Goal: Task Accomplishment & Management: Use online tool/utility

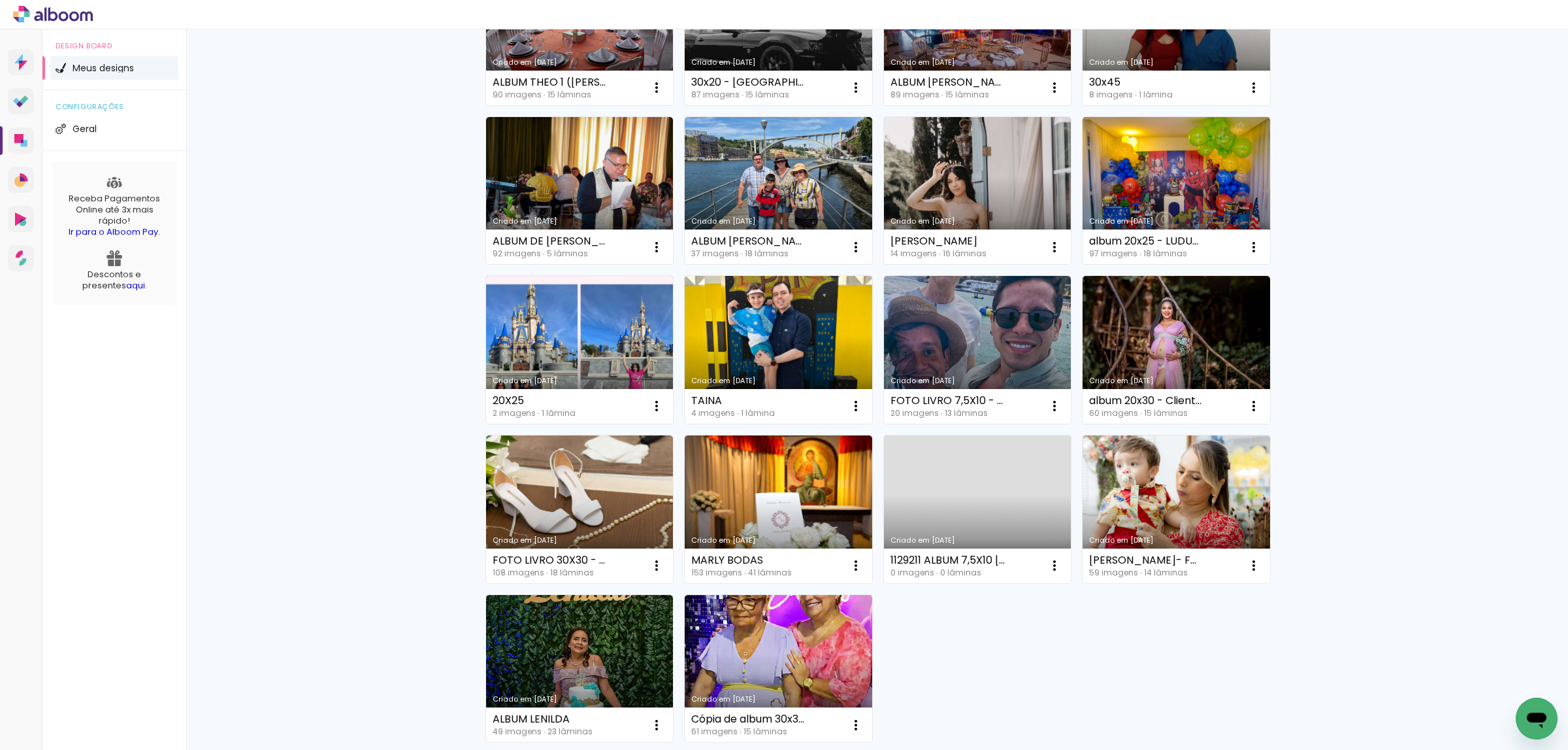
scroll to position [670, 0]
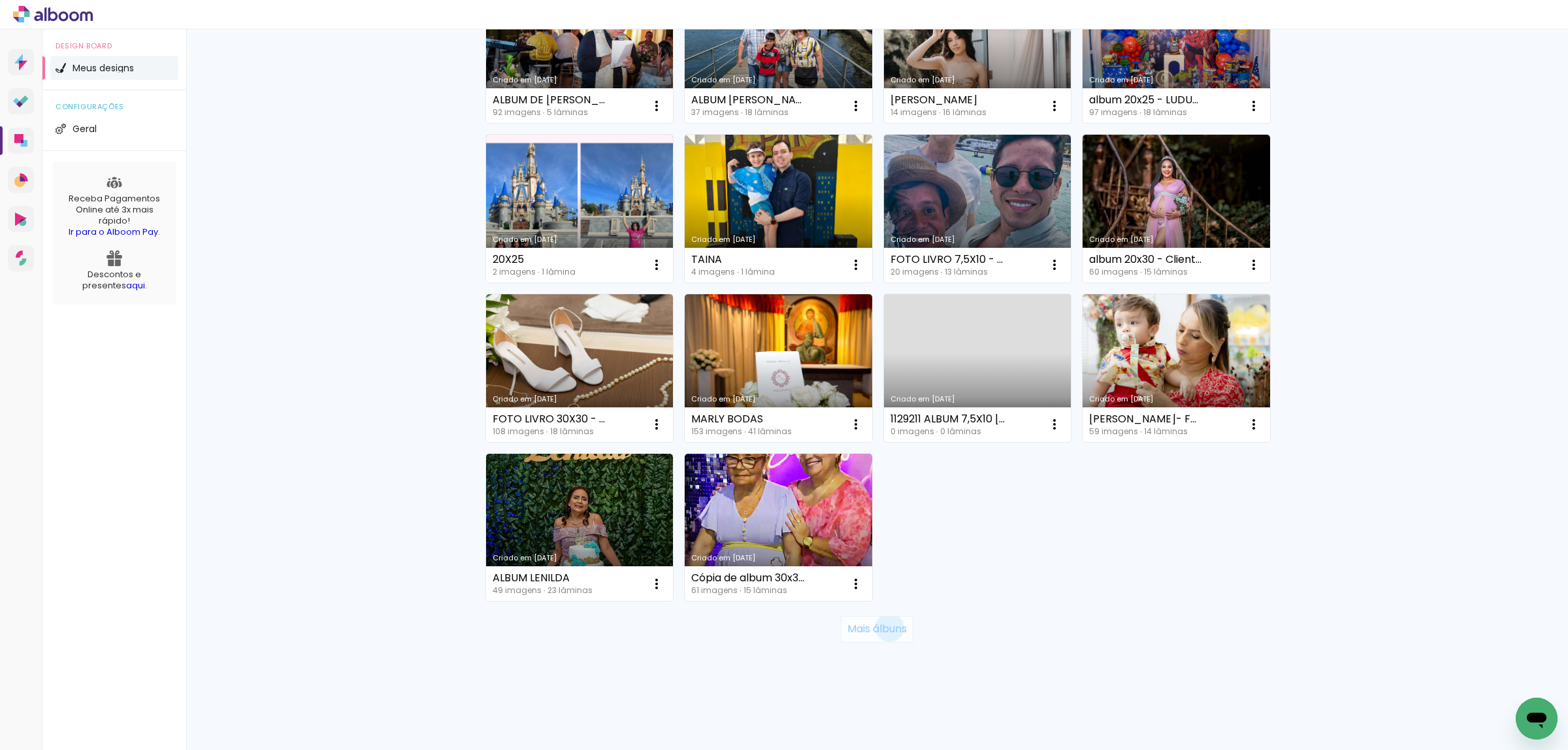
click at [0, 0] on slot "Mais álbuns" at bounding box center [0, 0] width 0 height 0
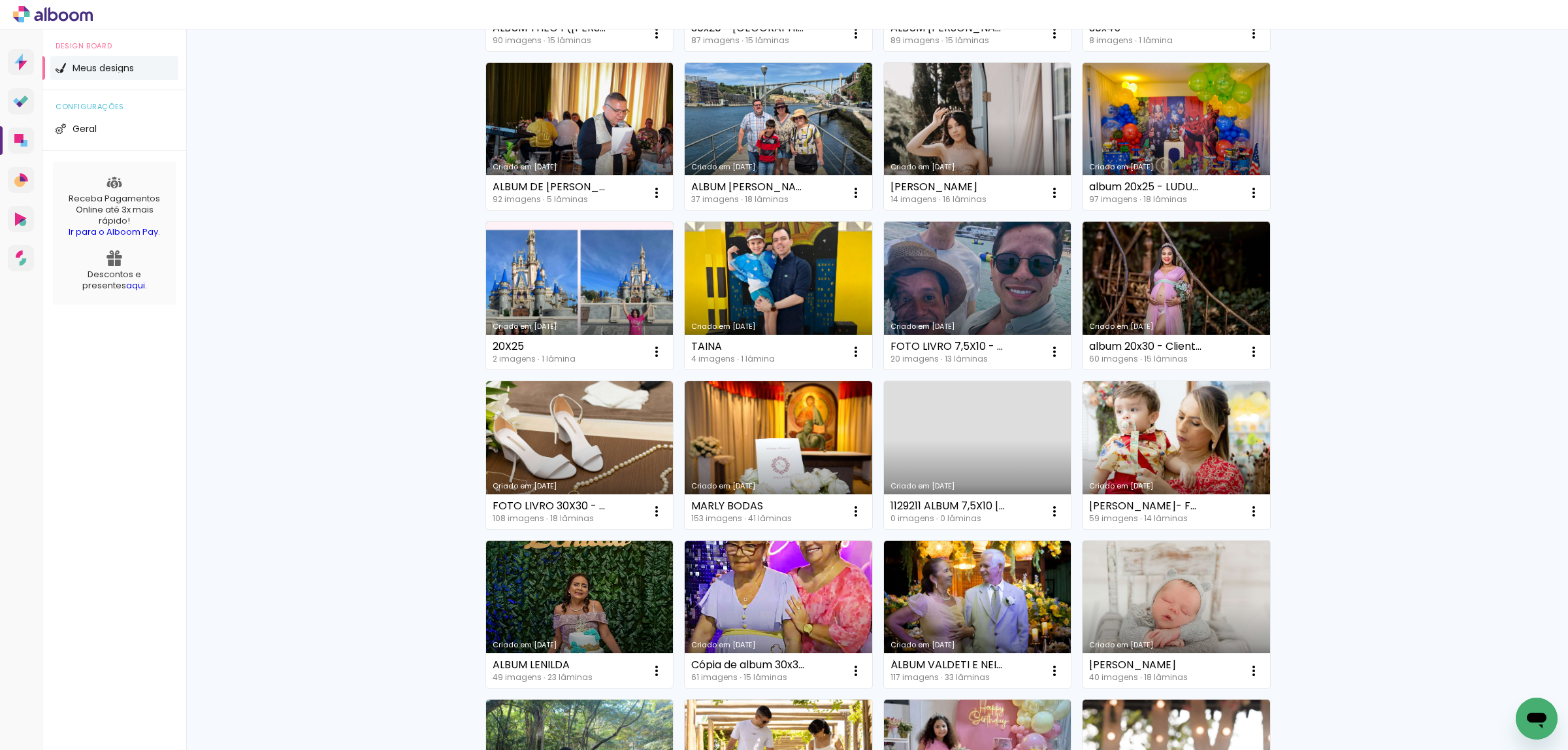
scroll to position [351, 0]
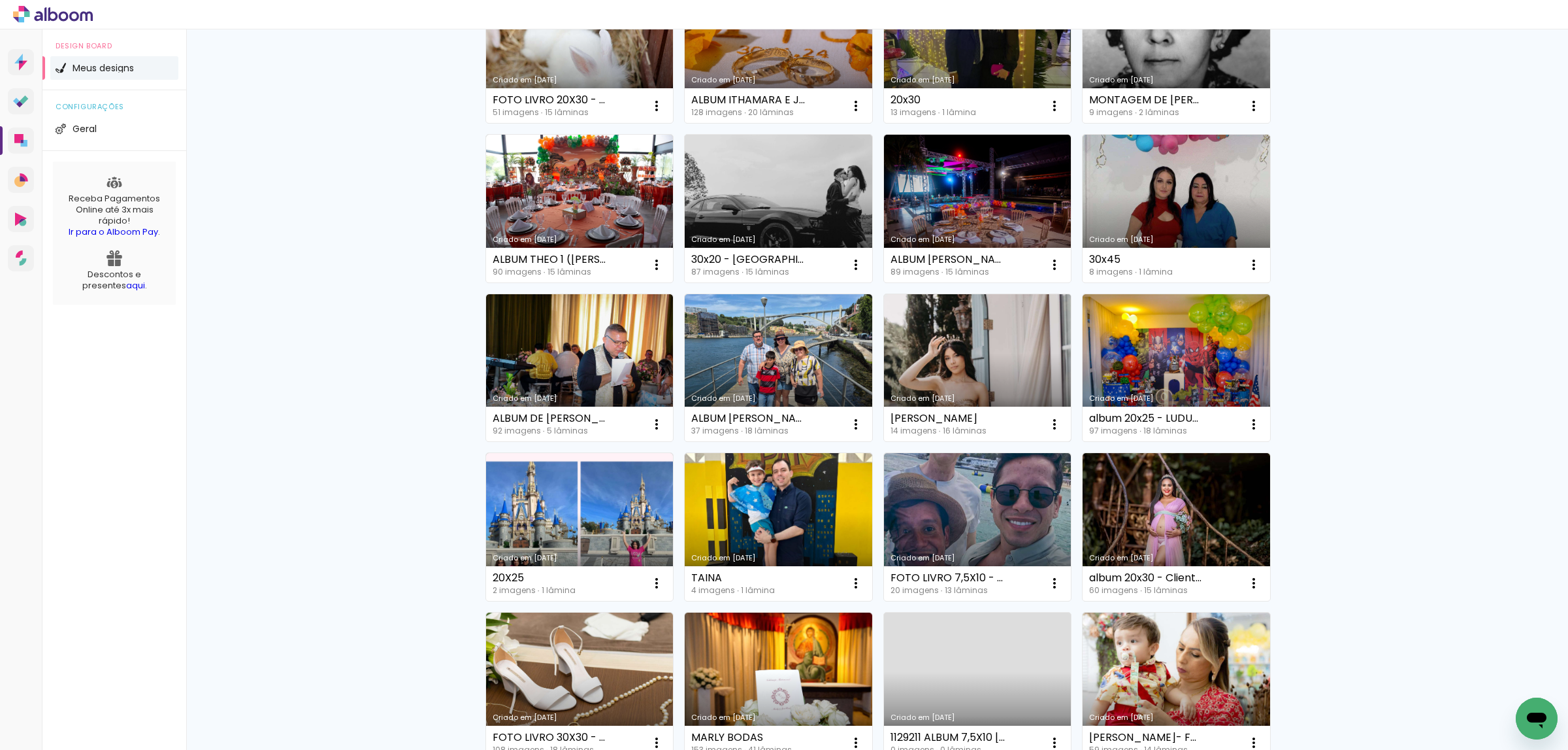
click at [973, 366] on link "Criado em [DATE]" at bounding box center [977, 368] width 187 height 147
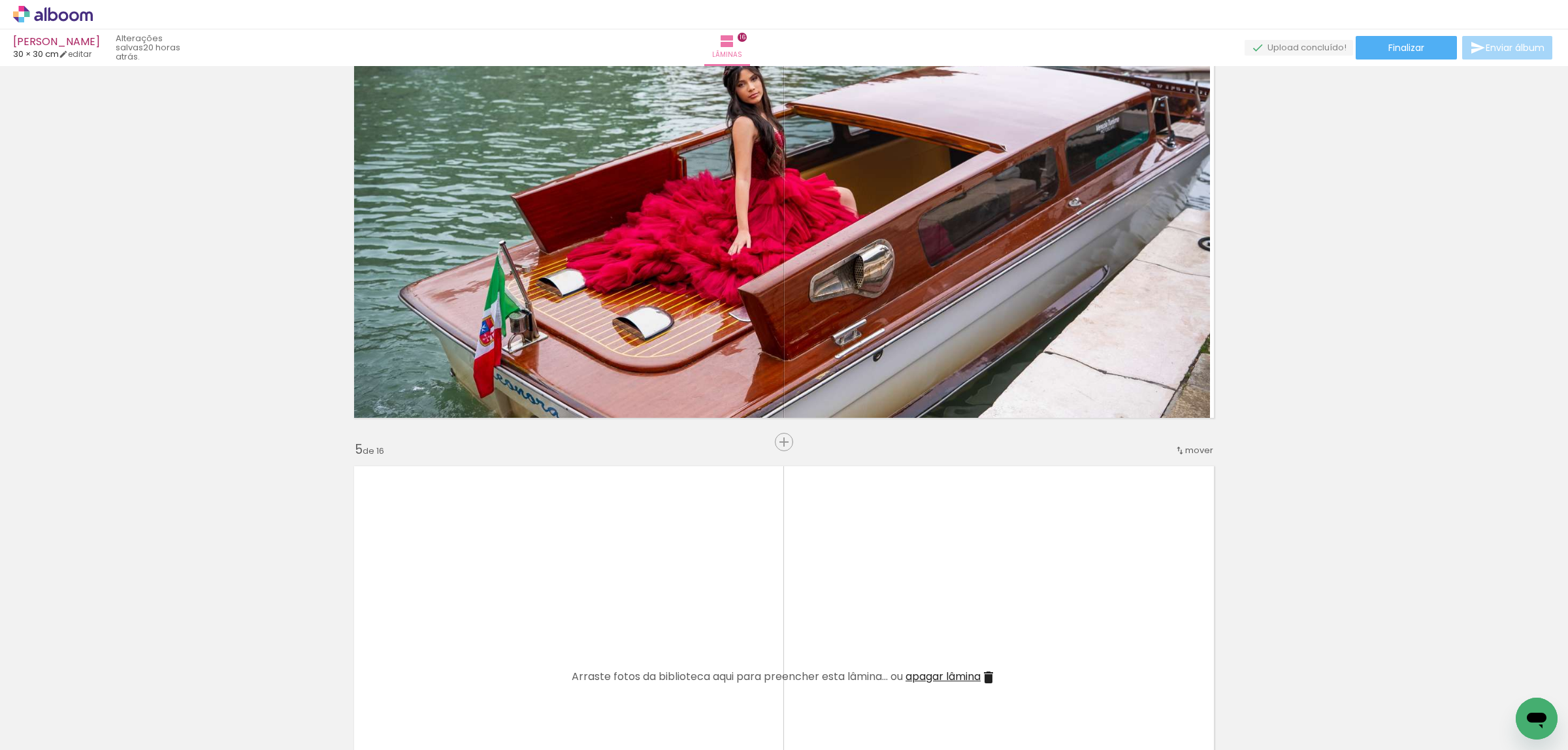
scroll to position [1667, 0]
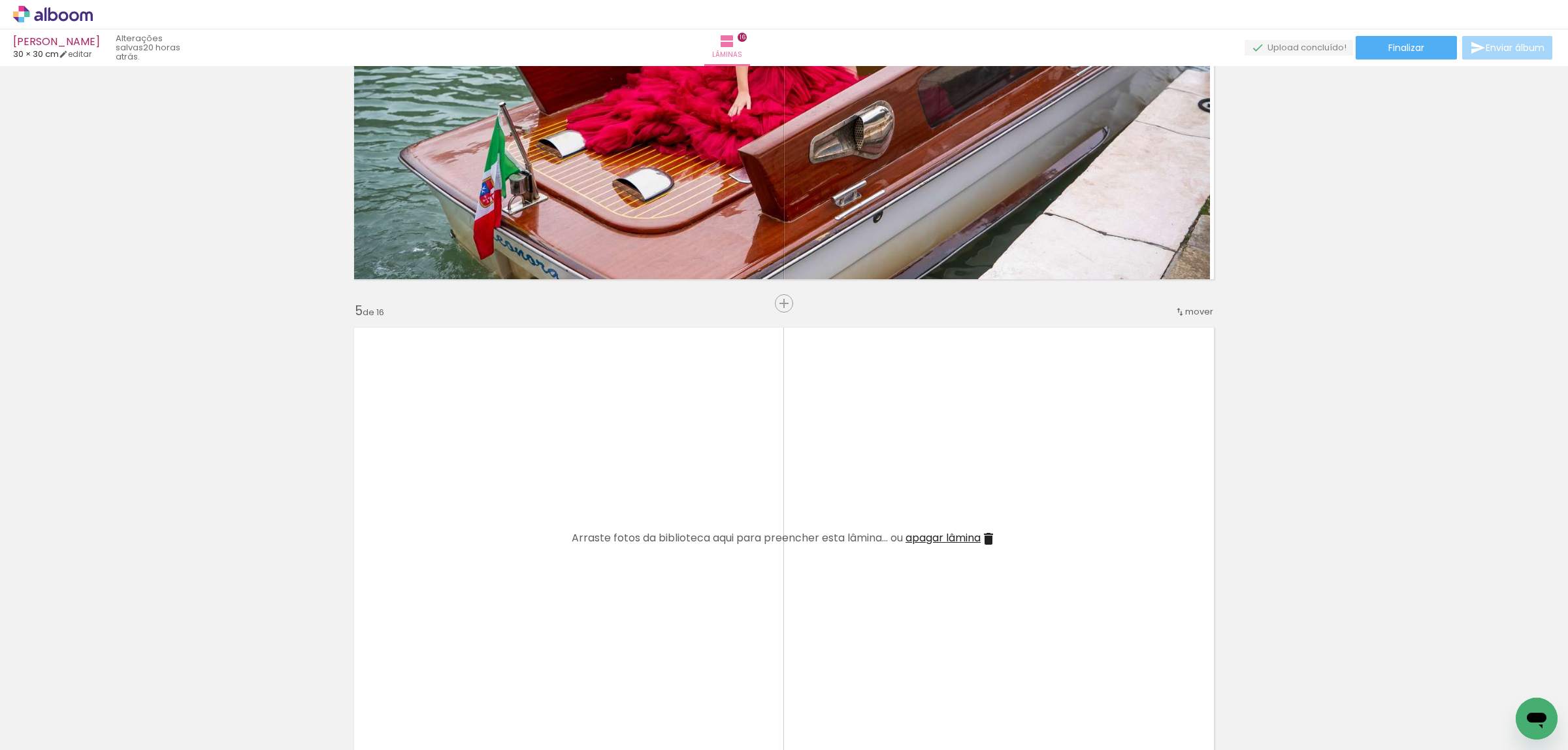
click at [62, 706] on input "Todas as fotos" at bounding box center [36, 711] width 49 height 11
click at [0, 0] on slot "Não utilizadas" at bounding box center [0, 0] width 0 height 0
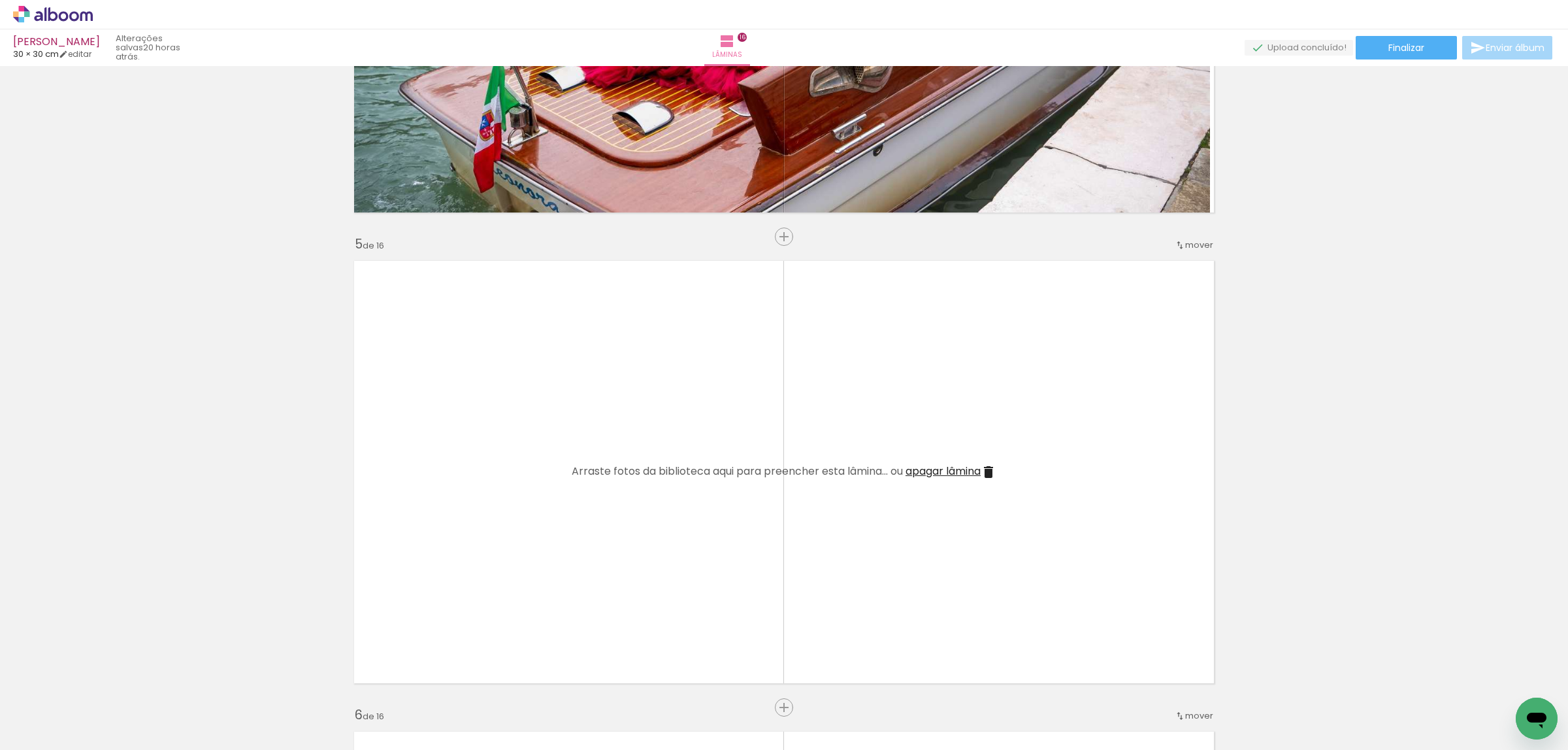
scroll to position [1766, 0]
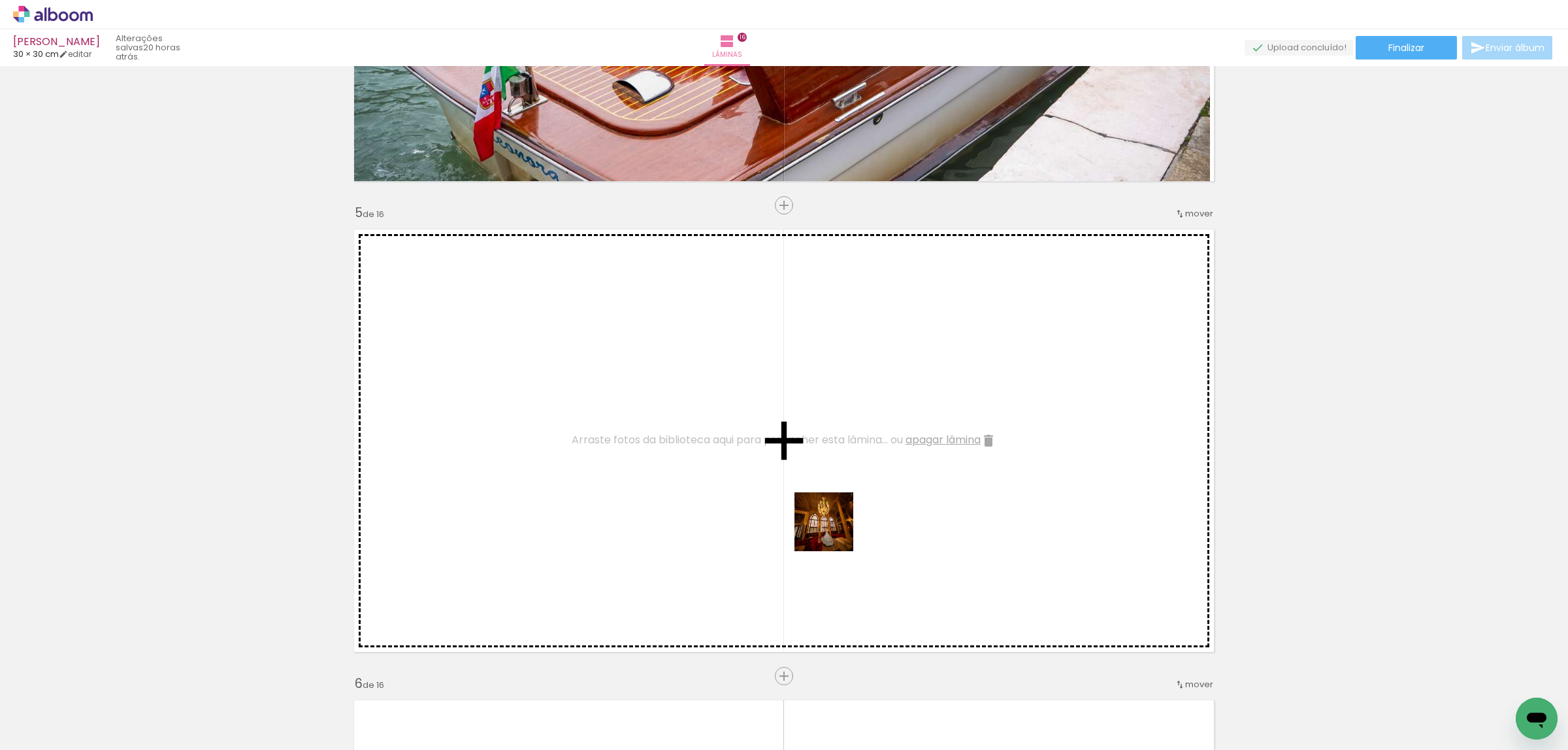
drag, startPoint x: 787, startPoint y: 705, endPoint x: 835, endPoint y: 530, distance: 181.5
click at [835, 530] on quentale-workspace at bounding box center [784, 375] width 1568 height 750
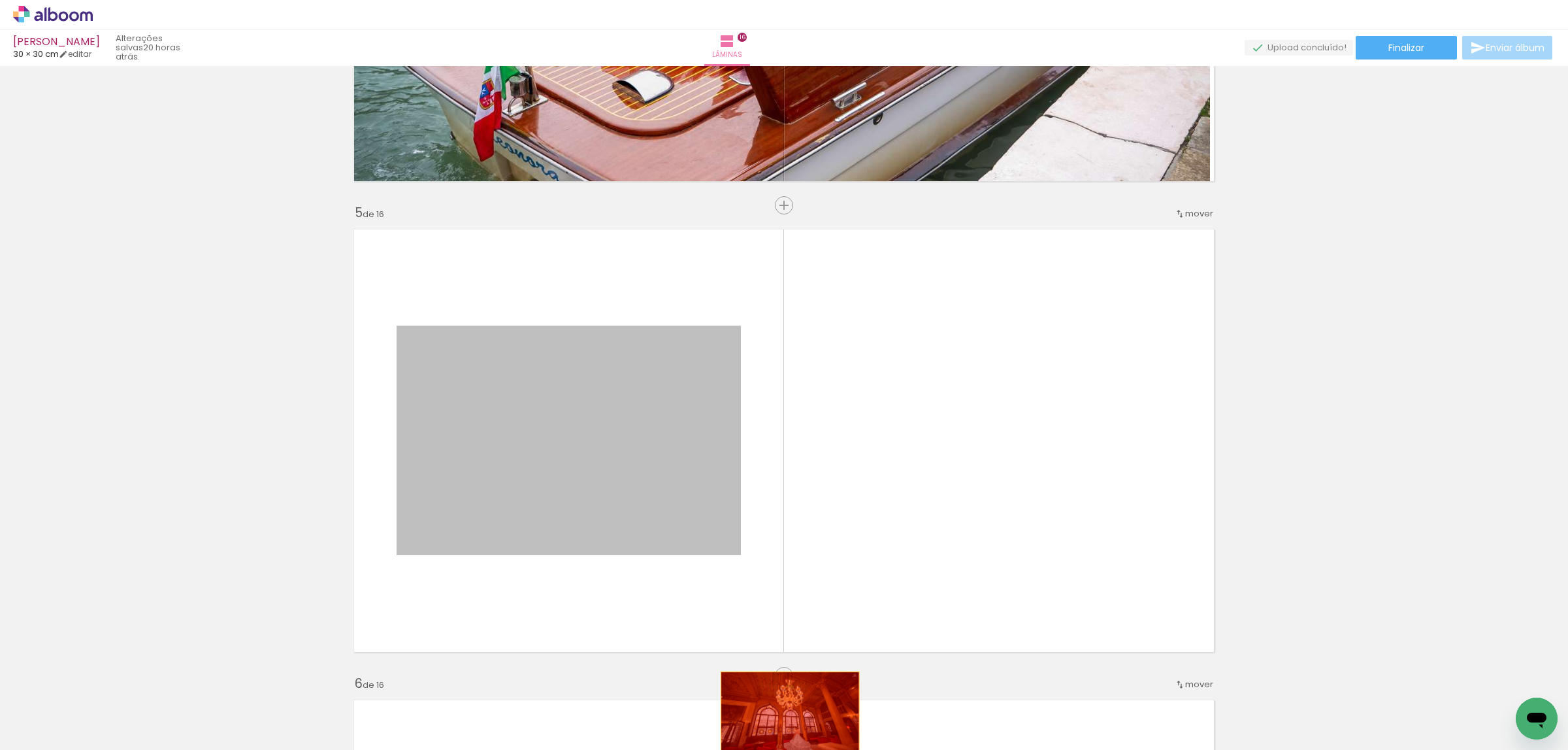
drag, startPoint x: 647, startPoint y: 514, endPoint x: 788, endPoint y: 729, distance: 257.1
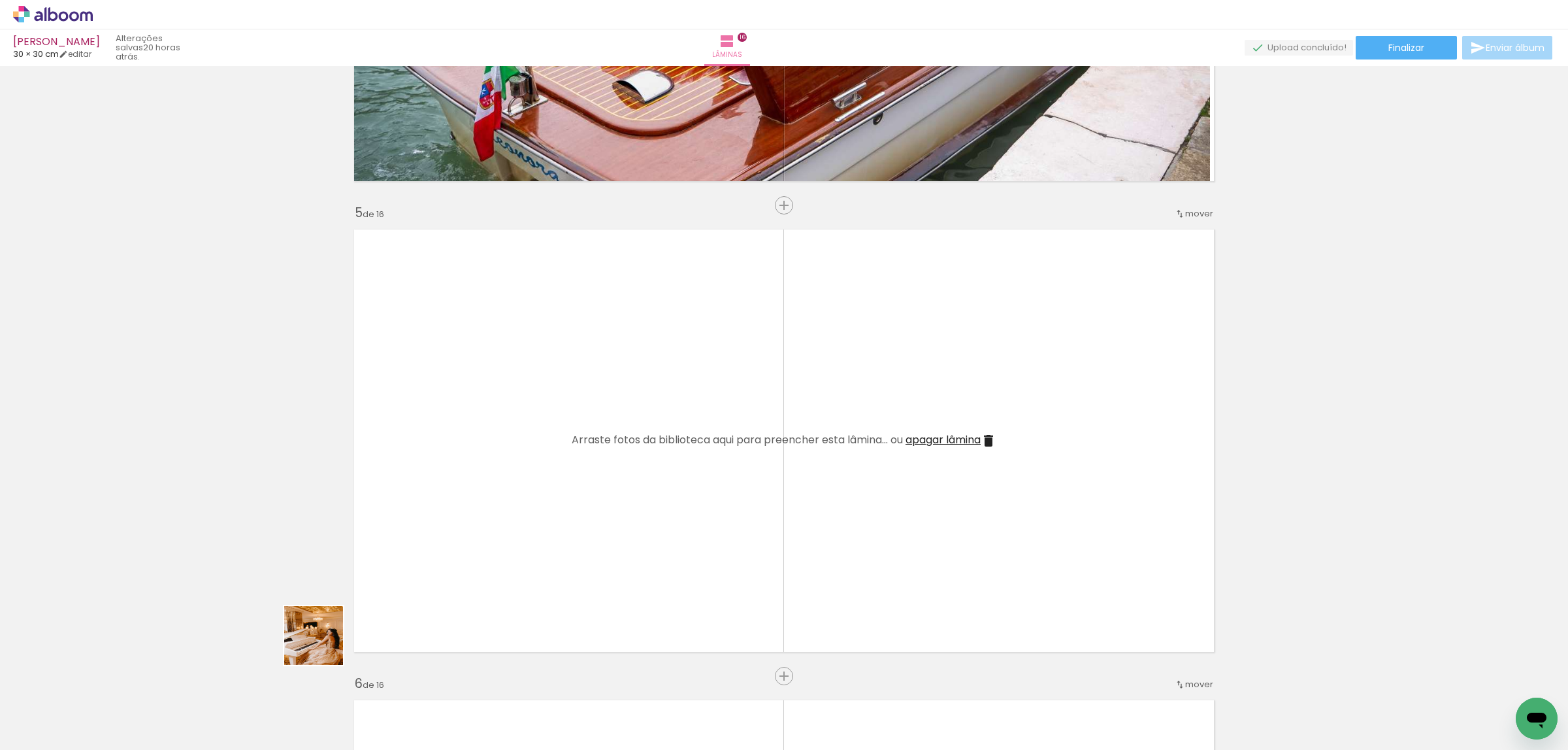
drag, startPoint x: 202, startPoint y: 724, endPoint x: 495, endPoint y: 548, distance: 341.8
click at [495, 548] on quentale-workspace at bounding box center [784, 375] width 1568 height 750
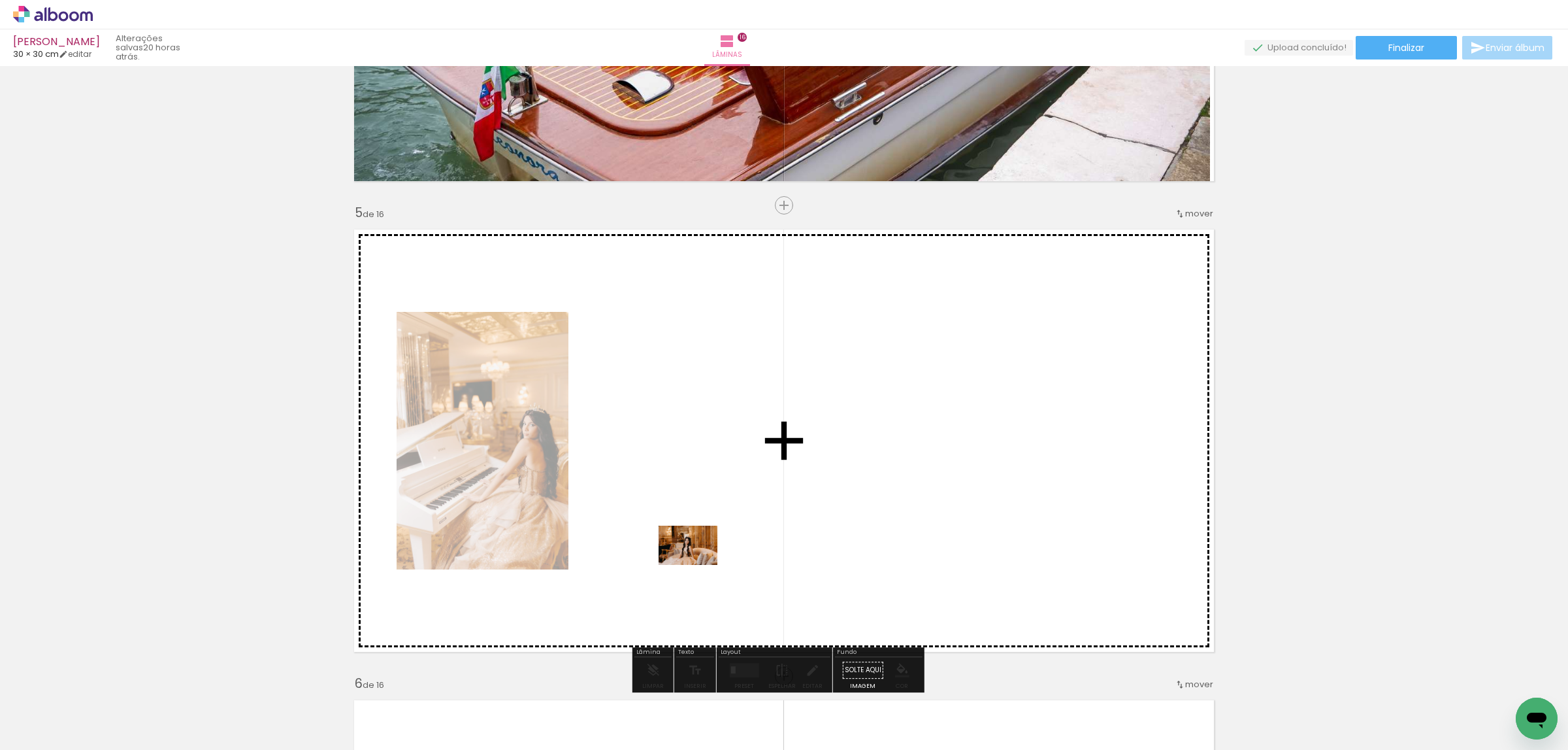
drag, startPoint x: 214, startPoint y: 725, endPoint x: 812, endPoint y: 521, distance: 631.8
click at [812, 521] on quentale-workspace at bounding box center [784, 375] width 1568 height 750
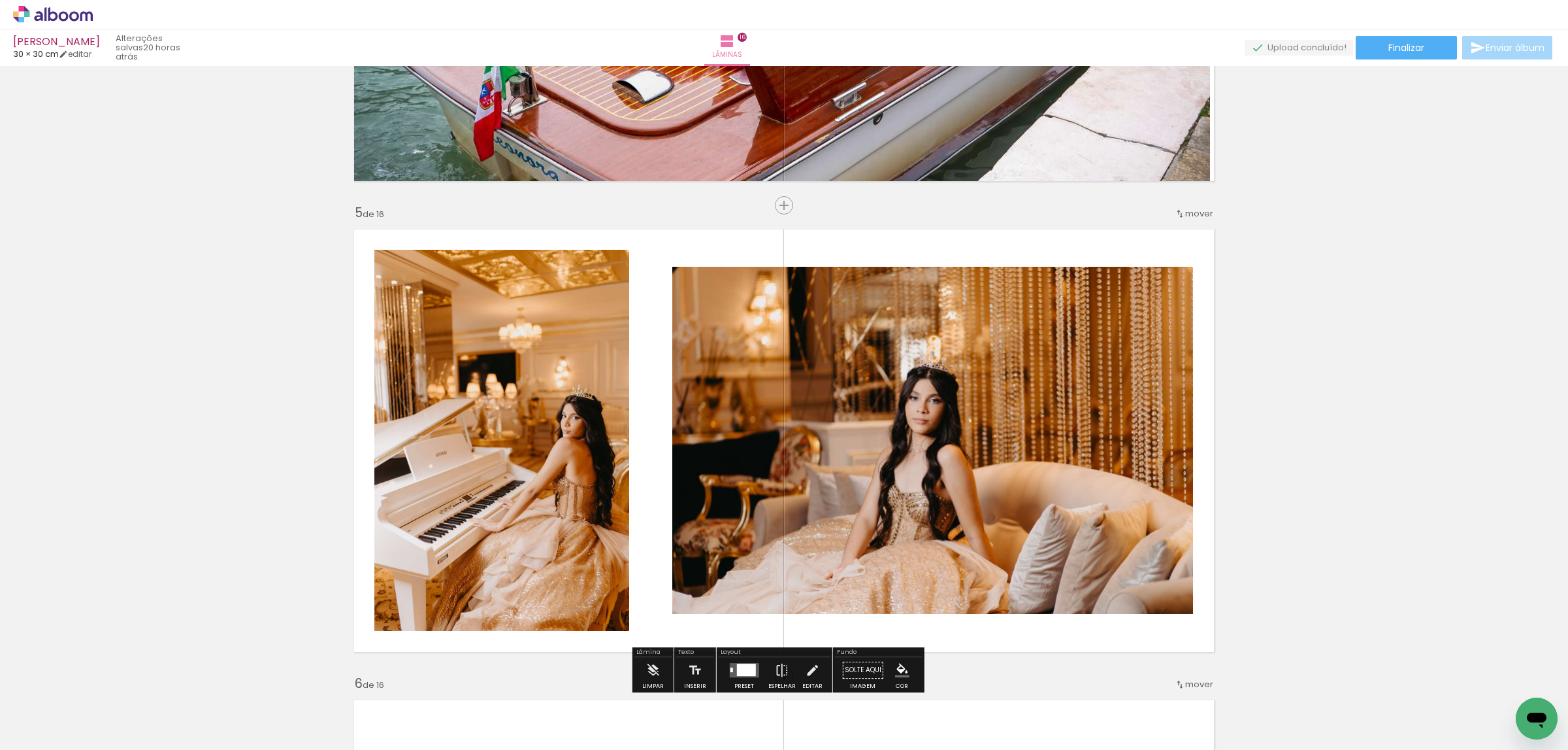
click at [816, 491] on quentale-photo at bounding box center [932, 440] width 521 height 347
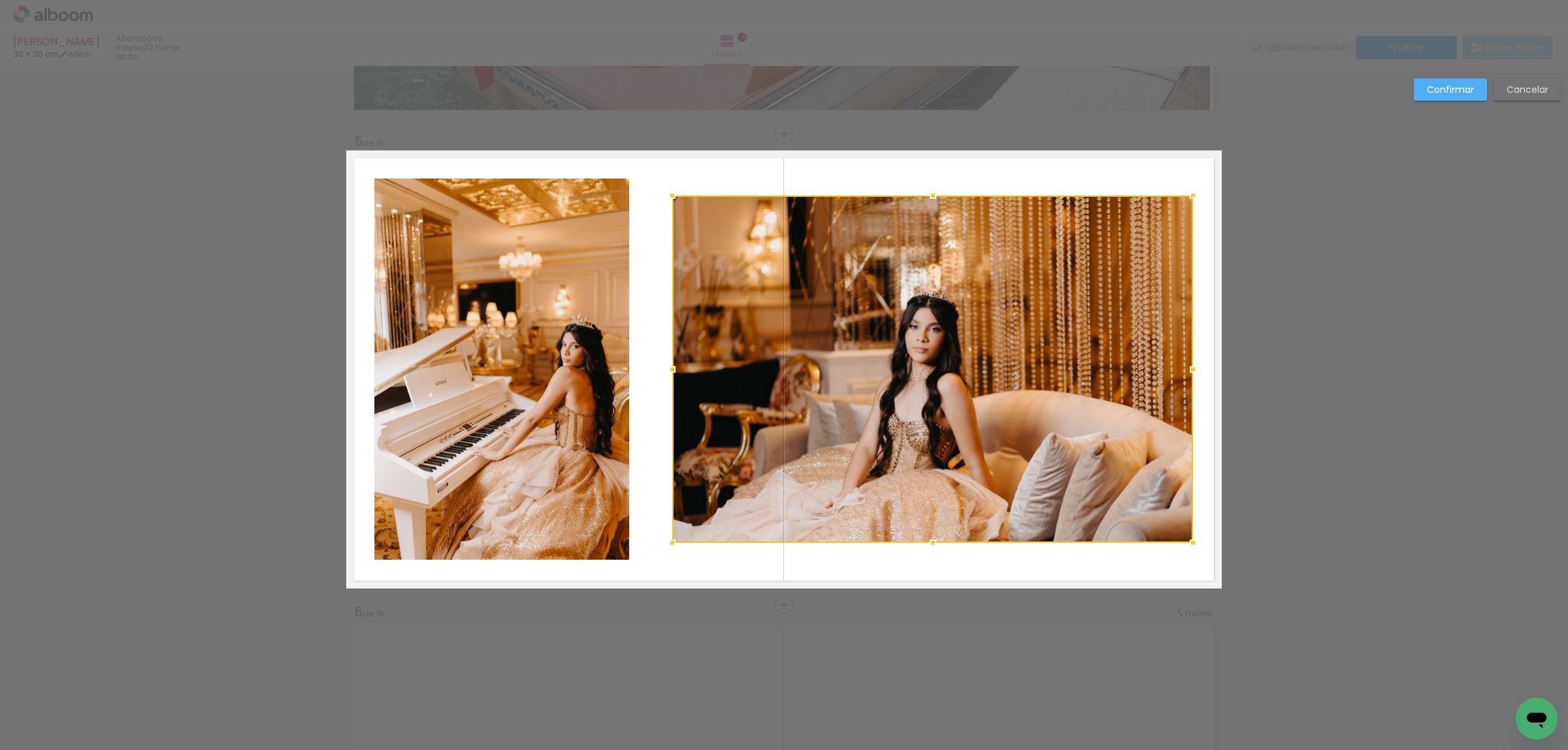
scroll to position [1839, 0]
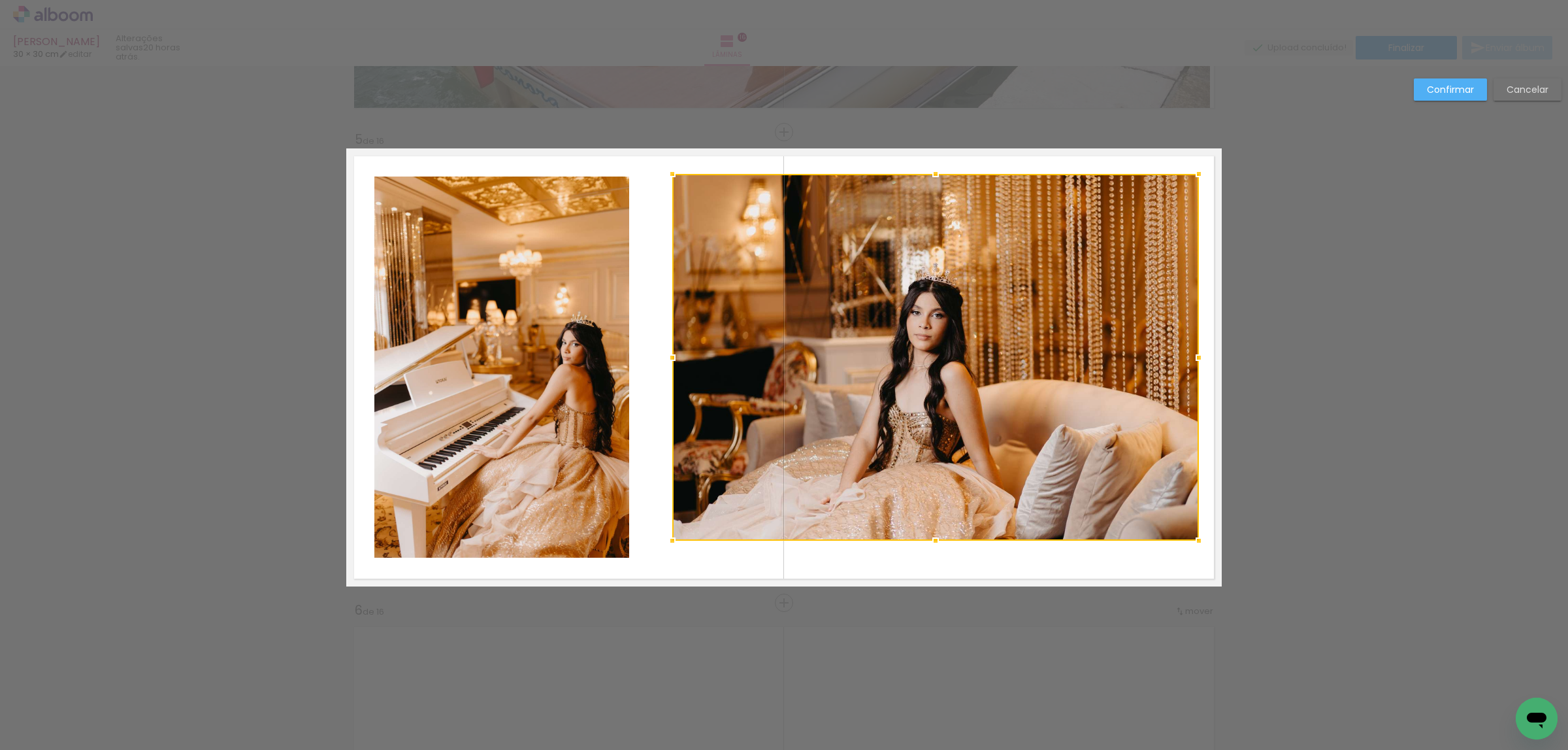
drag, startPoint x: 1188, startPoint y: 197, endPoint x: 1194, endPoint y: 176, distance: 21.8
click at [1194, 176] on div at bounding box center [1199, 174] width 26 height 26
click at [1088, 246] on quentale-photo at bounding box center [935, 357] width 527 height 368
click at [0, 0] on slot "Cancelar" at bounding box center [0, 0] width 0 height 0
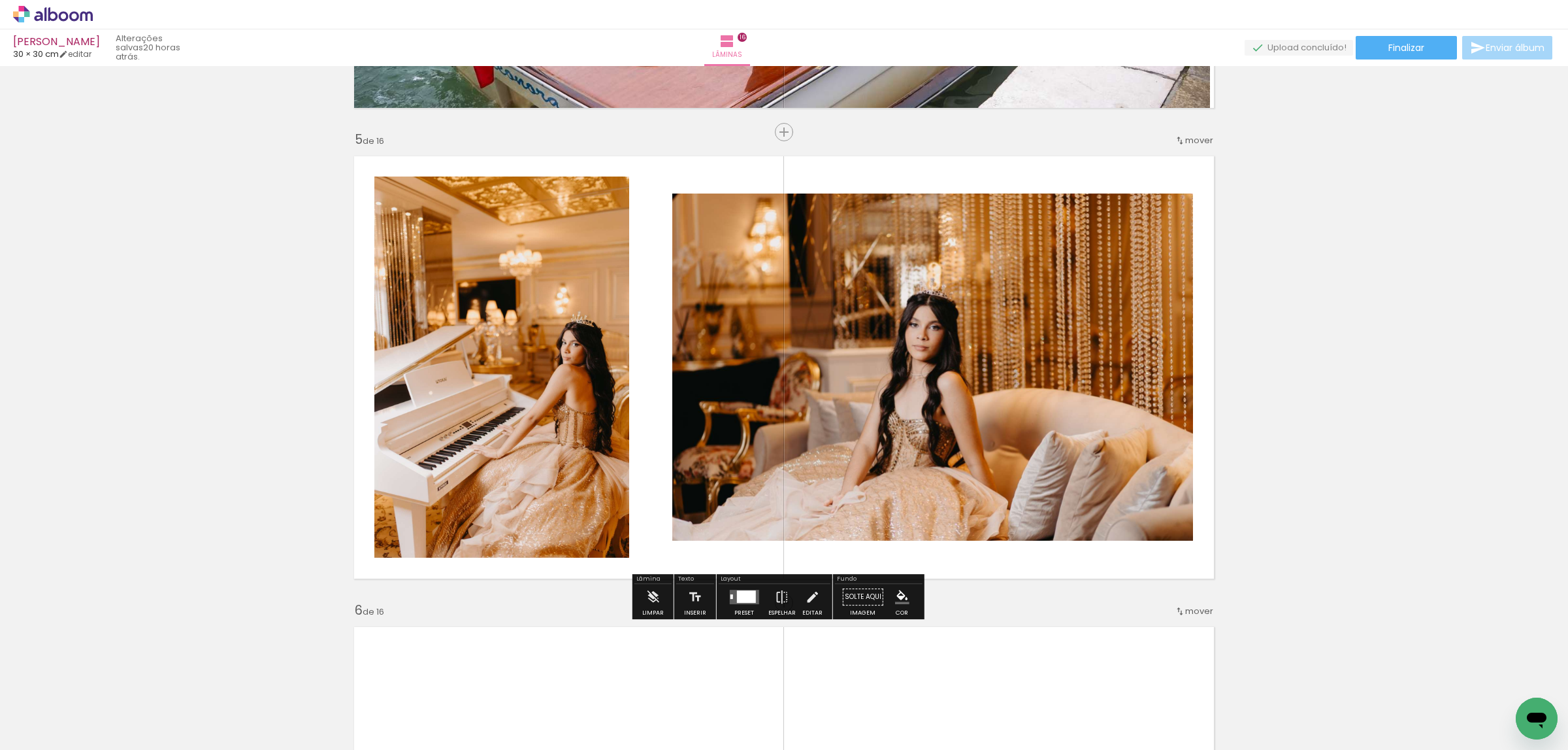
drag, startPoint x: 732, startPoint y: 595, endPoint x: 941, endPoint y: 528, distance: 219.5
click at [737, 594] on quentale-layouter at bounding box center [744, 596] width 30 height 14
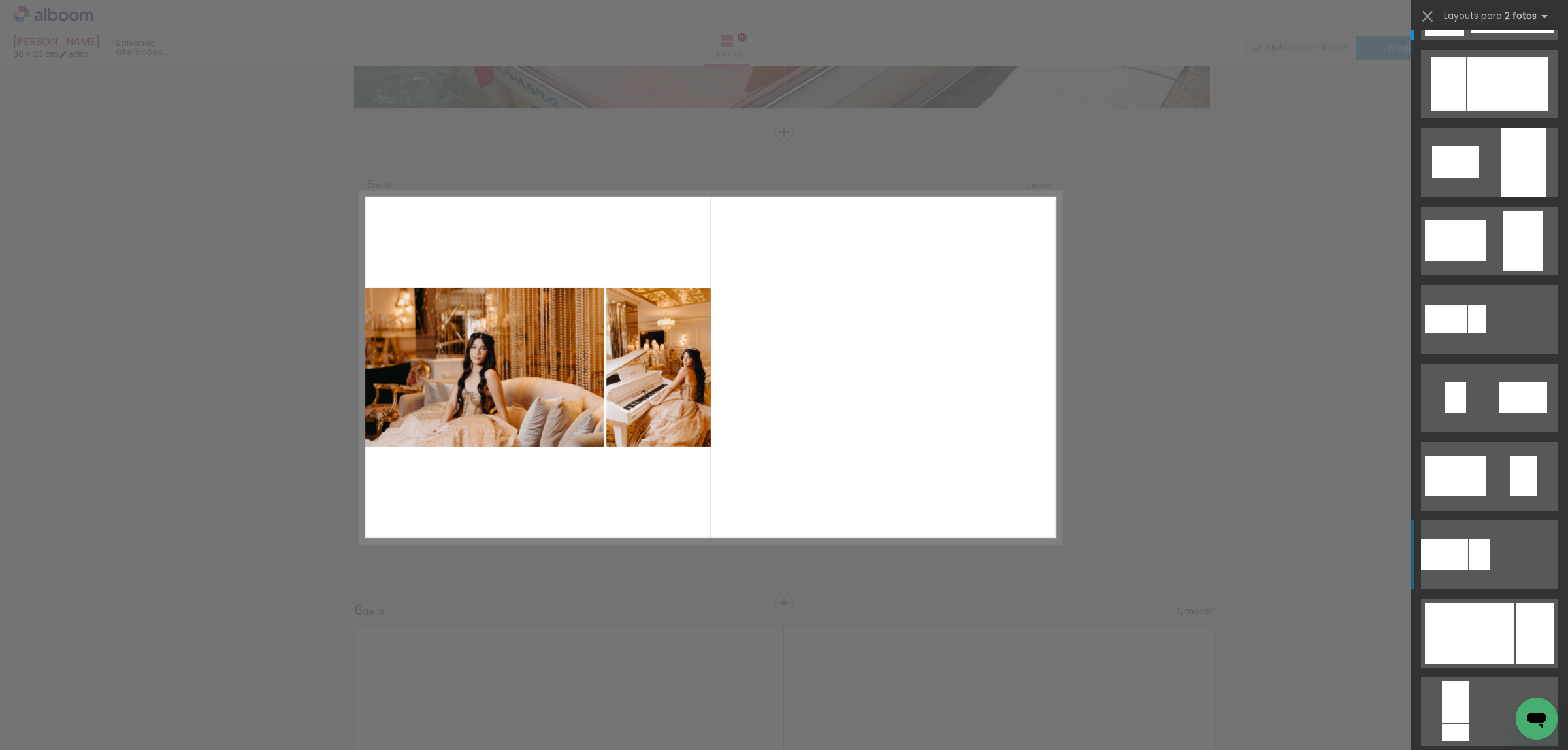
scroll to position [98, 0]
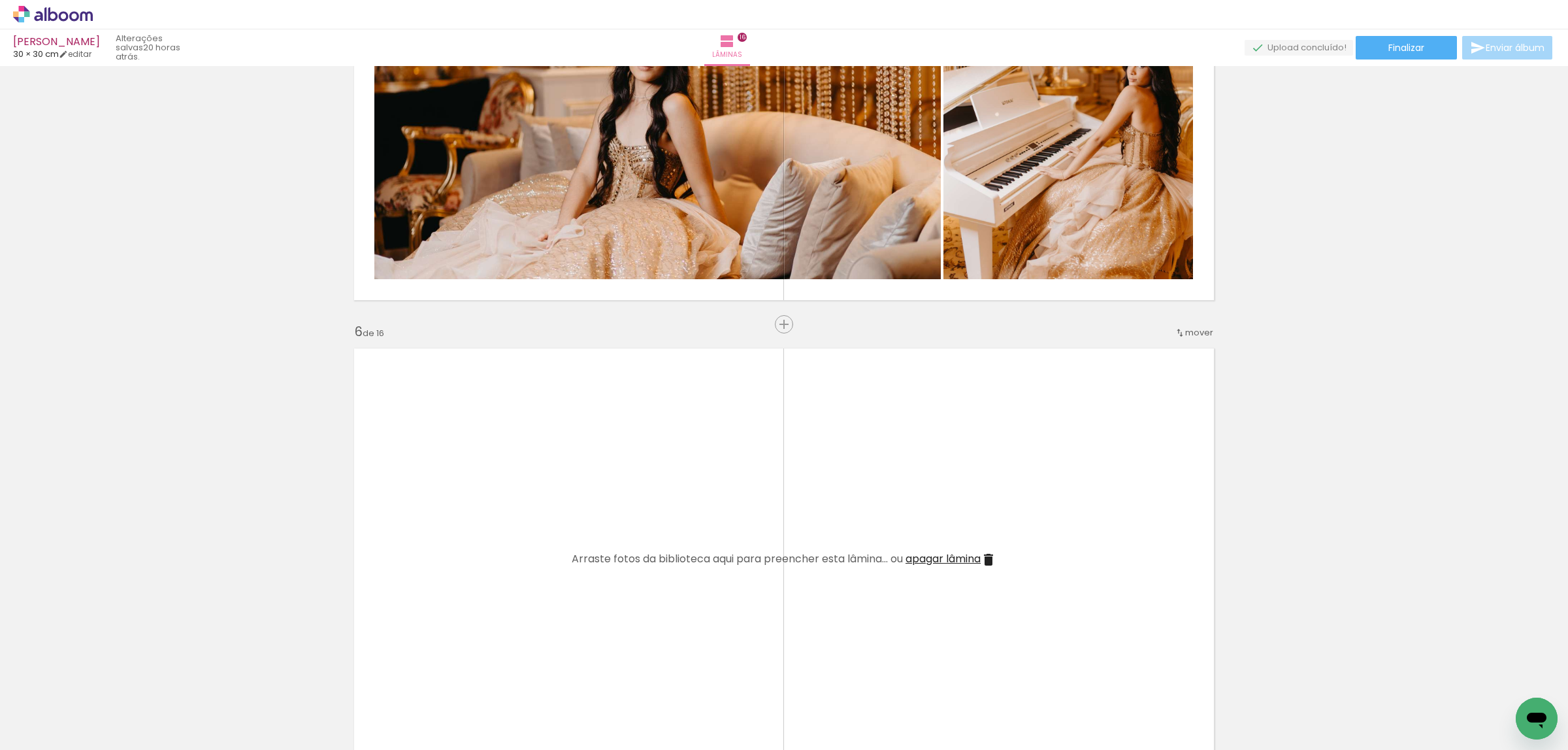
scroll to position [2231, 0]
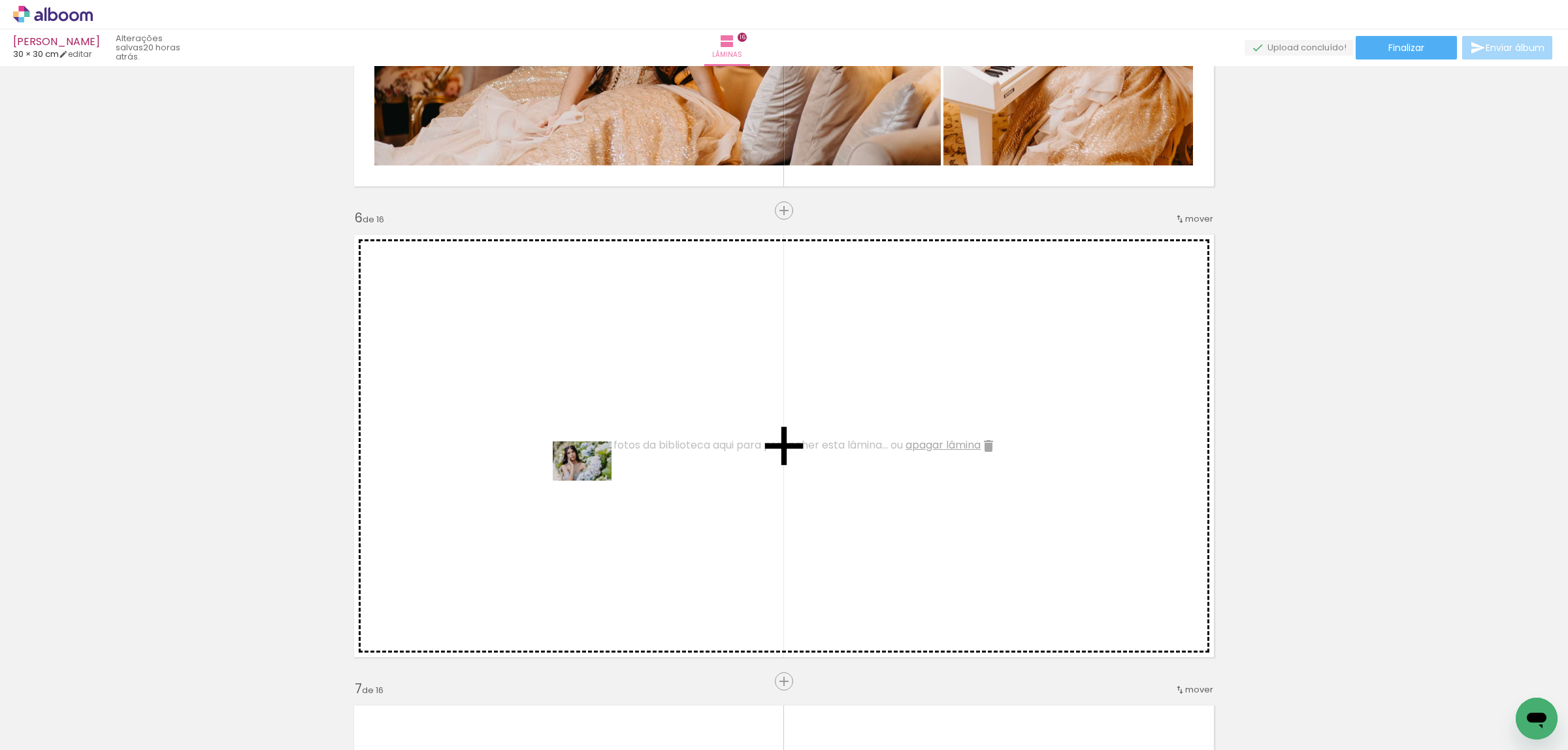
drag, startPoint x: 214, startPoint y: 706, endPoint x: 599, endPoint y: 474, distance: 449.5
click at [599, 474] on quentale-workspace at bounding box center [784, 375] width 1568 height 750
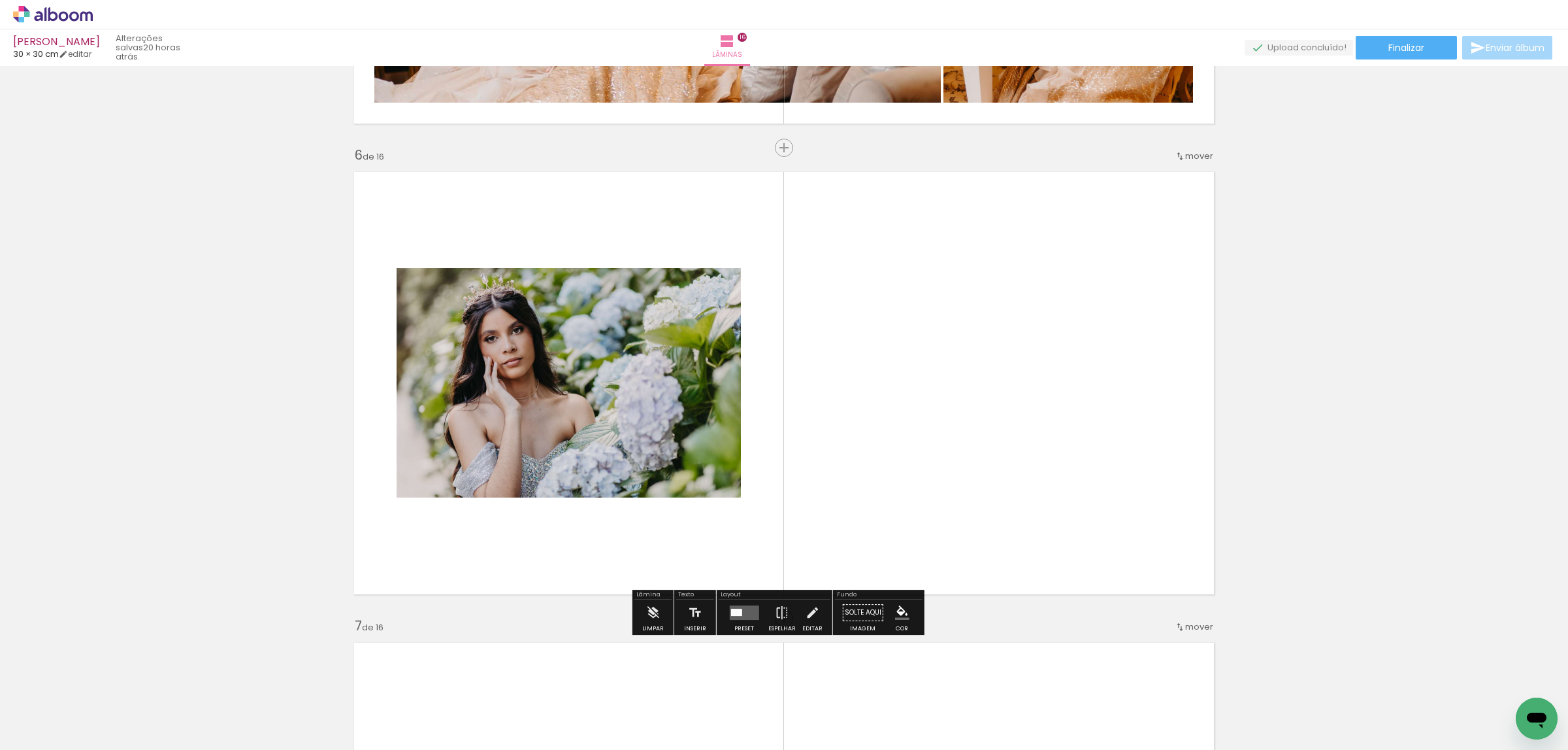
scroll to position [2329, 0]
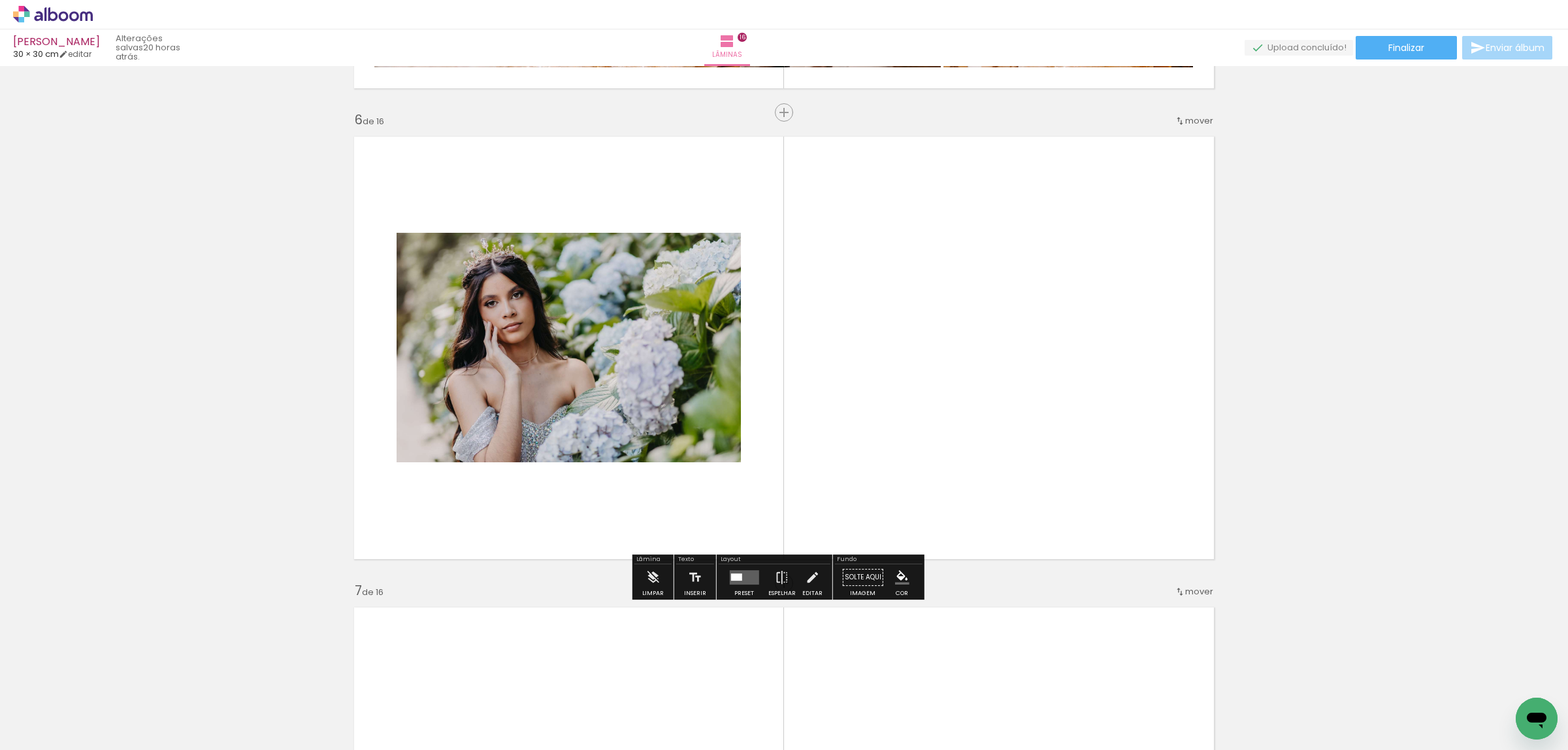
click at [741, 575] on quentale-layouter at bounding box center [744, 576] width 30 height 14
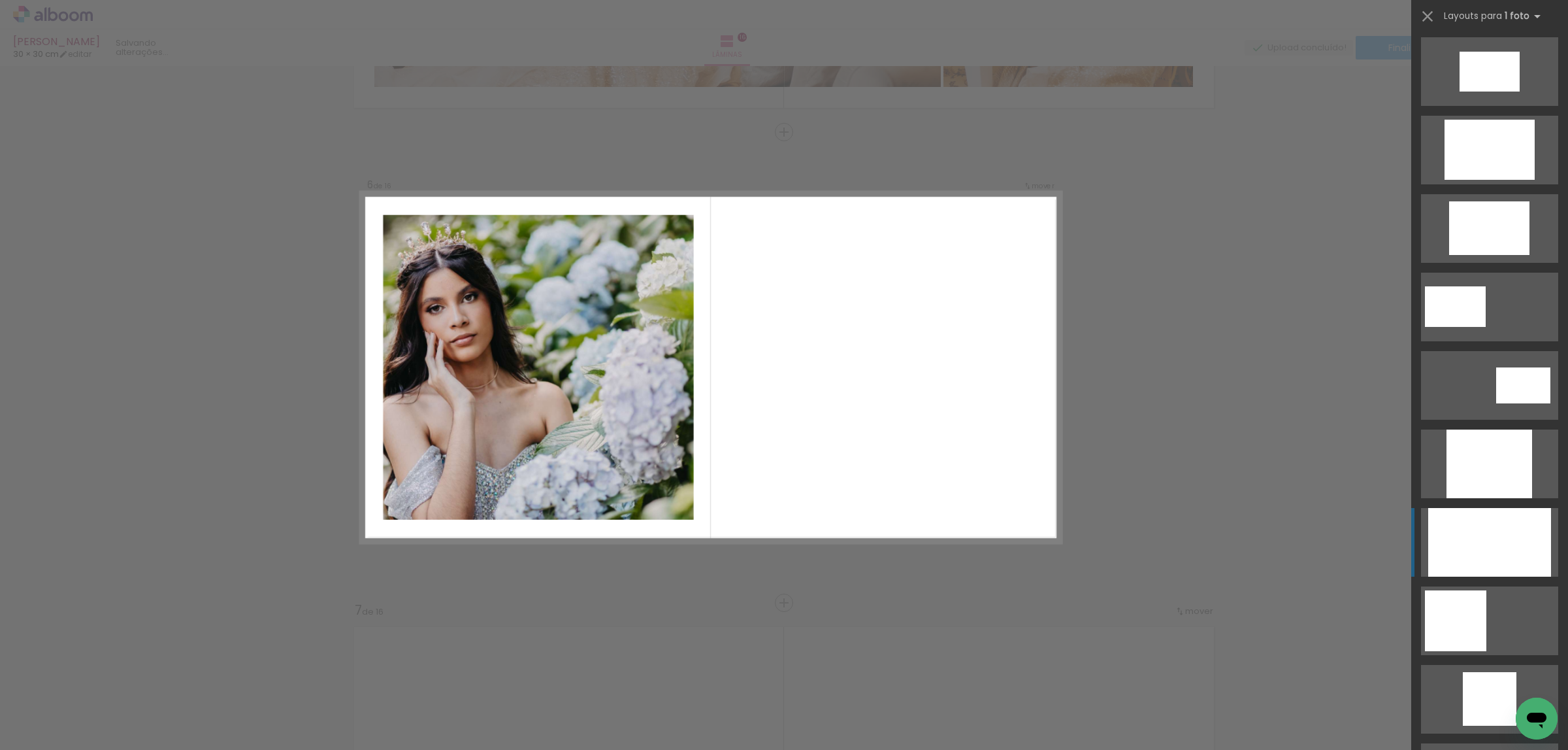
scroll to position [491, 0]
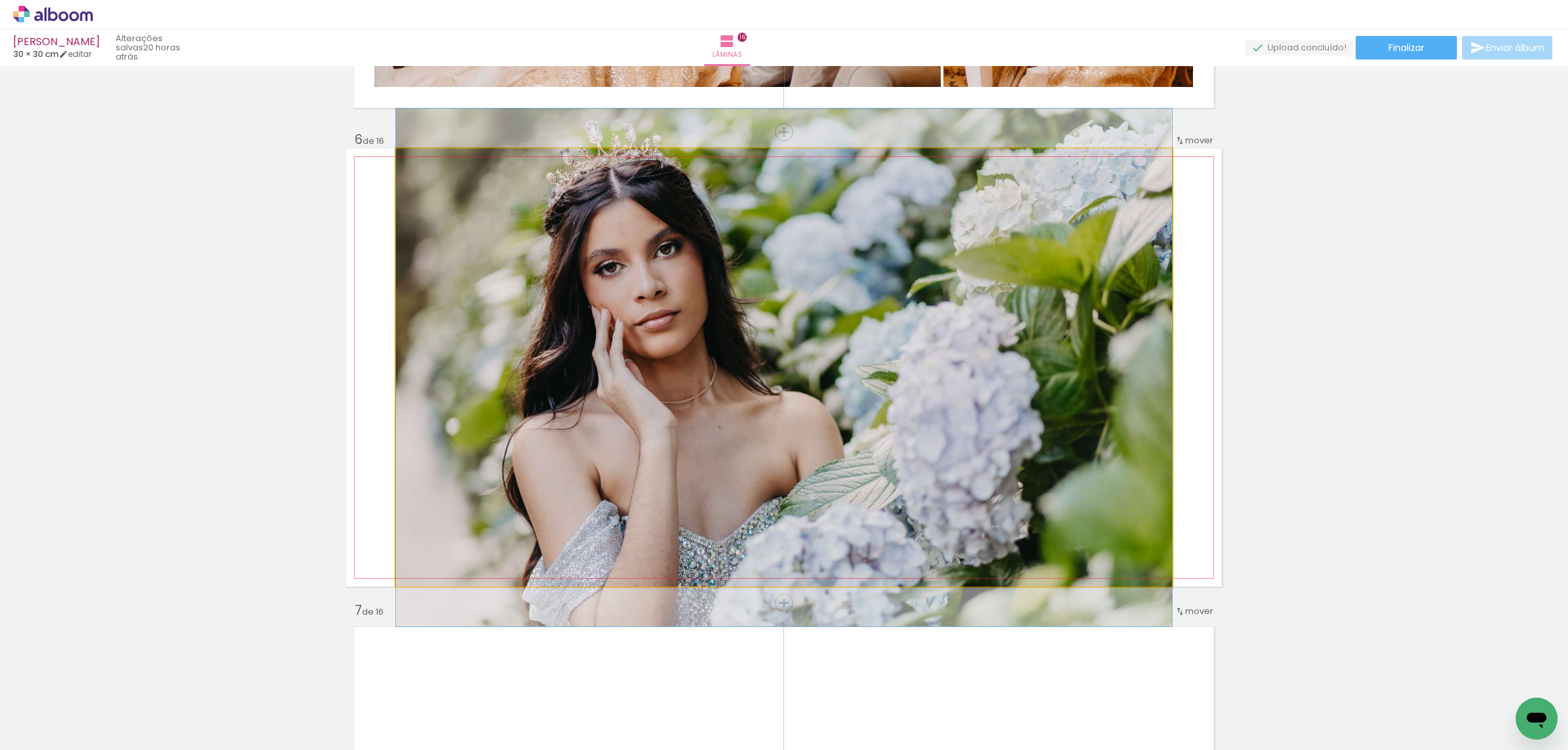
click at [1002, 404] on quentale-photo at bounding box center [784, 368] width 777 height 438
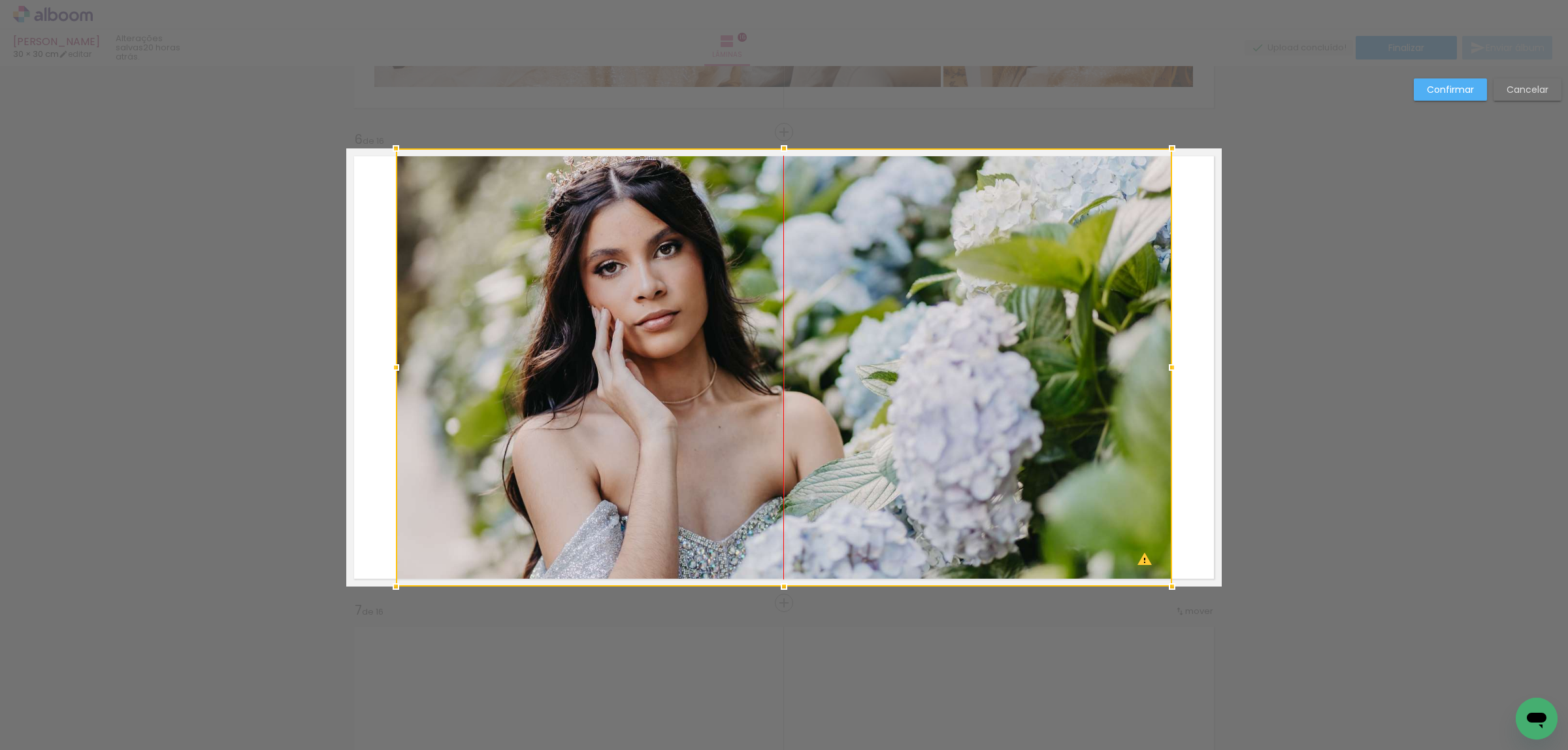
drag, startPoint x: 1022, startPoint y: 338, endPoint x: 1018, endPoint y: 355, distance: 17.5
click at [1018, 355] on div at bounding box center [784, 368] width 777 height 438
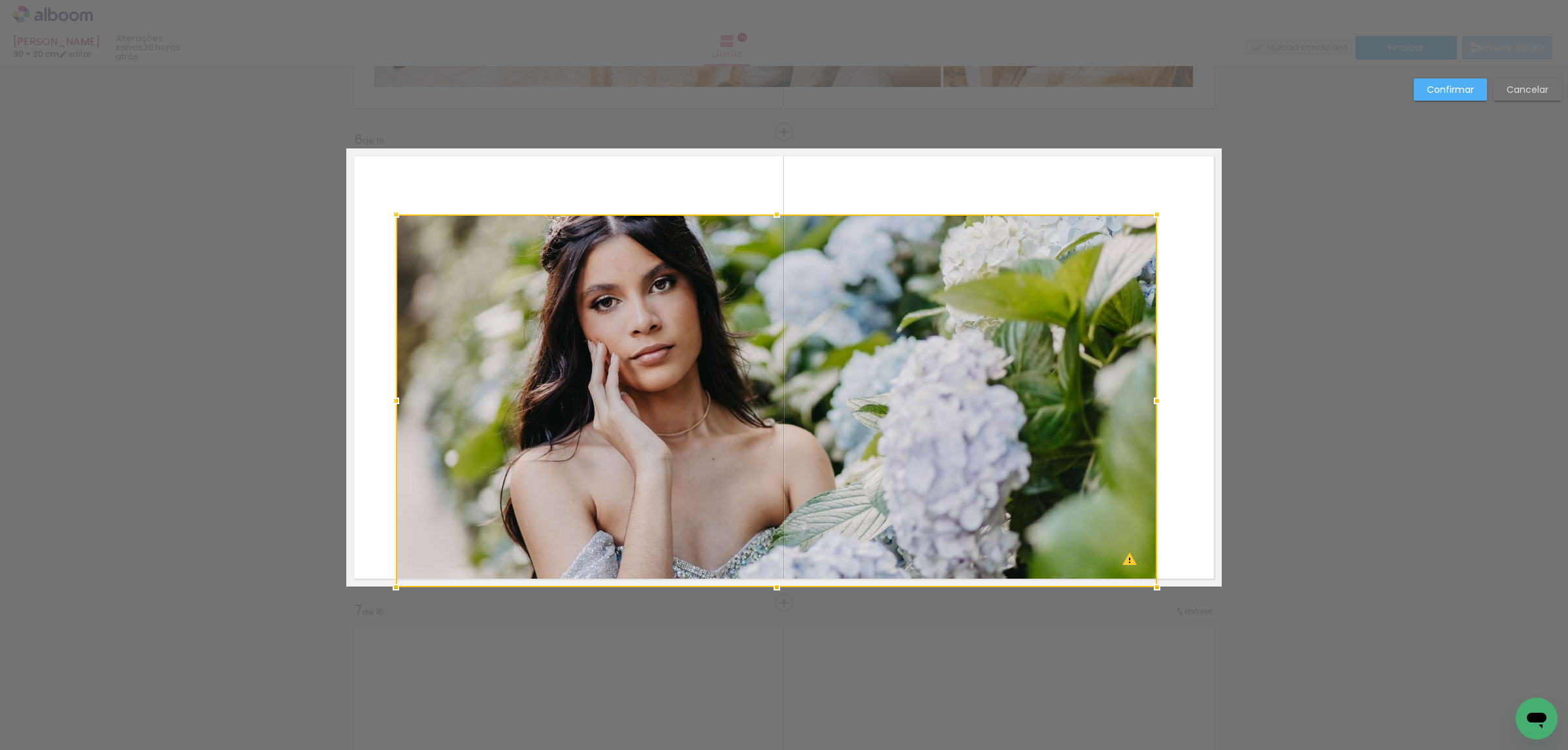
drag, startPoint x: 1160, startPoint y: 152, endPoint x: 1135, endPoint y: 171, distance: 31.4
click at [1135, 173] on album-spread "6 de 16" at bounding box center [784, 368] width 875 height 438
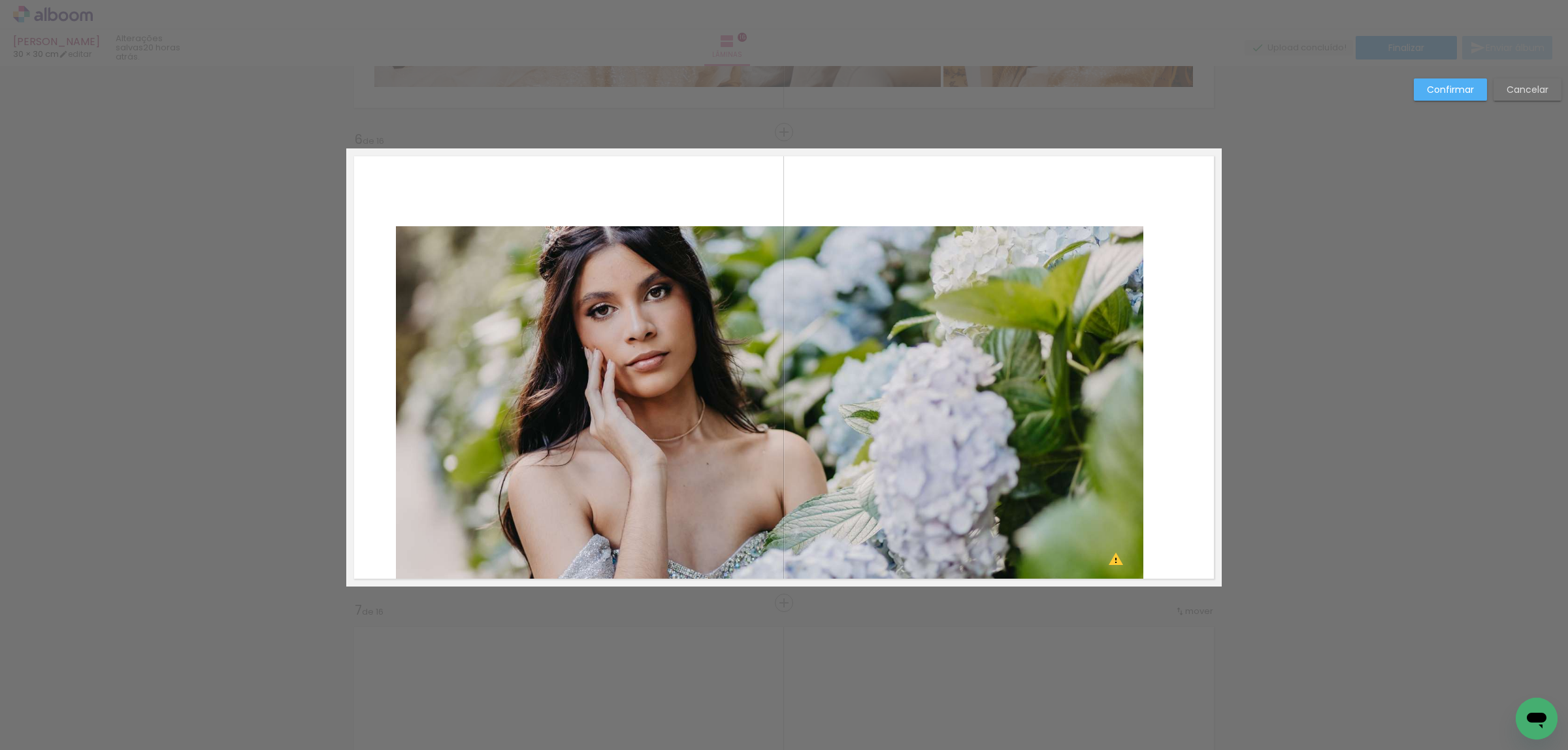
click at [1104, 263] on quentale-photo at bounding box center [770, 407] width 748 height 361
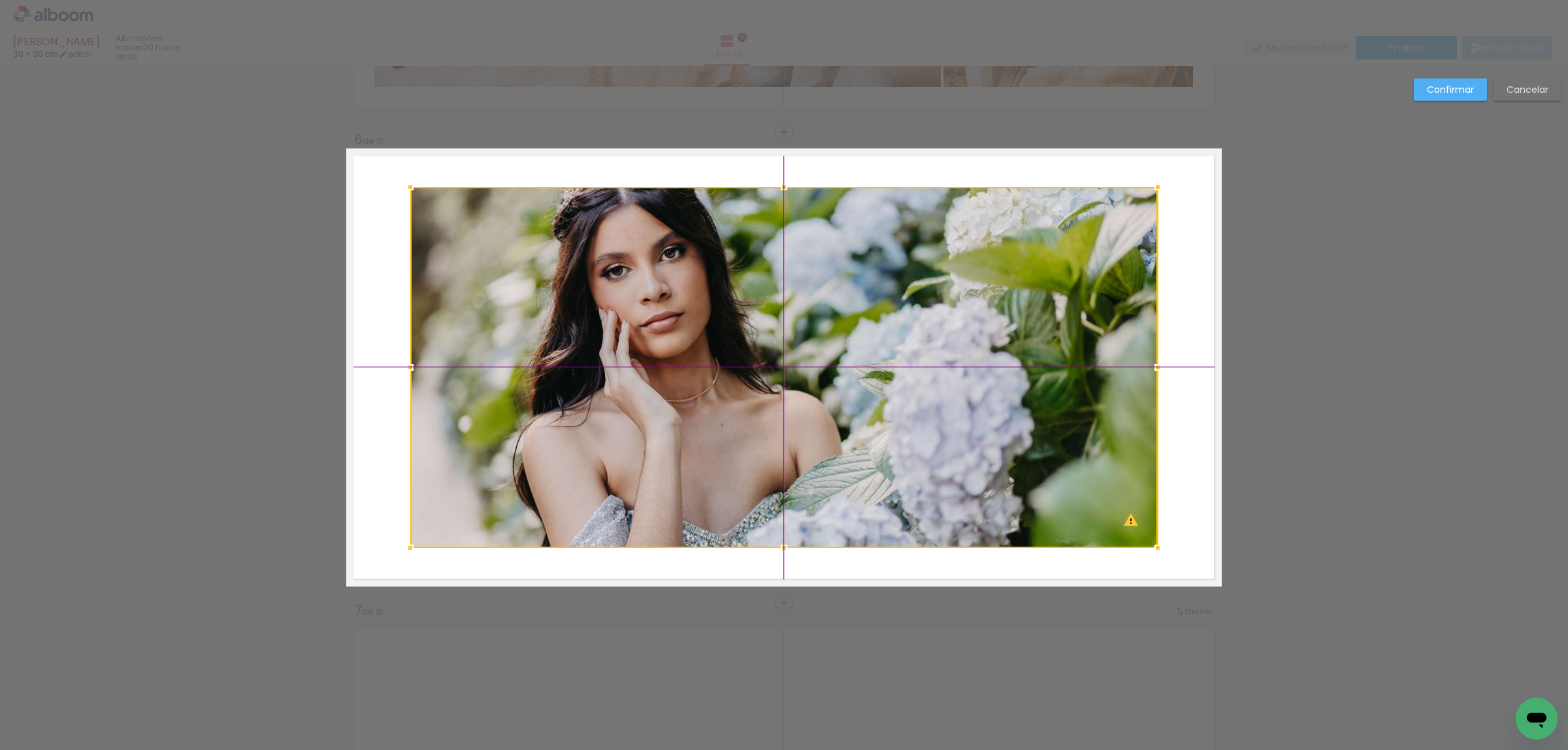
drag, startPoint x: 1074, startPoint y: 318, endPoint x: 1071, endPoint y: 287, distance: 31.1
click at [1071, 287] on div at bounding box center [784, 367] width 748 height 361
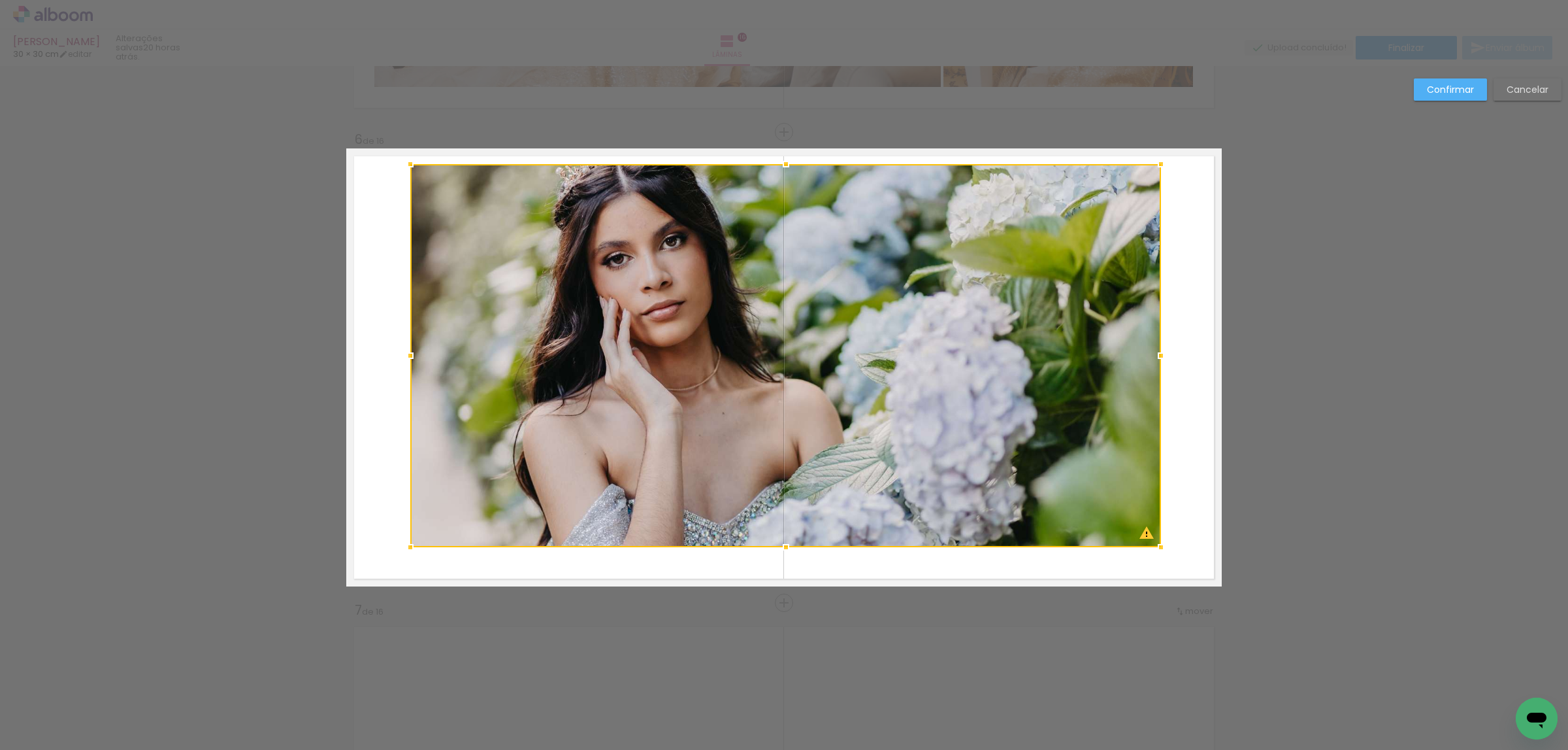
drag, startPoint x: 1149, startPoint y: 177, endPoint x: 1086, endPoint y: 273, distance: 114.8
click at [1170, 149] on album-spread "6 de 16" at bounding box center [784, 368] width 875 height 438
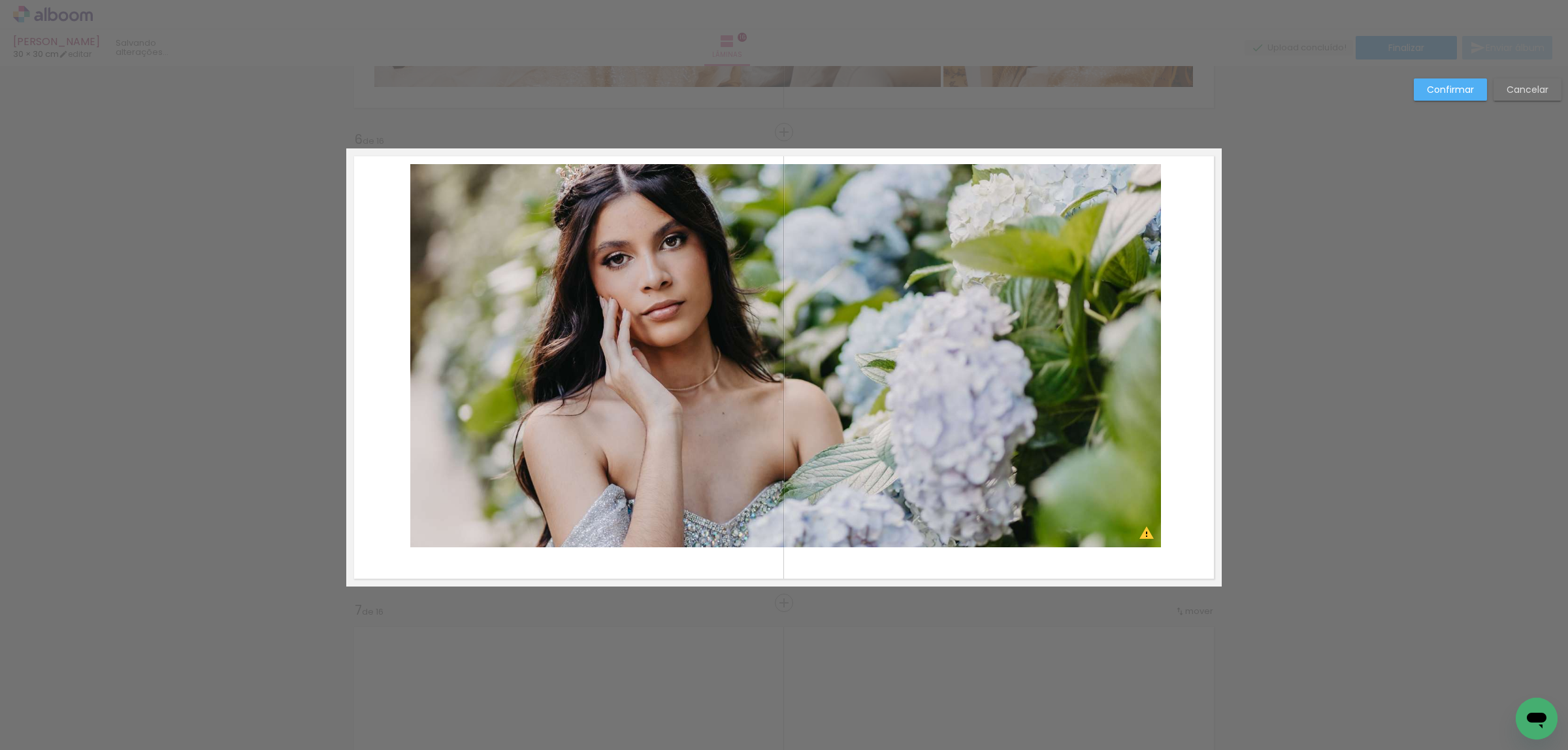
drag, startPoint x: 1080, startPoint y: 279, endPoint x: 1071, endPoint y: 285, distance: 10.8
click at [1079, 279] on quentale-photo at bounding box center [785, 355] width 750 height 383
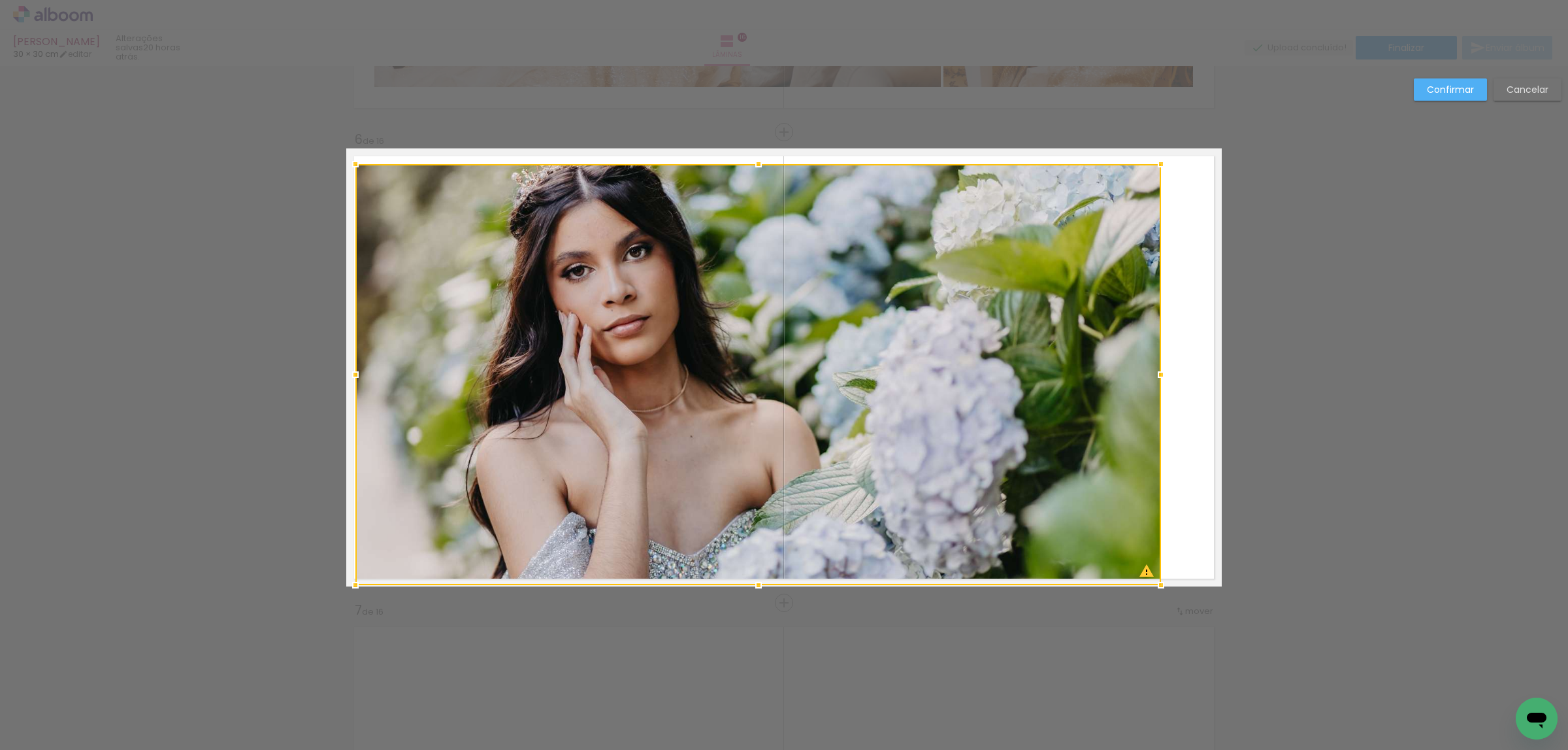
drag, startPoint x: 410, startPoint y: 549, endPoint x: 388, endPoint y: 556, distance: 23.1
click at [353, 577] on div at bounding box center [355, 585] width 26 height 26
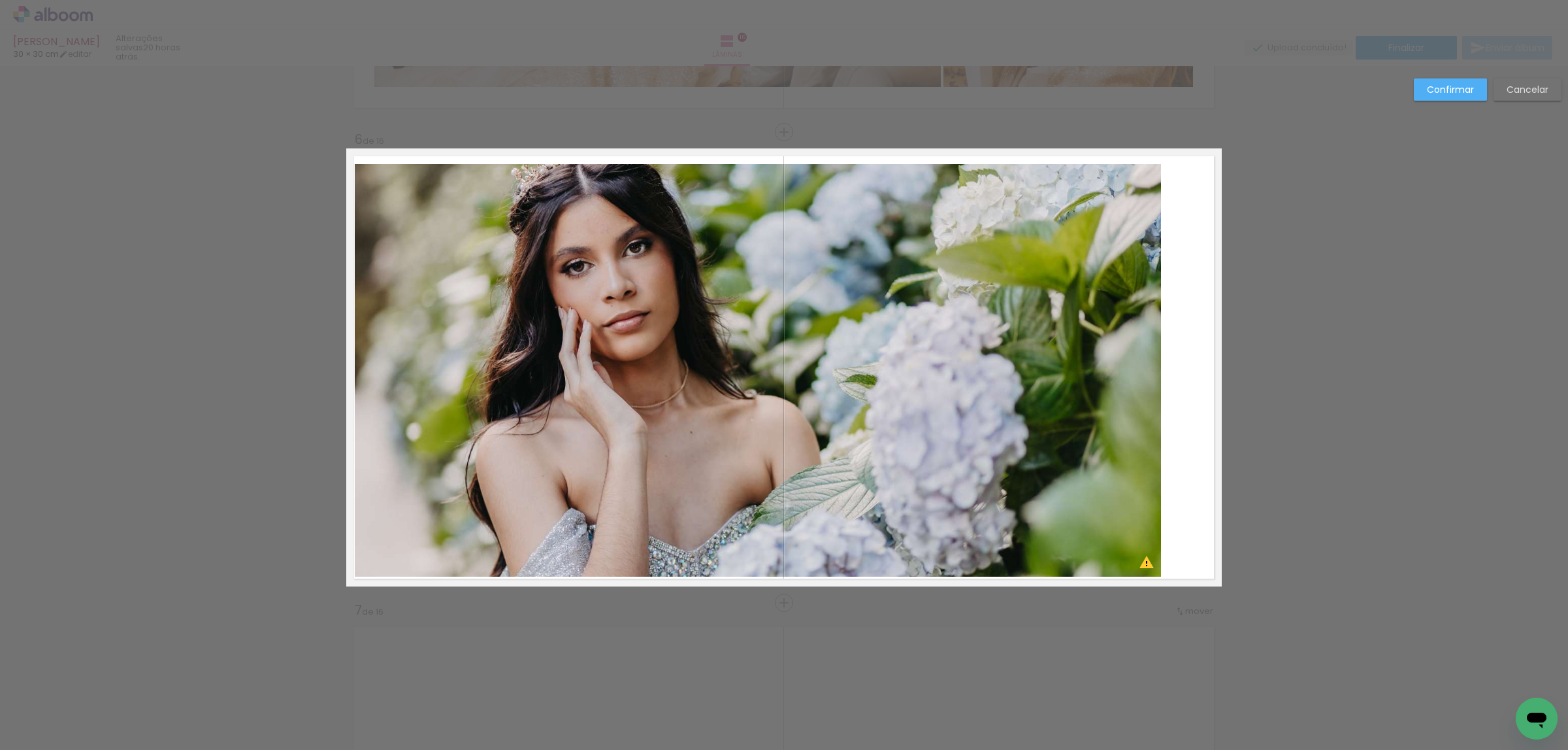
click at [1520, 81] on paper-button "Cancelar" at bounding box center [1527, 90] width 68 height 22
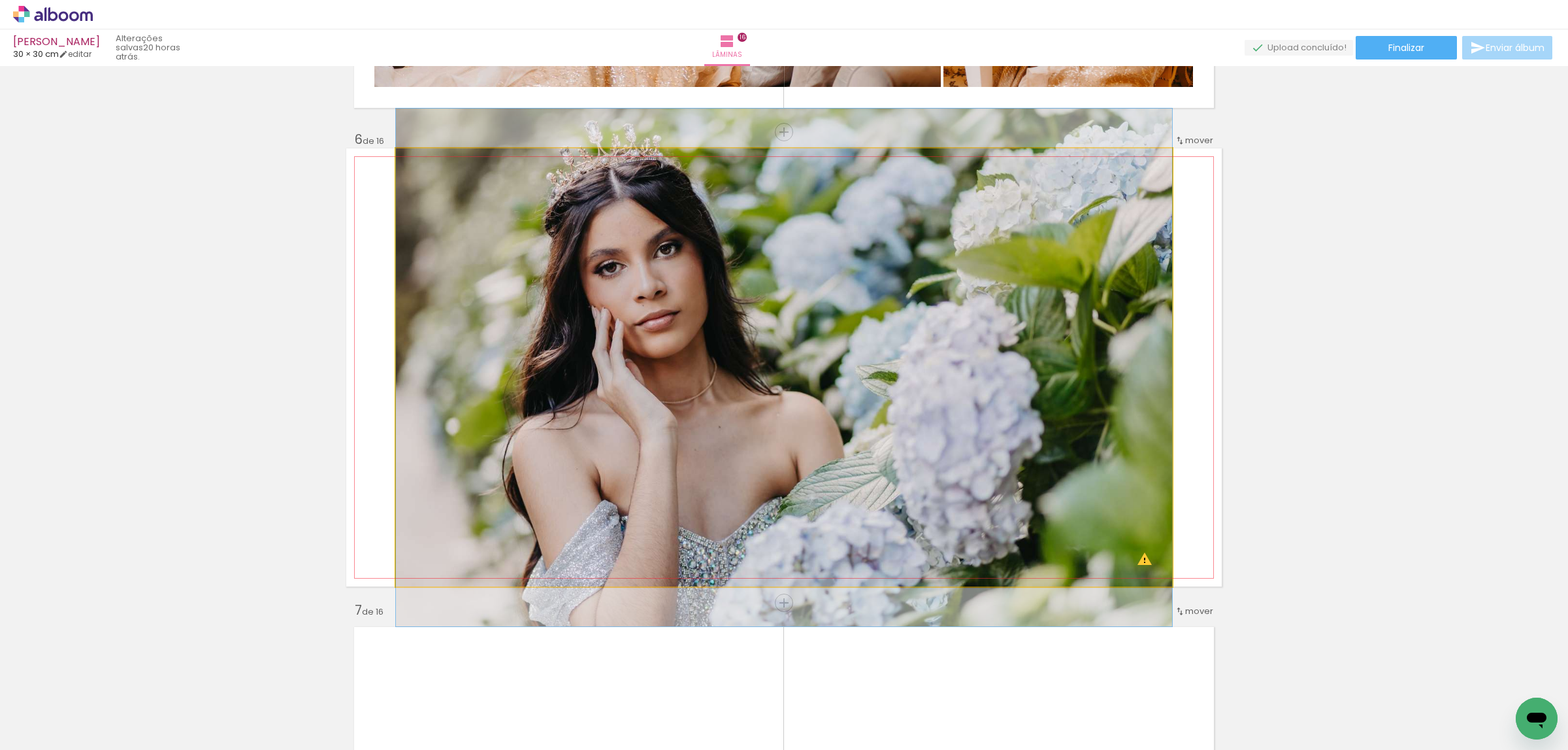
click at [917, 256] on quentale-photo at bounding box center [784, 368] width 777 height 438
click at [1128, 348] on quentale-photo at bounding box center [784, 368] width 777 height 438
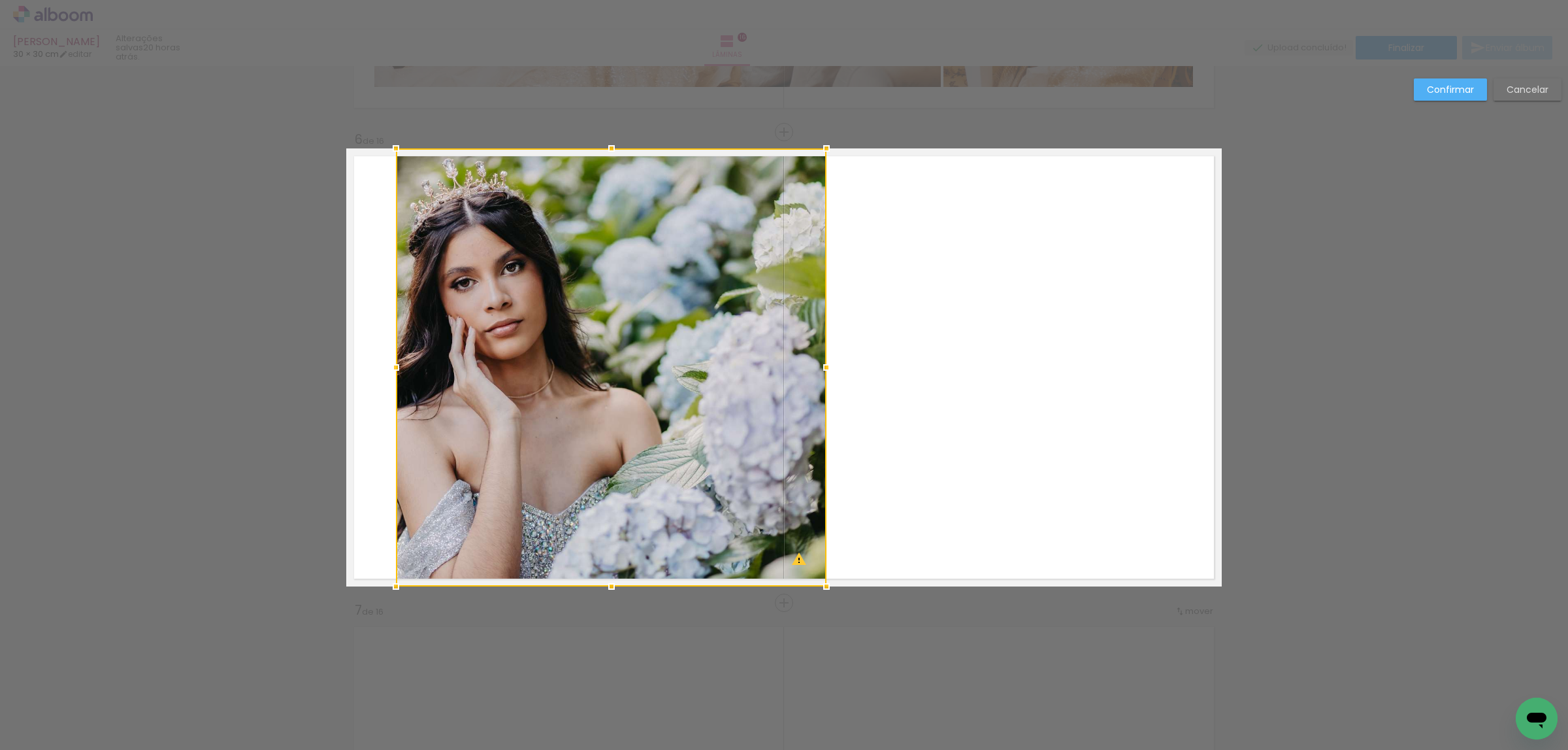
drag, startPoint x: 1135, startPoint y: 366, endPoint x: 750, endPoint y: 479, distance: 401.2
click at [821, 487] on div at bounding box center [612, 368] width 431 height 438
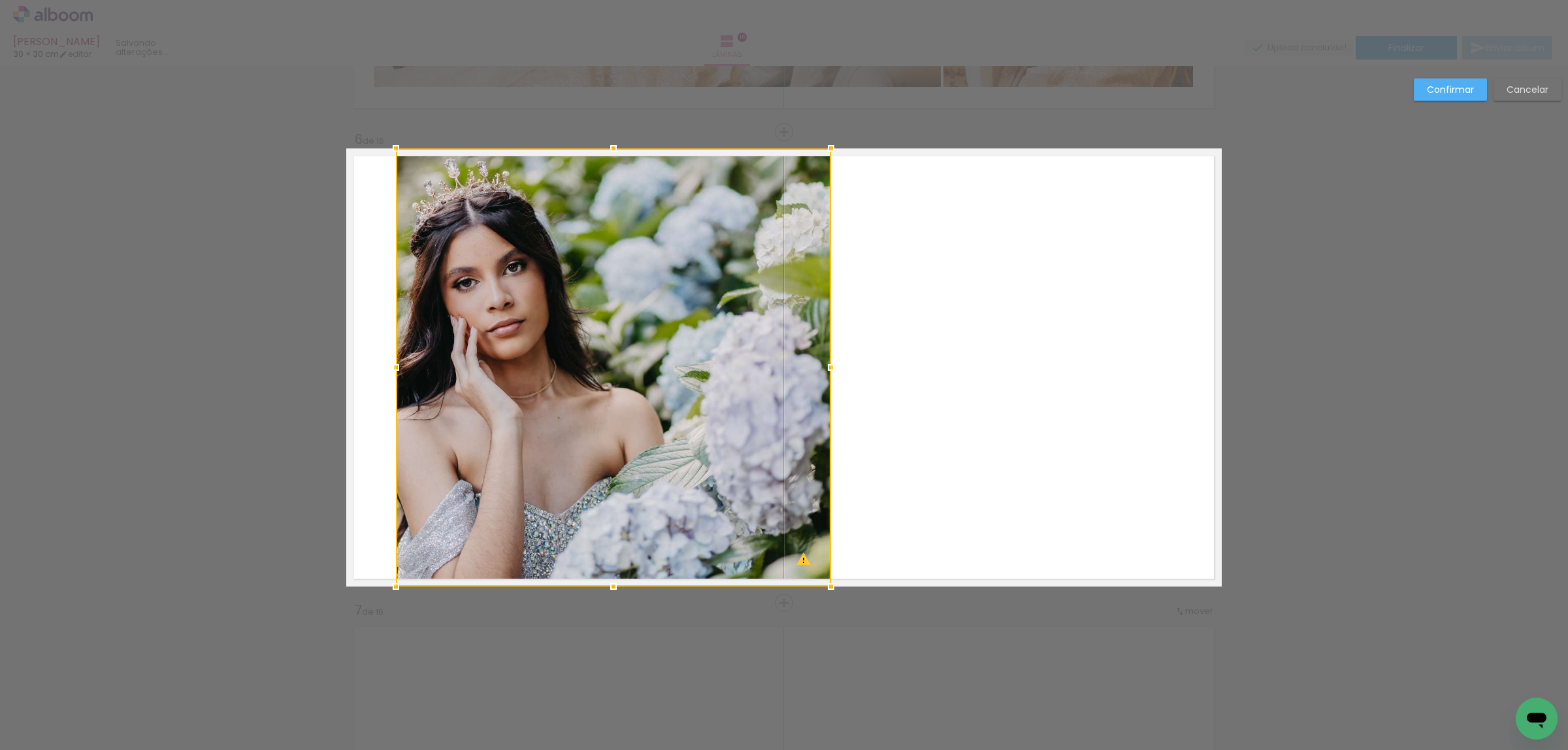
click at [681, 464] on div at bounding box center [613, 368] width 435 height 438
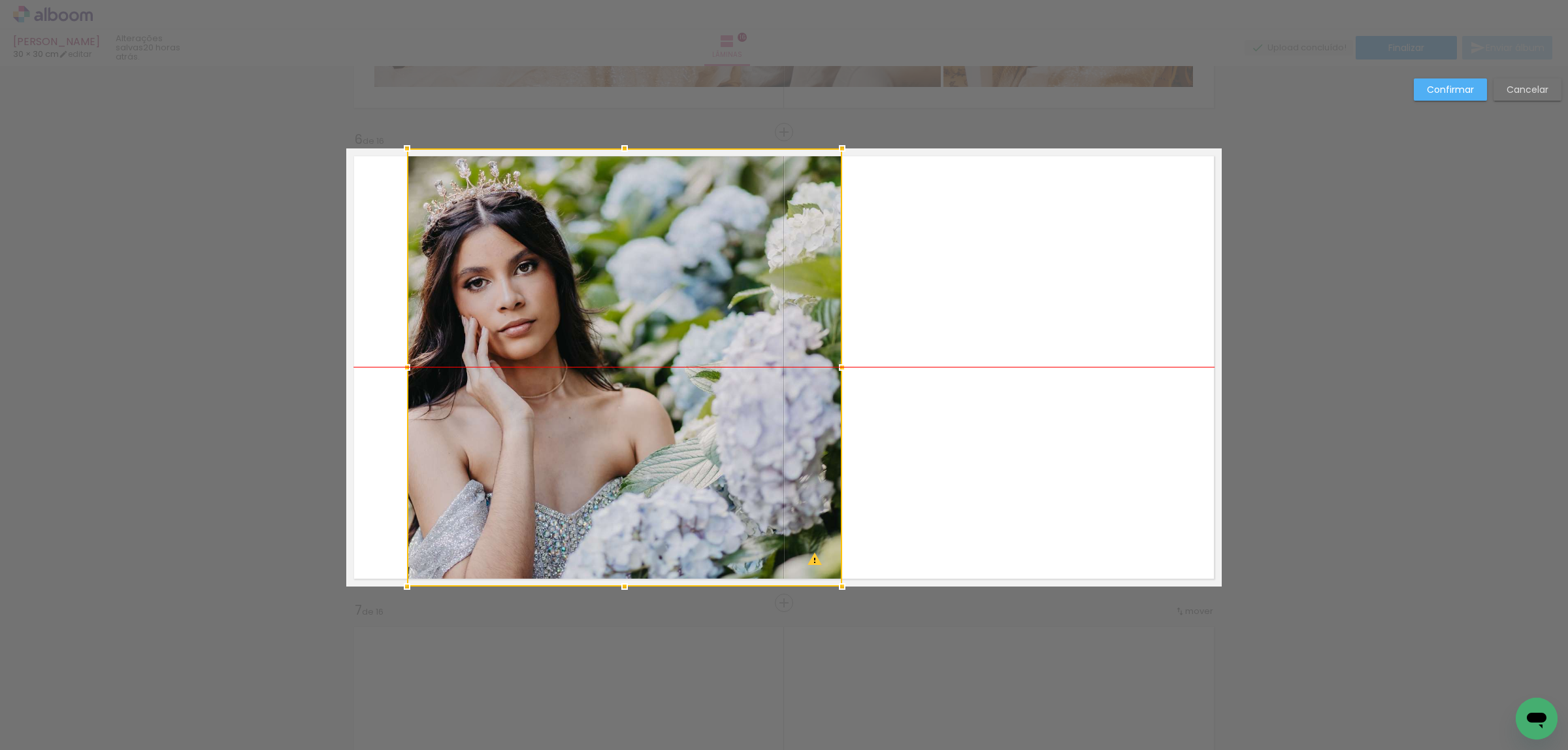
drag, startPoint x: 682, startPoint y: 461, endPoint x: 692, endPoint y: 461, distance: 10.0
click at [692, 461] on div at bounding box center [625, 368] width 435 height 438
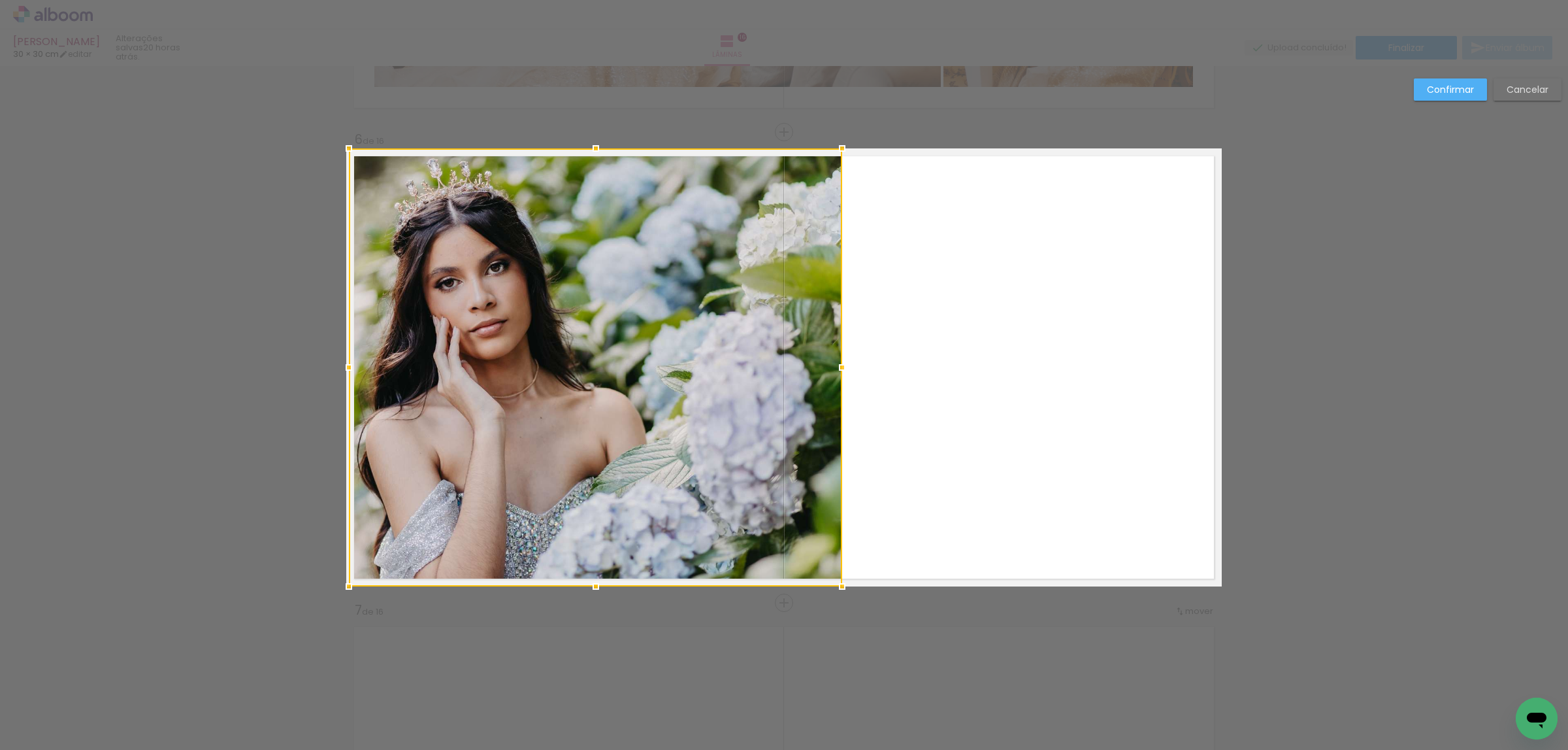
drag, startPoint x: 396, startPoint y: 367, endPoint x: 345, endPoint y: 369, distance: 51.0
click at [345, 369] on div at bounding box center [349, 368] width 26 height 26
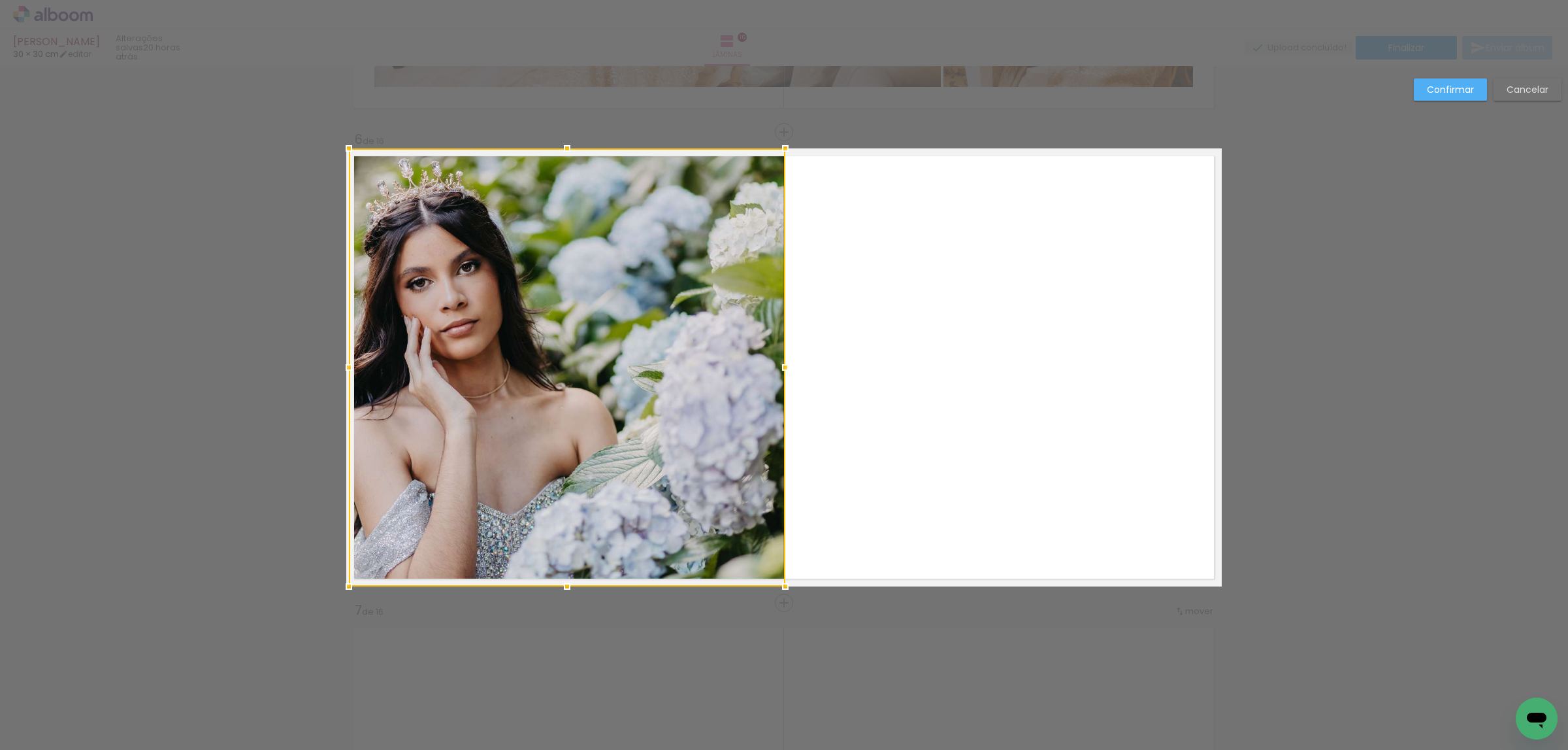
drag, startPoint x: 833, startPoint y: 373, endPoint x: 771, endPoint y: 375, distance: 62.0
click at [773, 375] on div at bounding box center [786, 368] width 26 height 26
click at [1427, 96] on paper-button "Confirmar" at bounding box center [1451, 90] width 74 height 22
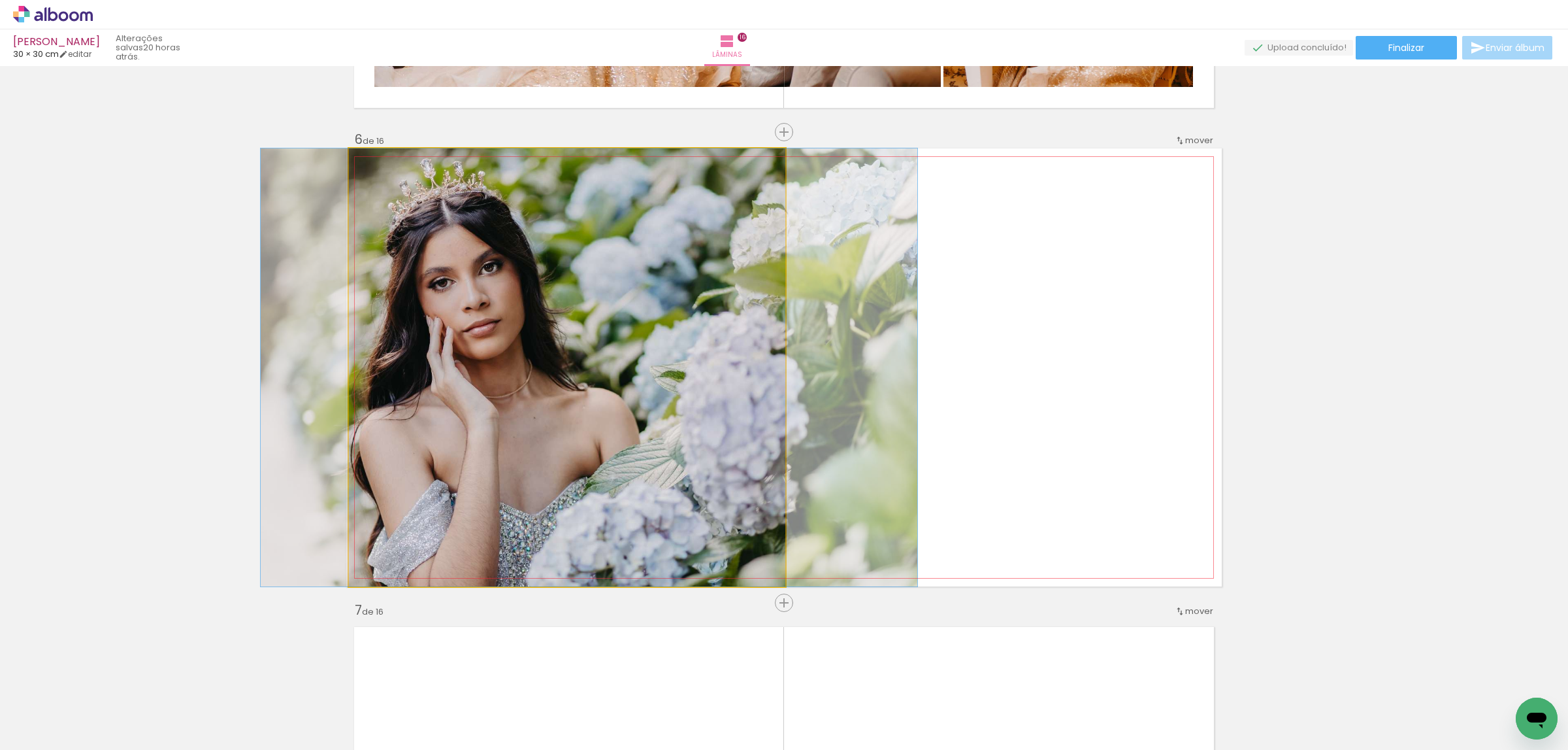
drag, startPoint x: 484, startPoint y: 367, endPoint x: 506, endPoint y: 365, distance: 22.1
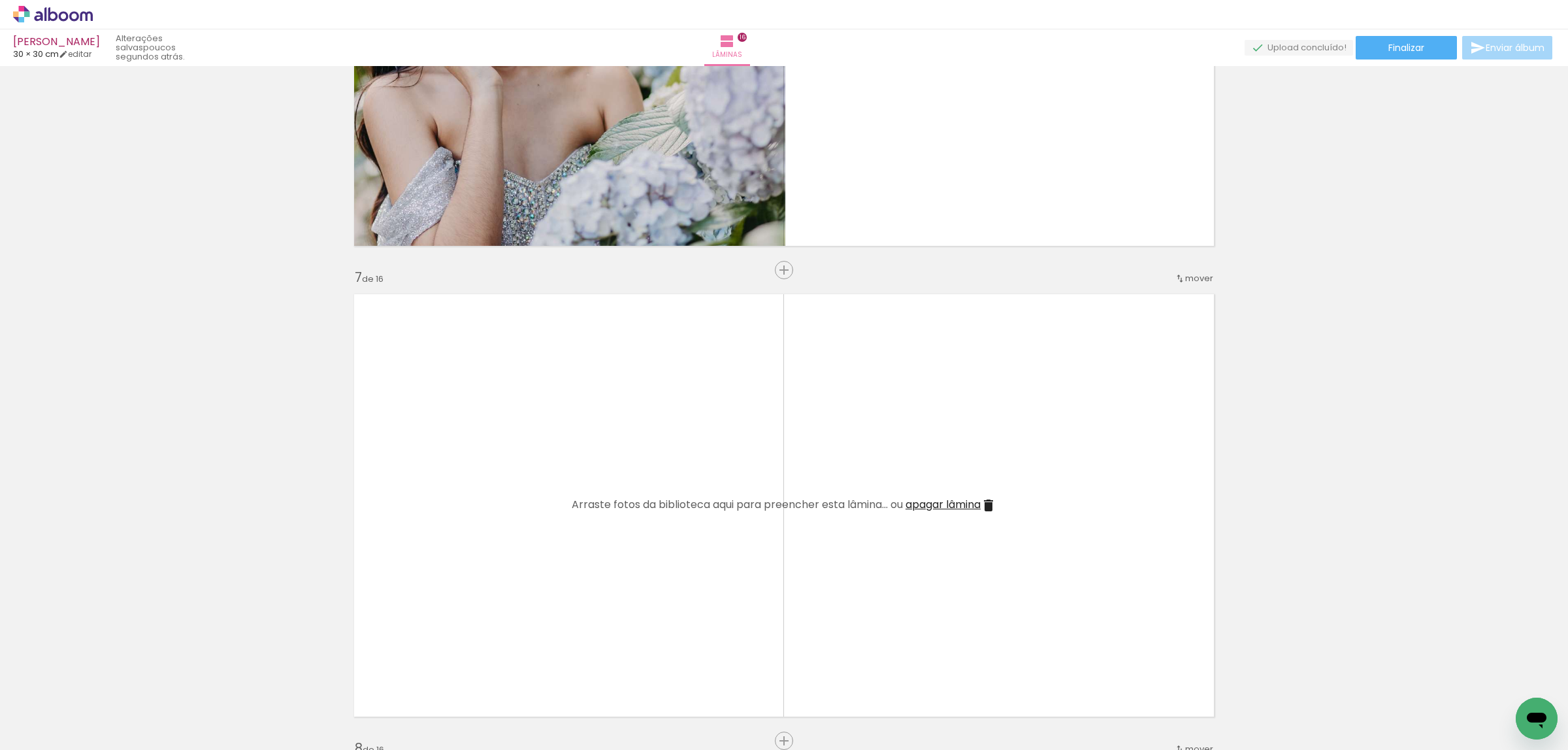
scroll to position [2648, 0]
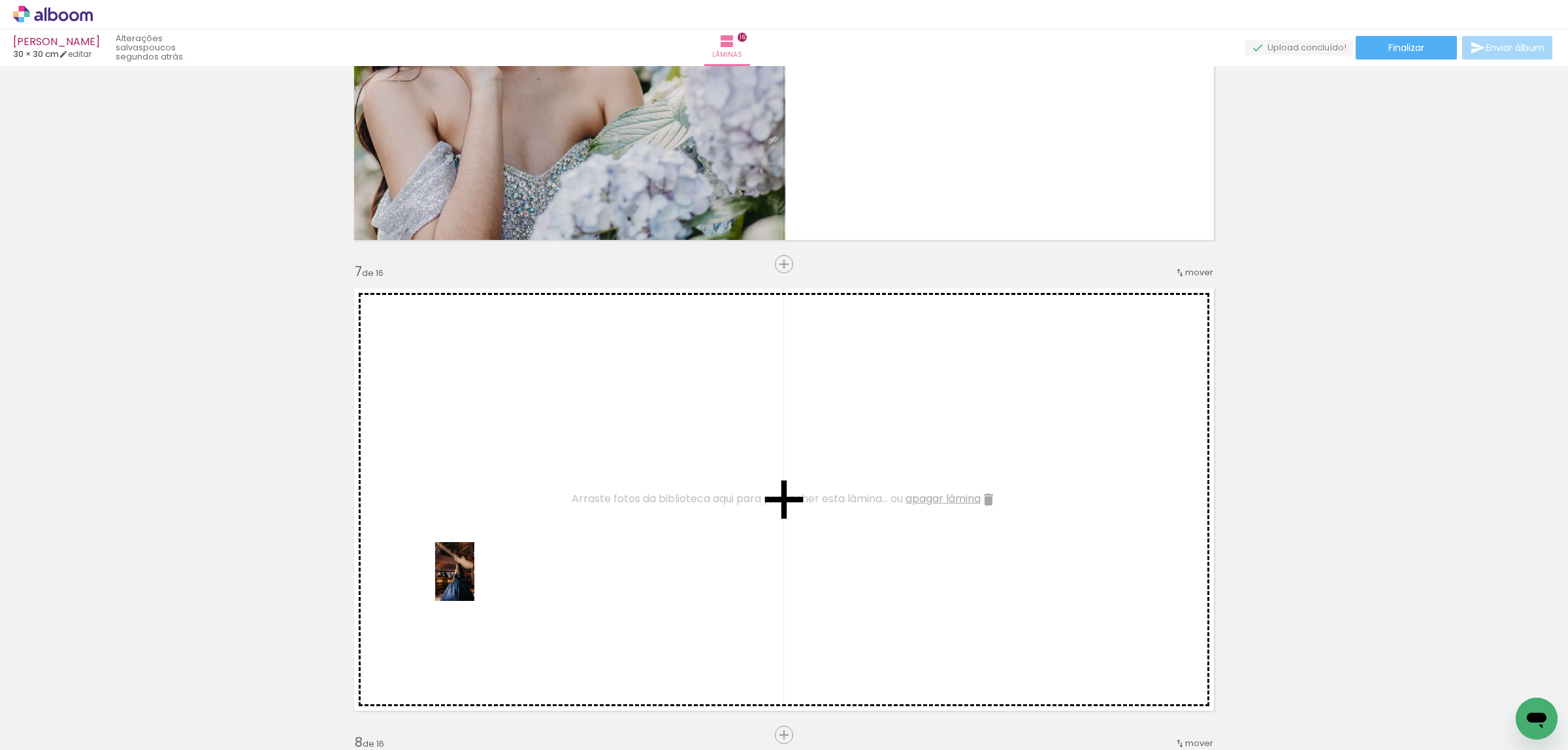
drag, startPoint x: 213, startPoint y: 725, endPoint x: 547, endPoint y: 548, distance: 378.0
click at [547, 548] on quentale-workspace at bounding box center [784, 375] width 1568 height 750
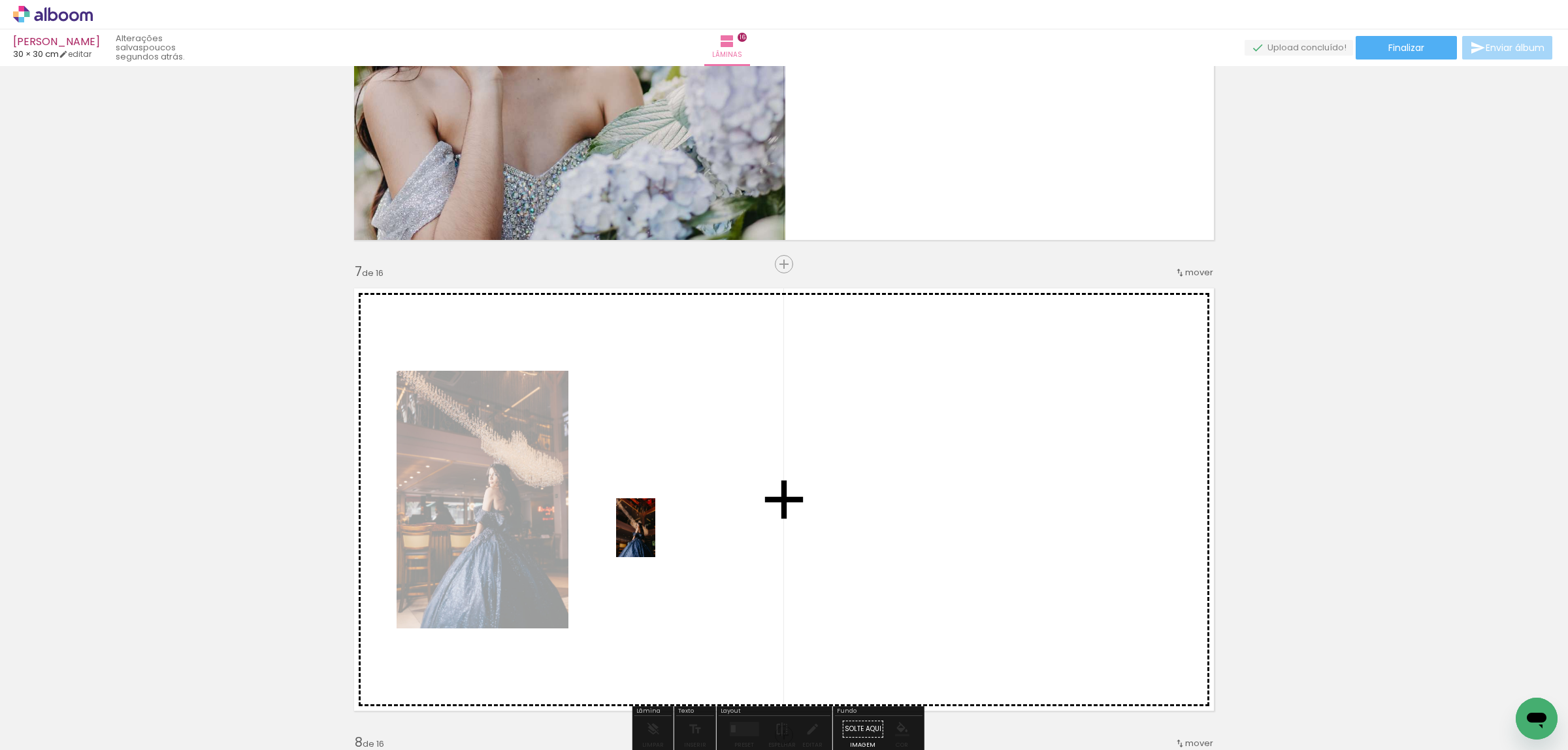
drag, startPoint x: 273, startPoint y: 690, endPoint x: 655, endPoint y: 537, distance: 411.5
click at [655, 537] on quentale-workspace at bounding box center [784, 375] width 1568 height 750
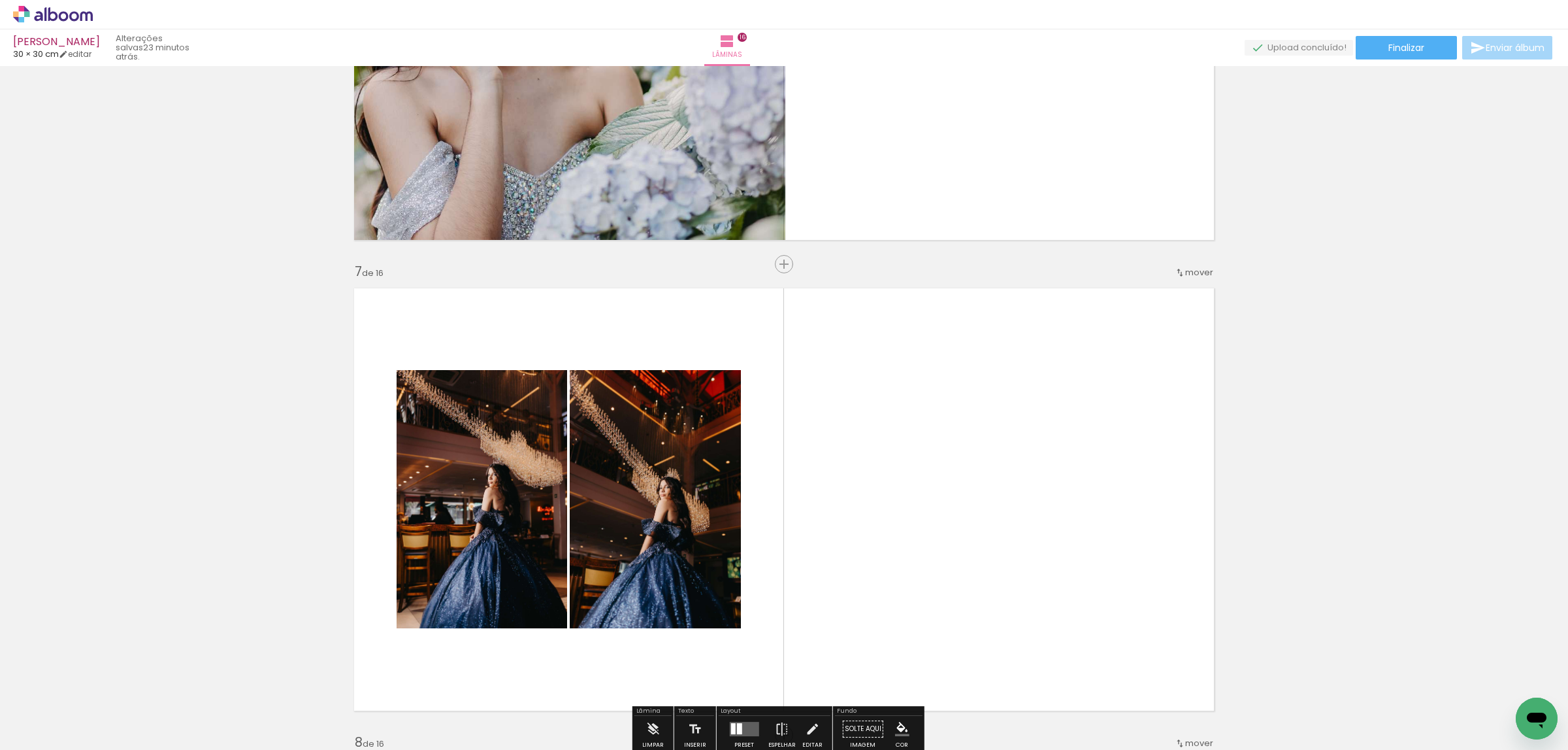
click at [26, 736] on iron-icon at bounding box center [19, 743] width 16 height 16
click at [0, 0] on input "file" at bounding box center [0, 0] width 0 height 0
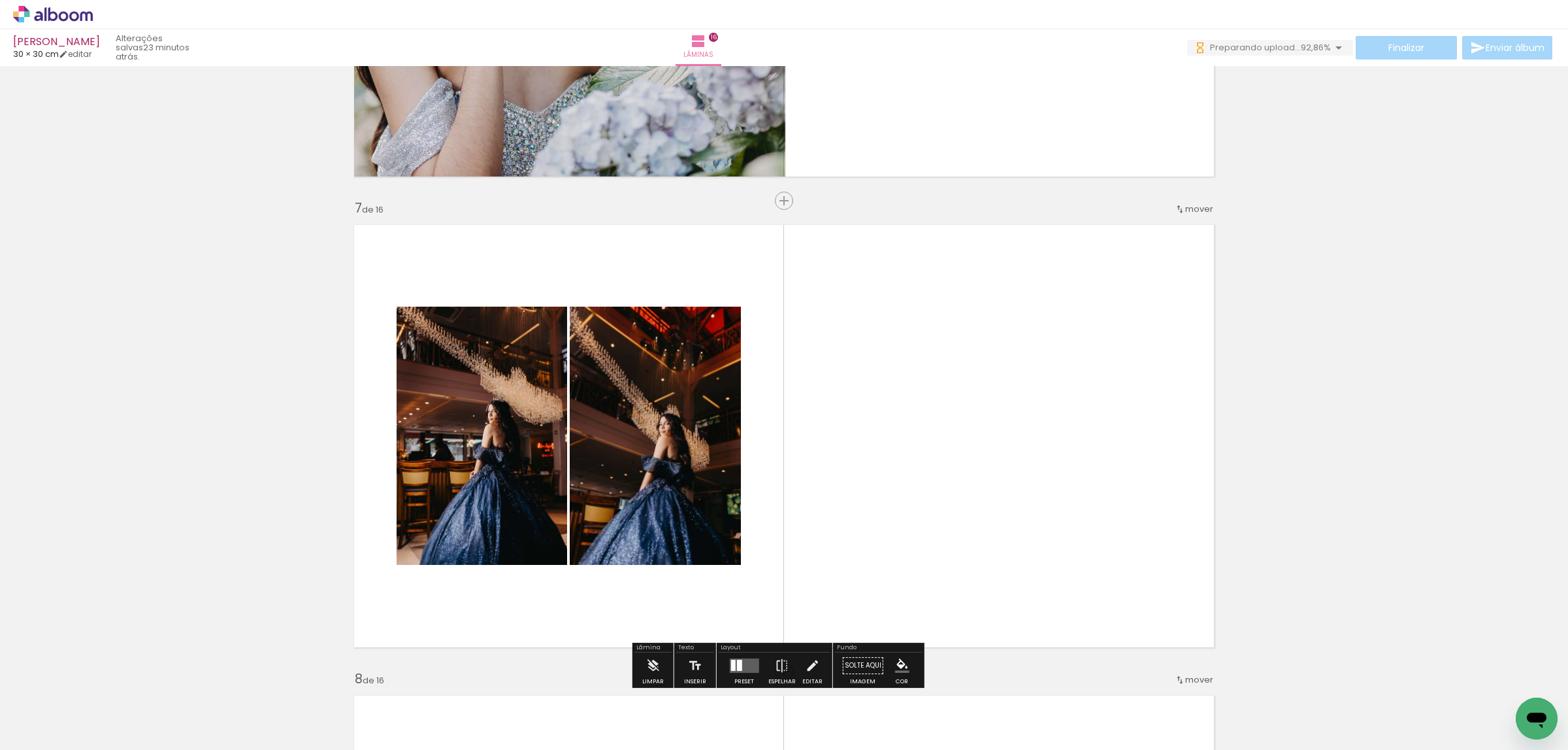
scroll to position [2746, 0]
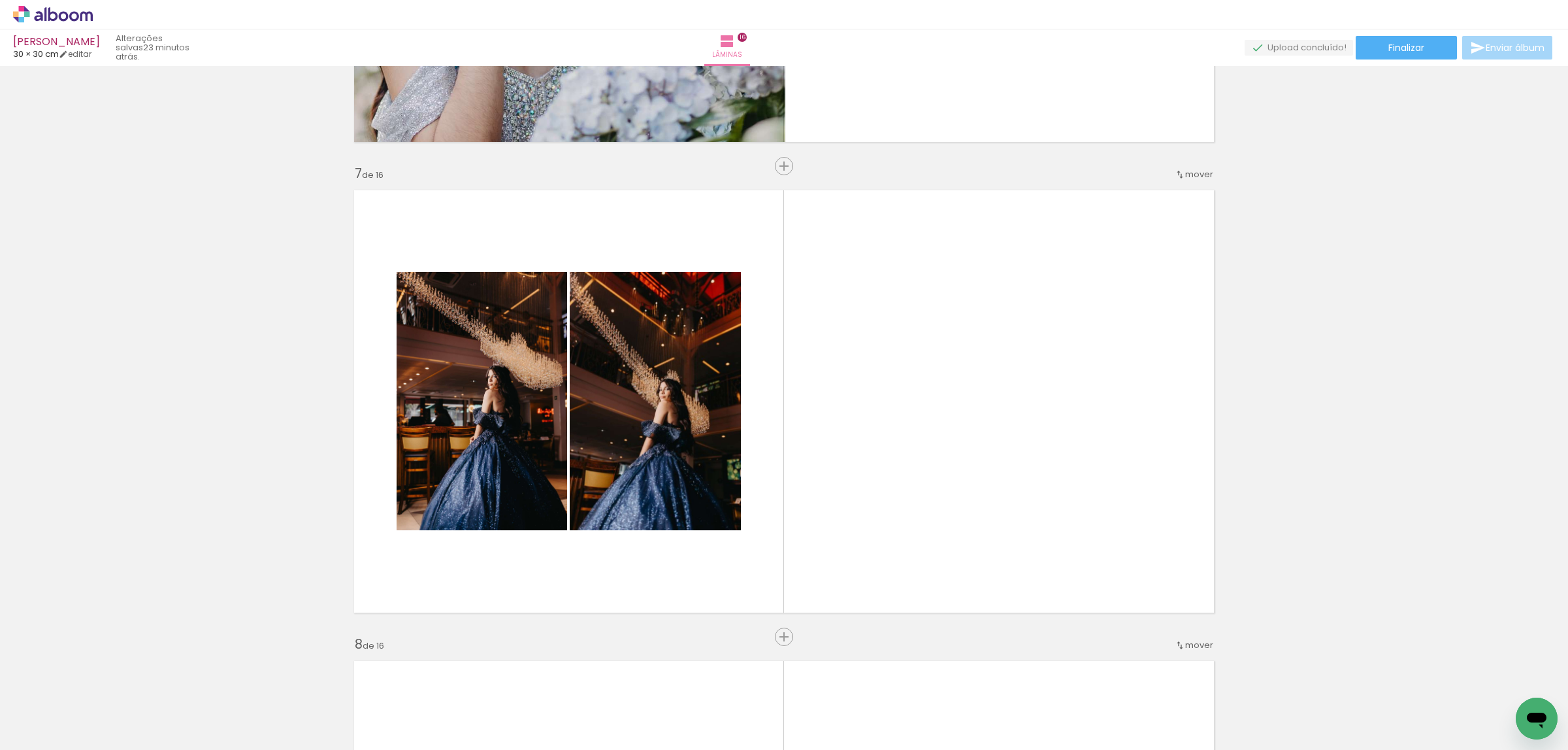
click at [40, 736] on span "Adicionar Fotos" at bounding box center [47, 743] width 39 height 14
click at [0, 0] on input "file" at bounding box center [0, 0] width 0 height 0
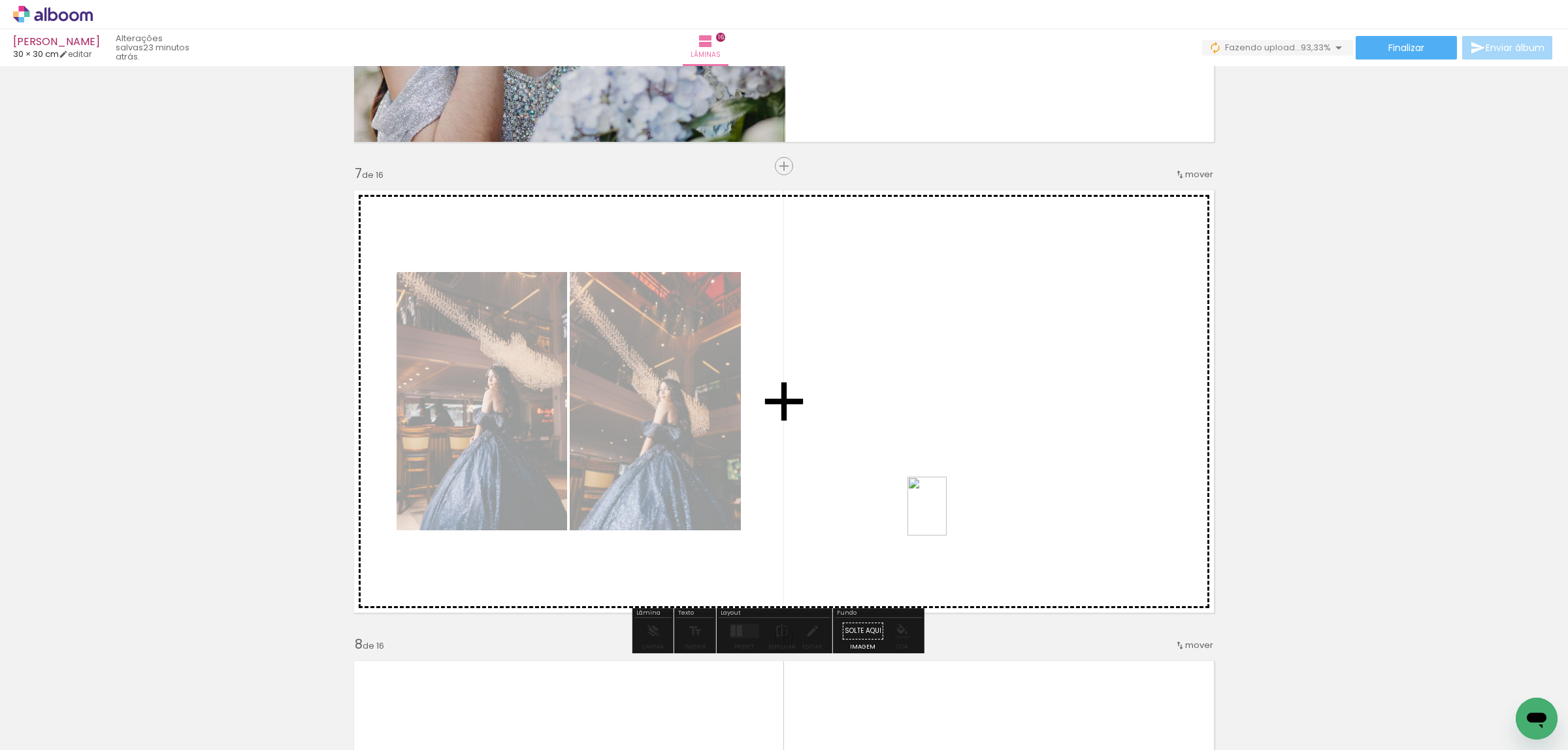
drag, startPoint x: 510, startPoint y: 716, endPoint x: 959, endPoint y: 498, distance: 499.1
click at [959, 498] on quentale-workspace at bounding box center [784, 375] width 1568 height 750
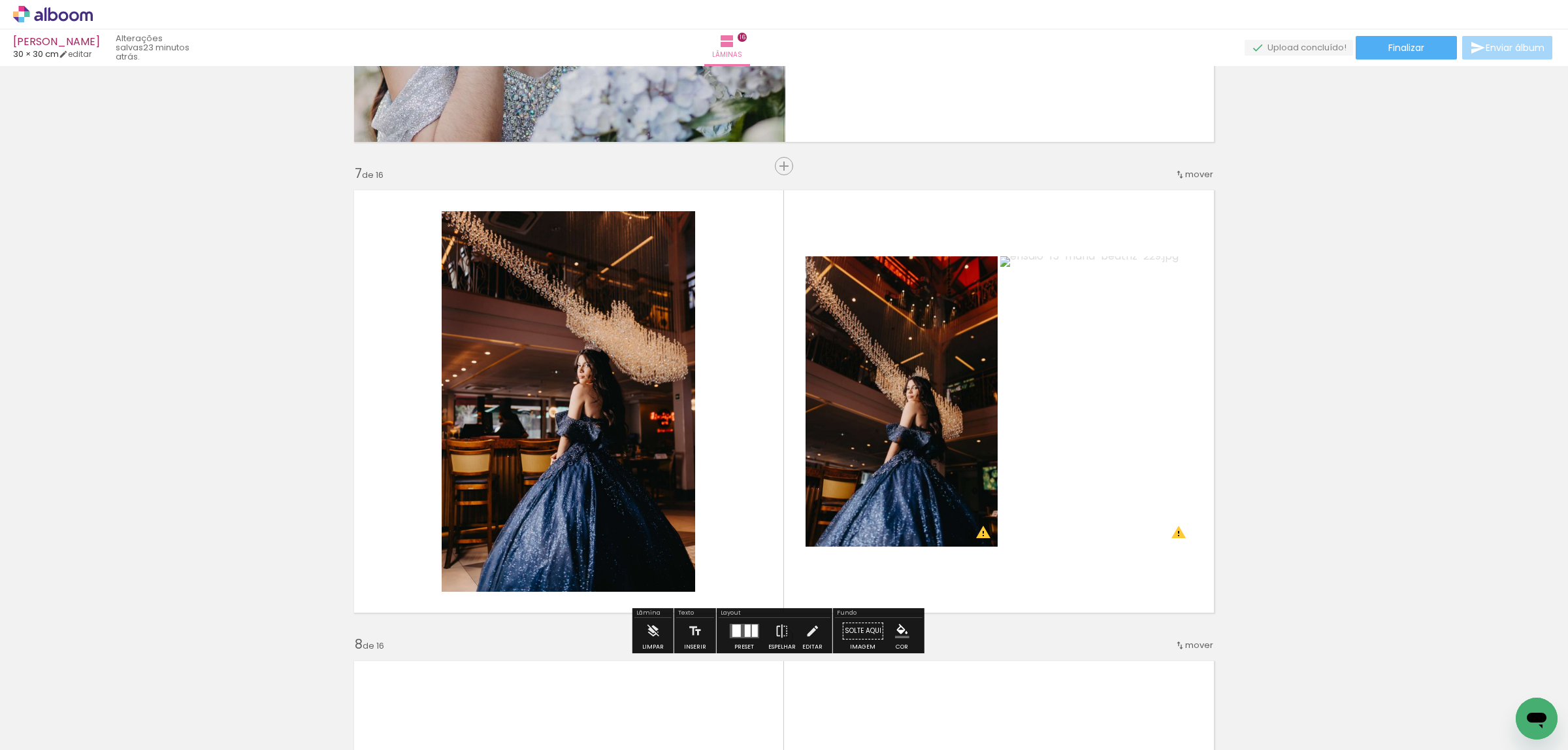
click at [736, 630] on div at bounding box center [736, 630] width 8 height 12
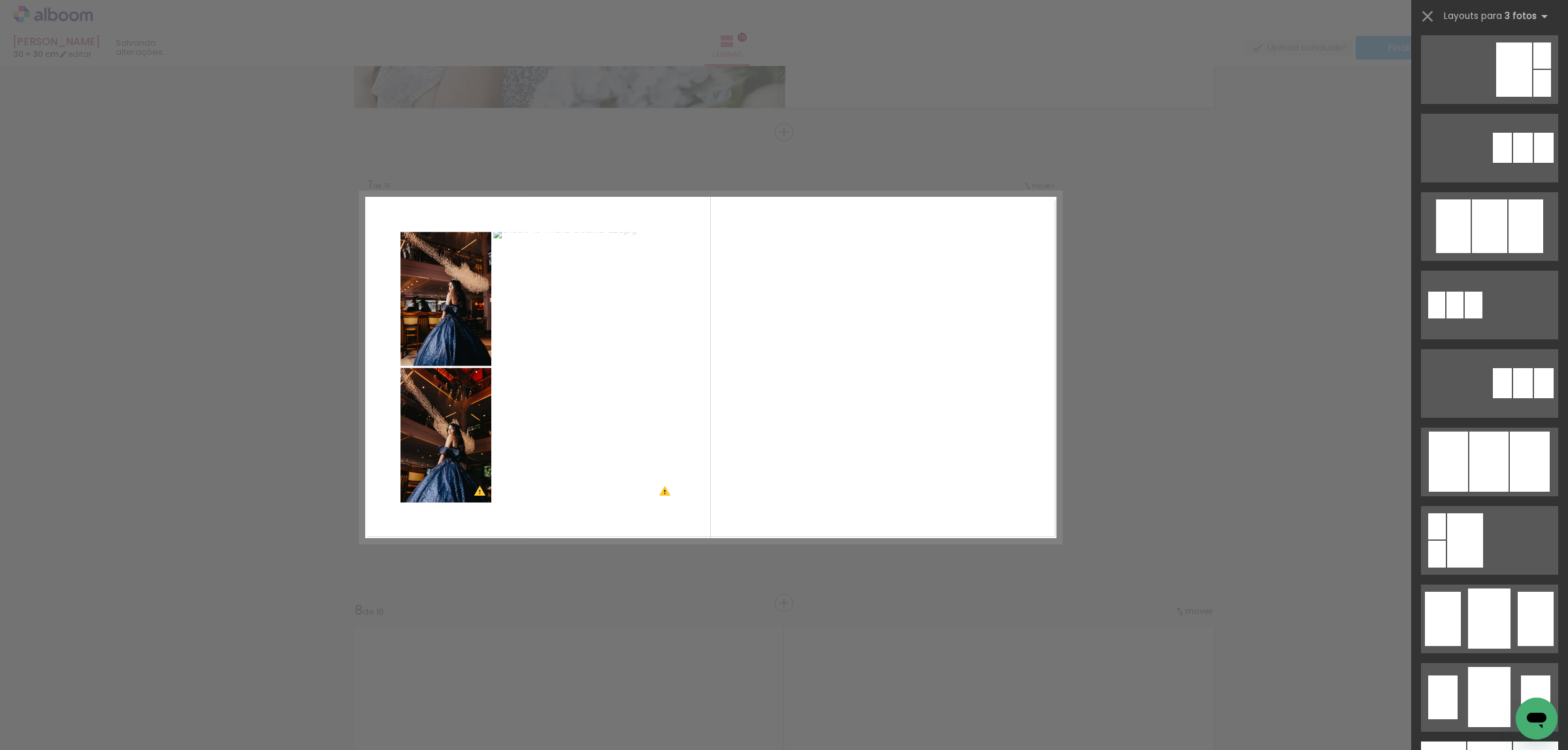
scroll to position [589, 0]
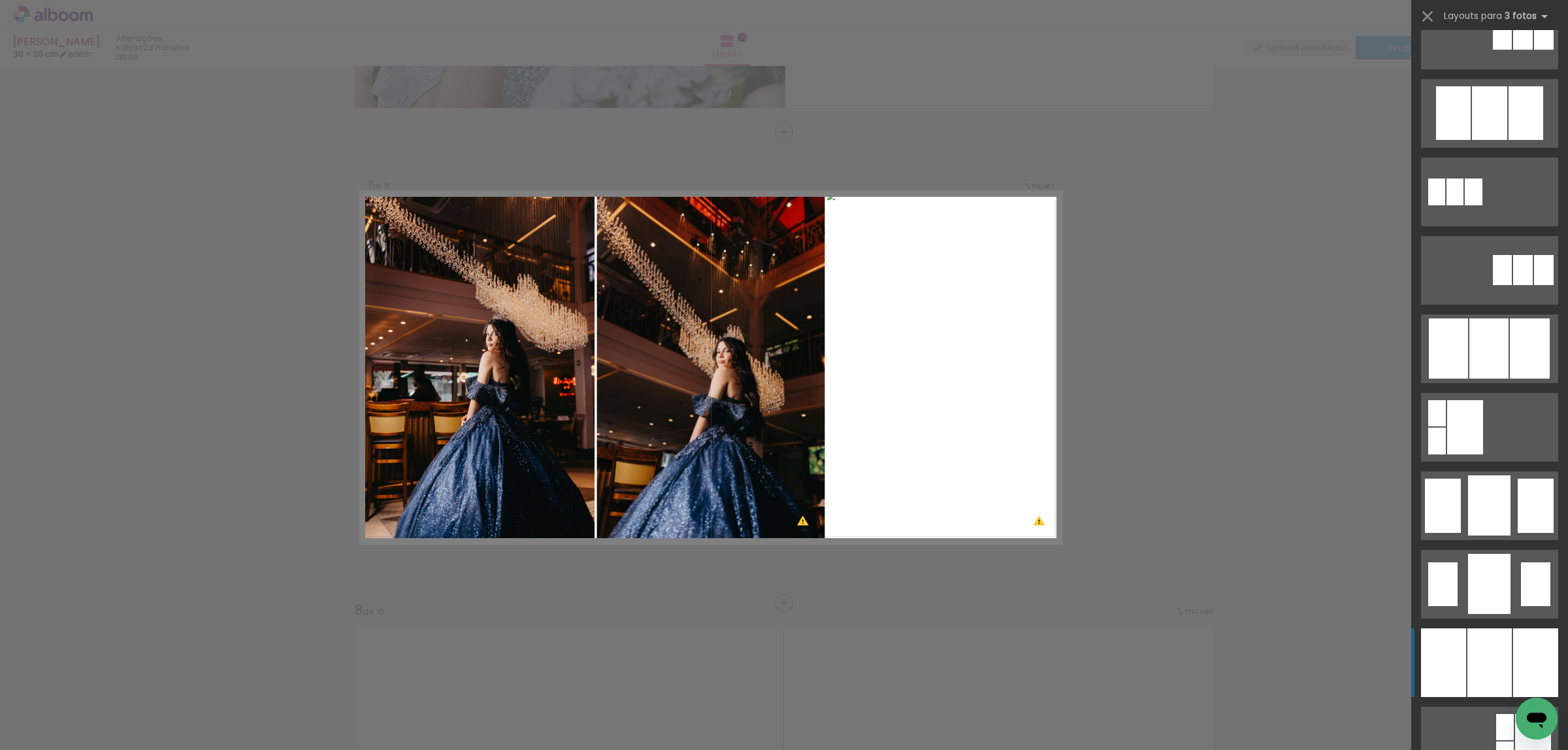
click at [1491, 651] on div at bounding box center [1490, 663] width 45 height 69
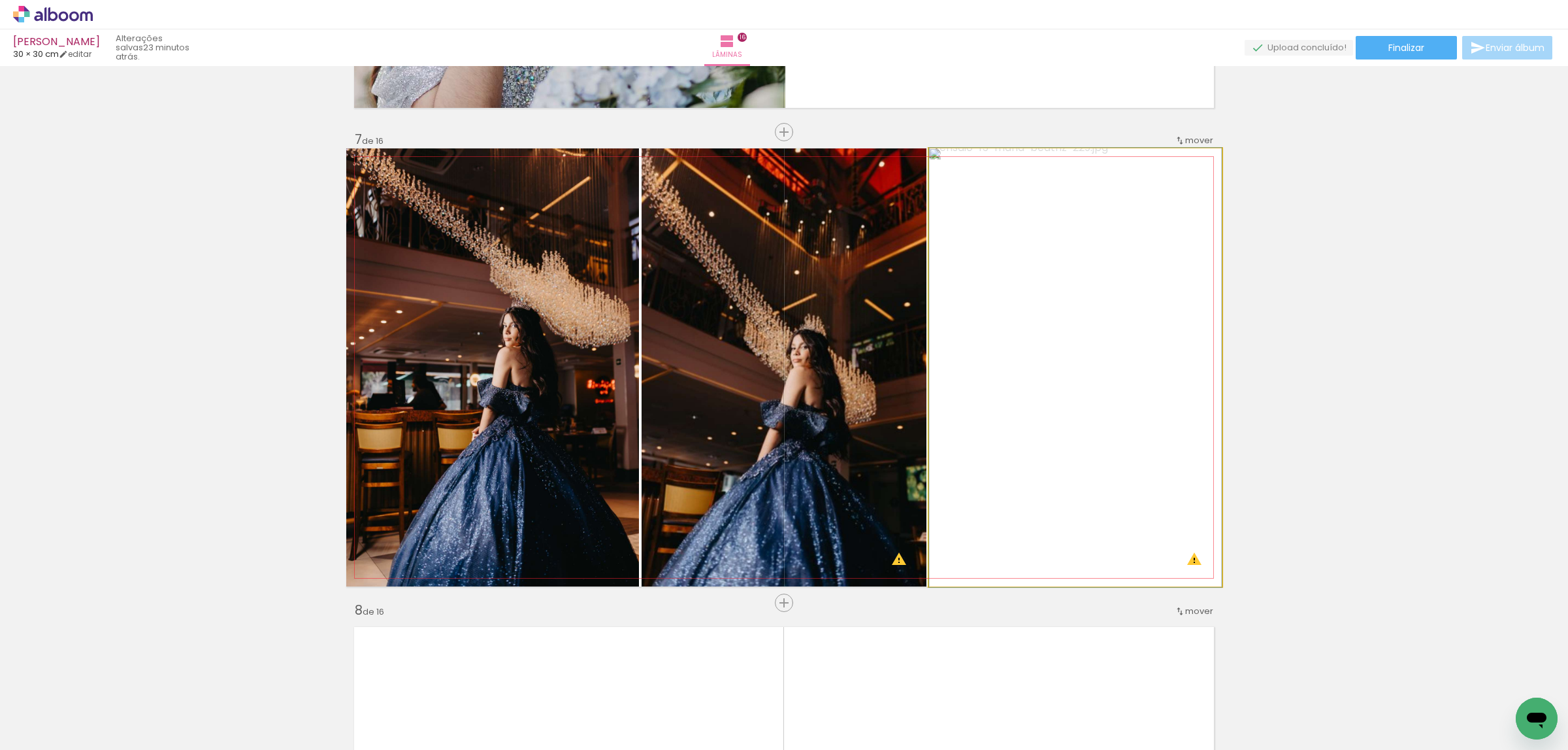
drag, startPoint x: 1030, startPoint y: 362, endPoint x: 791, endPoint y: 361, distance: 239.0
click at [0, 0] on slot at bounding box center [0, 0] width 0 height 0
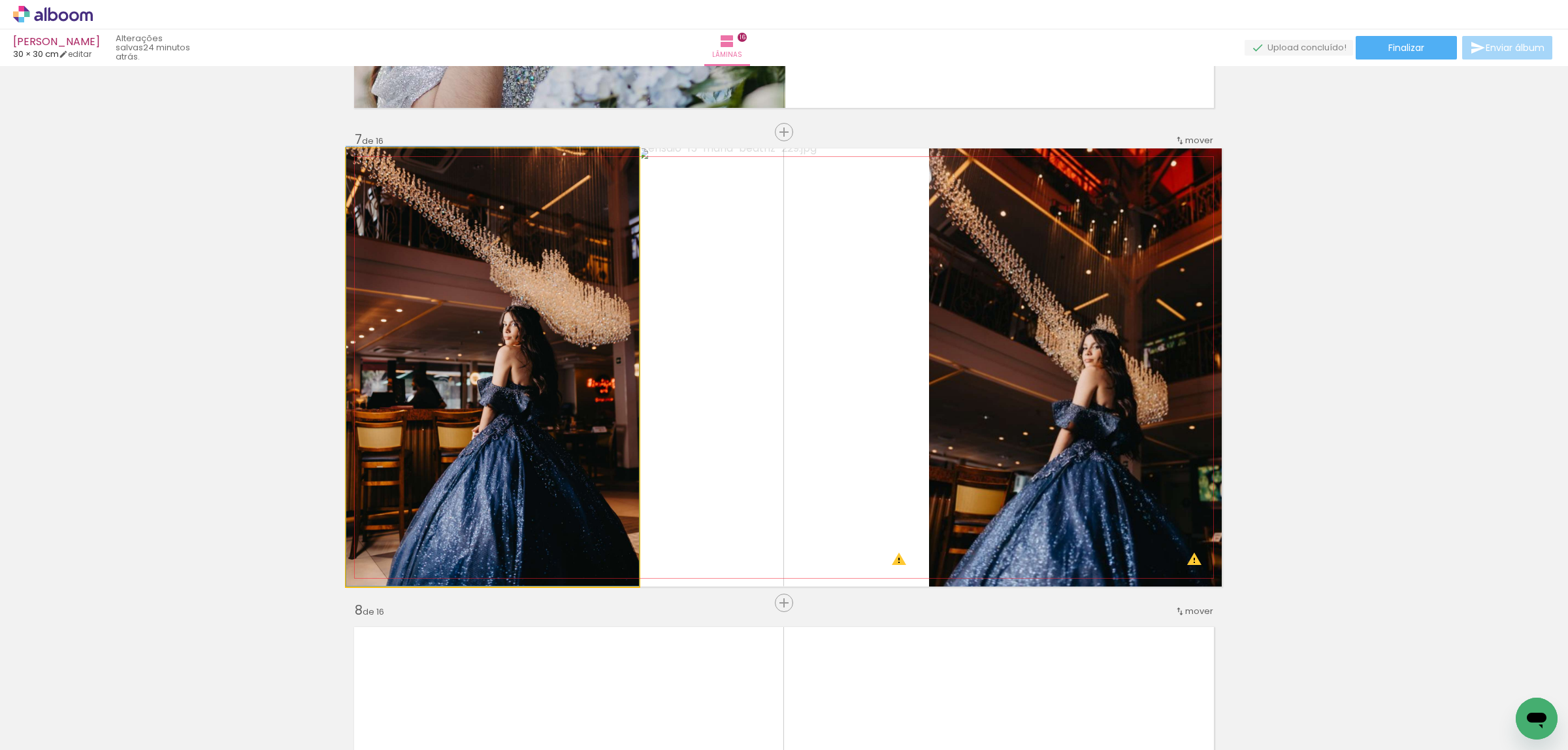
drag, startPoint x: 483, startPoint y: 355, endPoint x: 833, endPoint y: 370, distance: 350.3
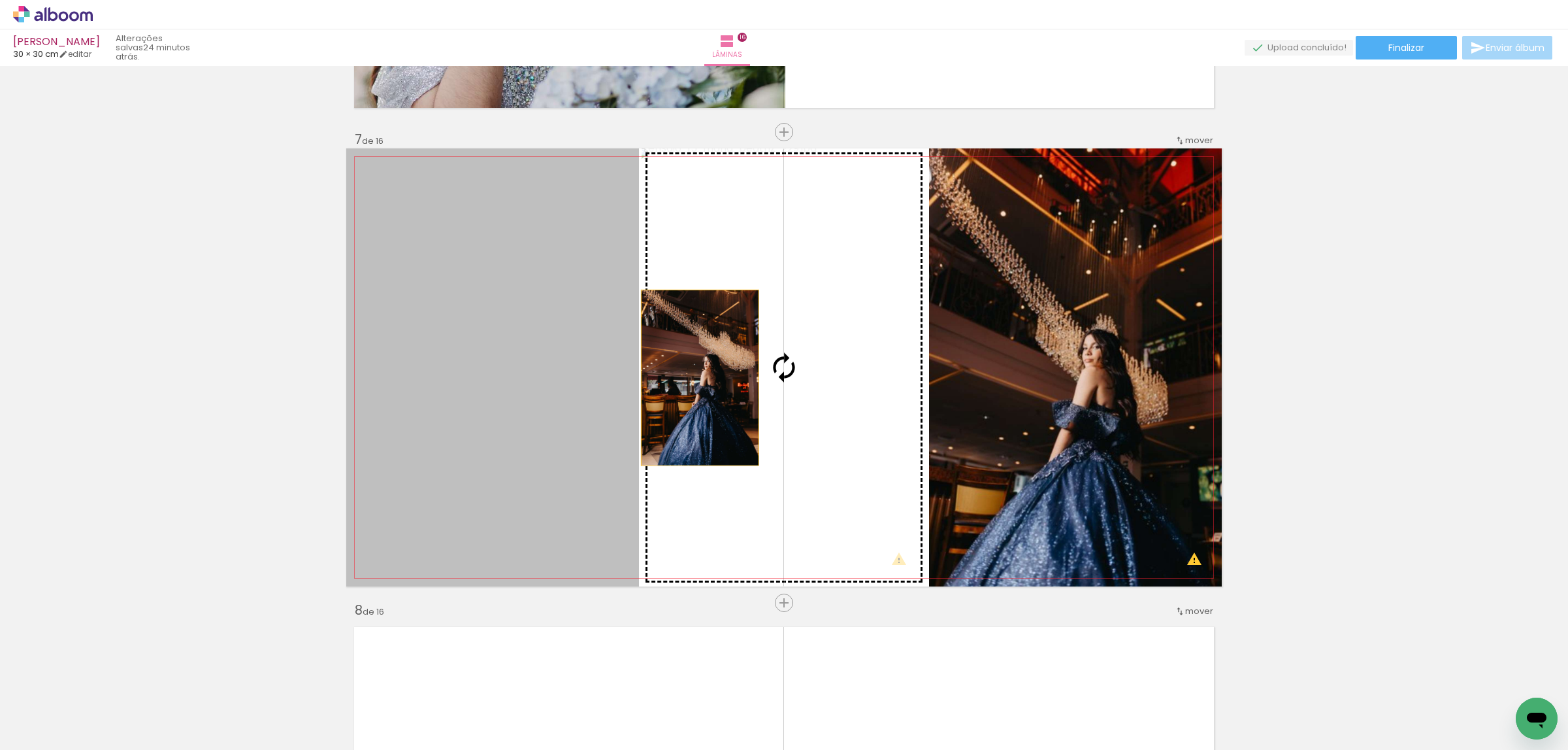
drag, startPoint x: 500, startPoint y: 368, endPoint x: 712, endPoint y: 380, distance: 212.3
click at [0, 0] on slot at bounding box center [0, 0] width 0 height 0
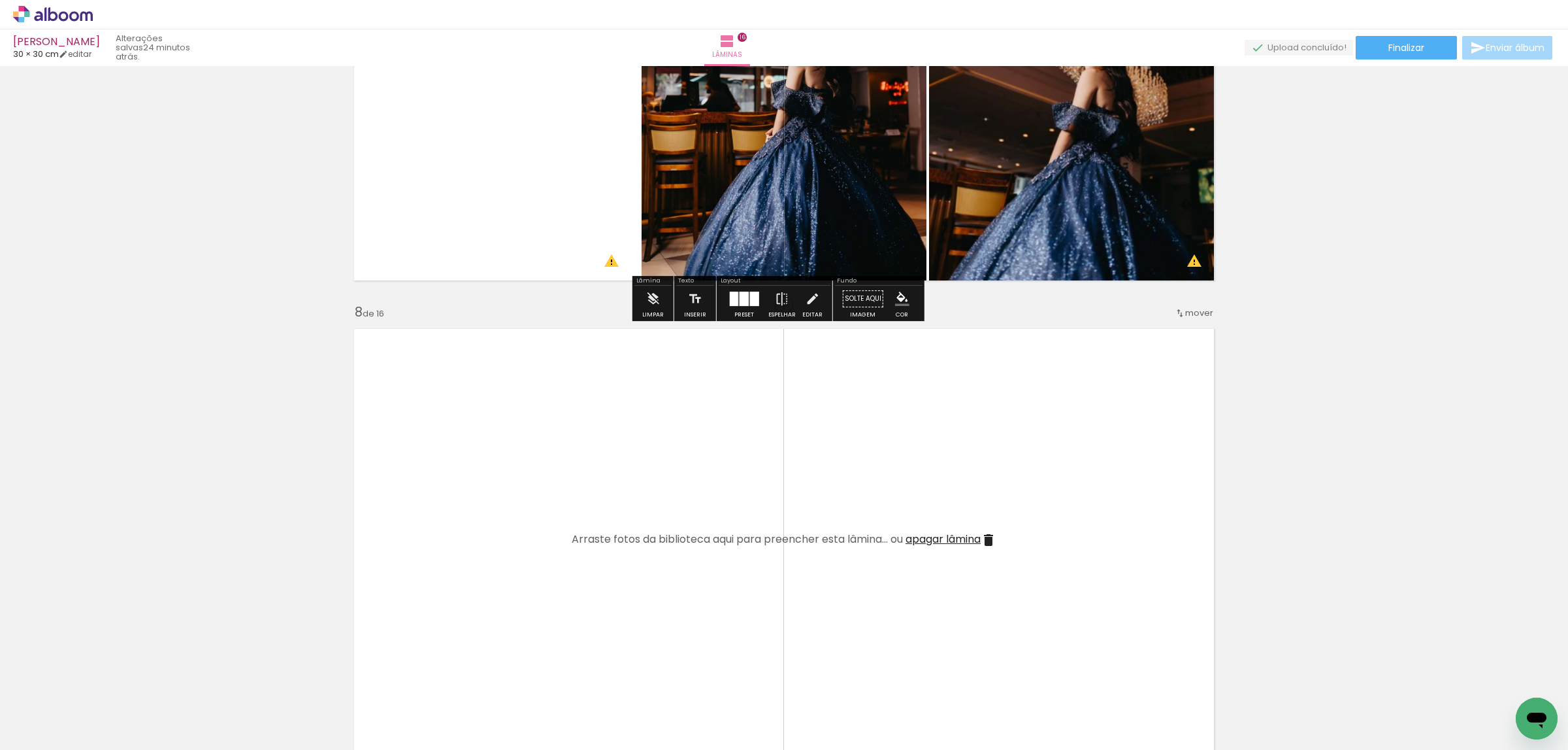
scroll to position [3075, 0]
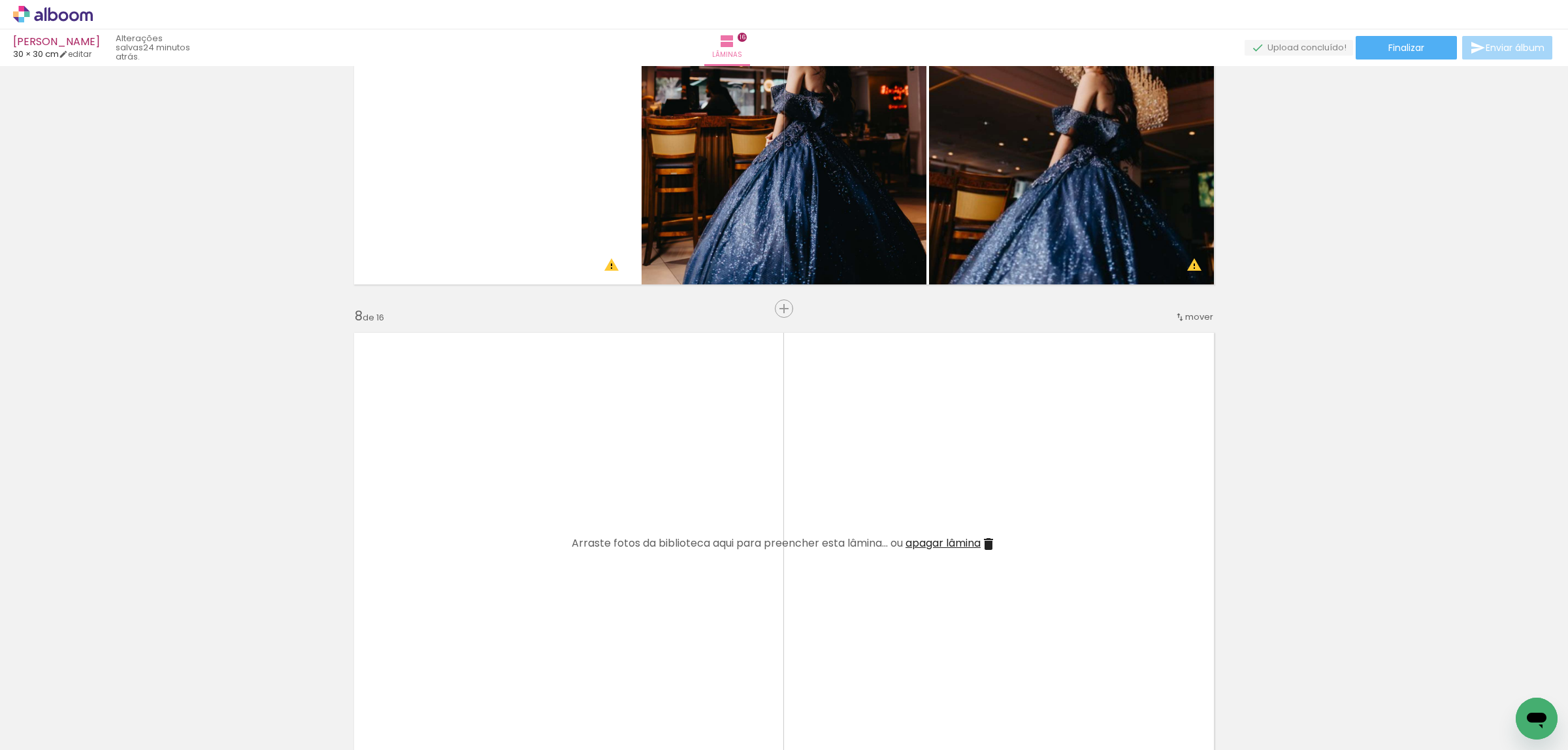
click at [60, 715] on input "Não utilizadas" at bounding box center [36, 721] width 49 height 11
click at [0, 0] on slot "Não utilizadas" at bounding box center [0, 0] width 0 height 0
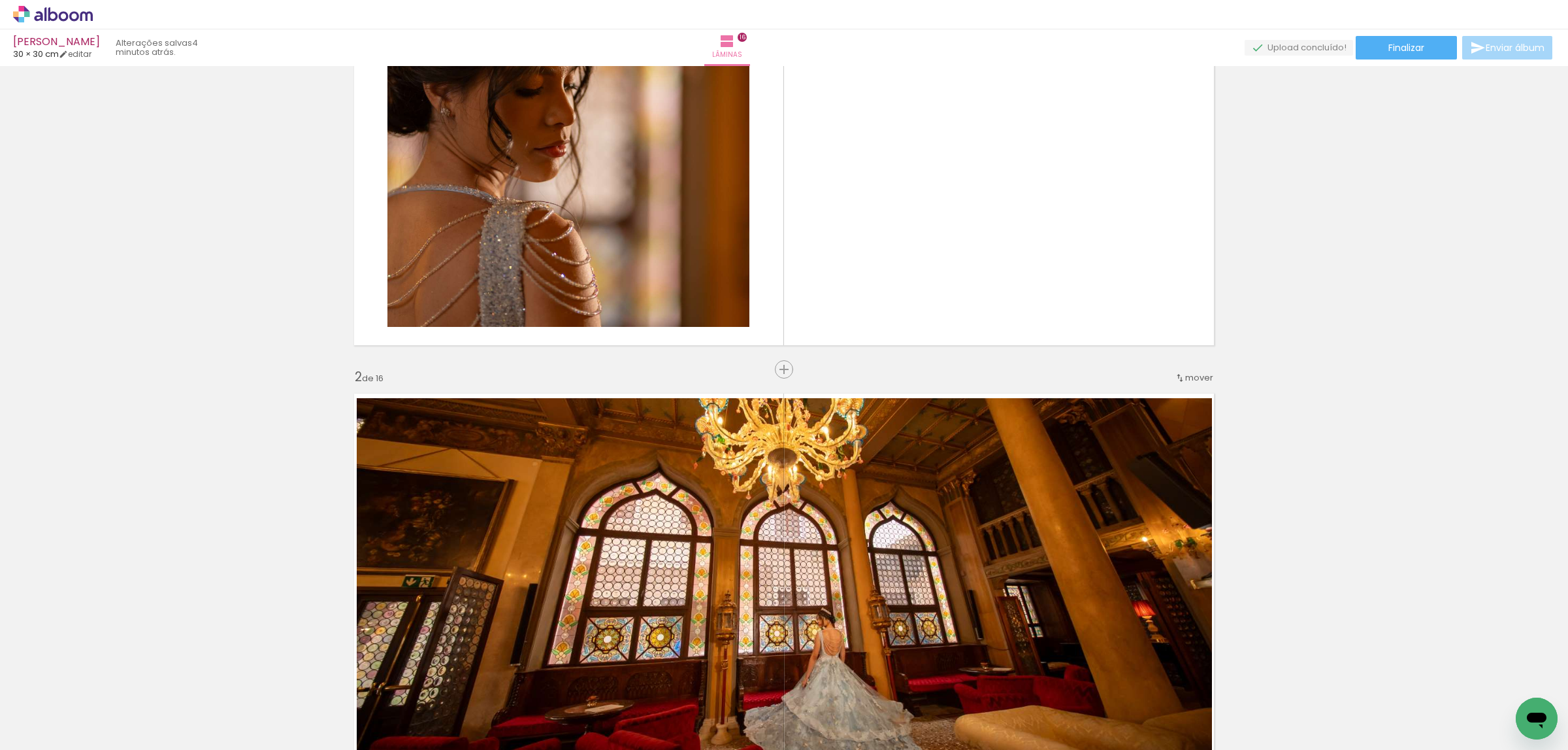
scroll to position [196, 0]
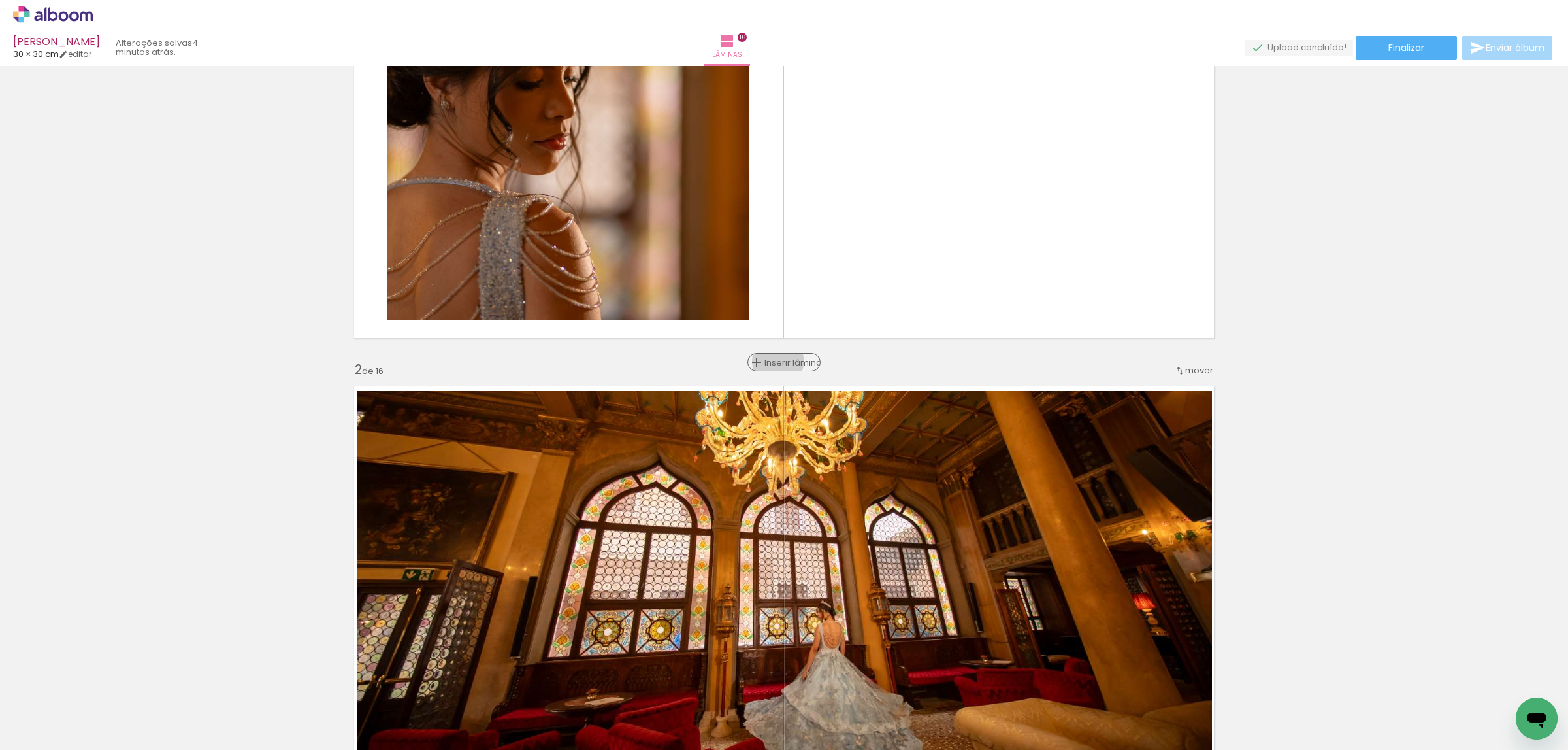
click at [771, 362] on span "Inserir lâmina" at bounding box center [790, 362] width 51 height 8
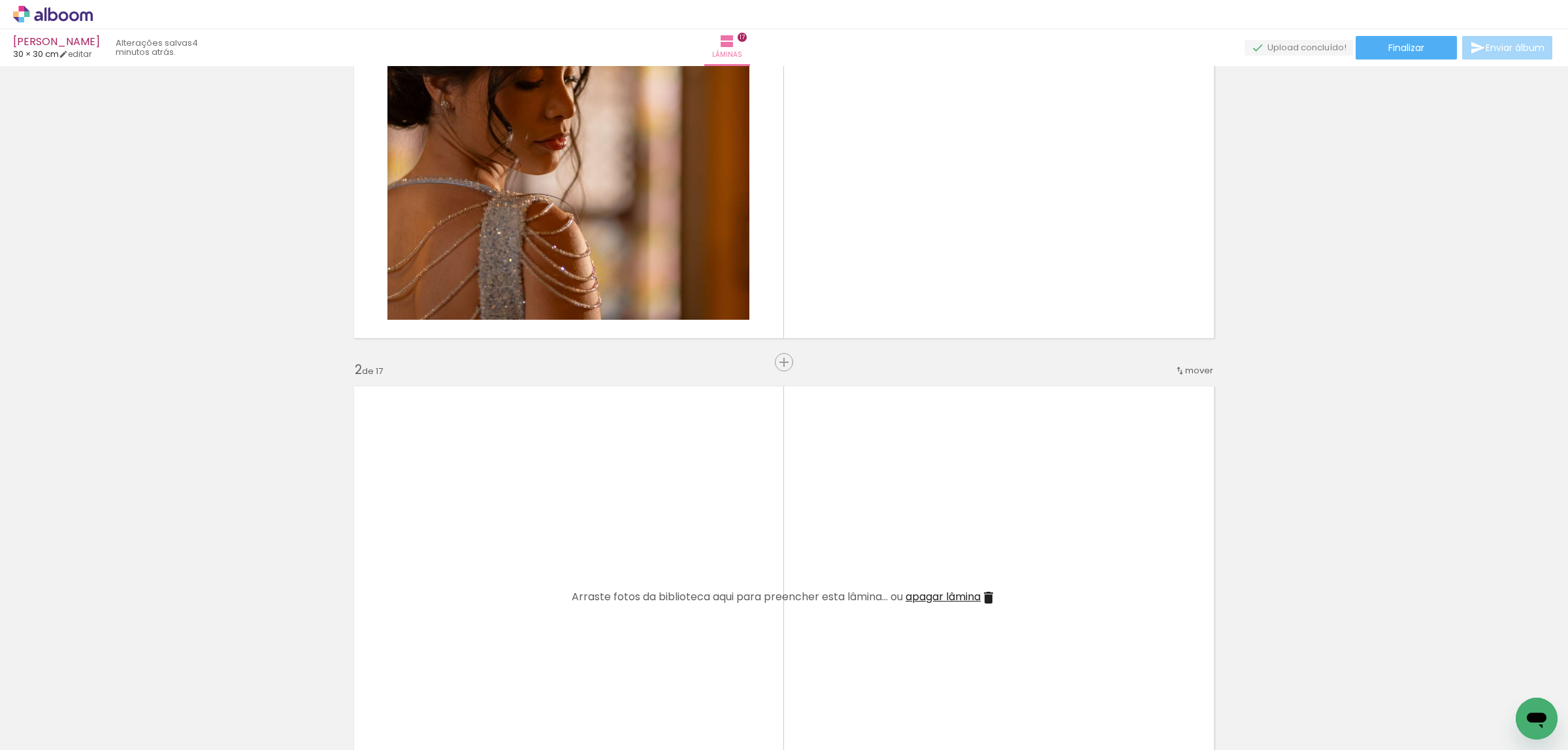
click at [22, 735] on iron-icon at bounding box center [19, 743] width 16 height 16
click at [0, 0] on input "file" at bounding box center [0, 0] width 0 height 0
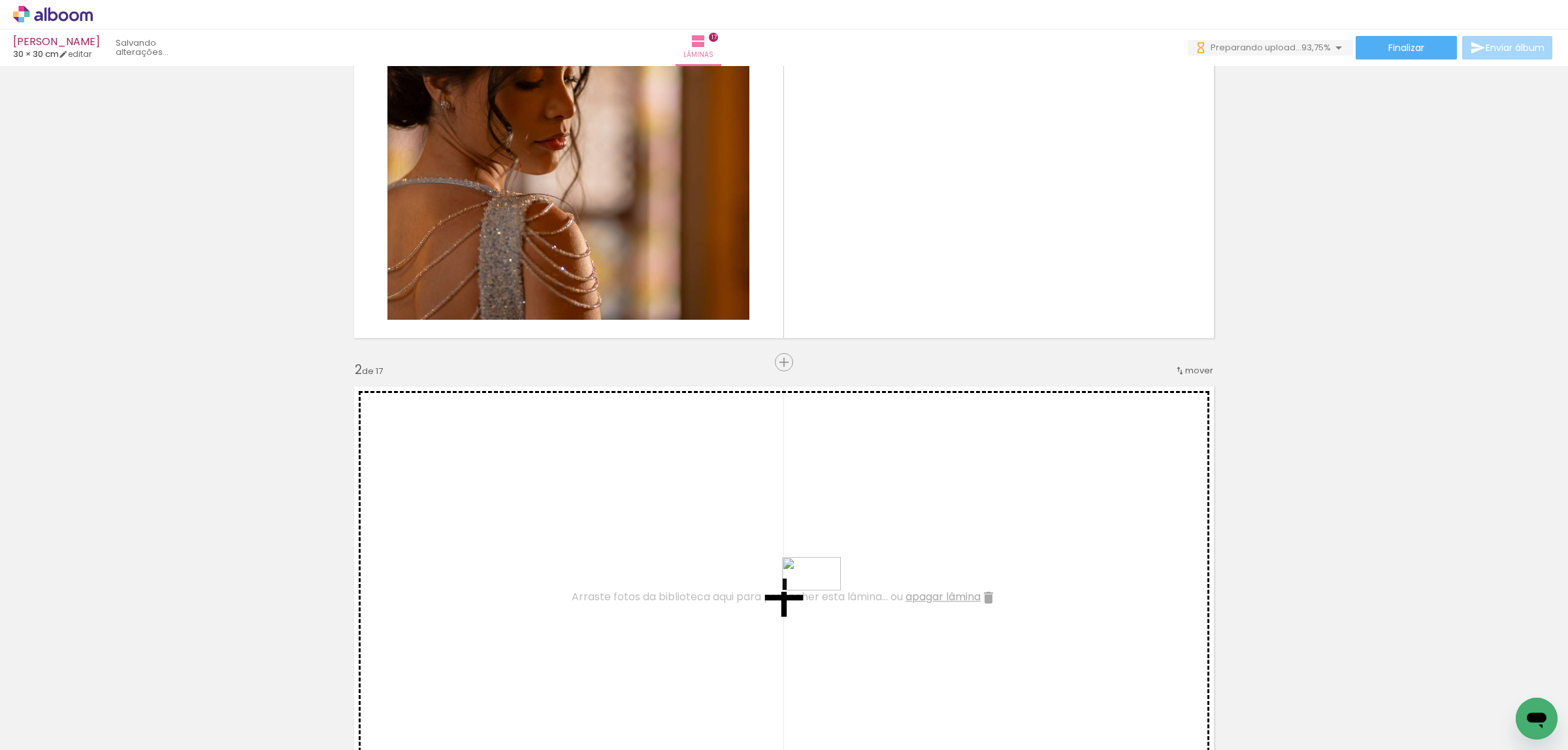
drag, startPoint x: 503, startPoint y: 713, endPoint x: 826, endPoint y: 595, distance: 343.9
click at [826, 595] on quentale-workspace at bounding box center [784, 375] width 1568 height 750
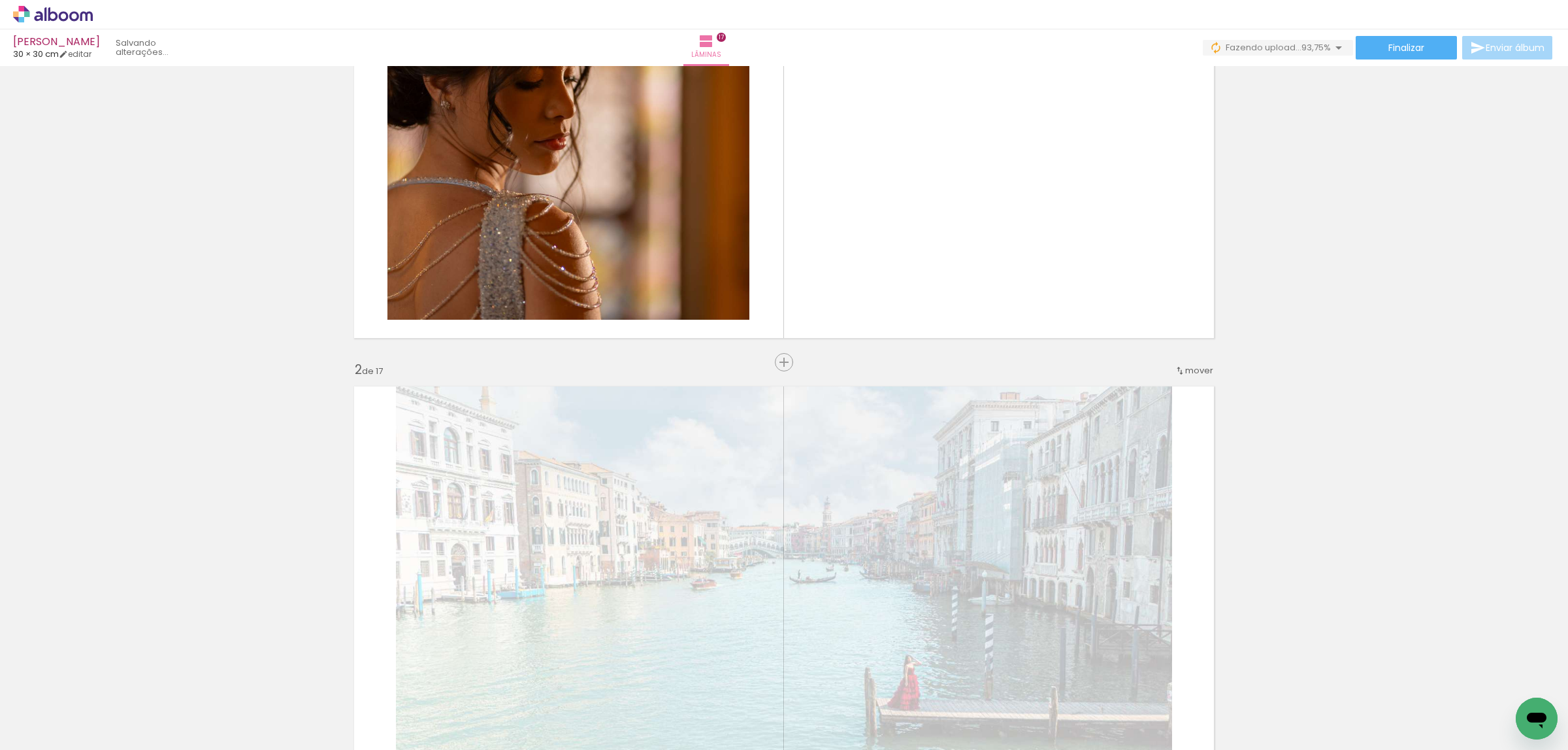
scroll to position [294, 0]
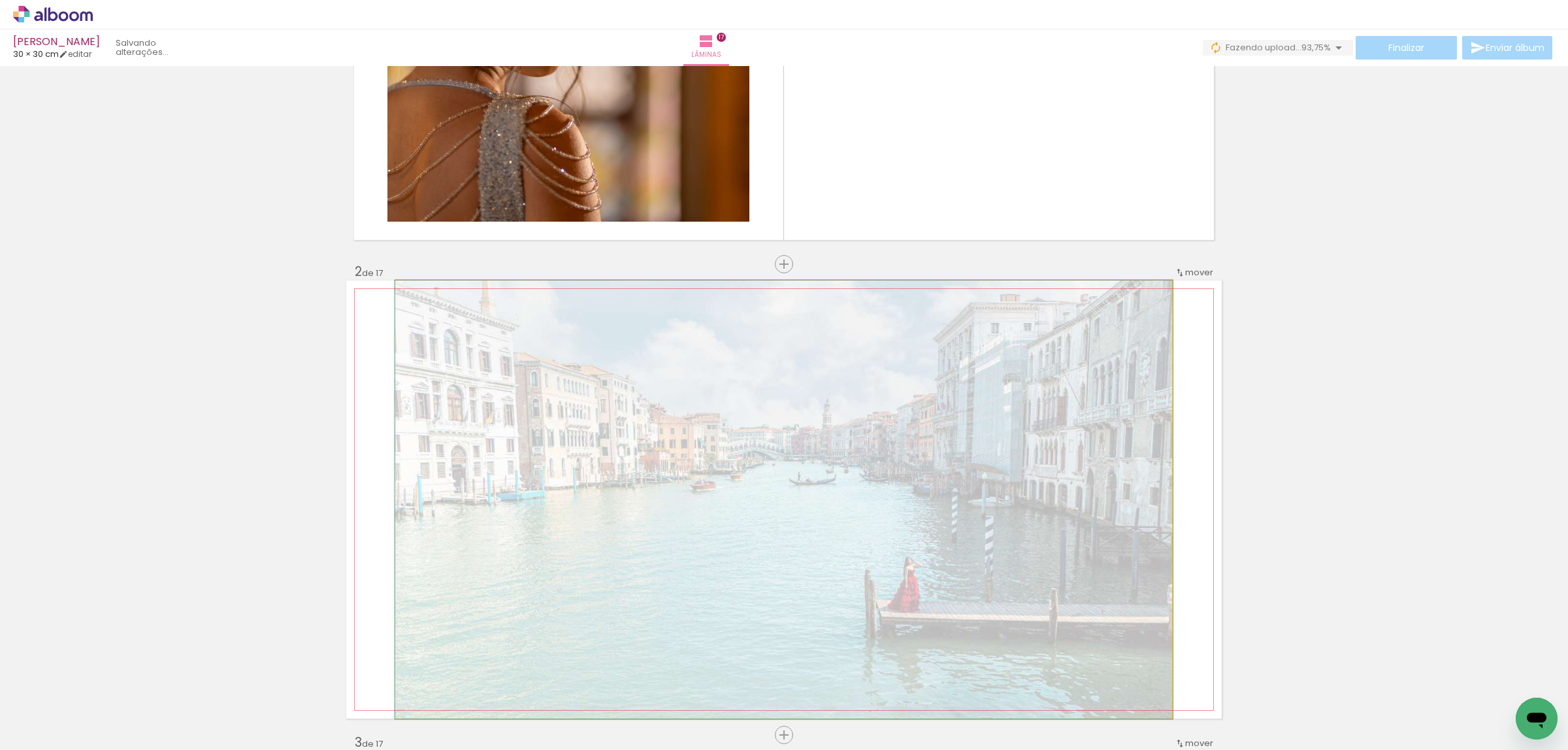
click at [999, 544] on quentale-photo at bounding box center [784, 500] width 777 height 438
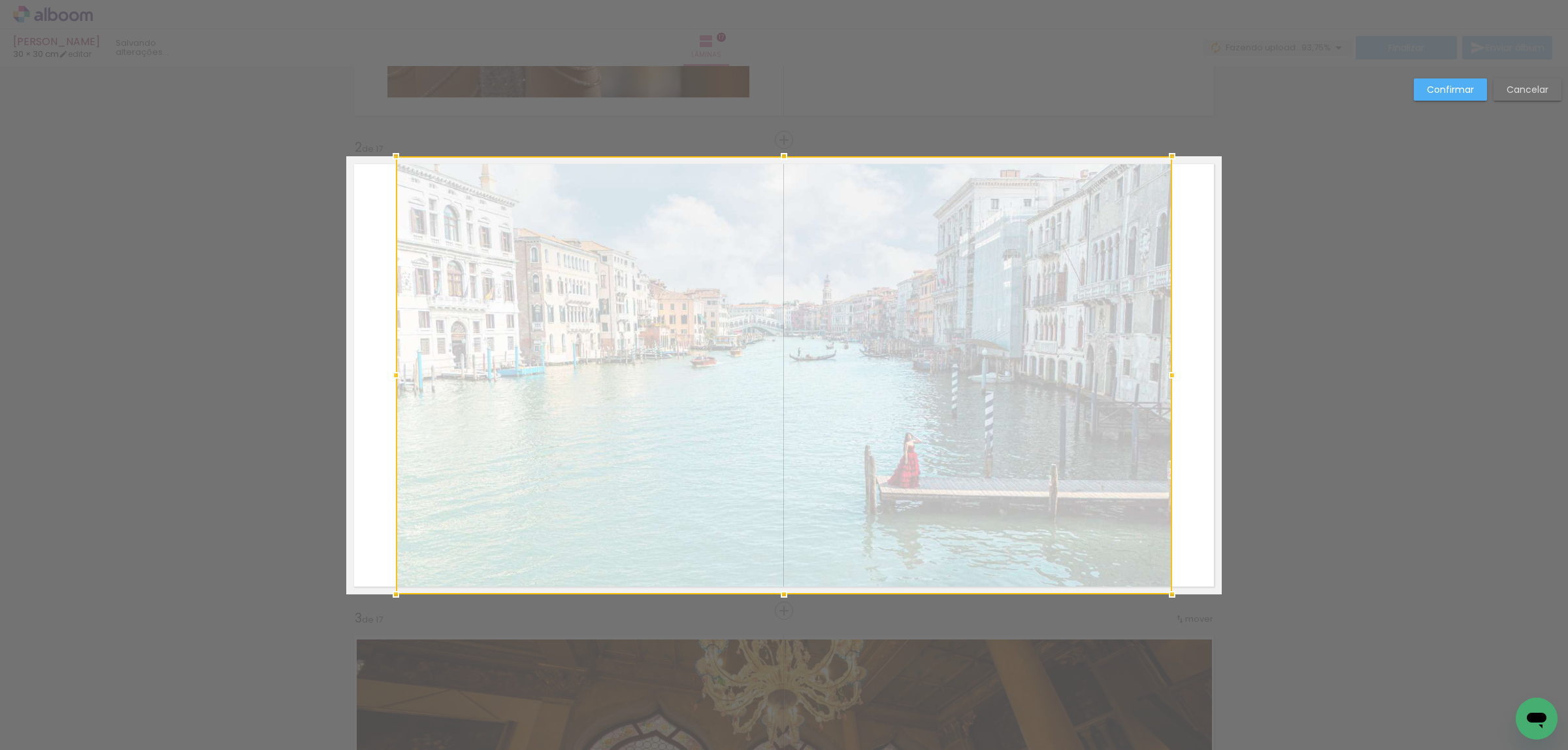
scroll to position [426, 0]
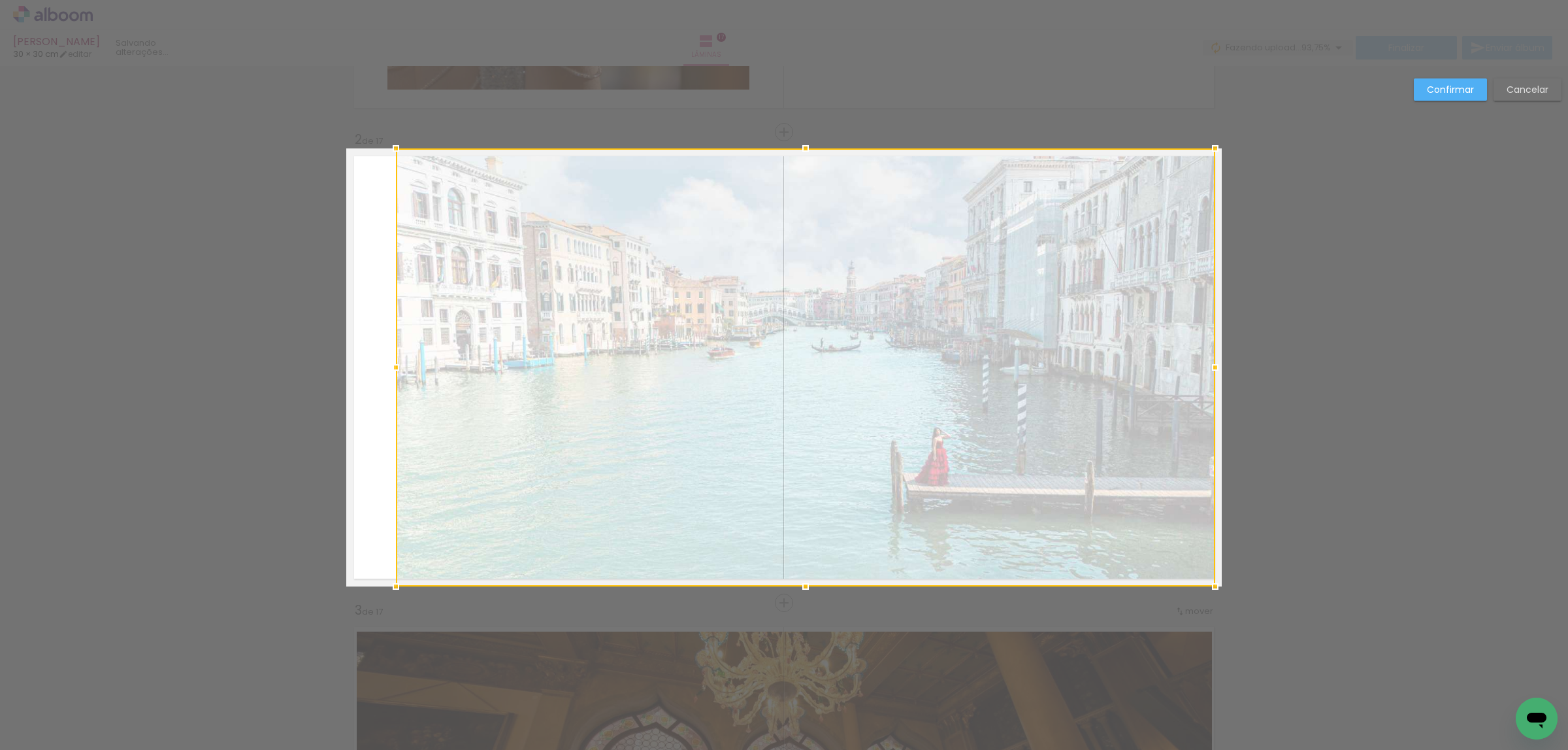
drag, startPoint x: 1173, startPoint y: 144, endPoint x: 1256, endPoint y: 101, distance: 93.5
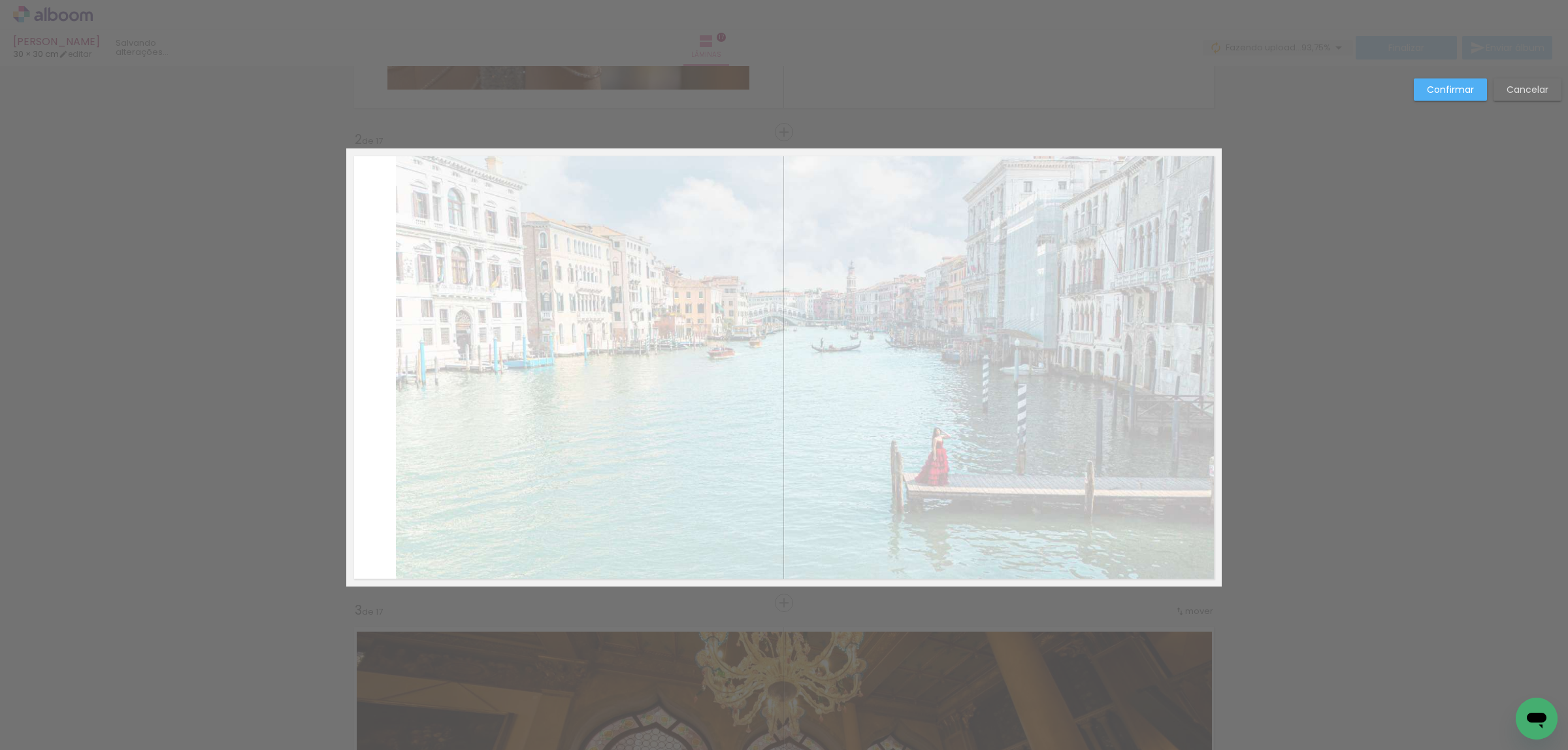
click at [410, 548] on quentale-photo at bounding box center [805, 368] width 819 height 438
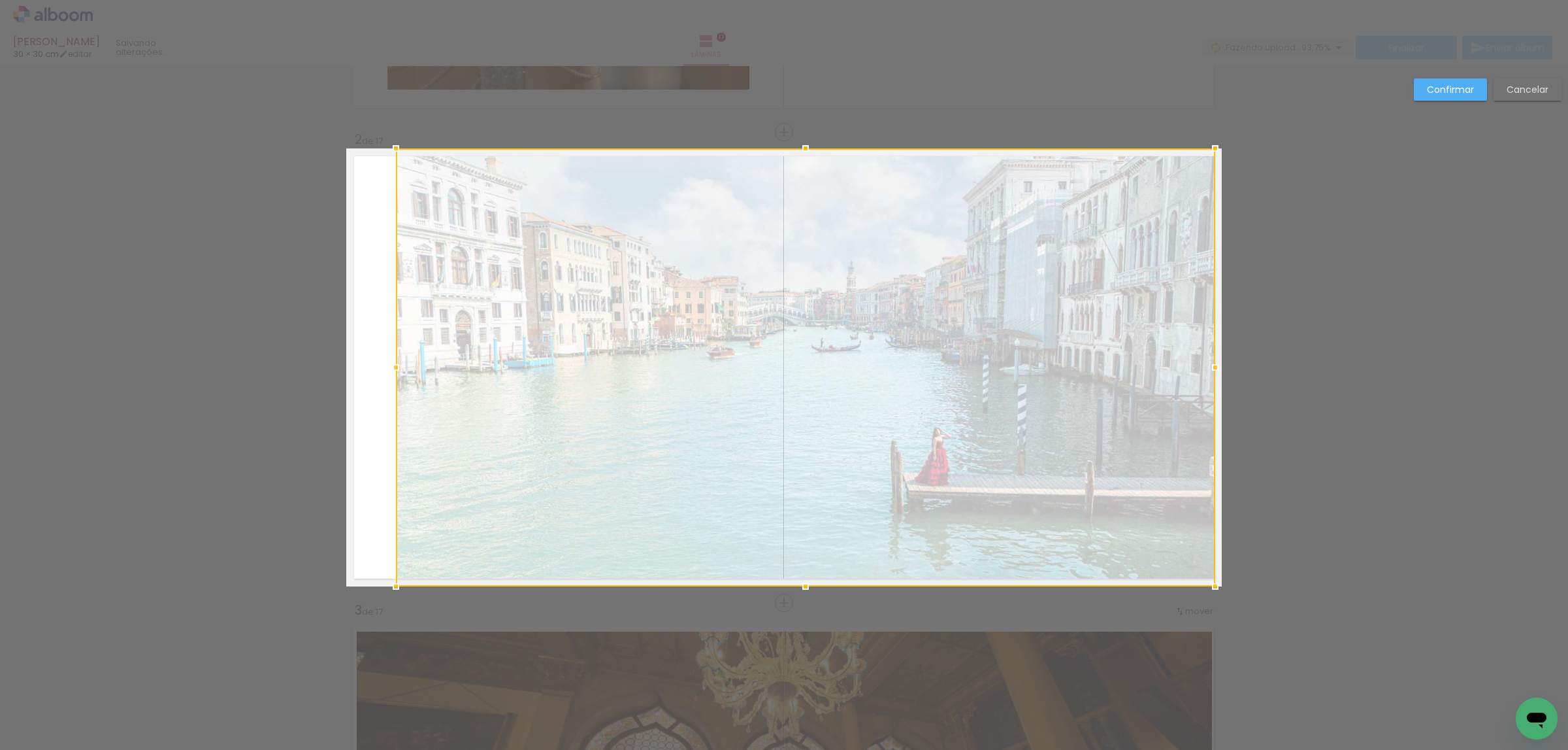
click at [410, 548] on div at bounding box center [805, 368] width 819 height 438
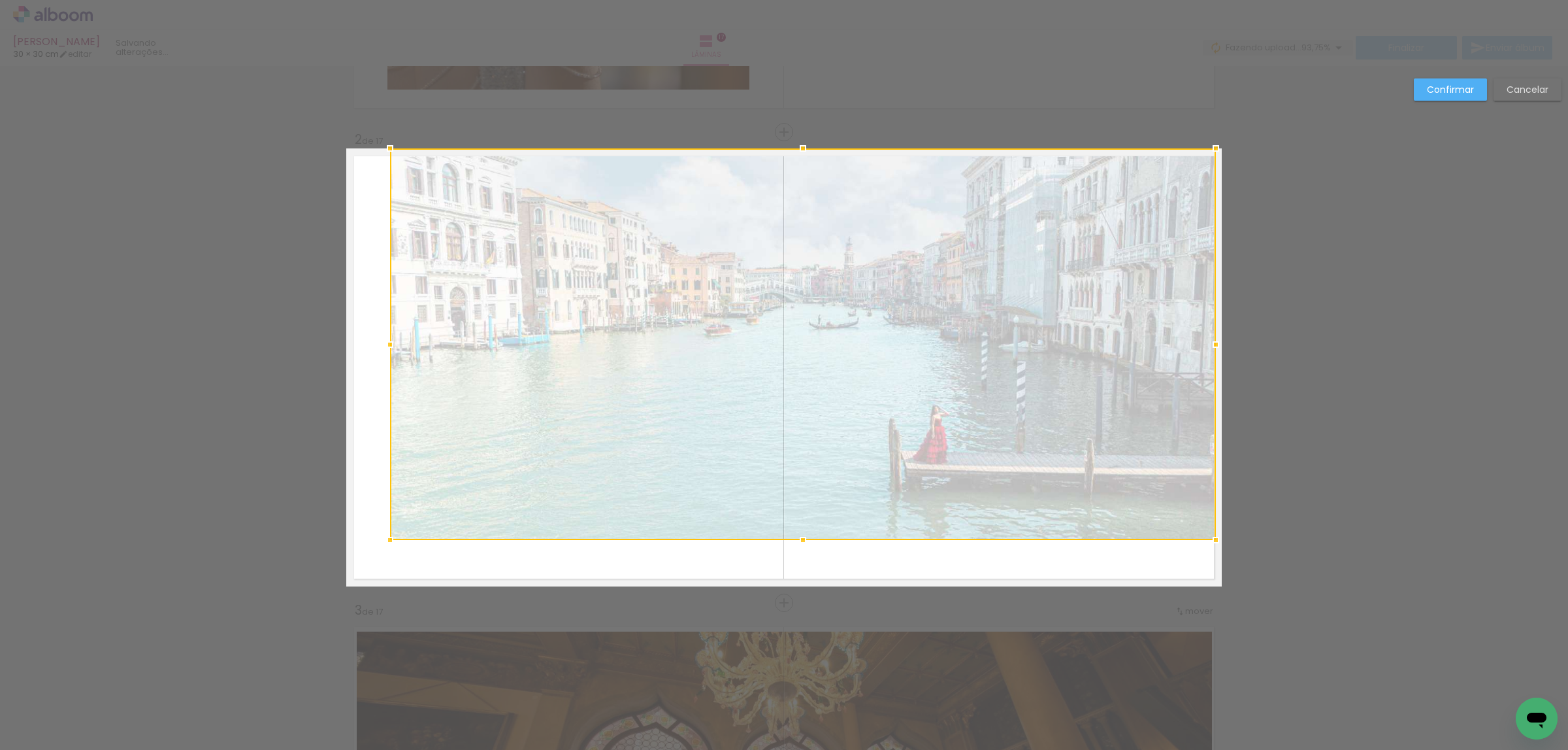
drag, startPoint x: 364, startPoint y: 589, endPoint x: 287, endPoint y: 603, distance: 78.3
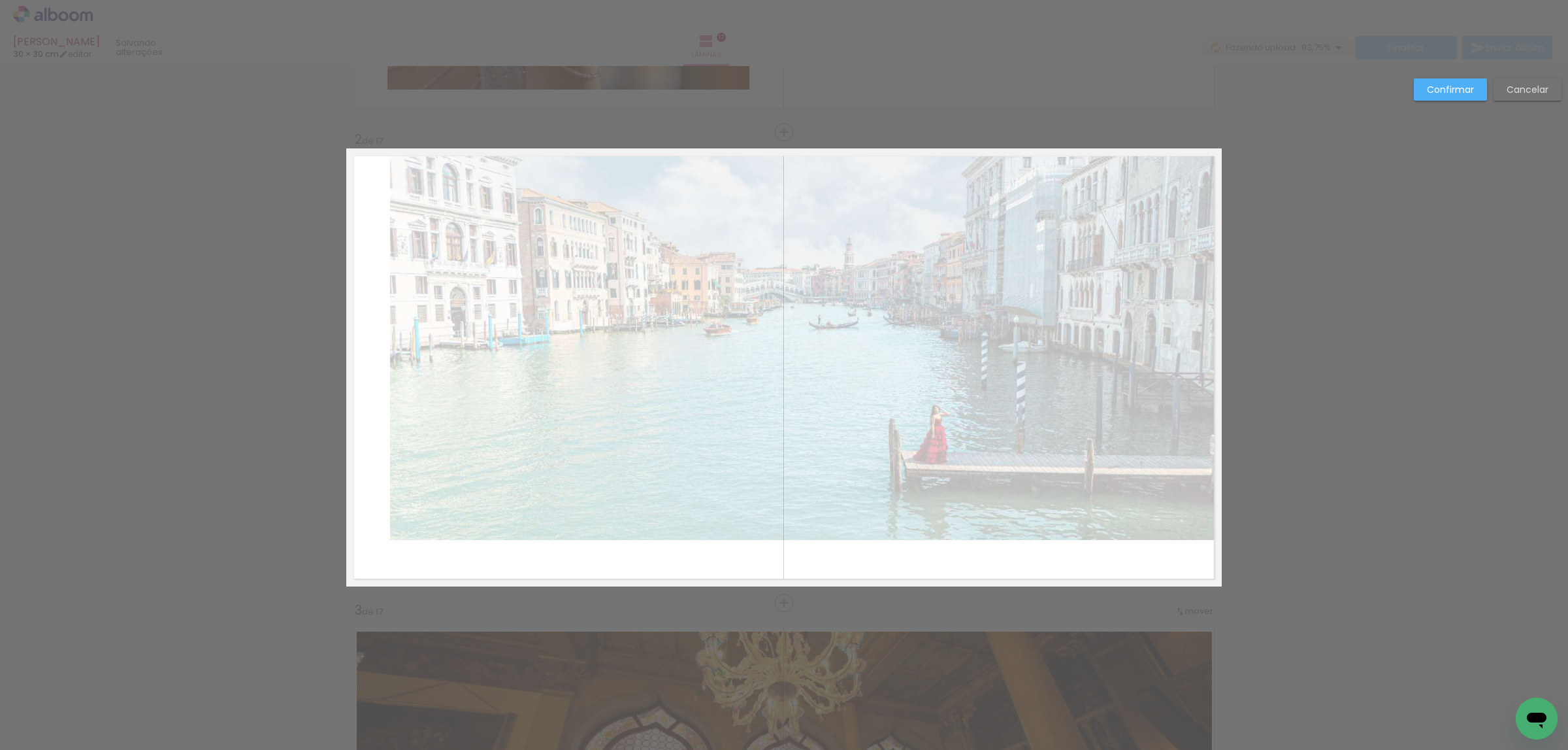
click at [553, 448] on quentale-photo at bounding box center [803, 344] width 826 height 392
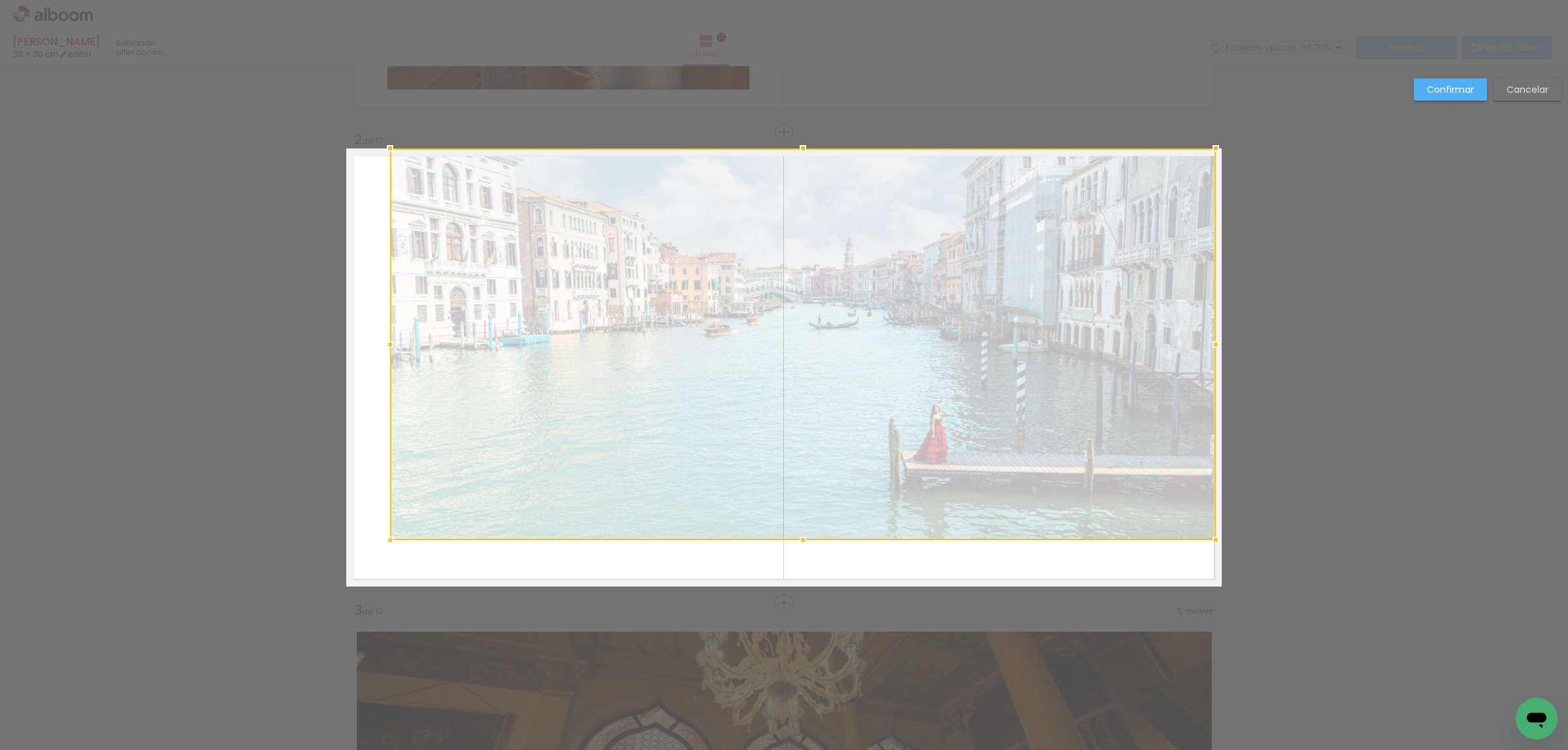
click at [553, 448] on div at bounding box center [803, 344] width 826 height 392
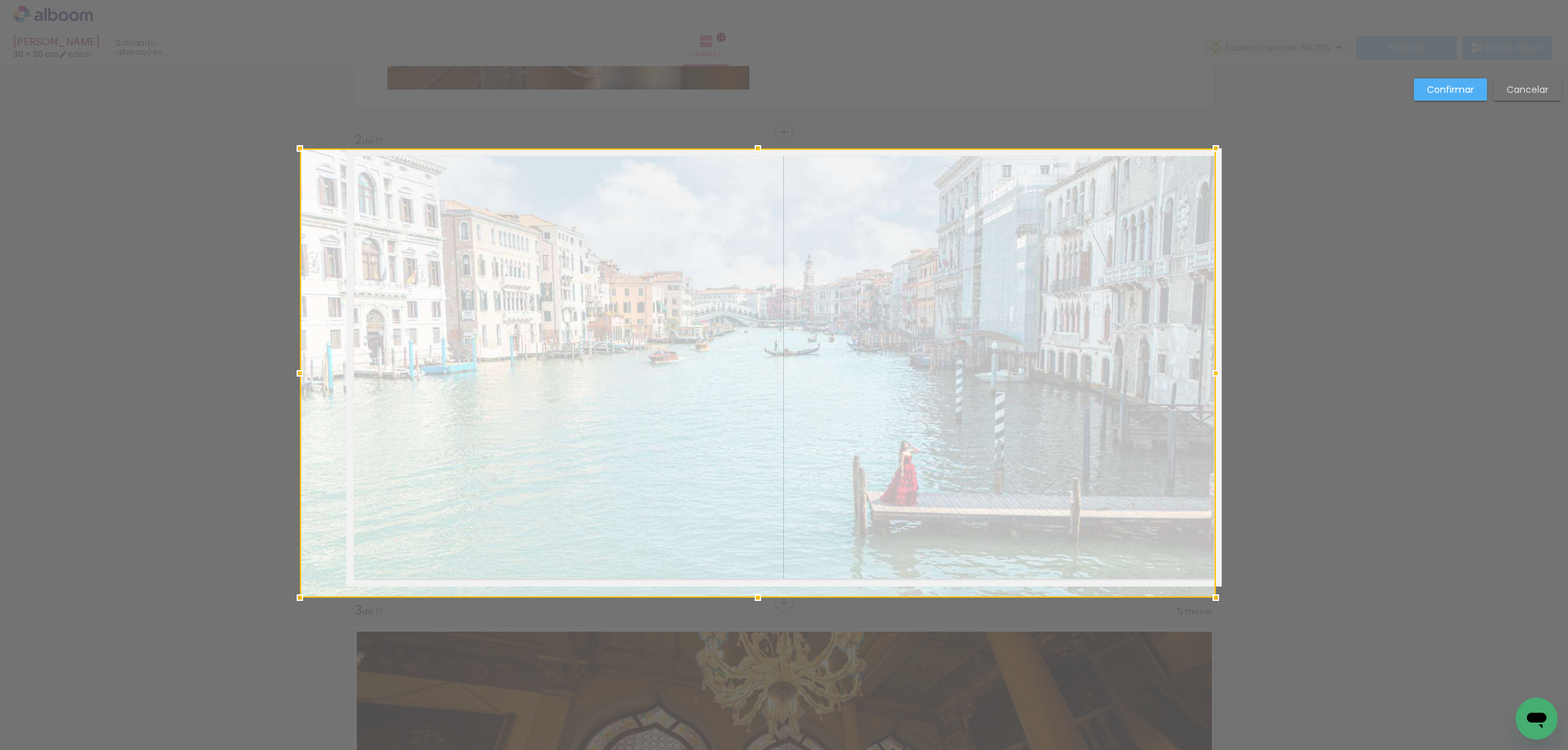
drag, startPoint x: 373, startPoint y: 538, endPoint x: 348, endPoint y: 576, distance: 45.5
click at [344, 576] on div at bounding box center [758, 373] width 916 height 450
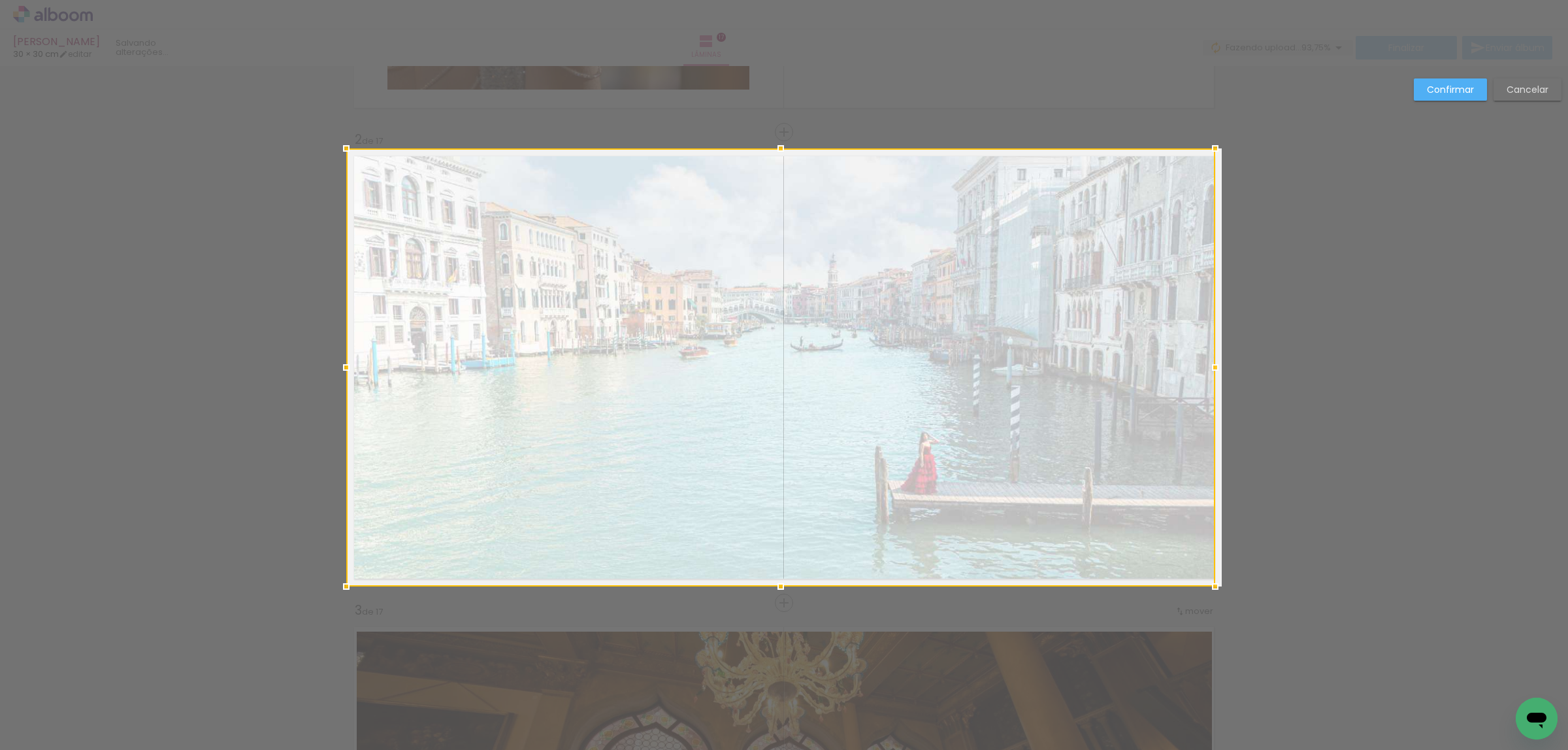
click at [906, 377] on div at bounding box center [781, 368] width 869 height 438
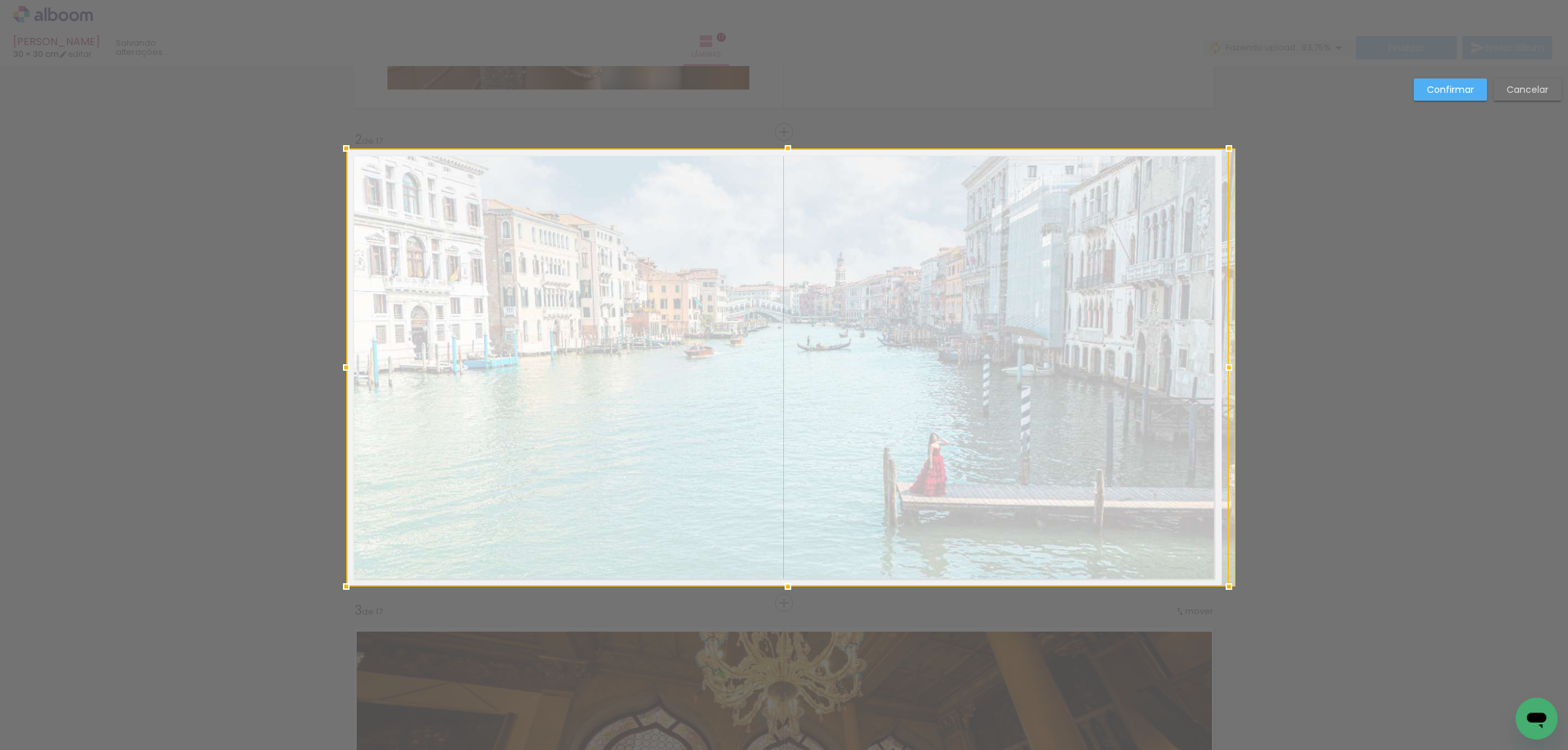
click at [1219, 141] on div at bounding box center [1230, 148] width 26 height 26
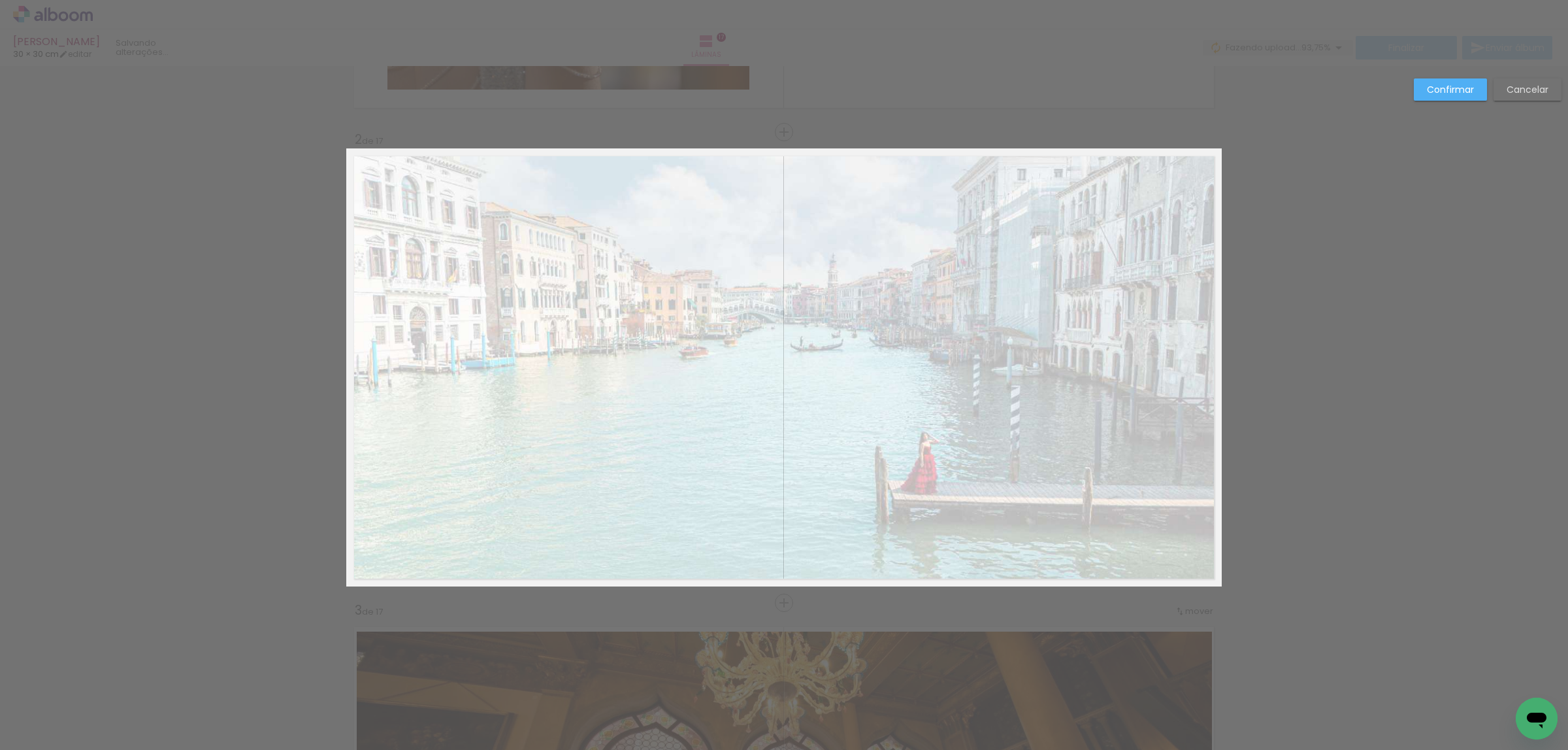
click at [1448, 81] on paper-button "Confirmar" at bounding box center [1451, 90] width 74 height 22
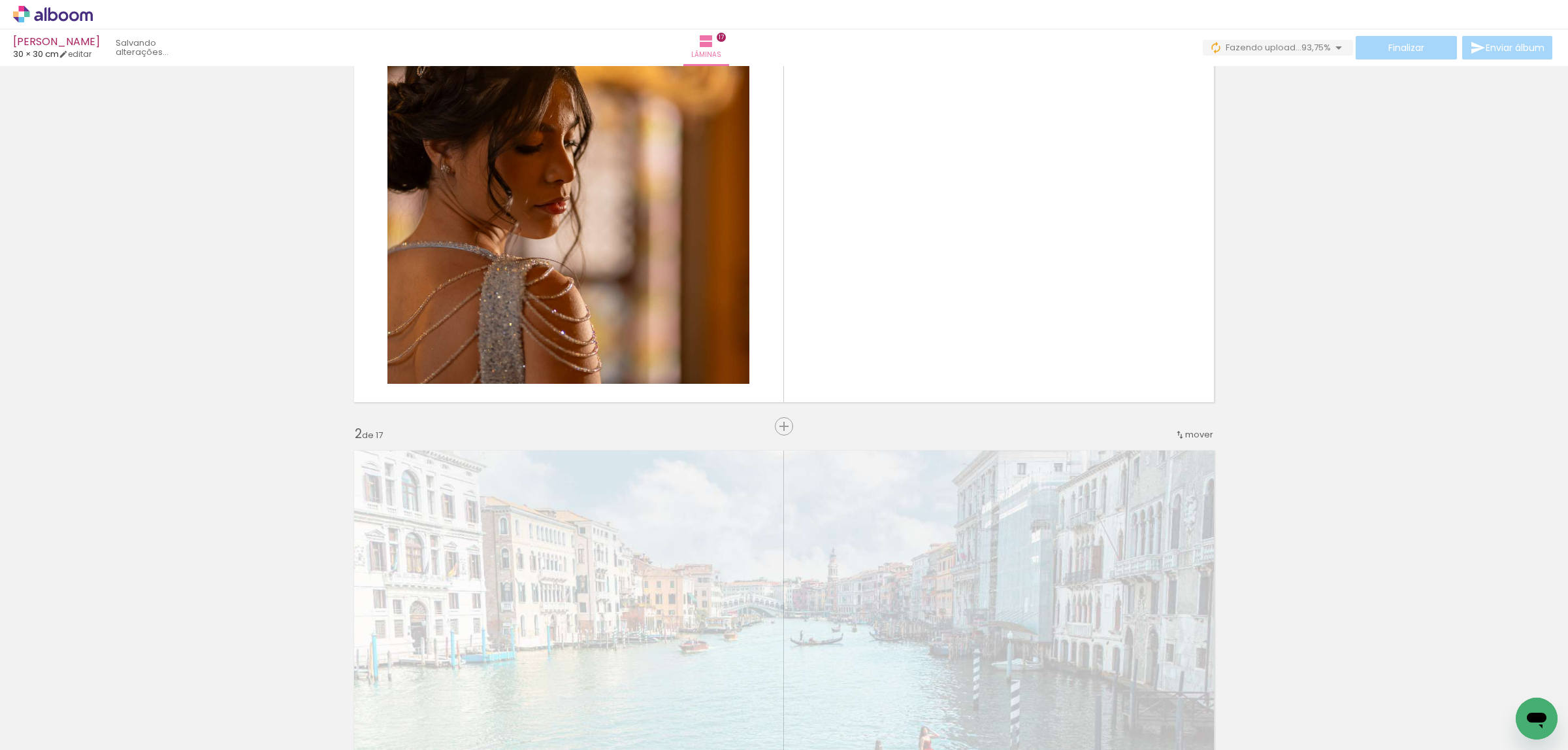
scroll to position [34, 0]
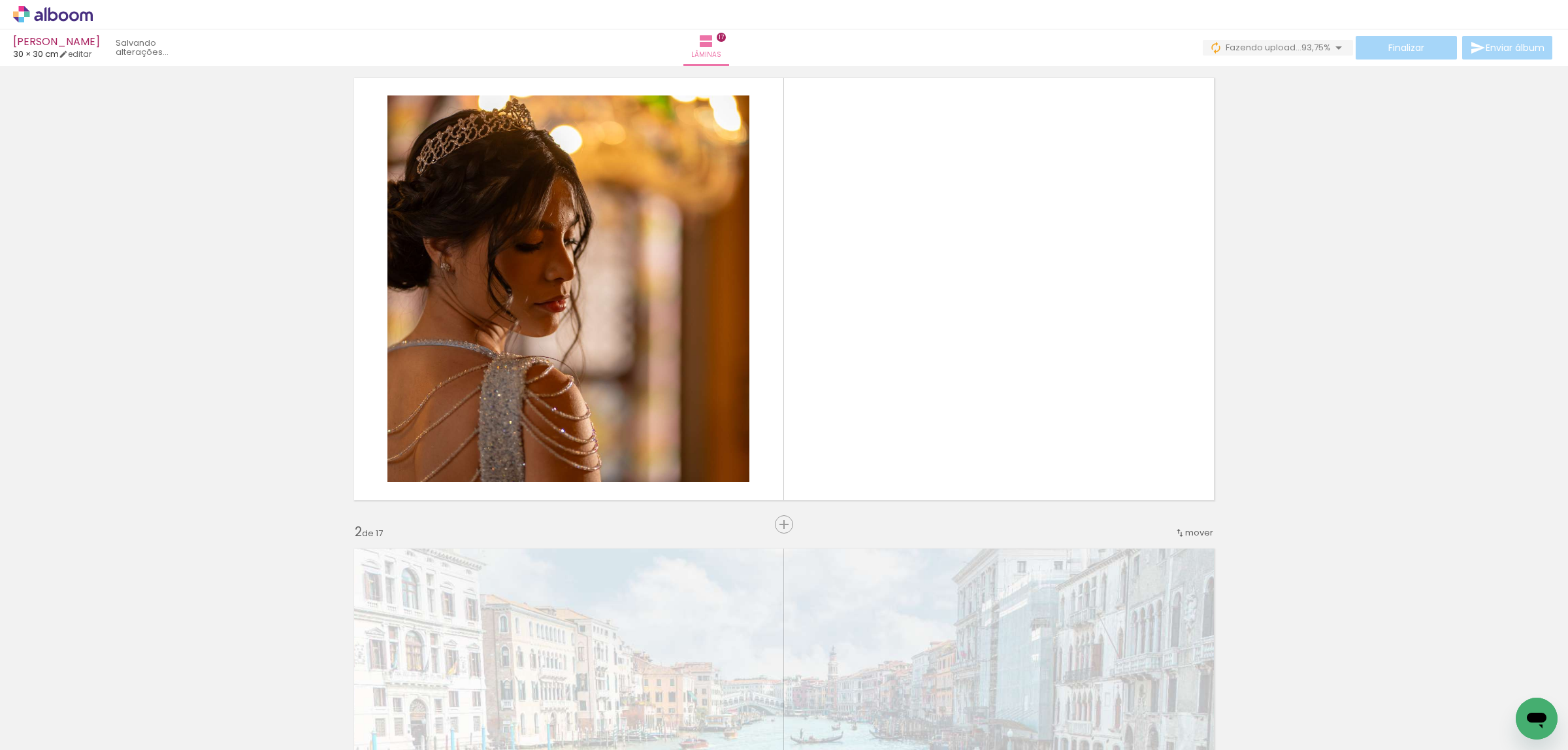
click at [45, 736] on span "Adicionar Fotos" at bounding box center [47, 743] width 39 height 14
click at [0, 0] on input "file" at bounding box center [0, 0] width 0 height 0
click at [62, 715] on input "Não utilizadas" at bounding box center [36, 721] width 49 height 11
click at [0, 0] on slot "Todas as fotos" at bounding box center [0, 0] width 0 height 0
type input "Todas as fotos"
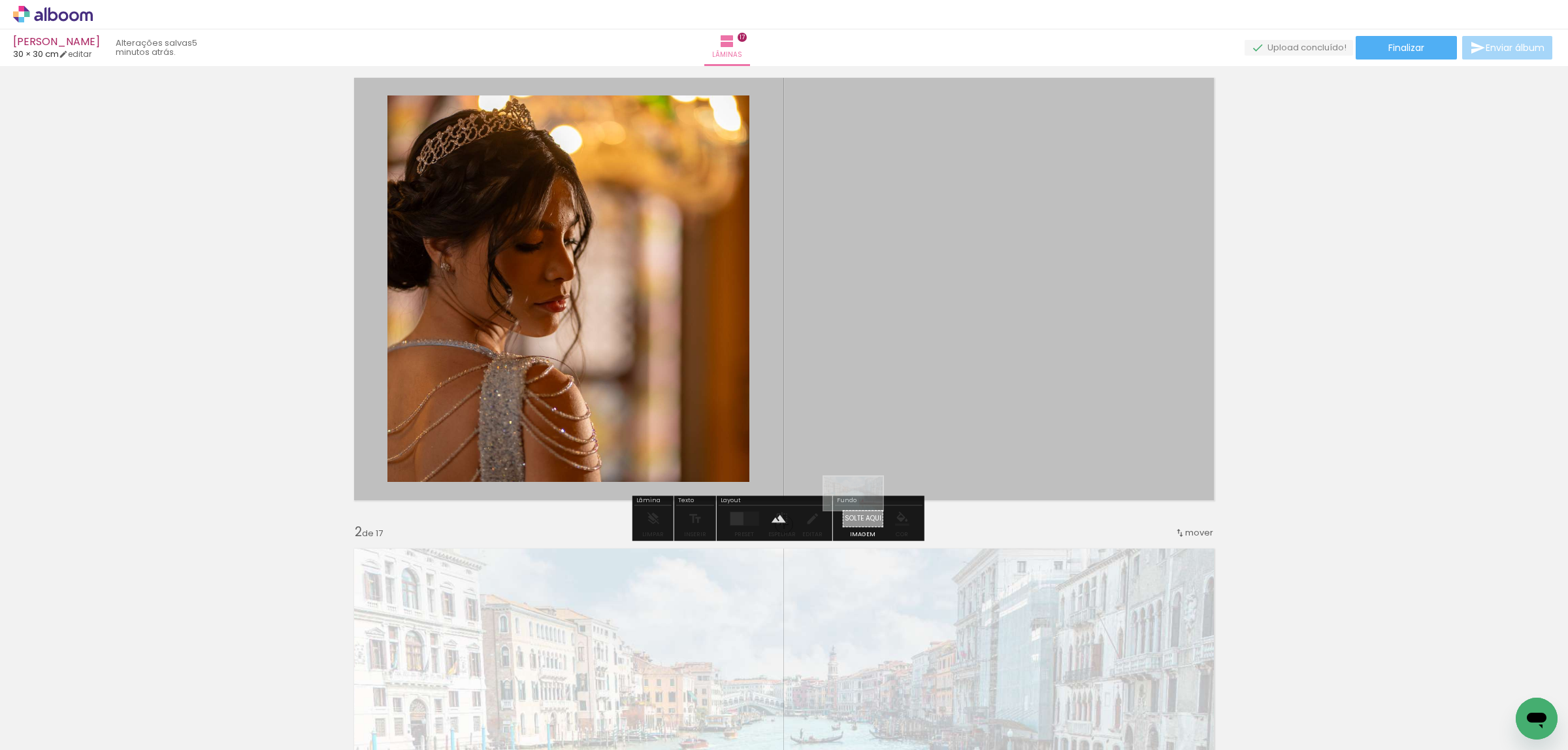
drag, startPoint x: 1230, startPoint y: 708, endPoint x: 863, endPoint y: 516, distance: 414.2
click at [863, 516] on quentale-workspace at bounding box center [784, 375] width 1568 height 750
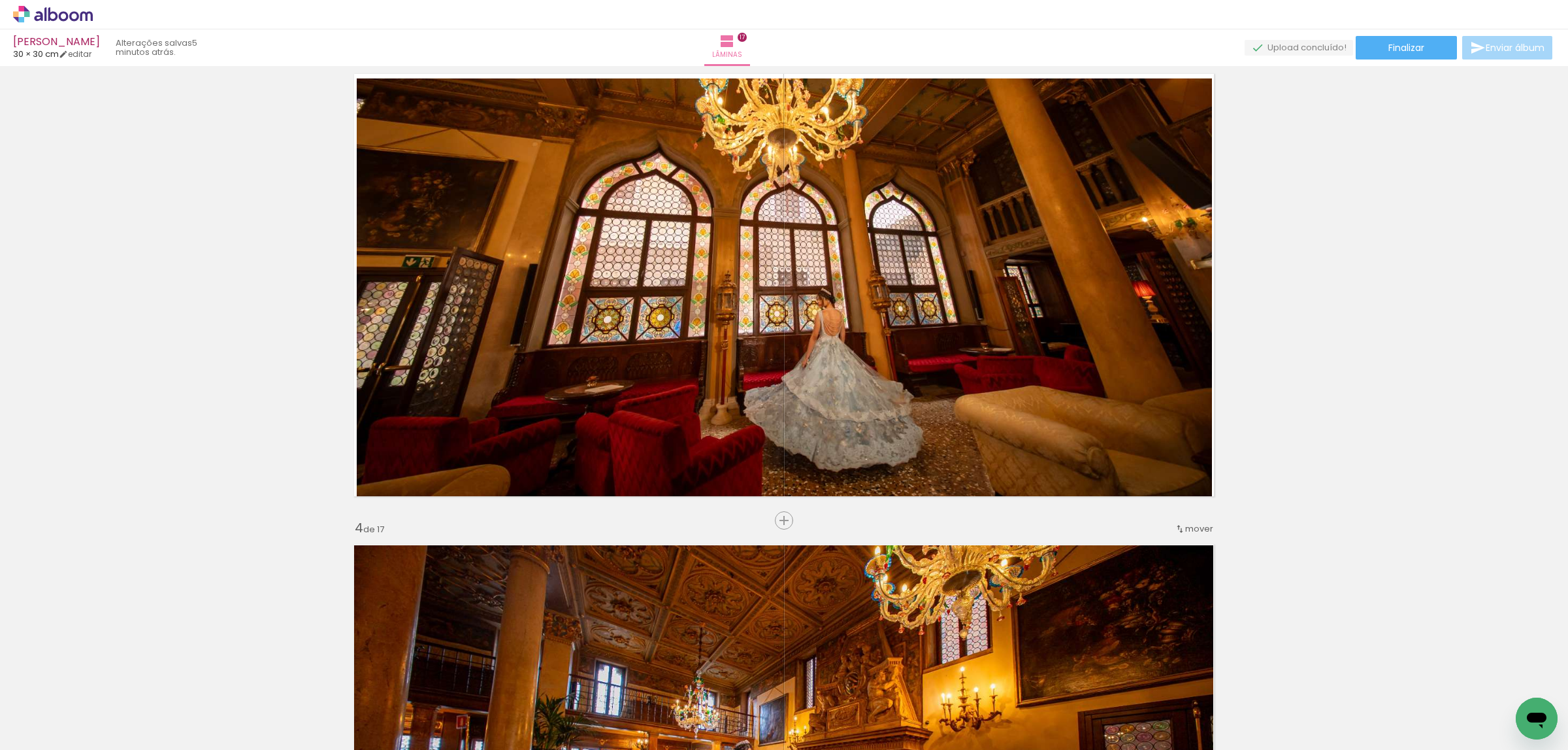
scroll to position [1015, 0]
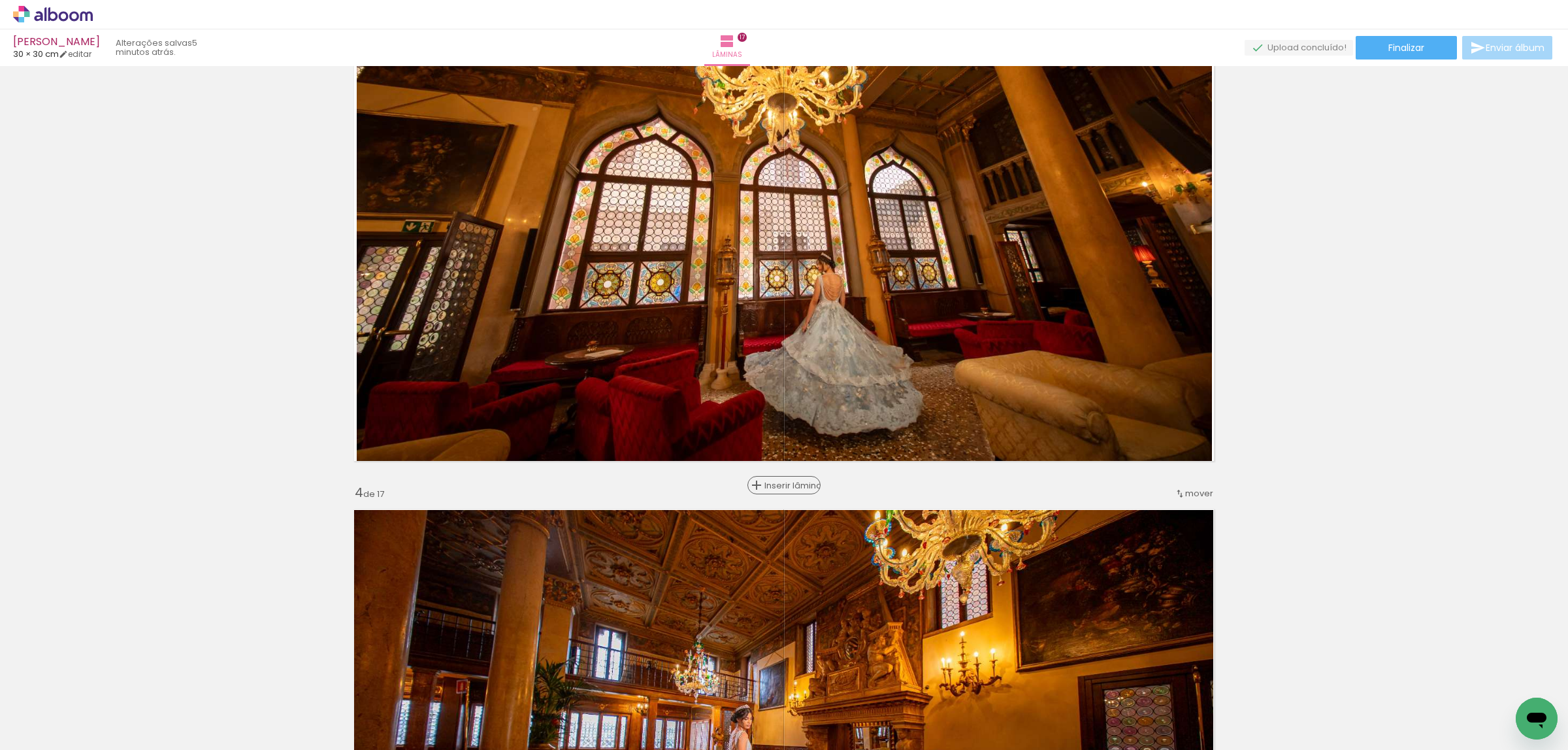
click at [779, 491] on div "Inserir lâmina" at bounding box center [784, 485] width 71 height 16
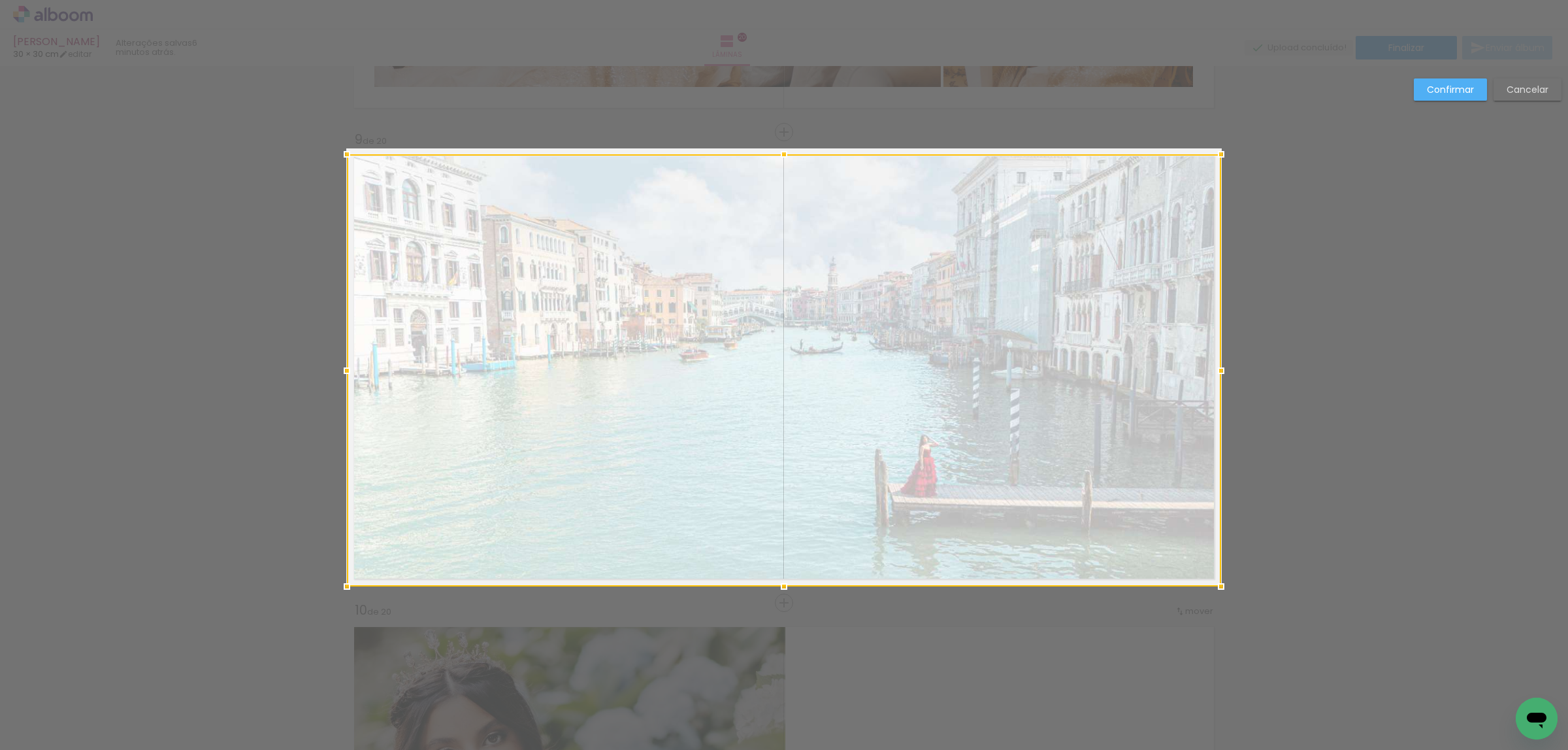
scroll to position [589, 0]
drag, startPoint x: 1111, startPoint y: 361, endPoint x: 1111, endPoint y: 354, distance: 7.0
click at [1111, 354] on div at bounding box center [784, 364] width 874 height 432
click at [1461, 79] on paper-button "Confirmar" at bounding box center [1451, 90] width 74 height 22
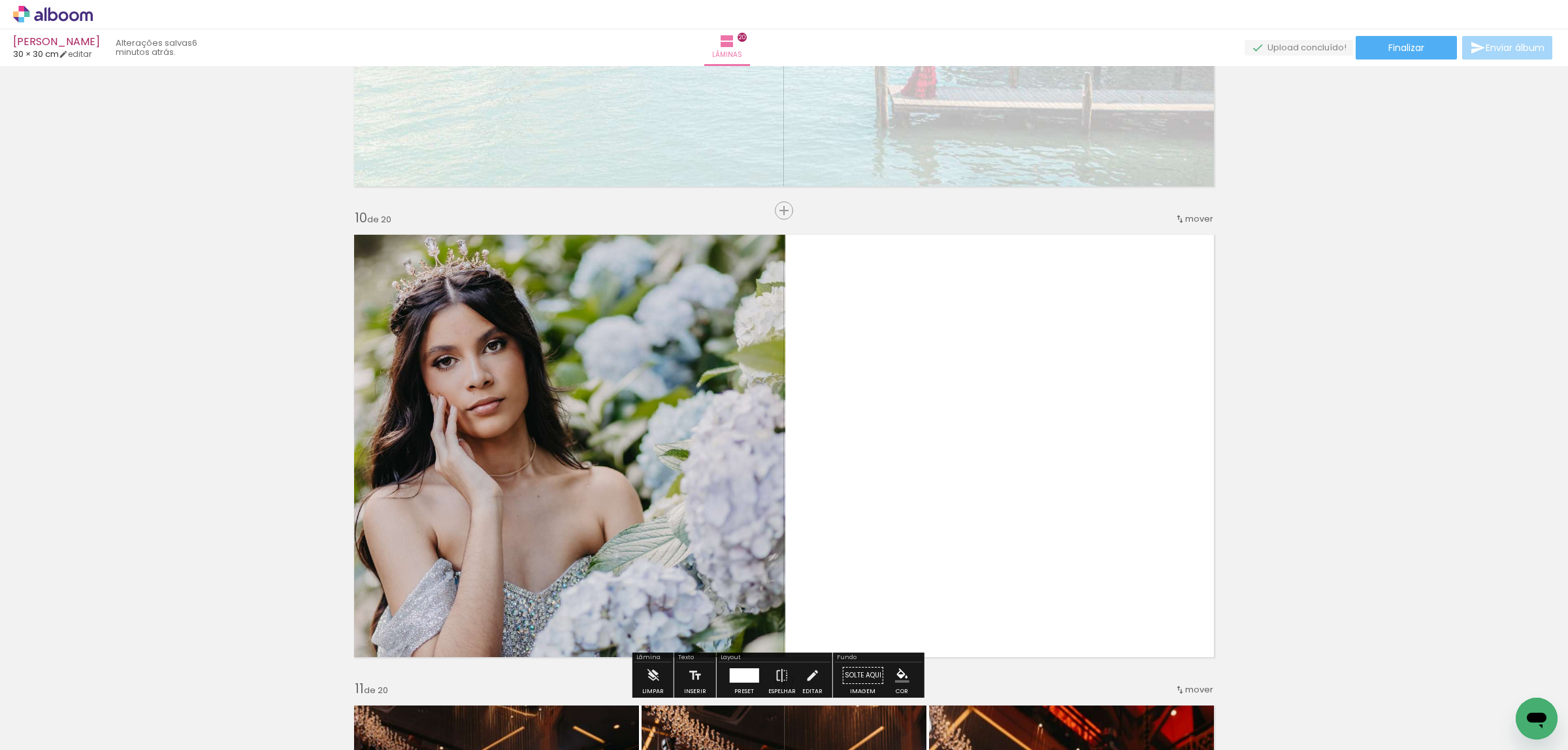
scroll to position [4213, 0]
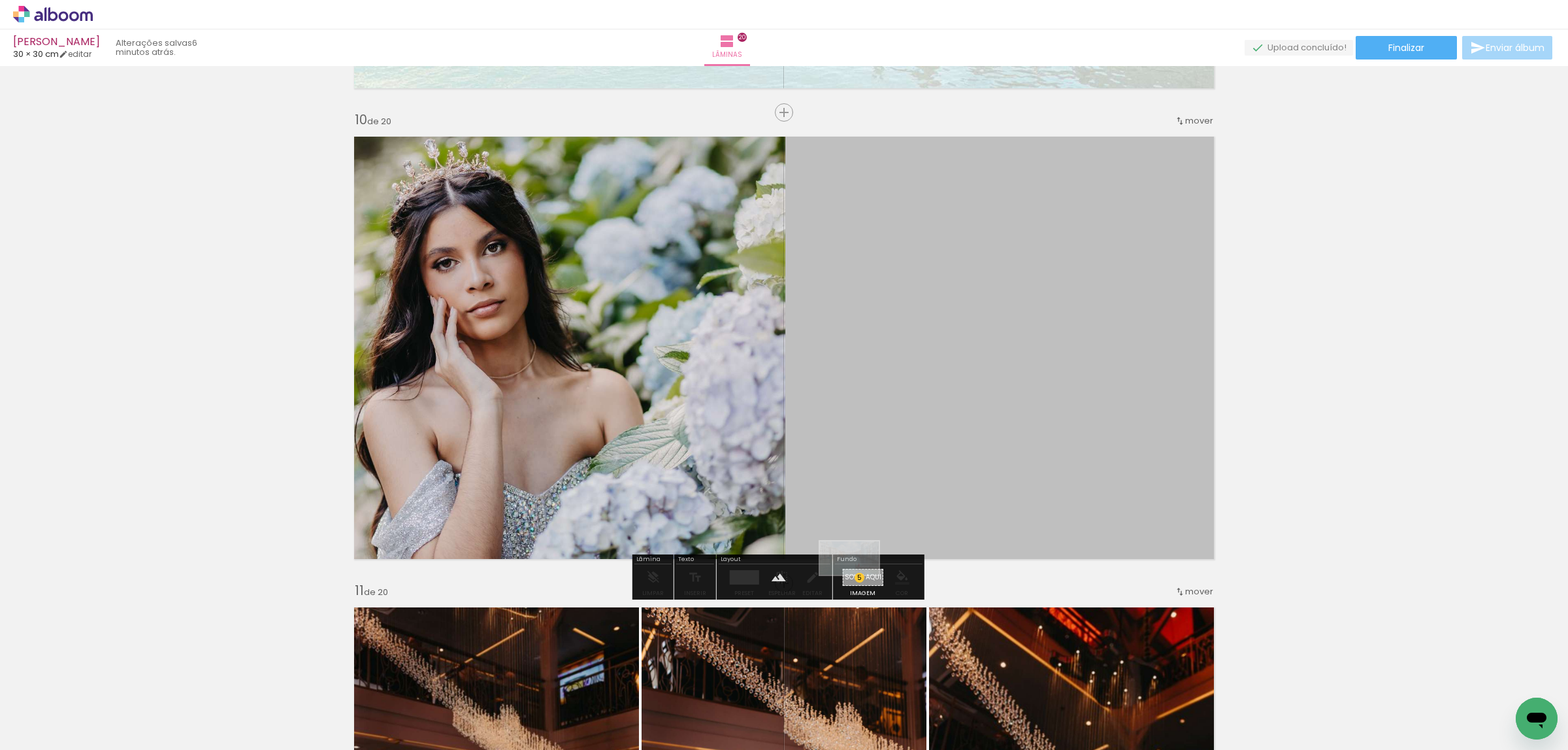
drag, startPoint x: 1214, startPoint y: 702, endPoint x: 860, endPoint y: 580, distance: 374.4
click at [860, 580] on quentale-workspace at bounding box center [784, 375] width 1568 height 750
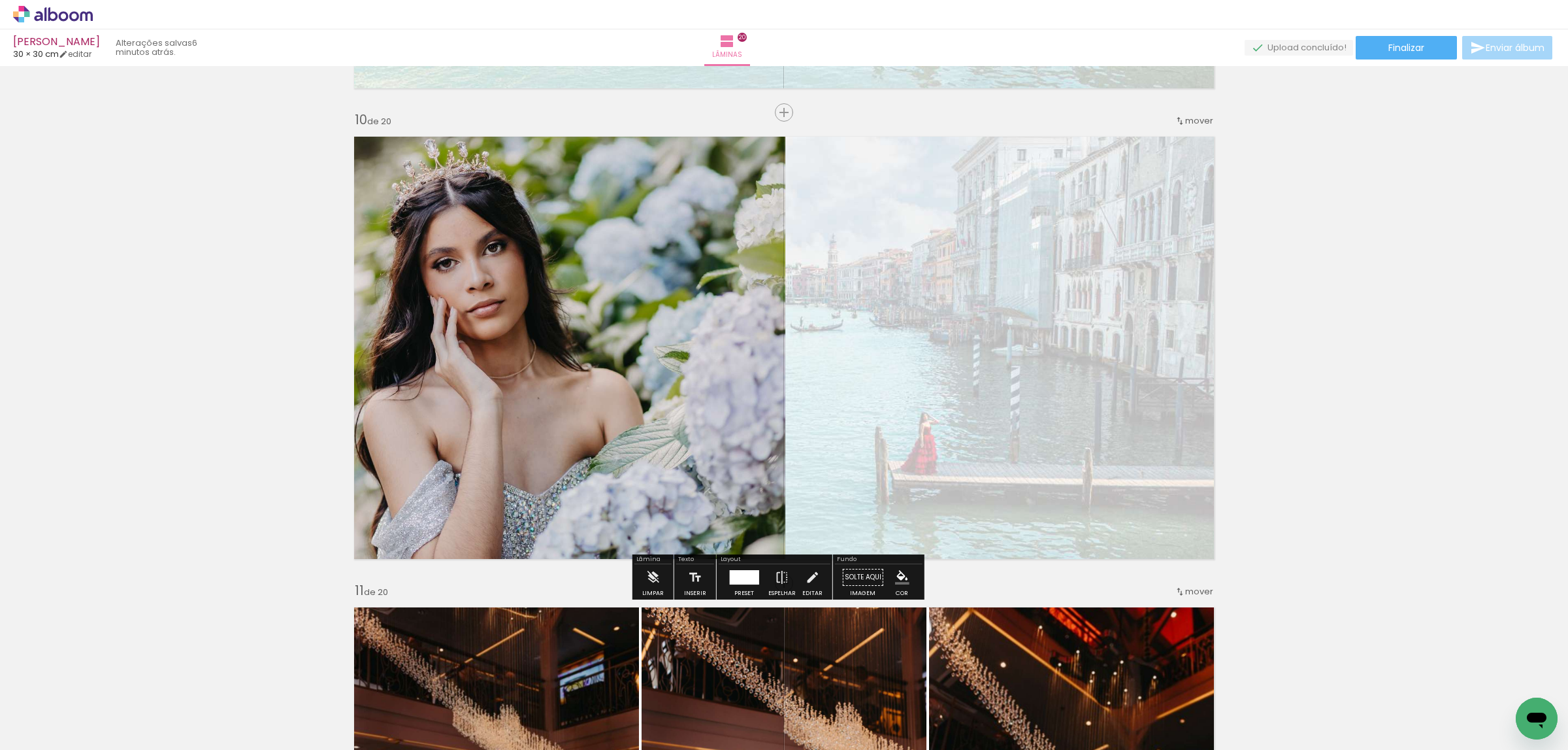
drag, startPoint x: 1022, startPoint y: 423, endPoint x: 1045, endPoint y: 418, distance: 23.5
click at [1045, 418] on quentale-layouter at bounding box center [784, 348] width 875 height 438
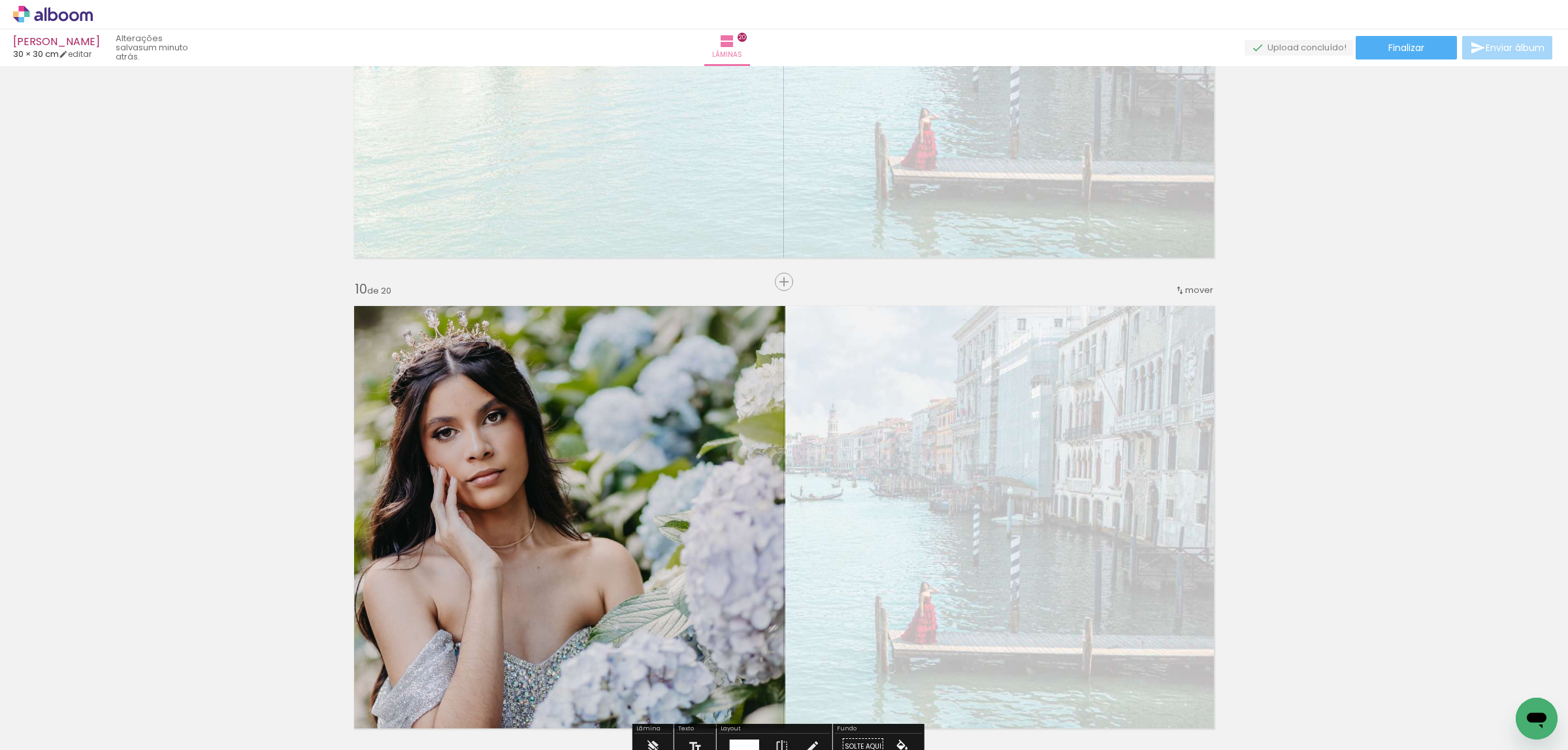
scroll to position [3918, 0]
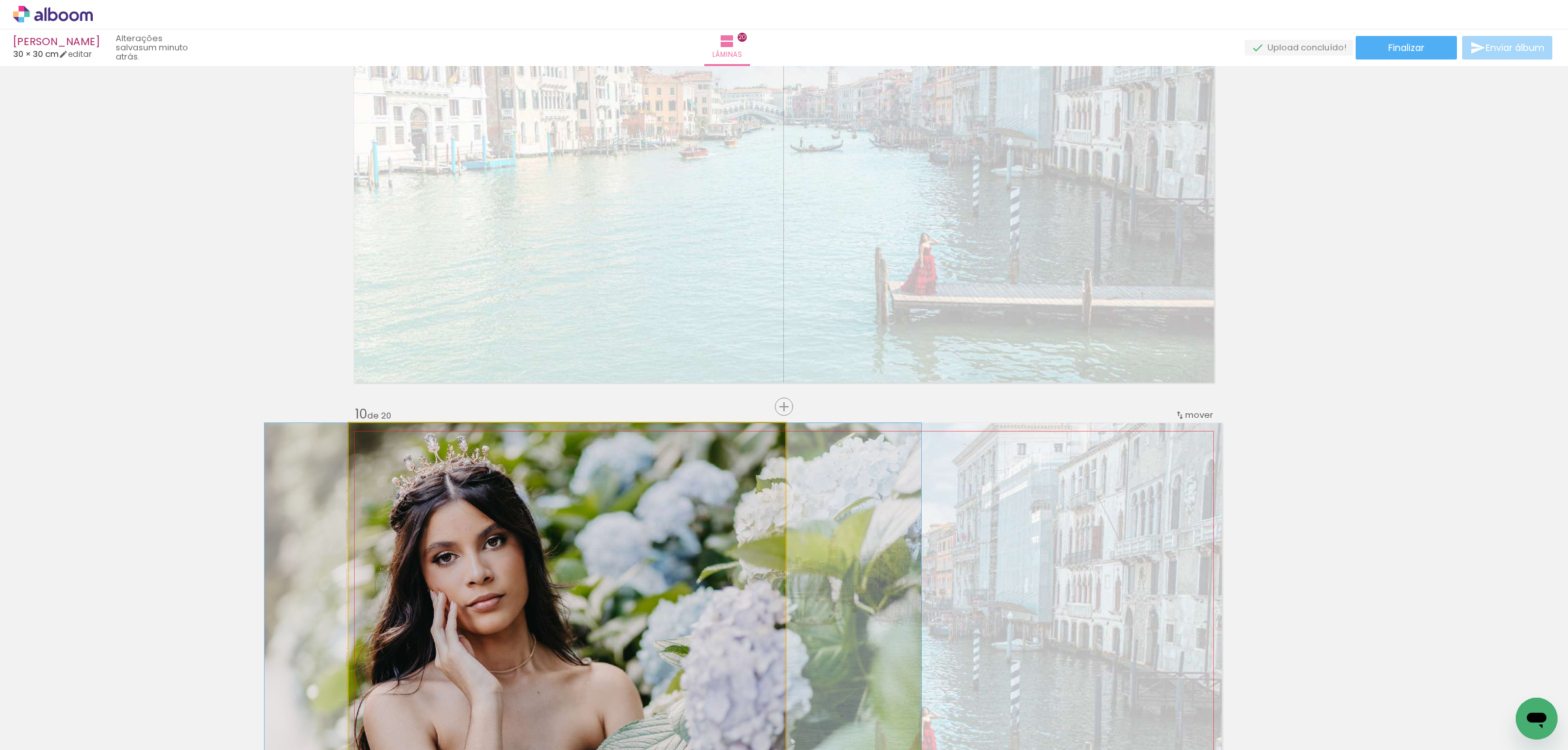
click at [641, 554] on quentale-photo at bounding box center [567, 643] width 436 height 438
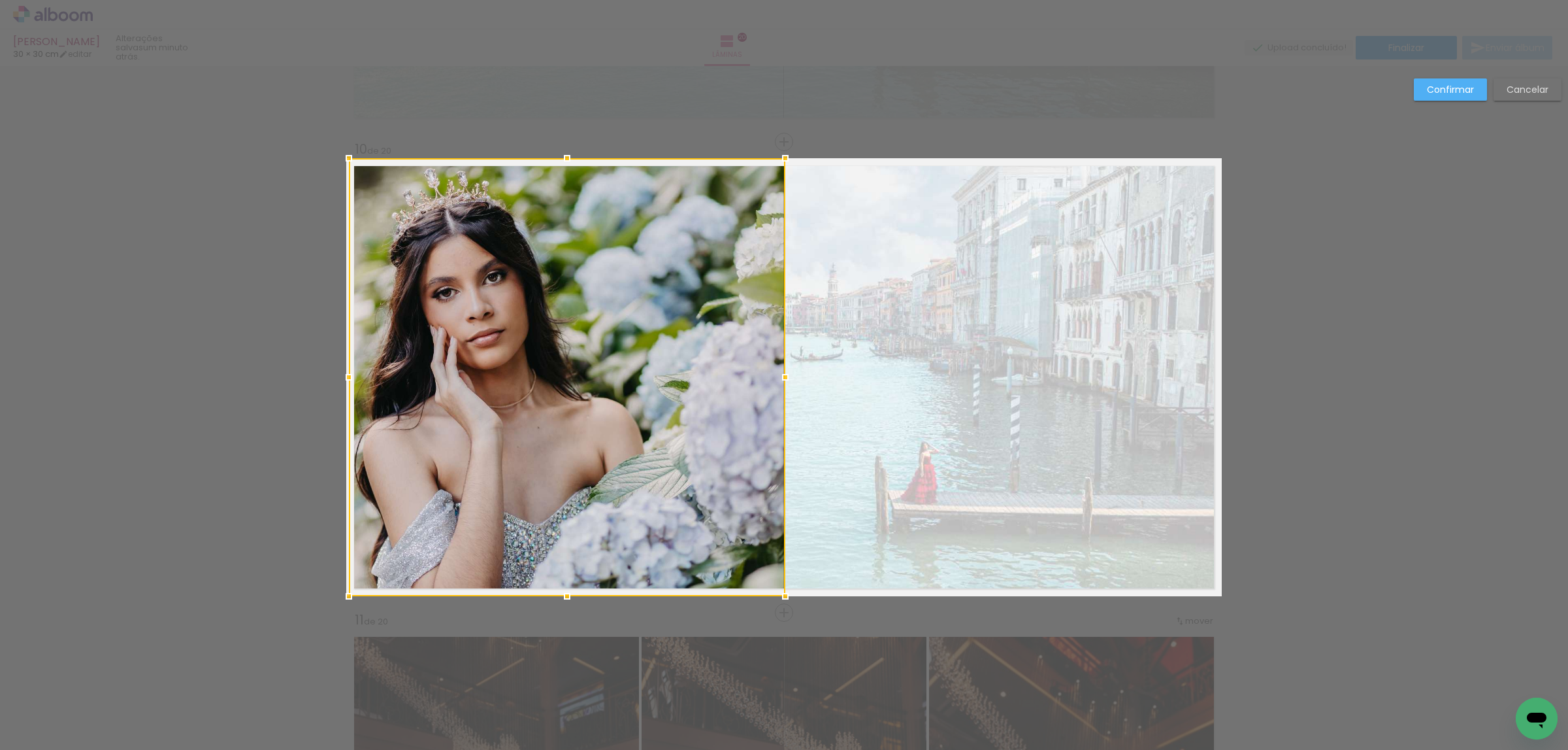
scroll to position [4193, 0]
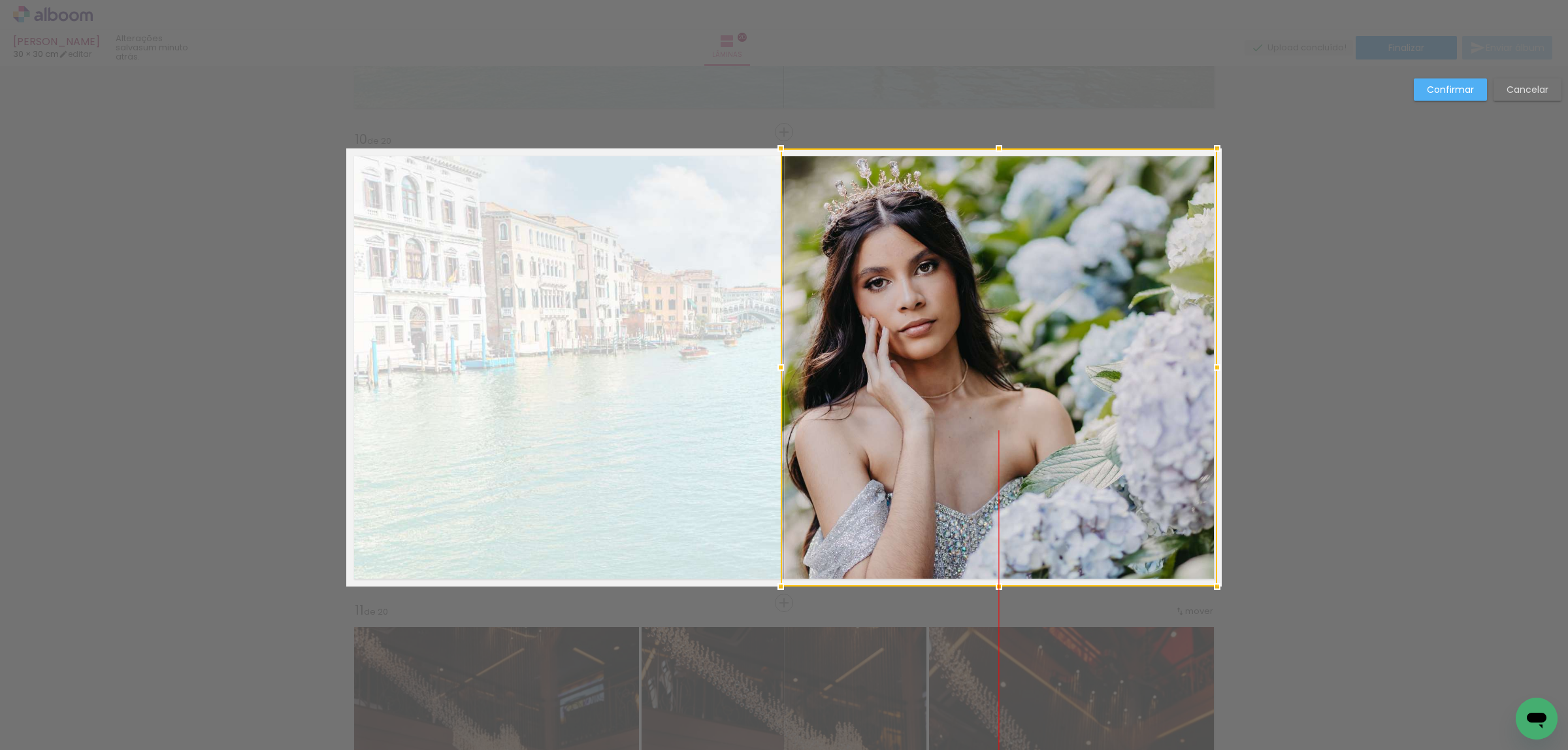
drag, startPoint x: 661, startPoint y: 473, endPoint x: 1094, endPoint y: 450, distance: 433.6
click at [1094, 450] on div at bounding box center [999, 368] width 436 height 438
click at [1479, 87] on paper-button "Confirmar" at bounding box center [1451, 90] width 74 height 22
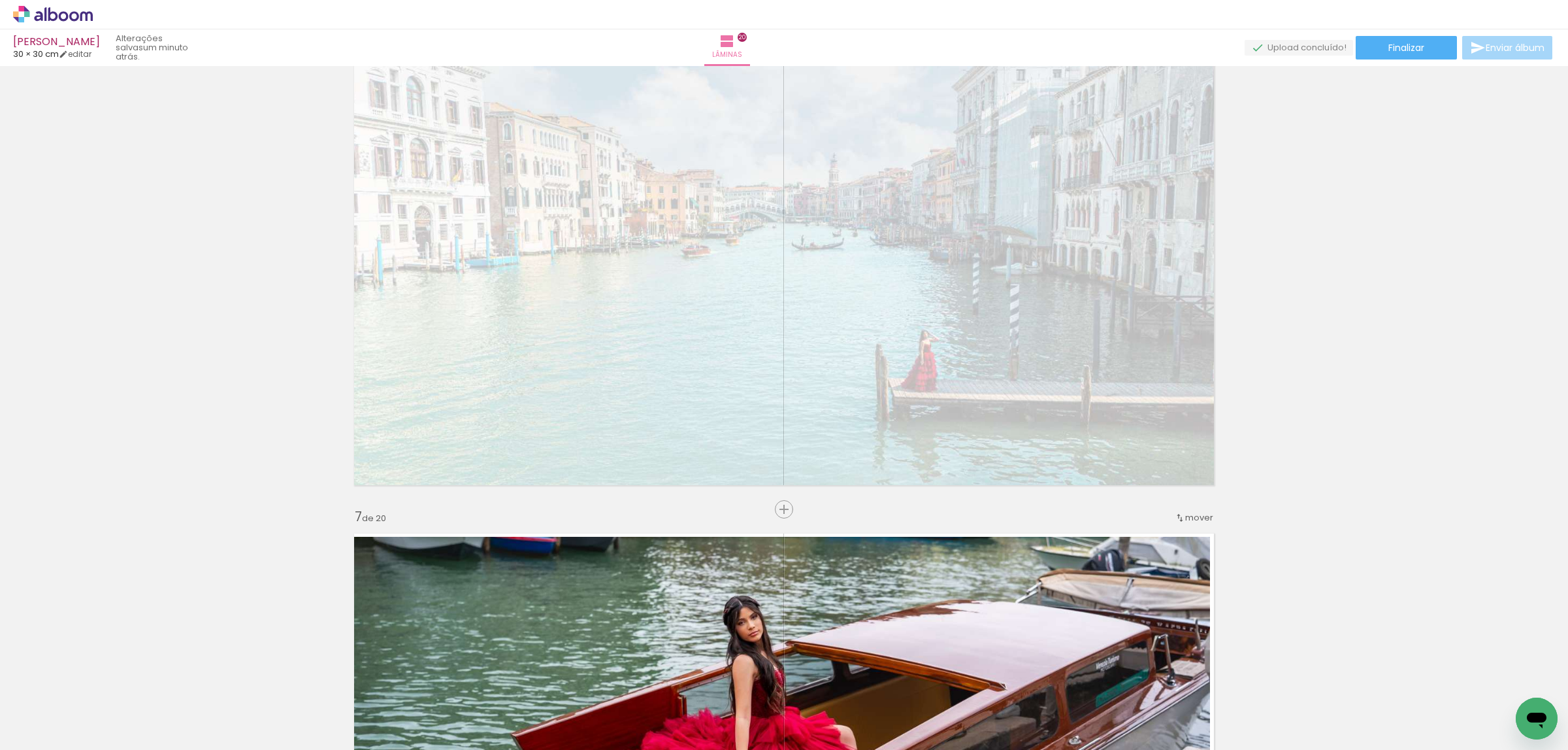
scroll to position [2329, 0]
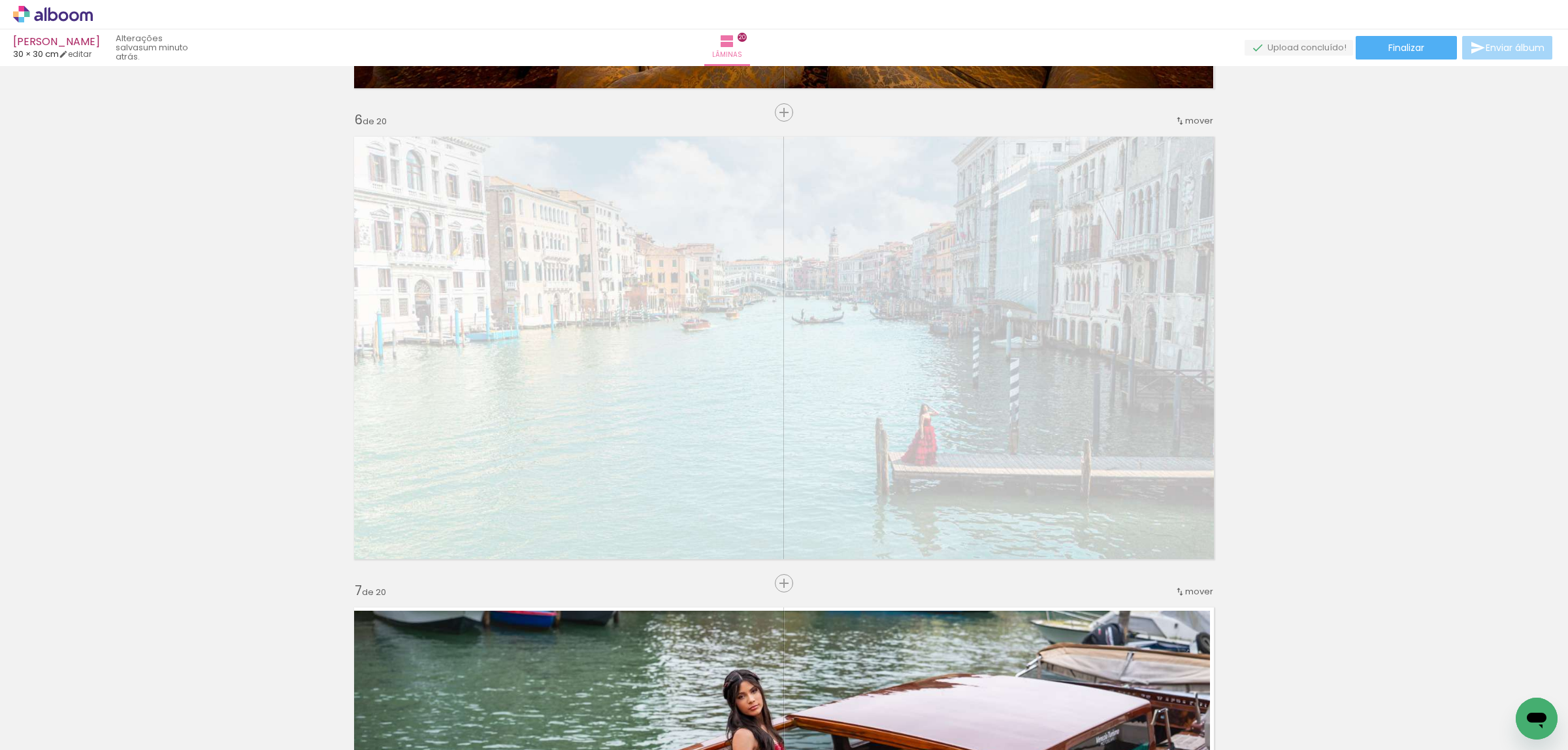
click at [32, 730] on span "Adicionar Fotos" at bounding box center [47, 731] width 39 height 14
click at [0, 0] on input "file" at bounding box center [0, 0] width 0 height 0
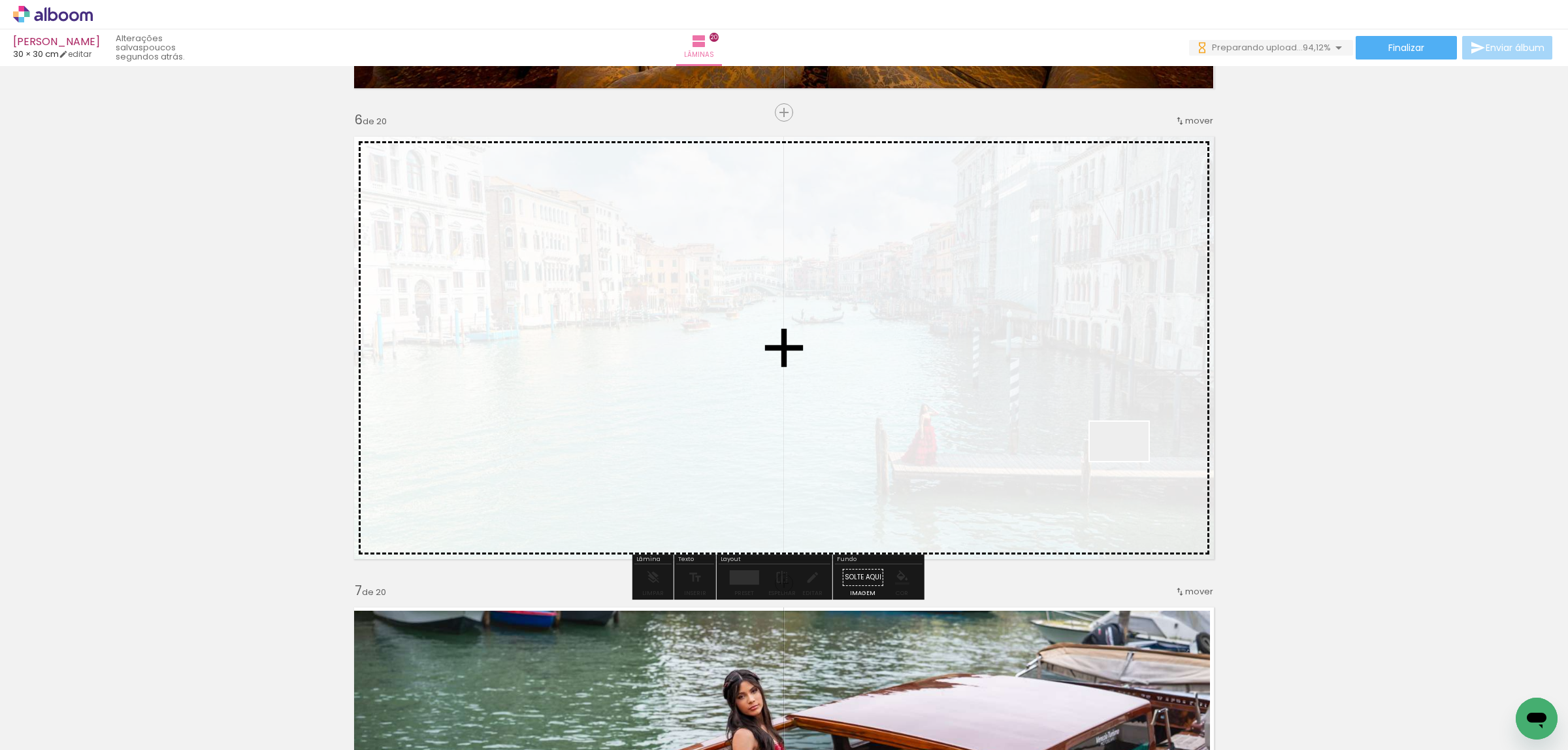
drag, startPoint x: 1308, startPoint y: 713, endPoint x: 1129, endPoint y: 460, distance: 309.9
click at [1129, 460] on quentale-workspace at bounding box center [784, 375] width 1568 height 750
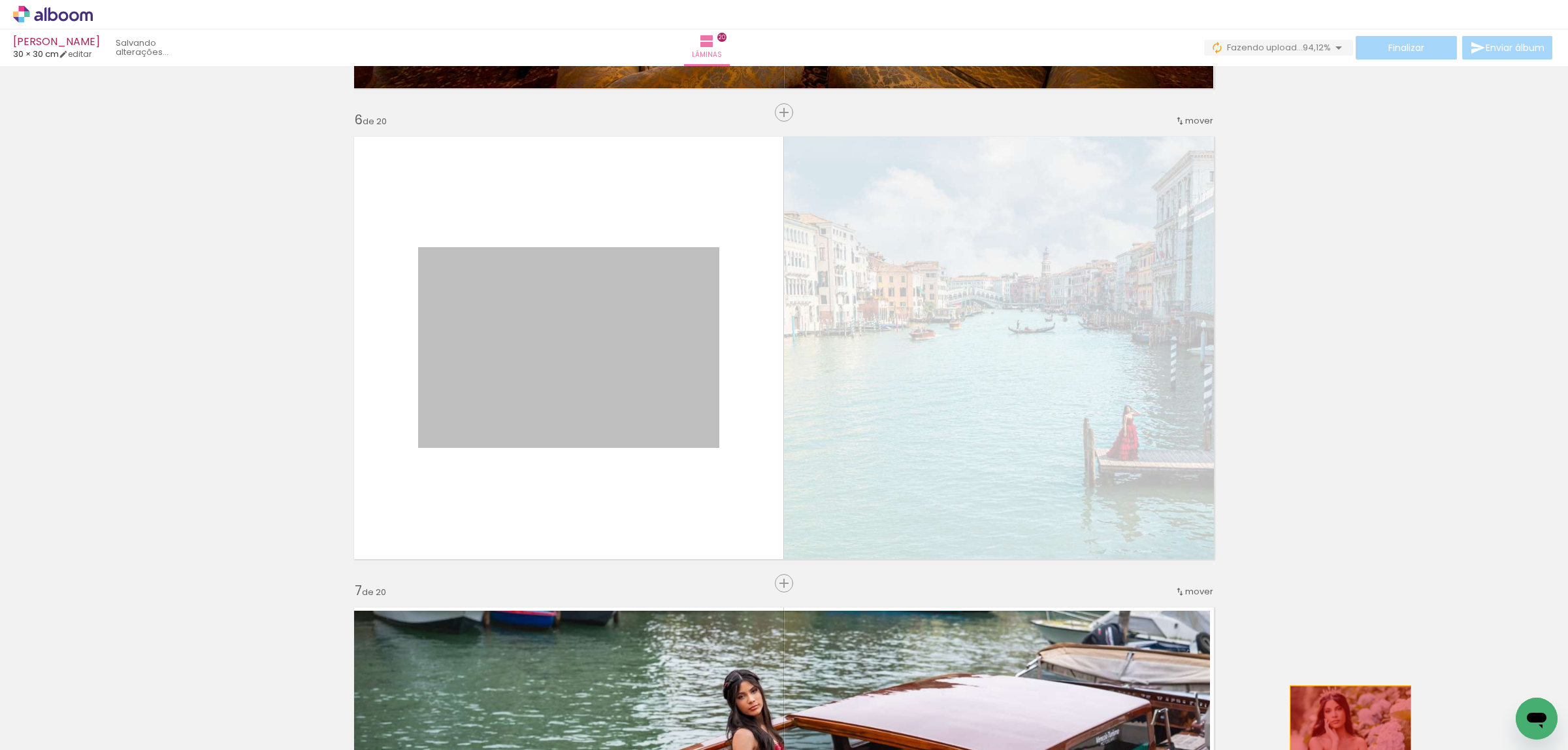
drag, startPoint x: 585, startPoint y: 395, endPoint x: 1379, endPoint y: 725, distance: 859.8
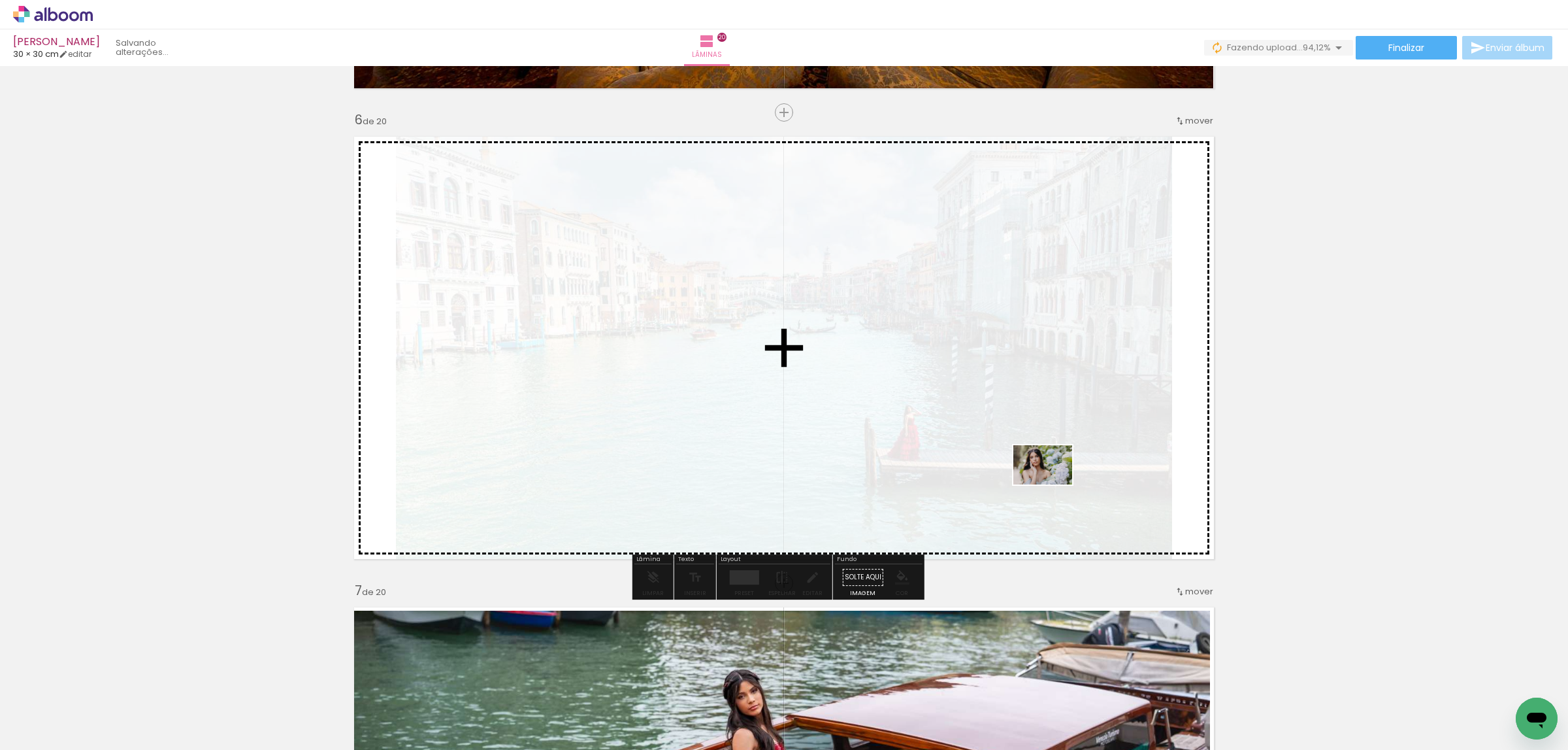
drag, startPoint x: 1281, startPoint y: 687, endPoint x: 1049, endPoint y: 479, distance: 311.6
click at [1049, 479] on quentale-workspace at bounding box center [784, 375] width 1568 height 750
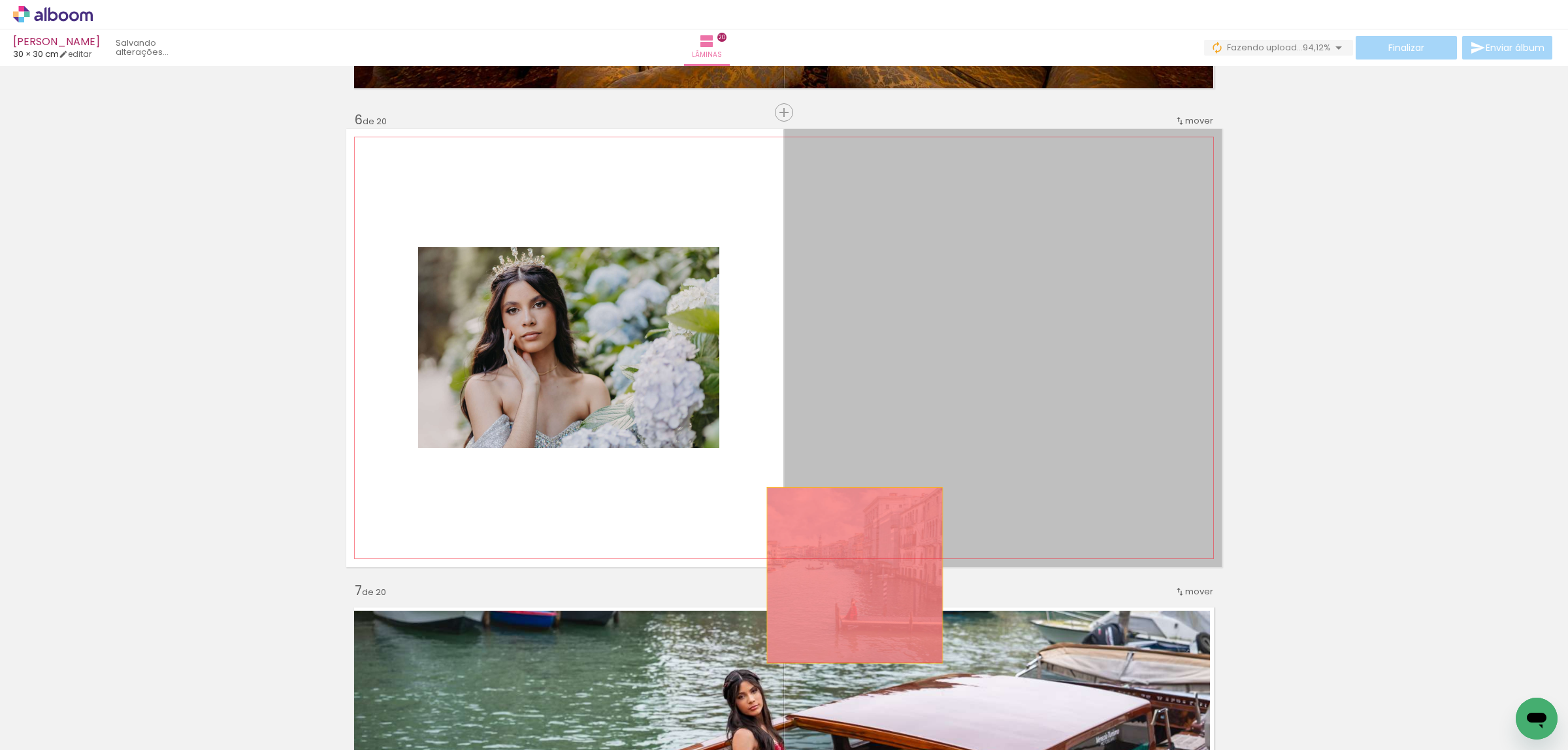
drag, startPoint x: 977, startPoint y: 504, endPoint x: 847, endPoint y: 575, distance: 148.1
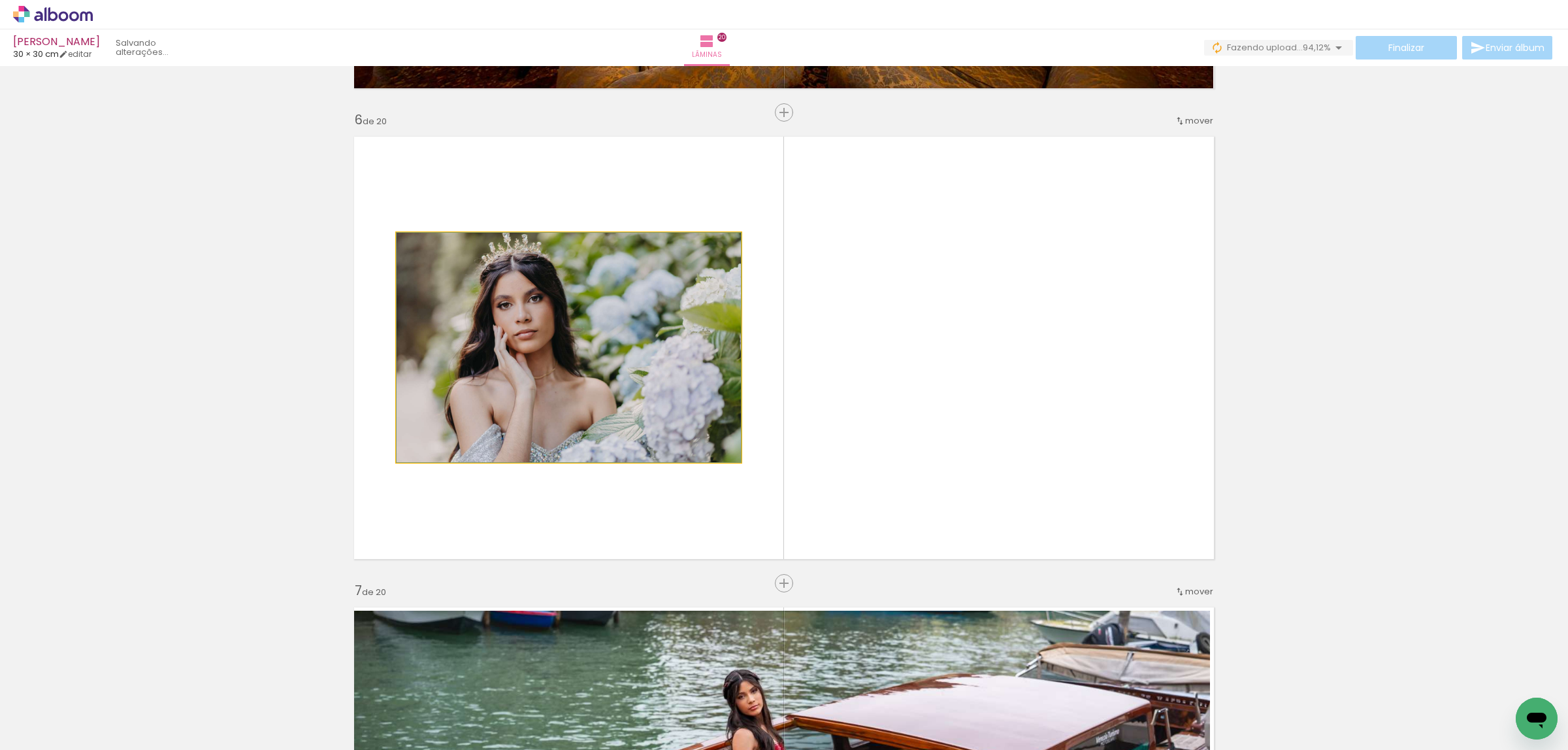
click at [609, 400] on quentale-photo at bounding box center [568, 348] width 344 height 229
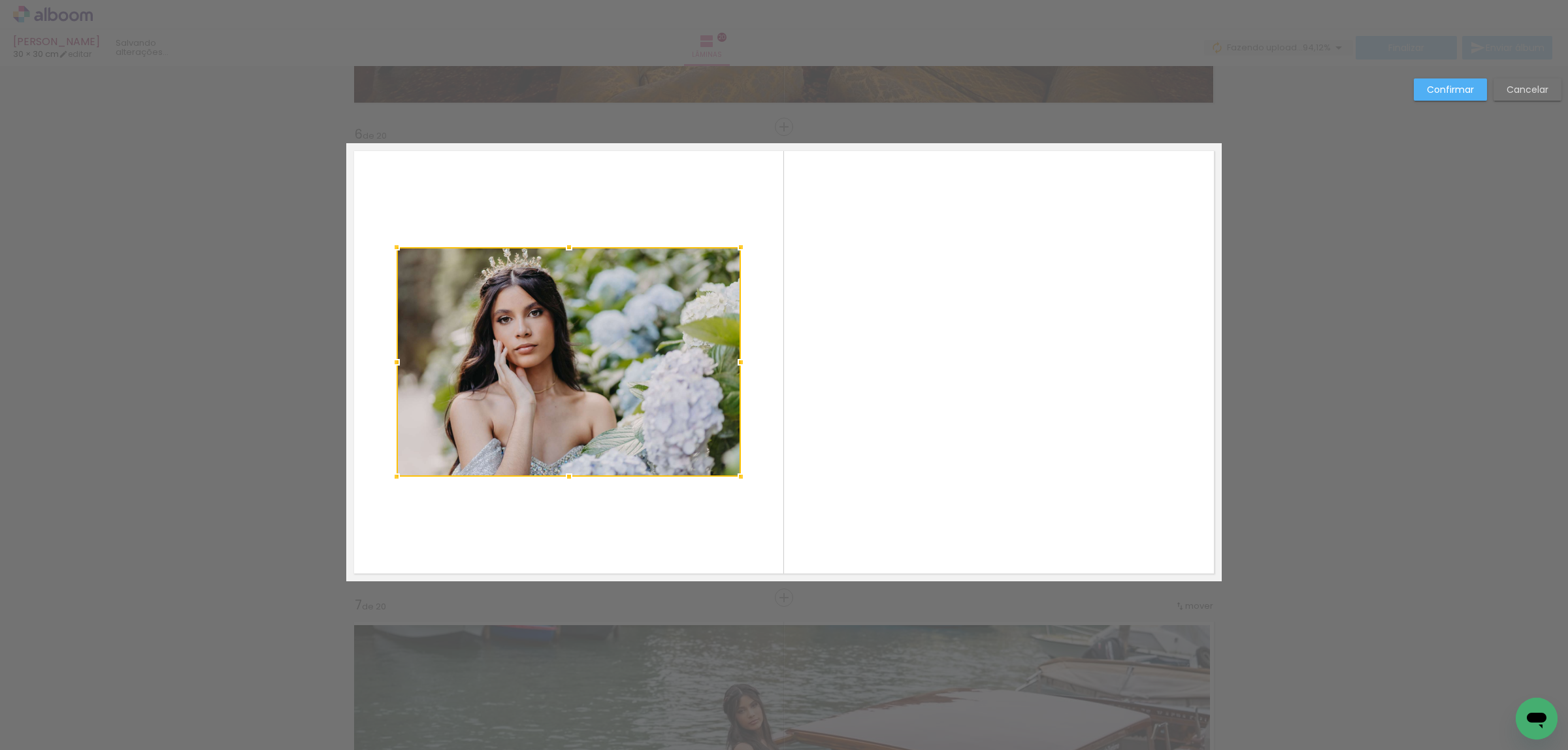
scroll to position [2310, 0]
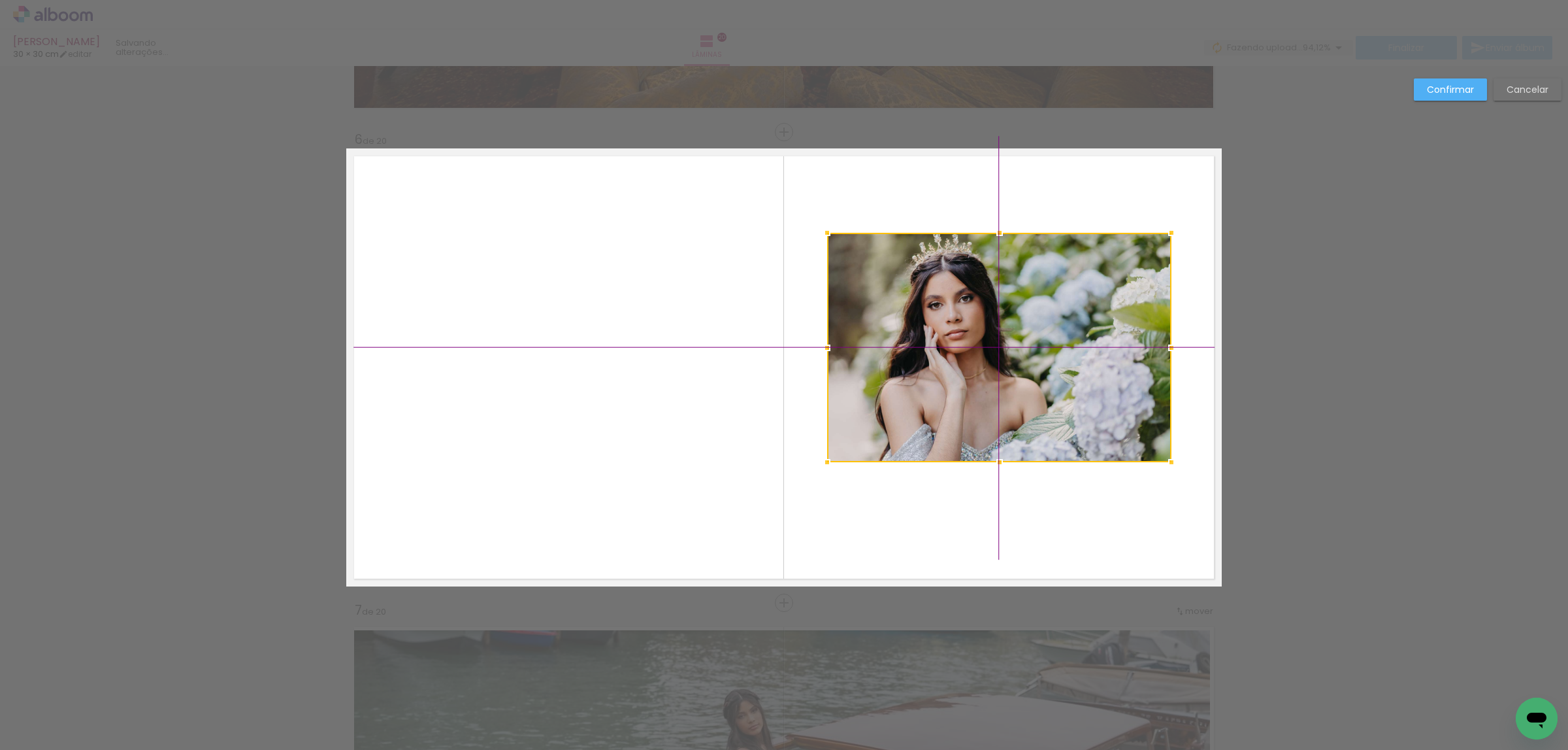
drag, startPoint x: 708, startPoint y: 391, endPoint x: 1036, endPoint y: 391, distance: 328.0
click at [1036, 393] on div at bounding box center [998, 348] width 344 height 229
click at [0, 0] on slot "Confirmar" at bounding box center [0, 0] width 0 height 0
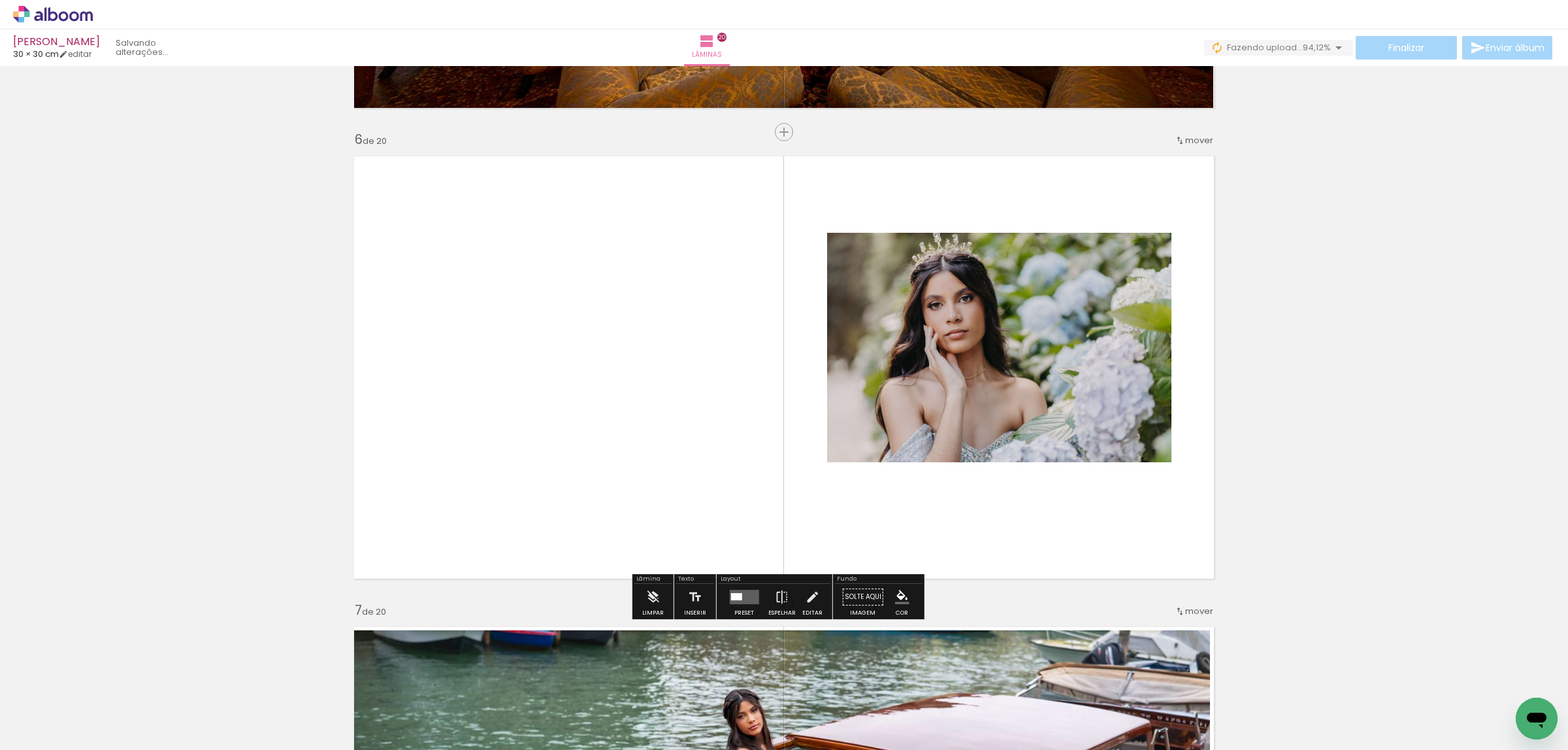
drag, startPoint x: 746, startPoint y: 595, endPoint x: 914, endPoint y: 523, distance: 182.8
click at [747, 593] on quentale-layouter at bounding box center [744, 596] width 30 height 14
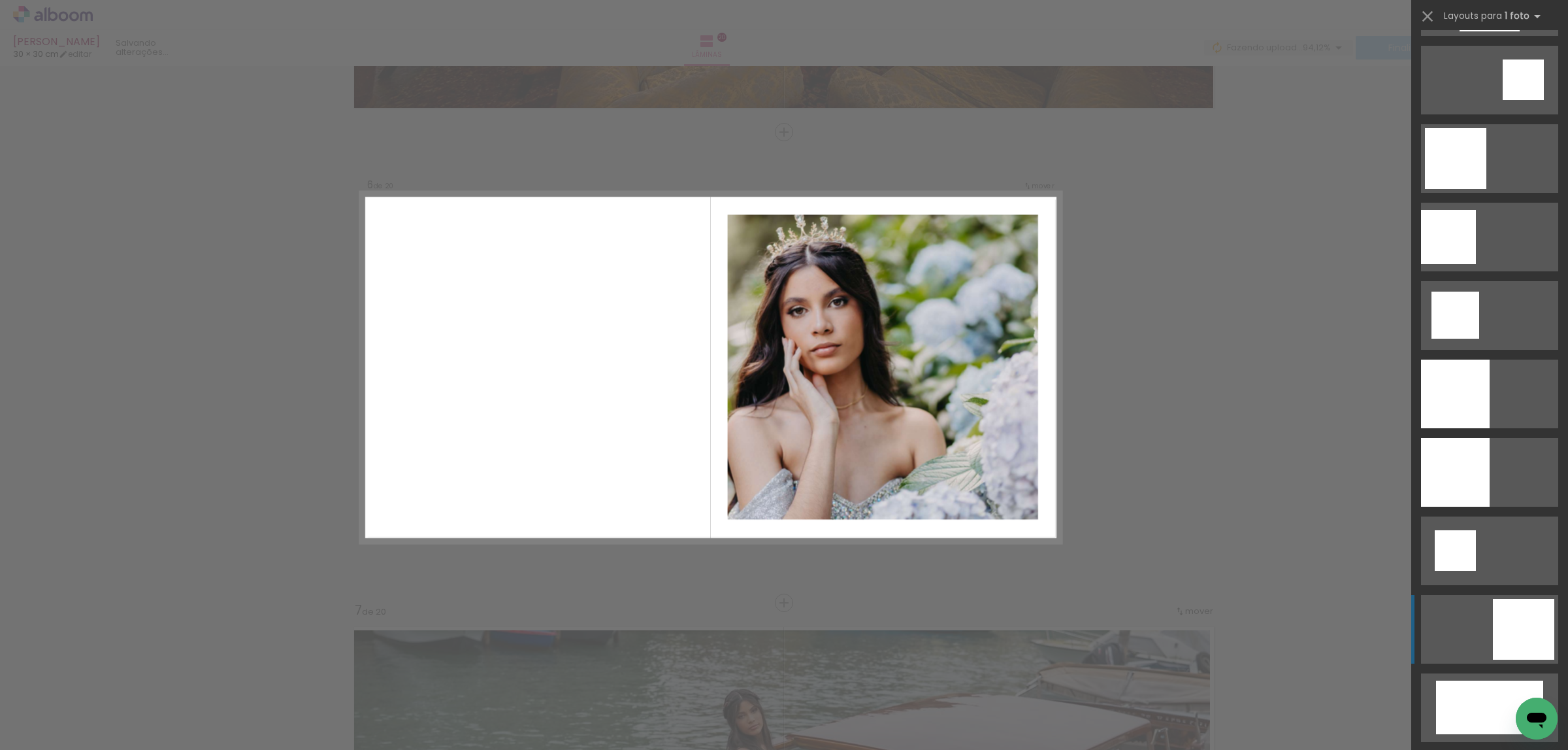
scroll to position [1667, 0]
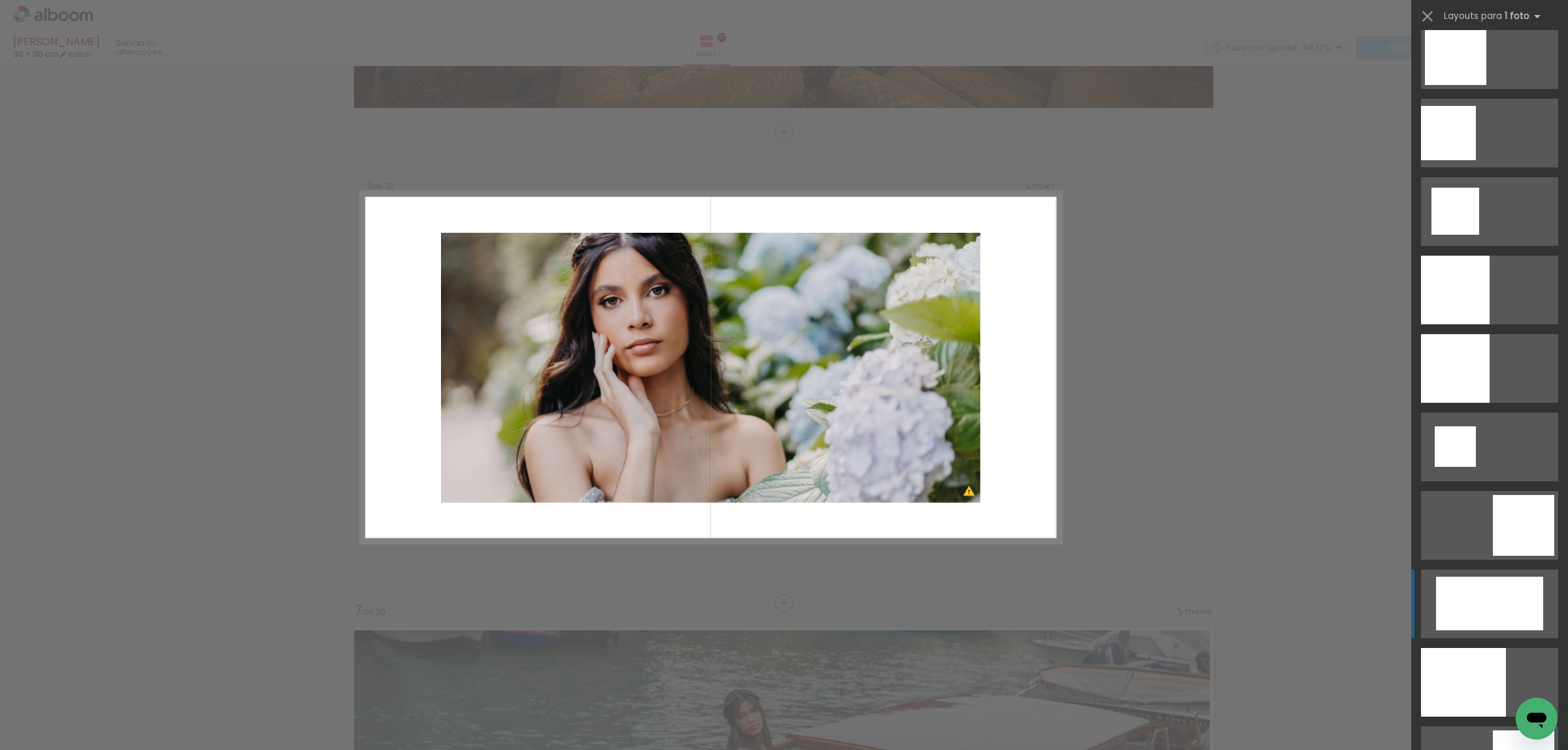
click at [1520, 611] on div at bounding box center [1490, 603] width 107 height 53
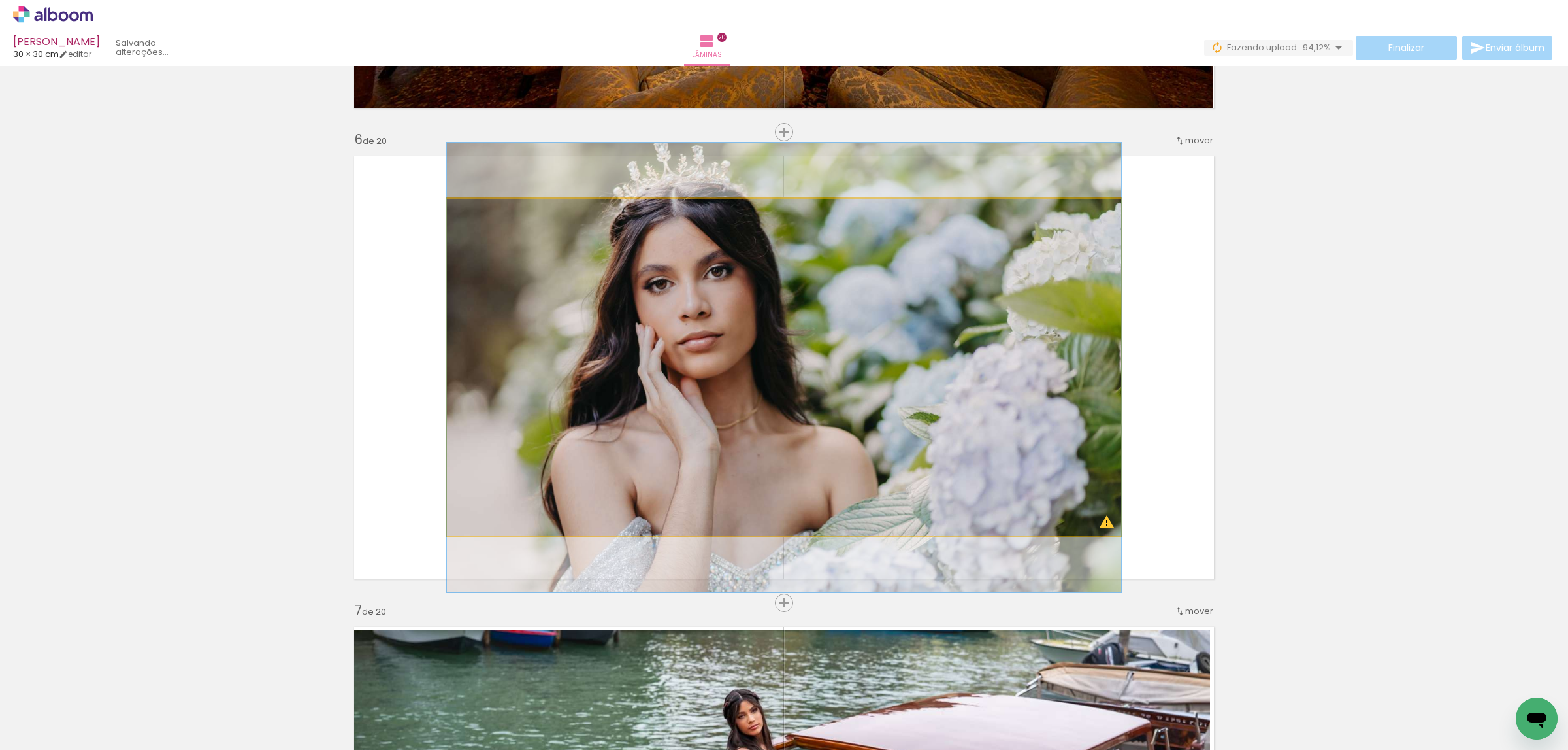
click at [846, 466] on quentale-photo at bounding box center [783, 368] width 674 height 338
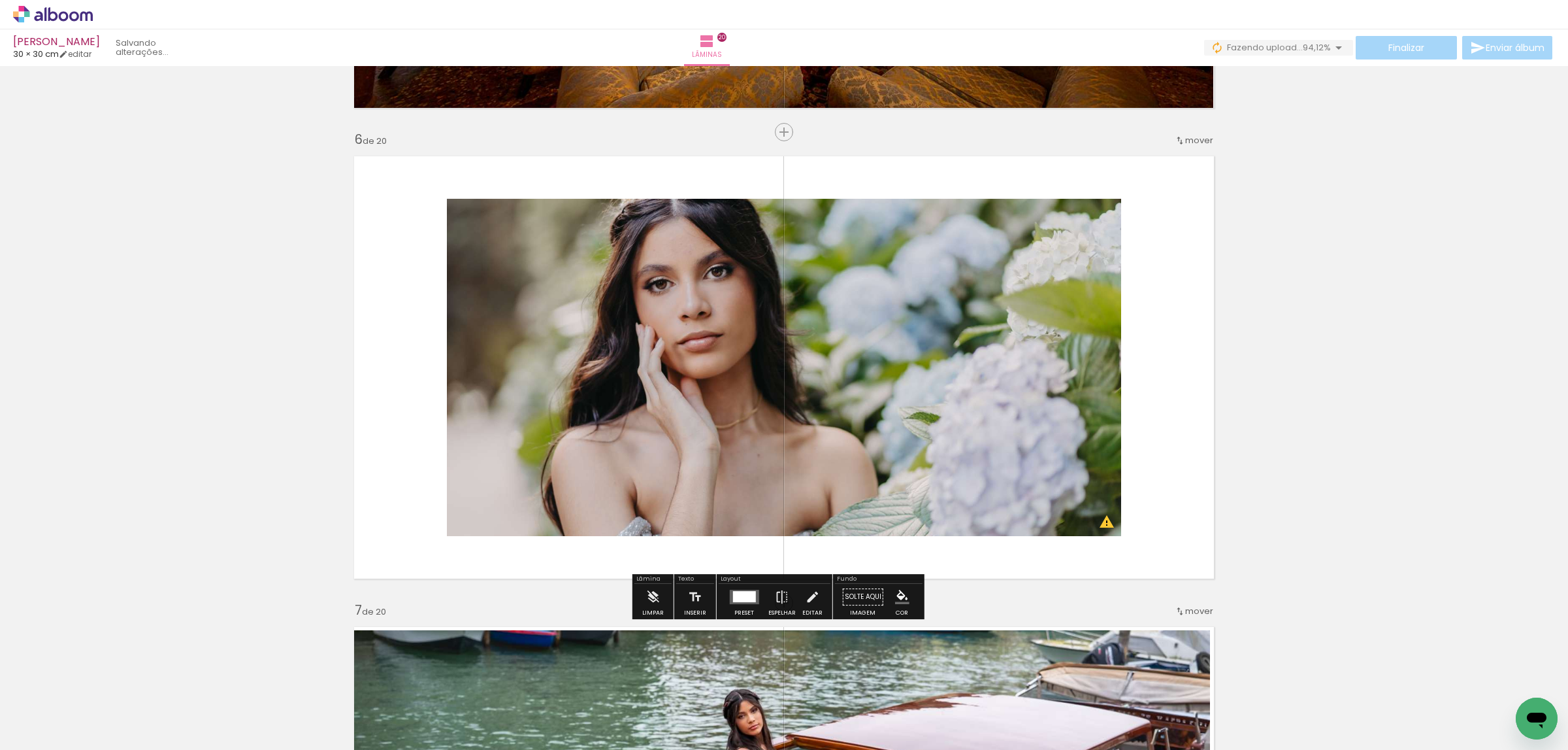
click at [705, 266] on quentale-photo at bounding box center [783, 368] width 674 height 338
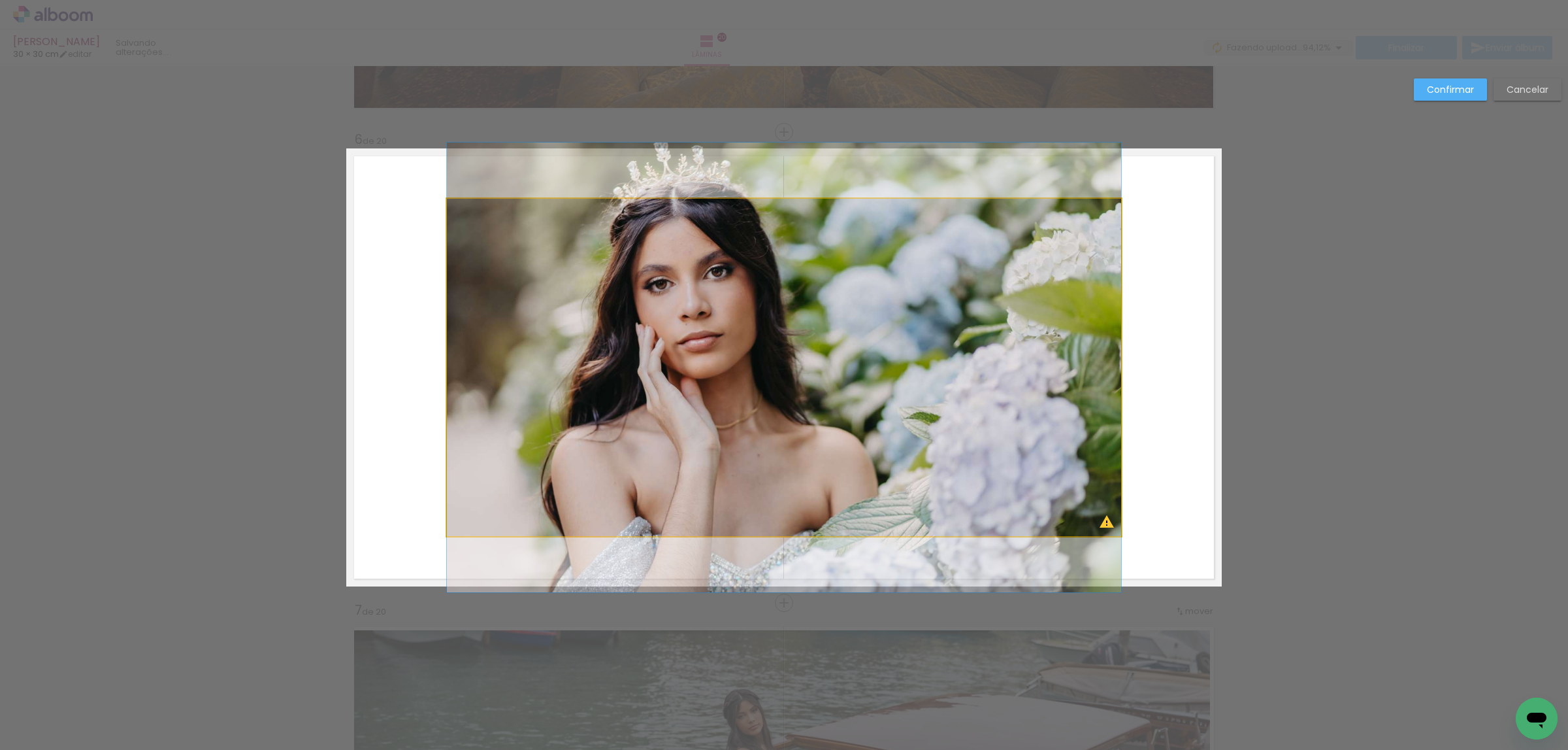
click at [705, 266] on quentale-photo at bounding box center [783, 368] width 674 height 338
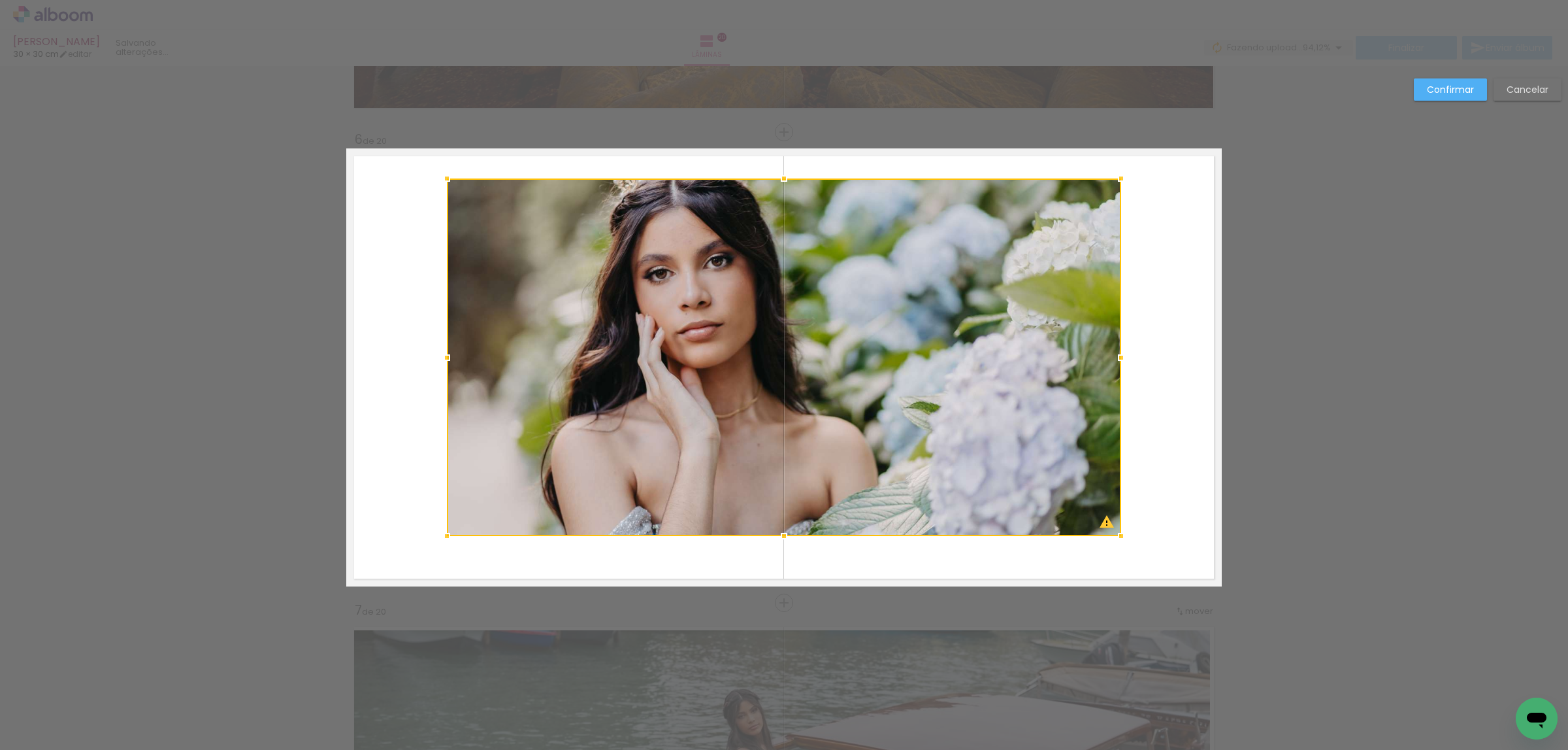
drag, startPoint x: 777, startPoint y: 195, endPoint x: 775, endPoint y: 144, distance: 51.0
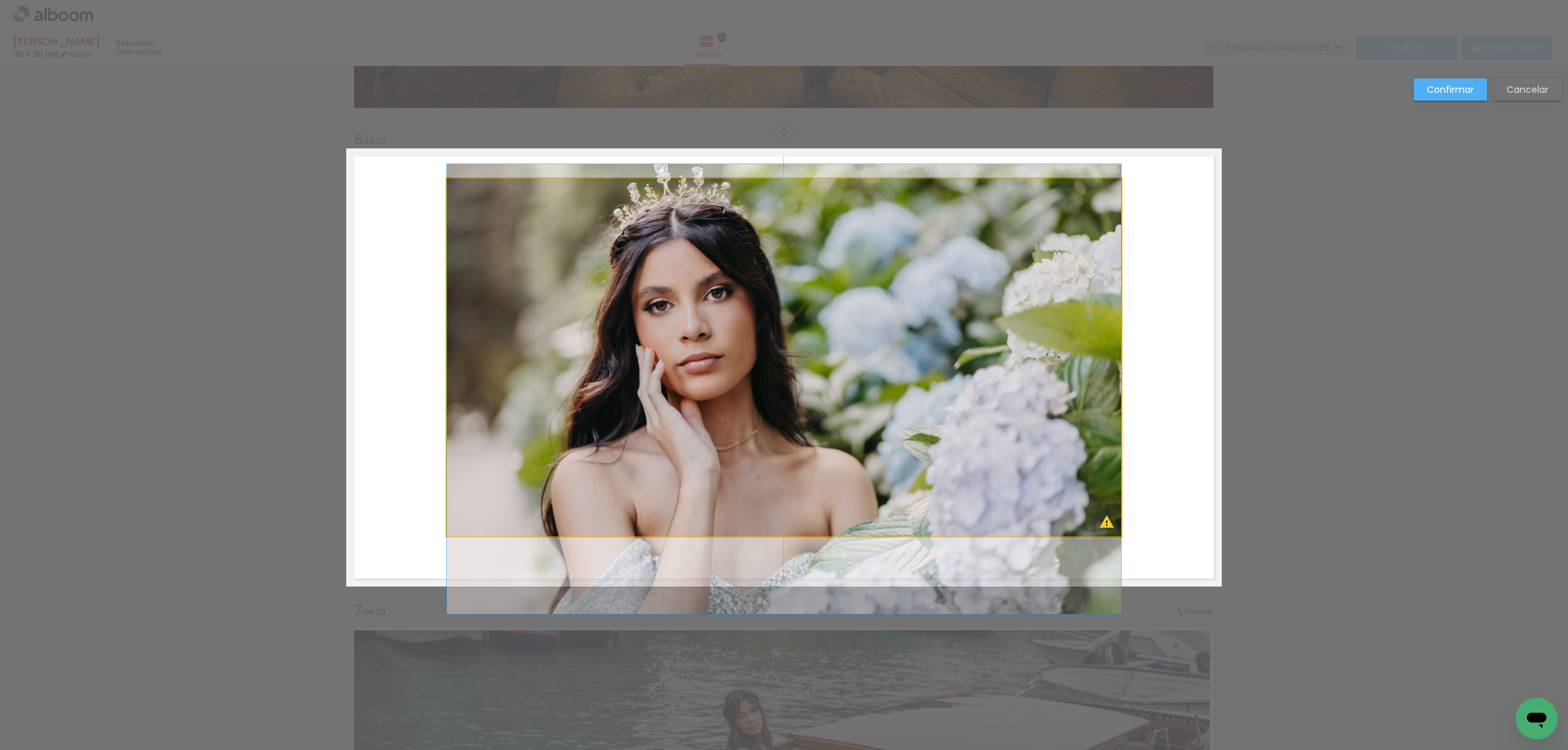
drag, startPoint x: 775, startPoint y: 222, endPoint x: 765, endPoint y: 254, distance: 33.5
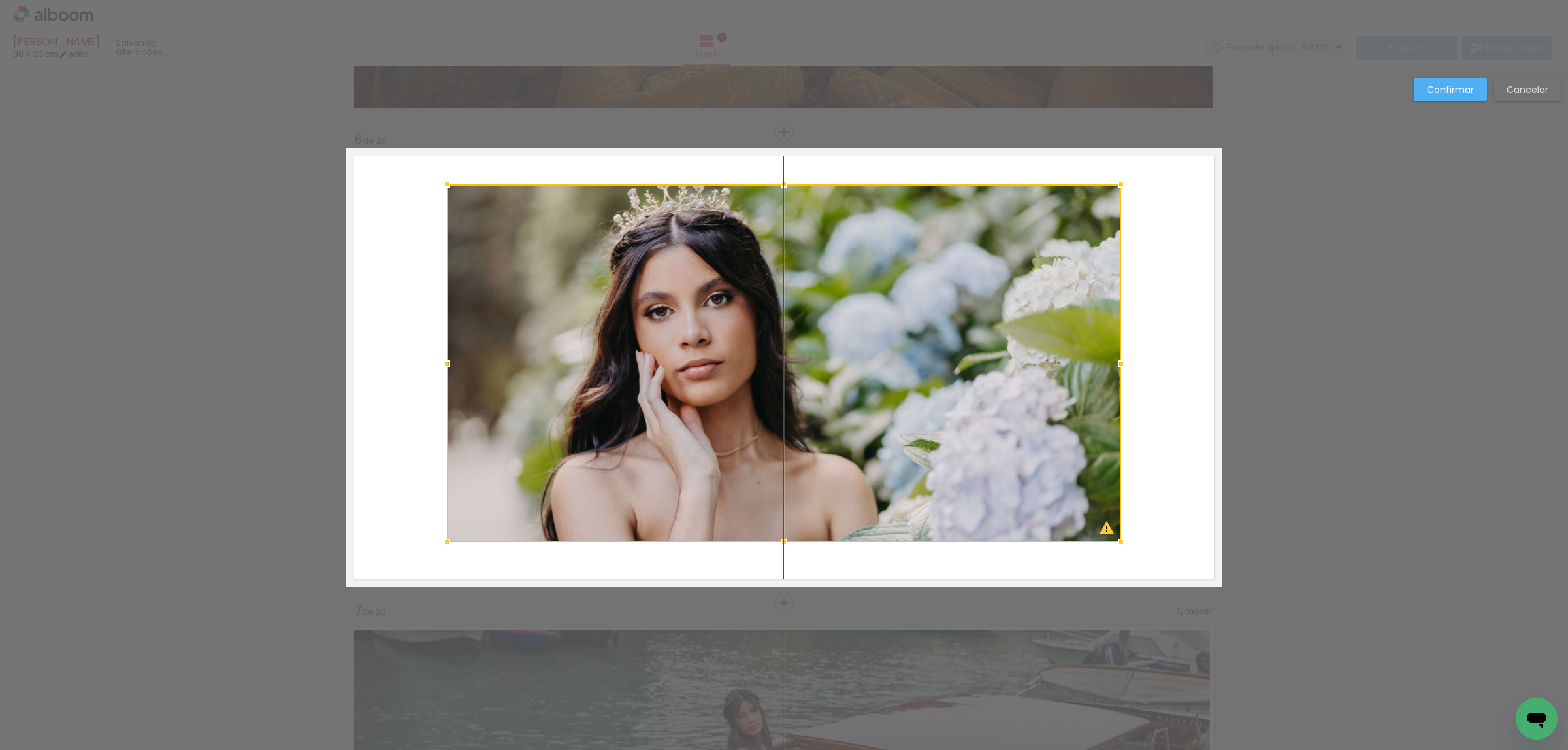
click at [770, 328] on div at bounding box center [783, 363] width 674 height 357
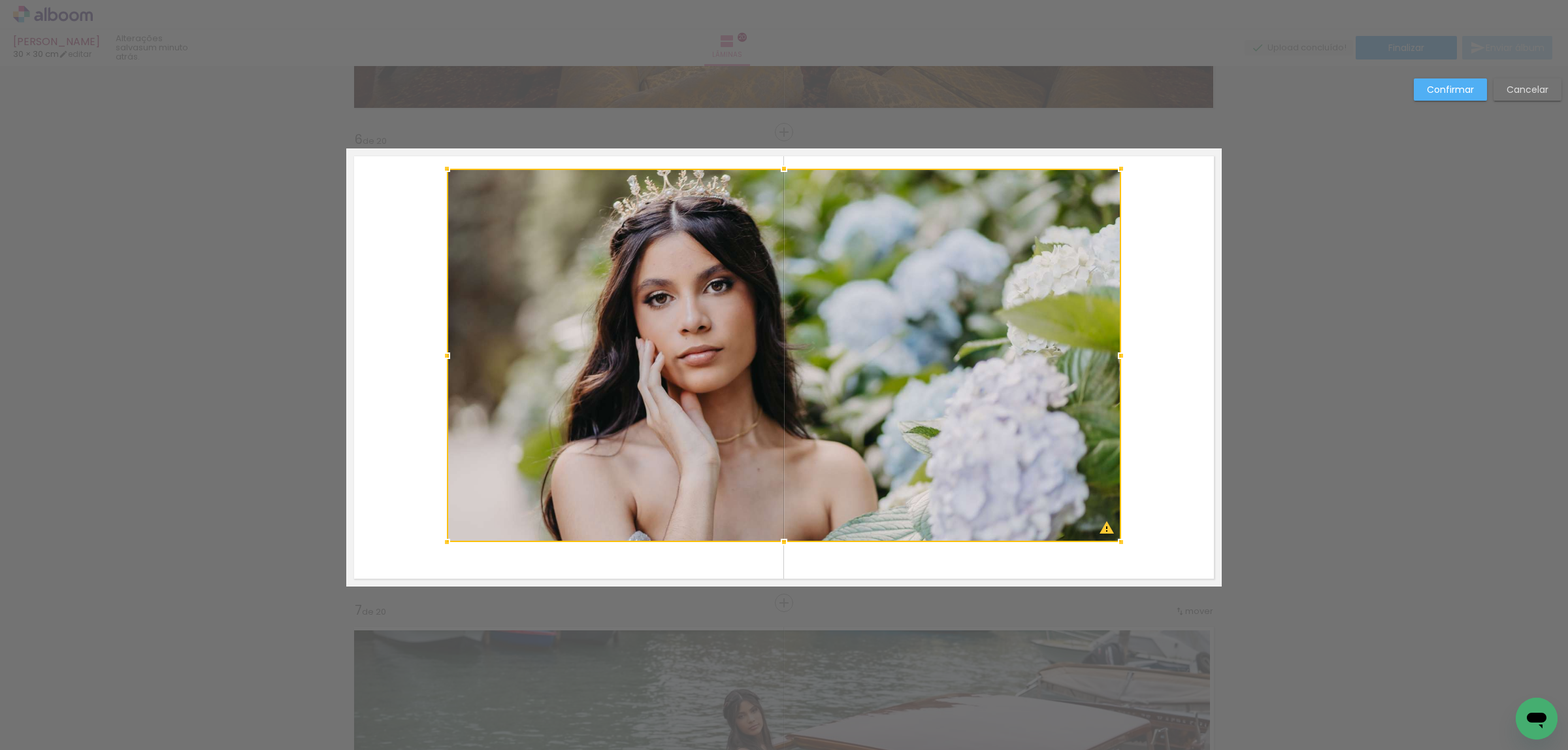
drag, startPoint x: 777, startPoint y: 176, endPoint x: 777, endPoint y: 160, distance: 16.0
click at [777, 160] on div at bounding box center [784, 169] width 26 height 26
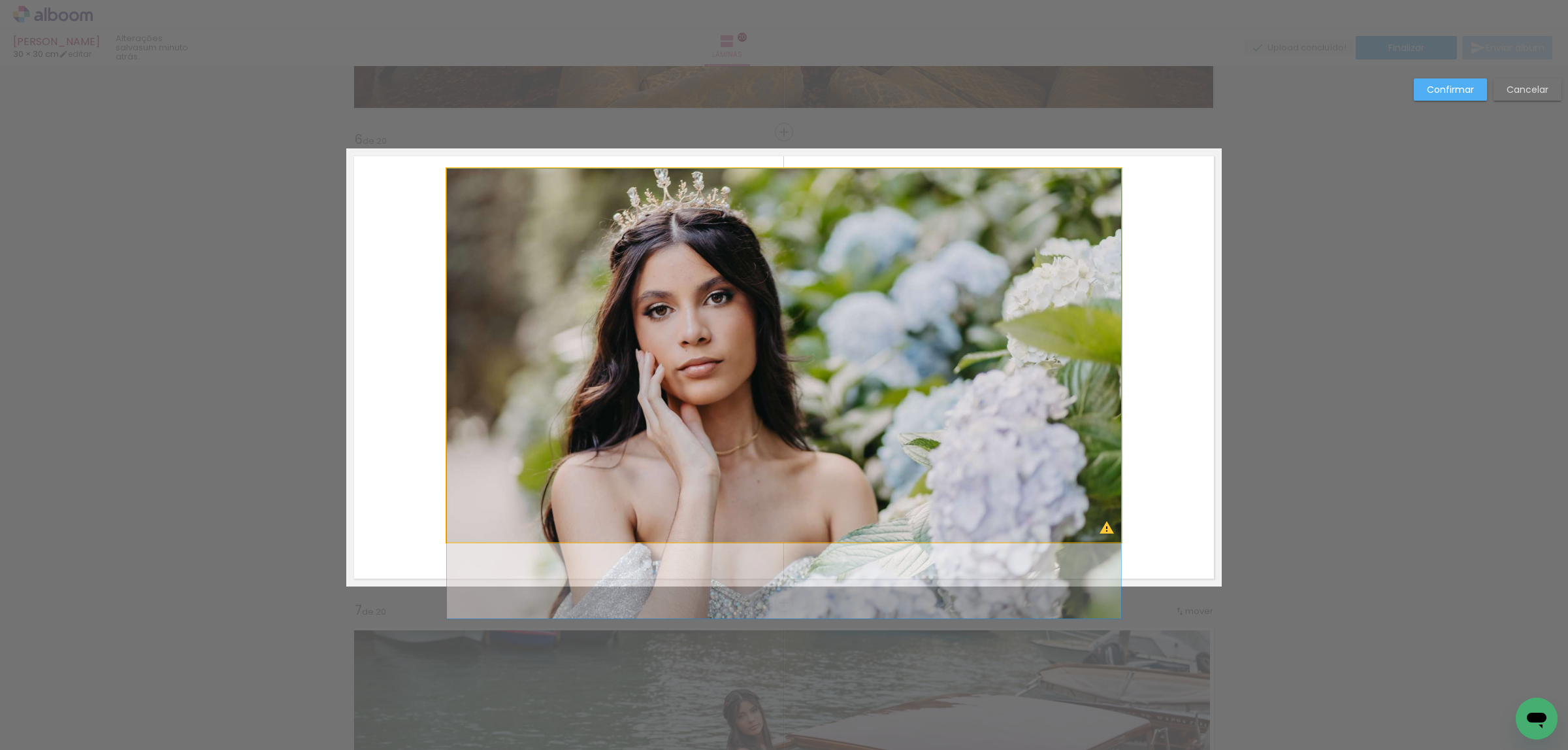
drag, startPoint x: 778, startPoint y: 249, endPoint x: 771, endPoint y: 265, distance: 17.5
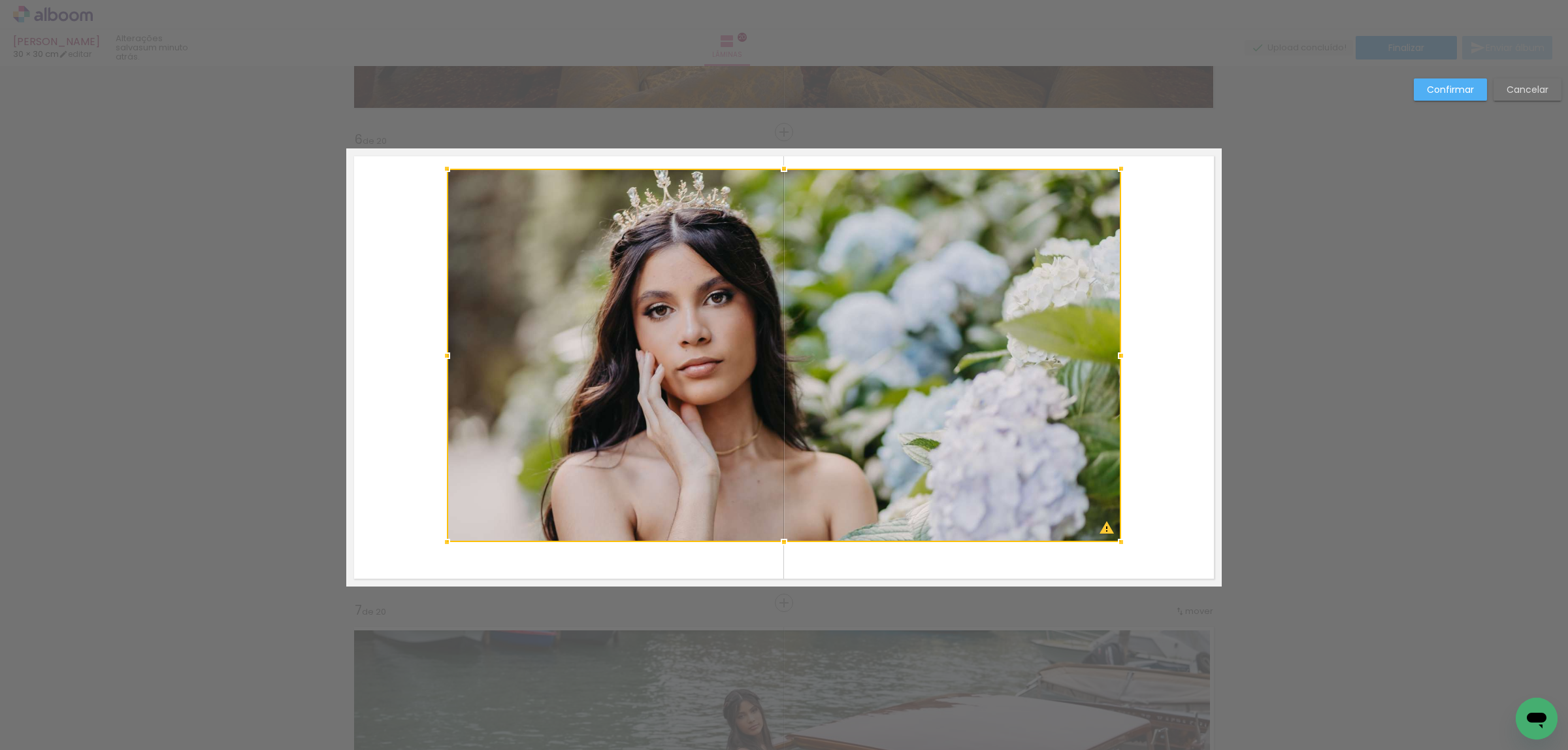
click at [775, 285] on div at bounding box center [783, 355] width 674 height 373
click at [0, 0] on slot "Confirmar" at bounding box center [0, 0] width 0 height 0
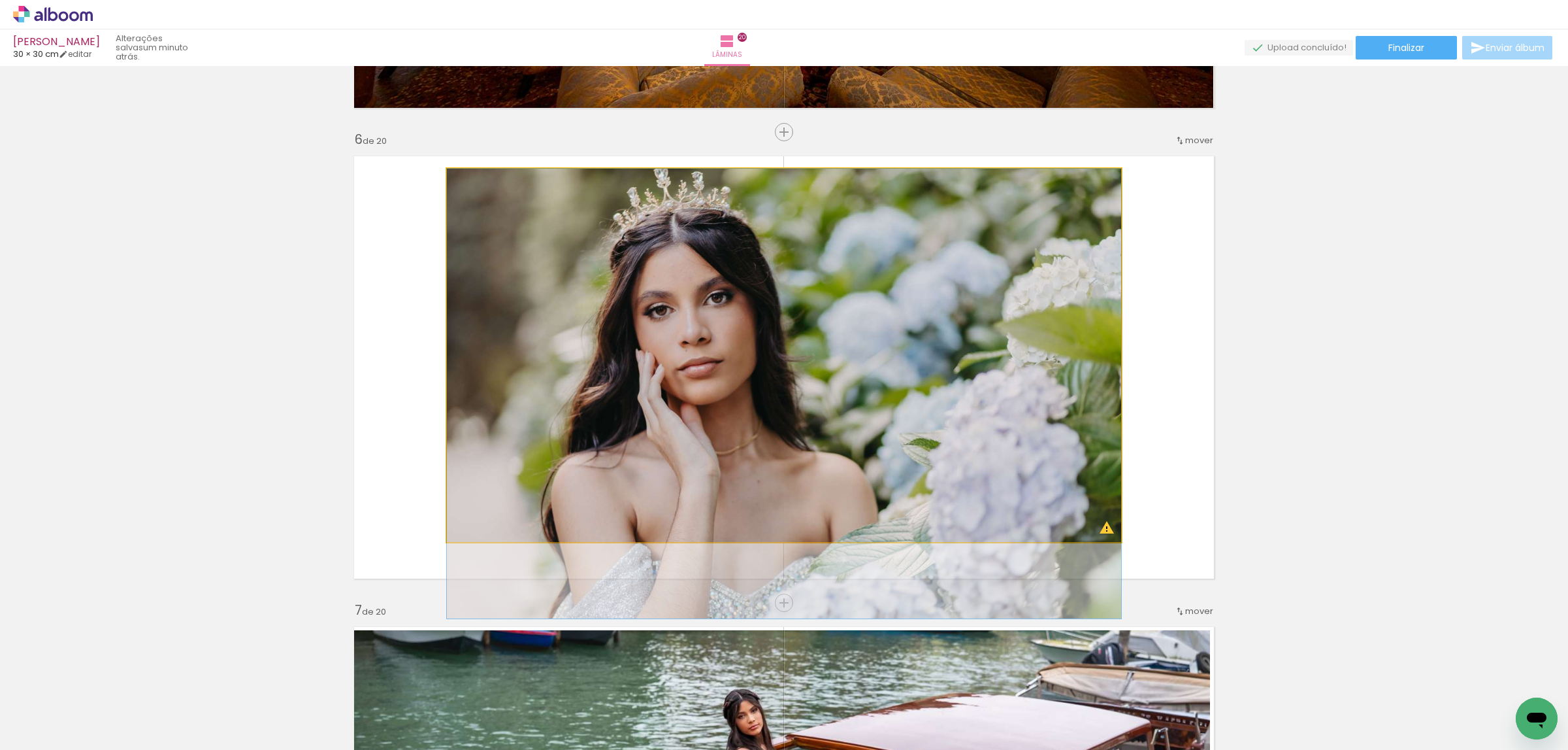
drag, startPoint x: 921, startPoint y: 277, endPoint x: 902, endPoint y: 277, distance: 19.0
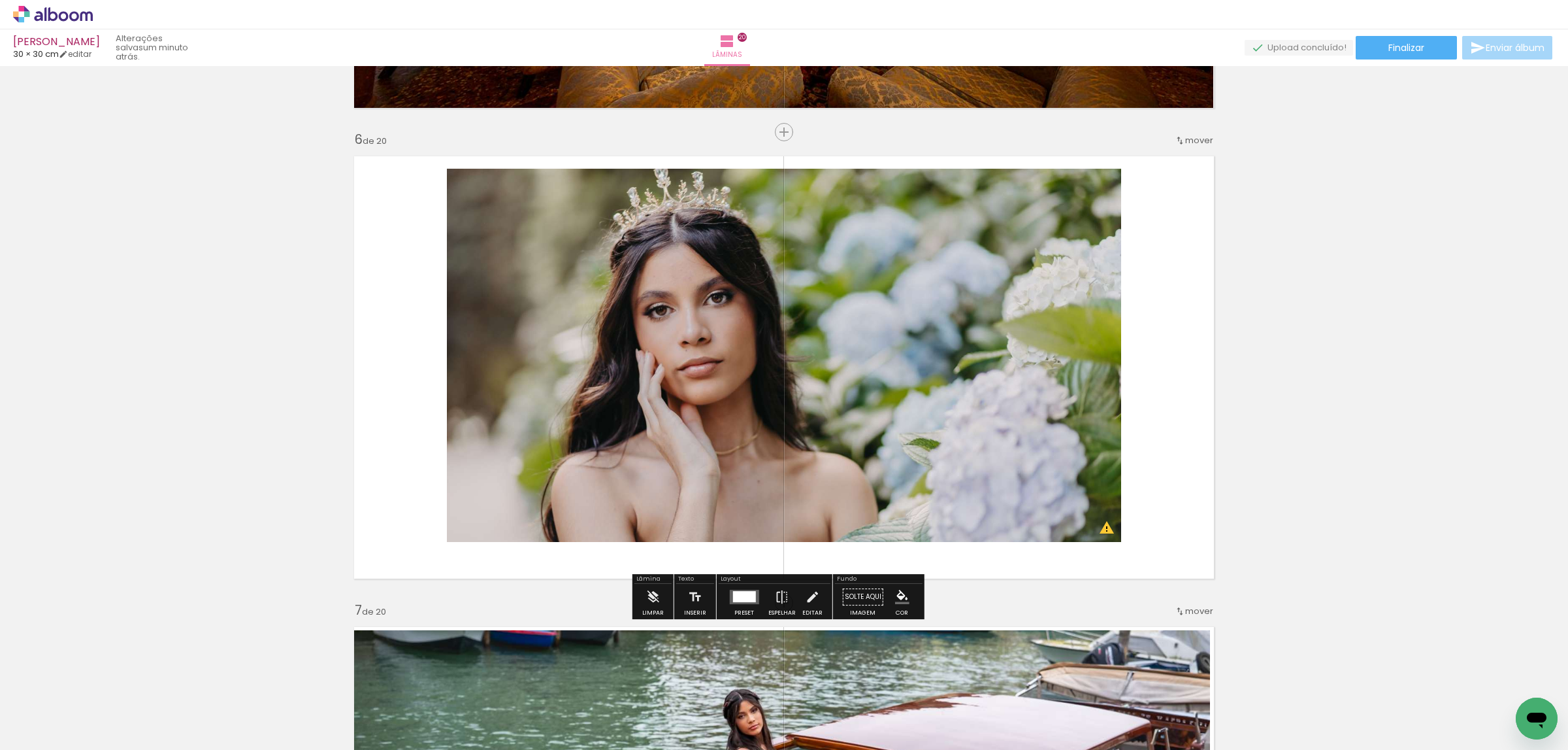
scroll to position [2408, 0]
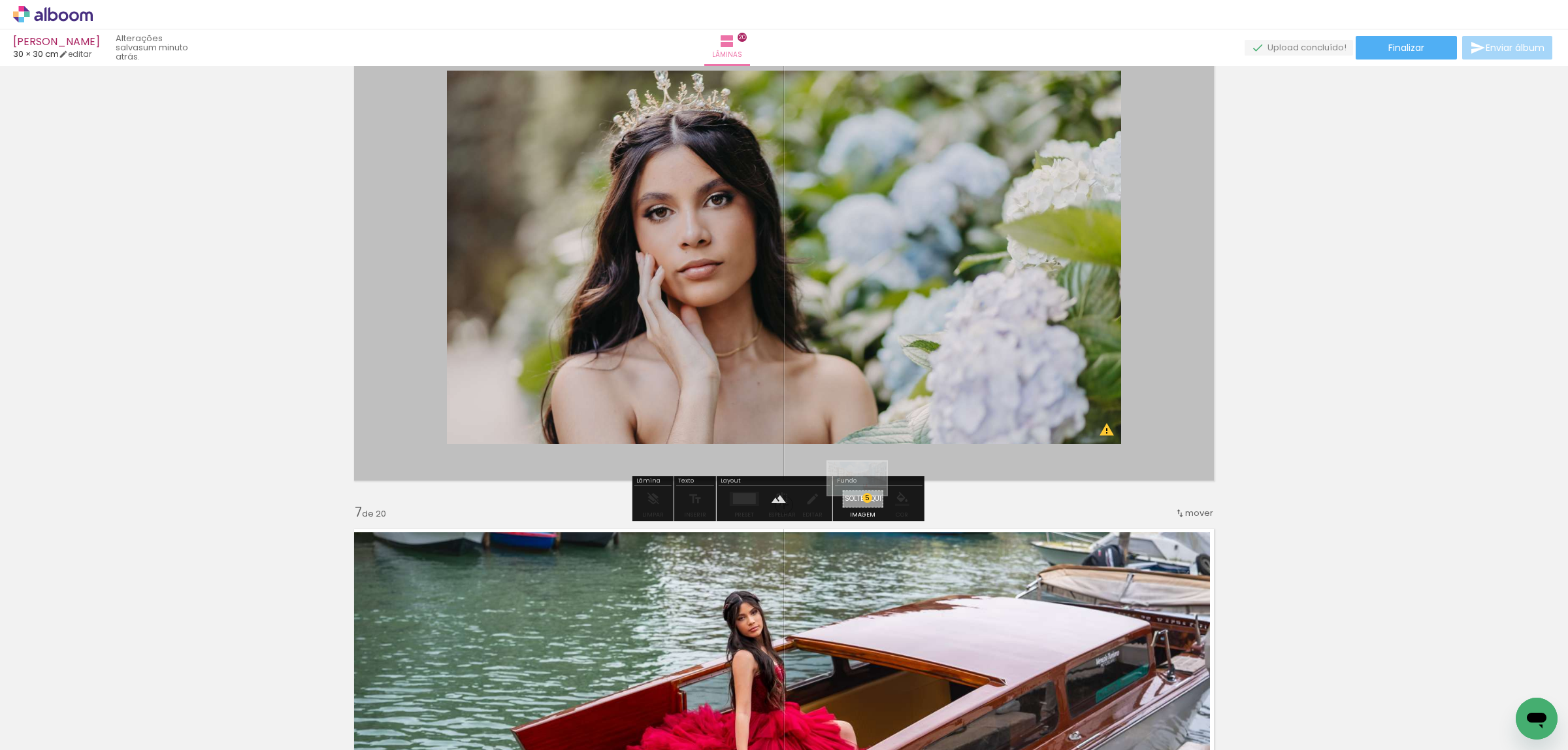
drag, startPoint x: 1231, startPoint y: 711, endPoint x: 867, endPoint y: 501, distance: 420.2
click at [867, 501] on quentale-workspace at bounding box center [784, 375] width 1568 height 750
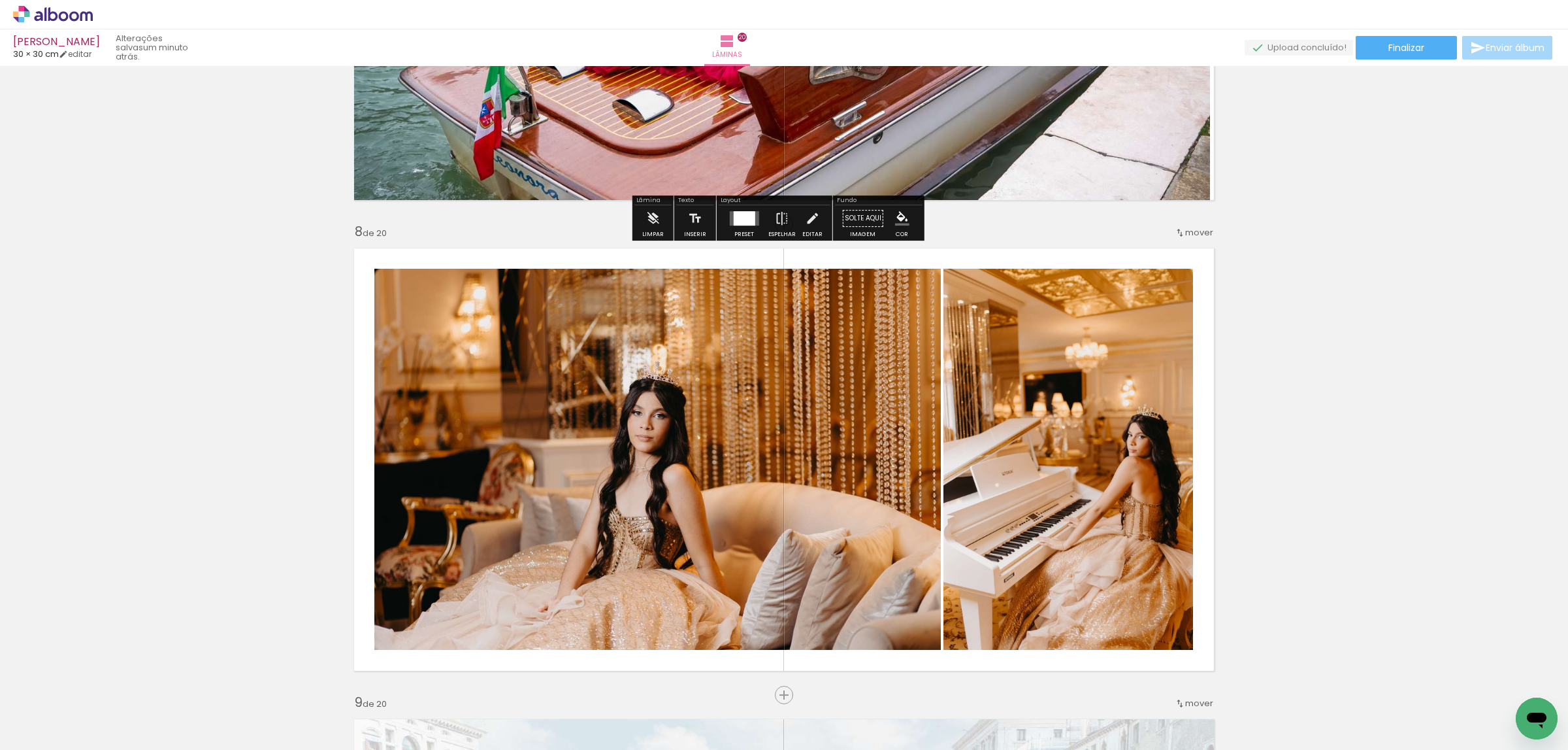
scroll to position [3192, 0]
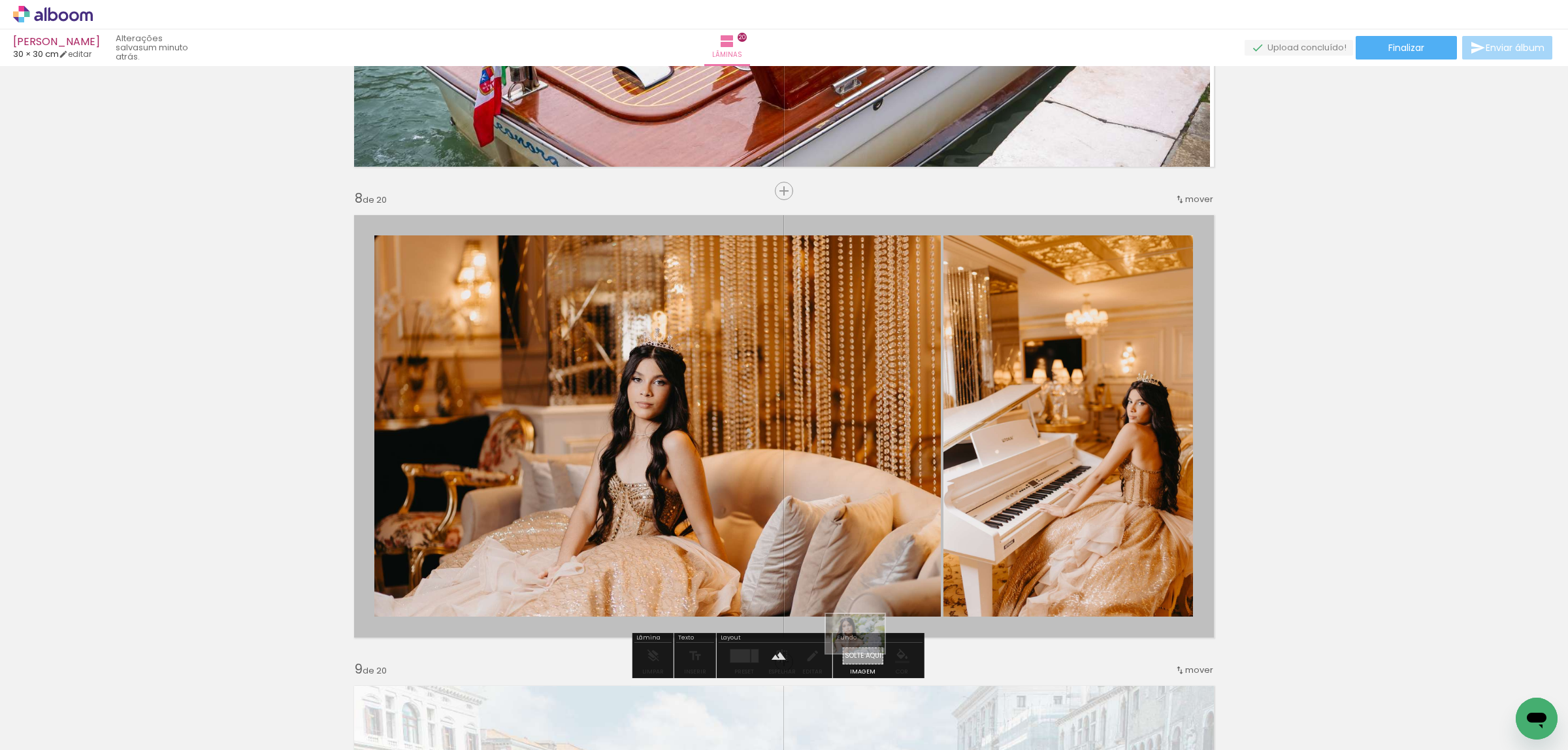
drag, startPoint x: 1290, startPoint y: 703, endPoint x: 865, endPoint y: 653, distance: 427.9
click at [865, 653] on quentale-workspace at bounding box center [784, 375] width 1568 height 750
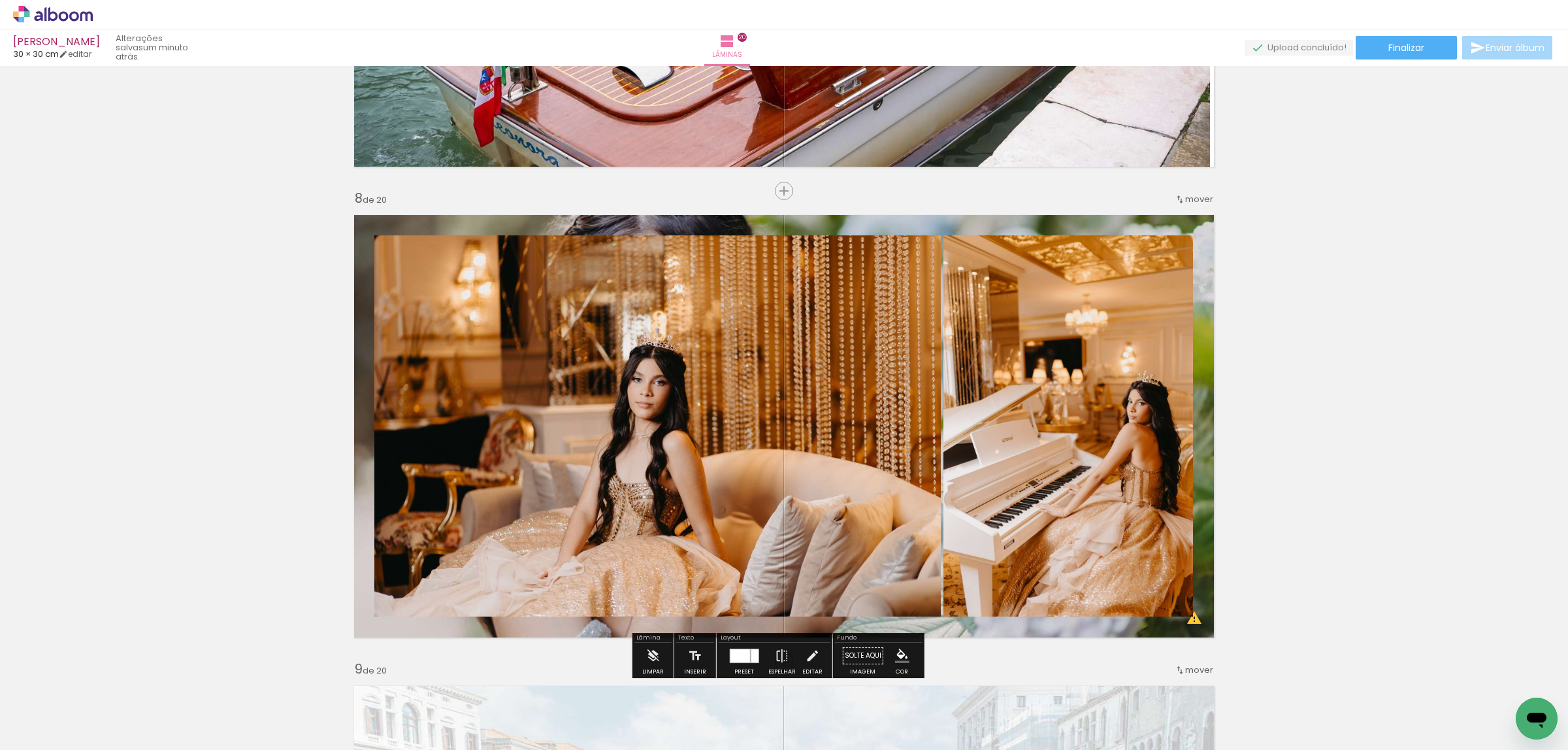
click at [1196, 501] on quentale-layouter at bounding box center [784, 426] width 875 height 438
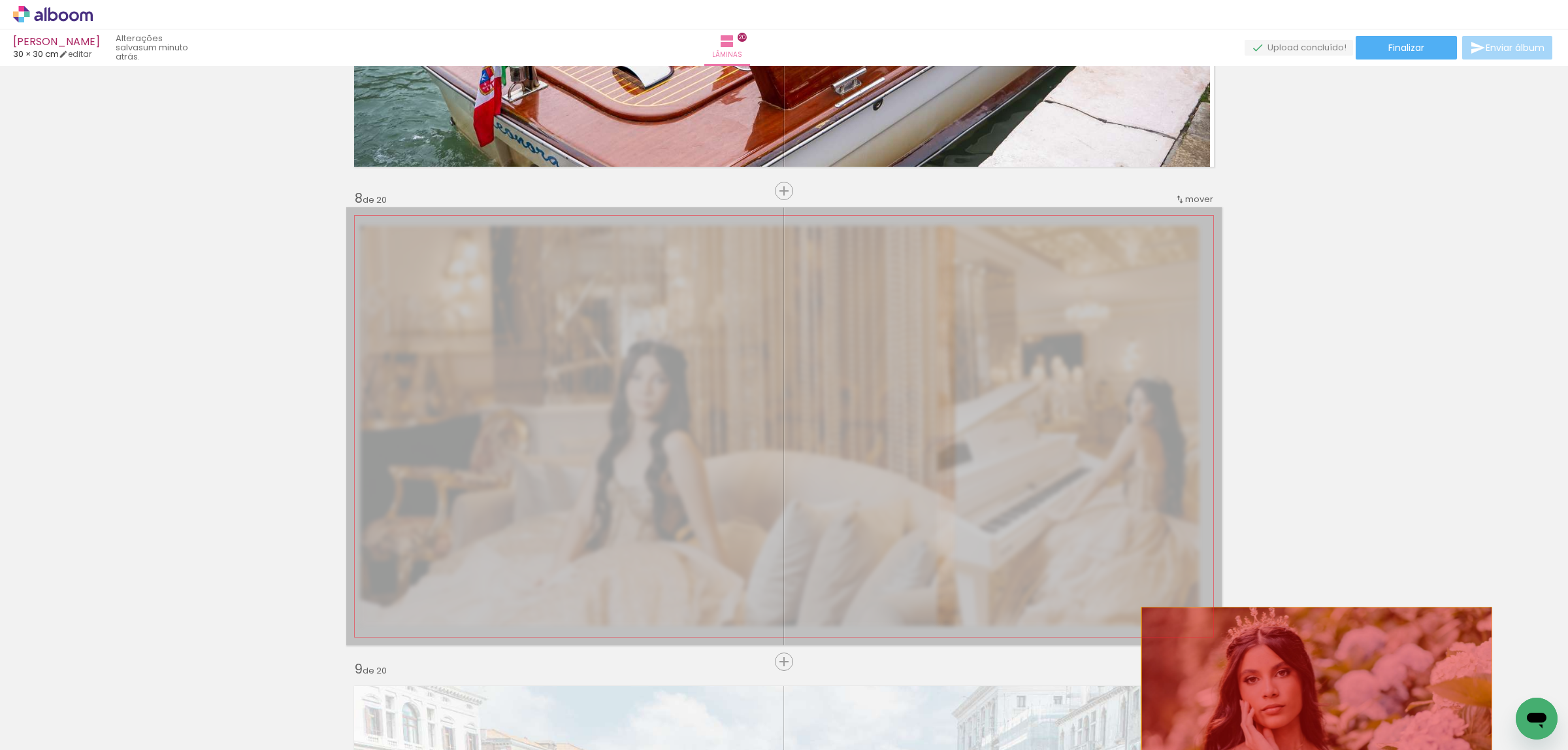
drag, startPoint x: 1196, startPoint y: 501, endPoint x: 1317, endPoint y: 702, distance: 234.6
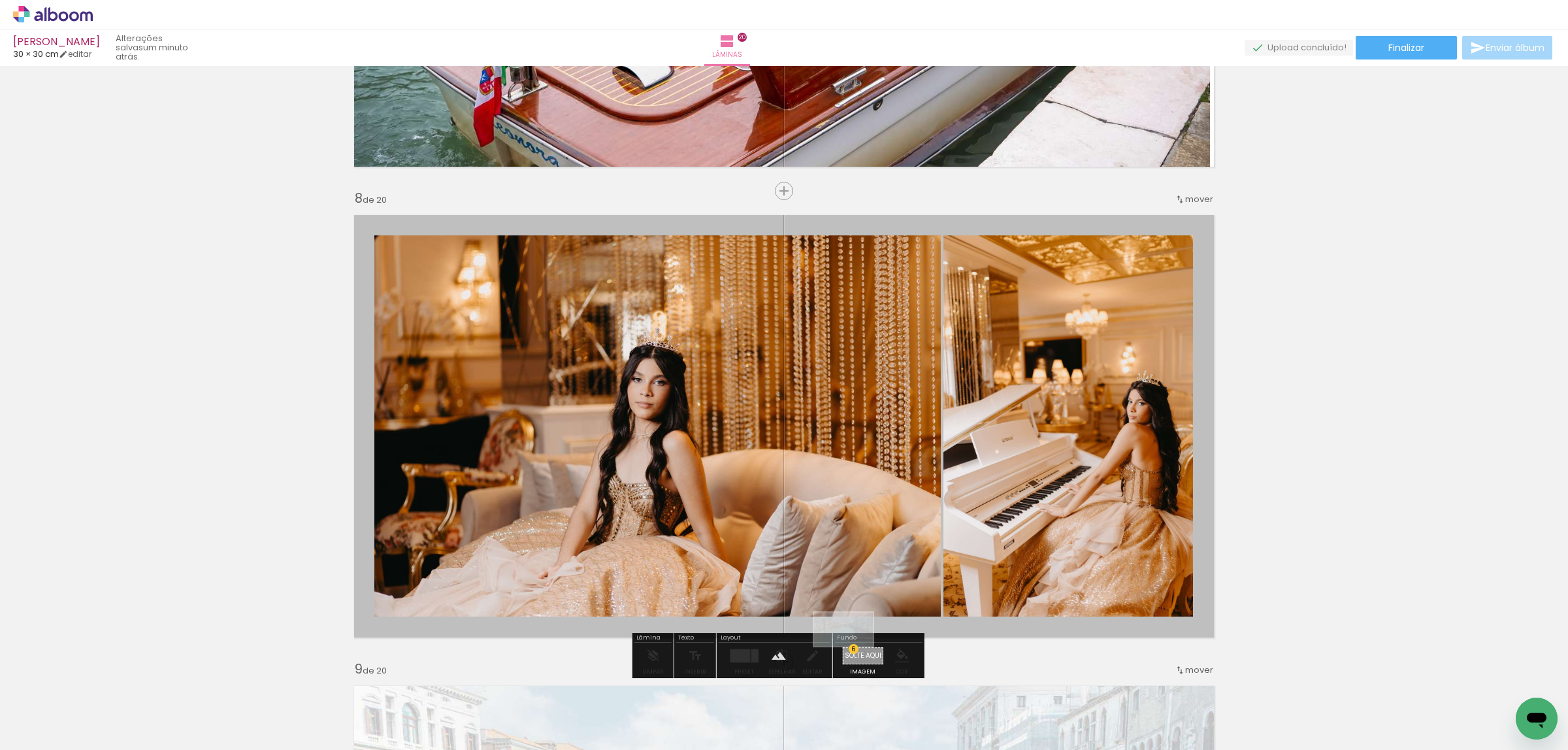
drag, startPoint x: 1222, startPoint y: 701, endPoint x: 869, endPoint y: 650, distance: 356.7
click at [855, 652] on quentale-workspace at bounding box center [784, 375] width 1568 height 750
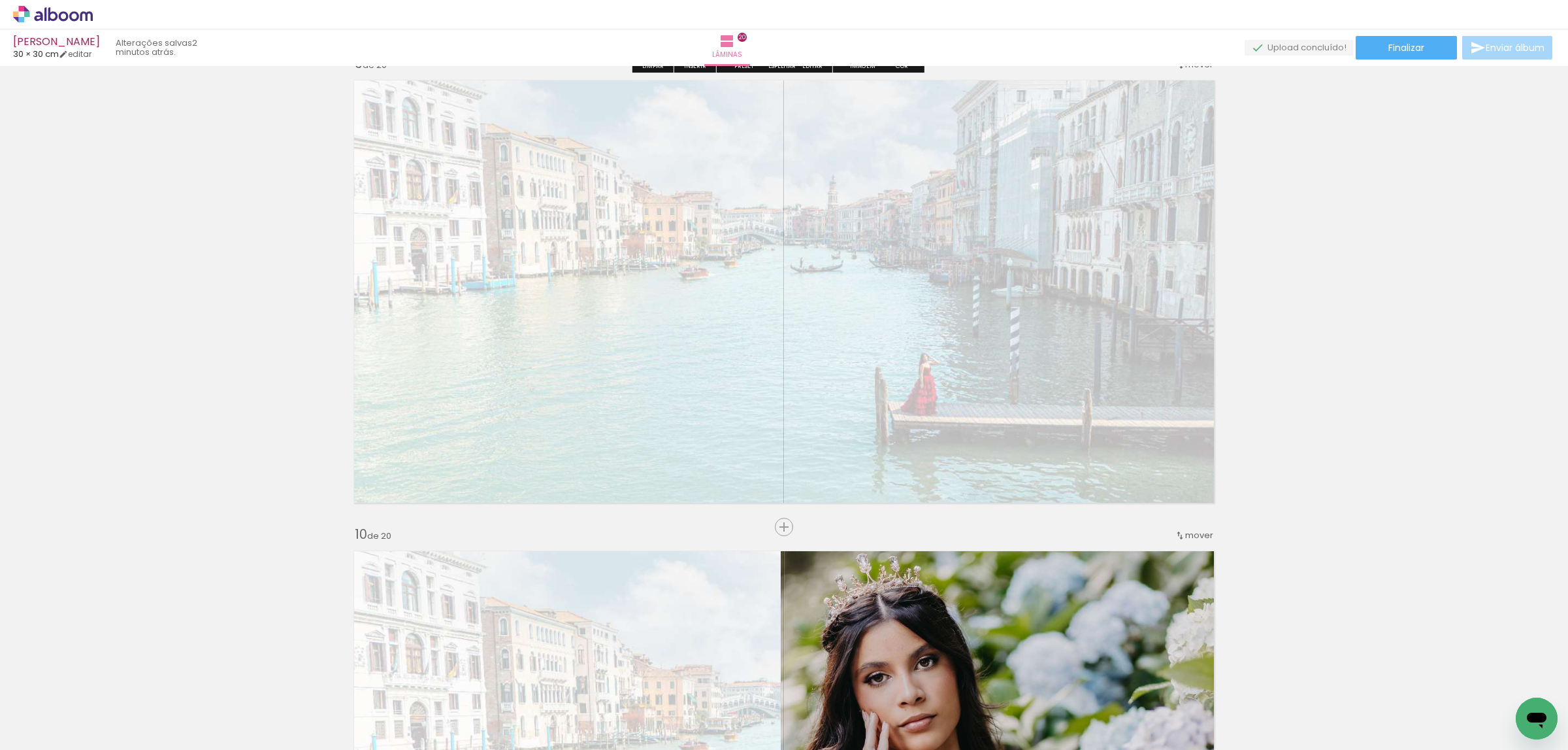
scroll to position [3781, 0]
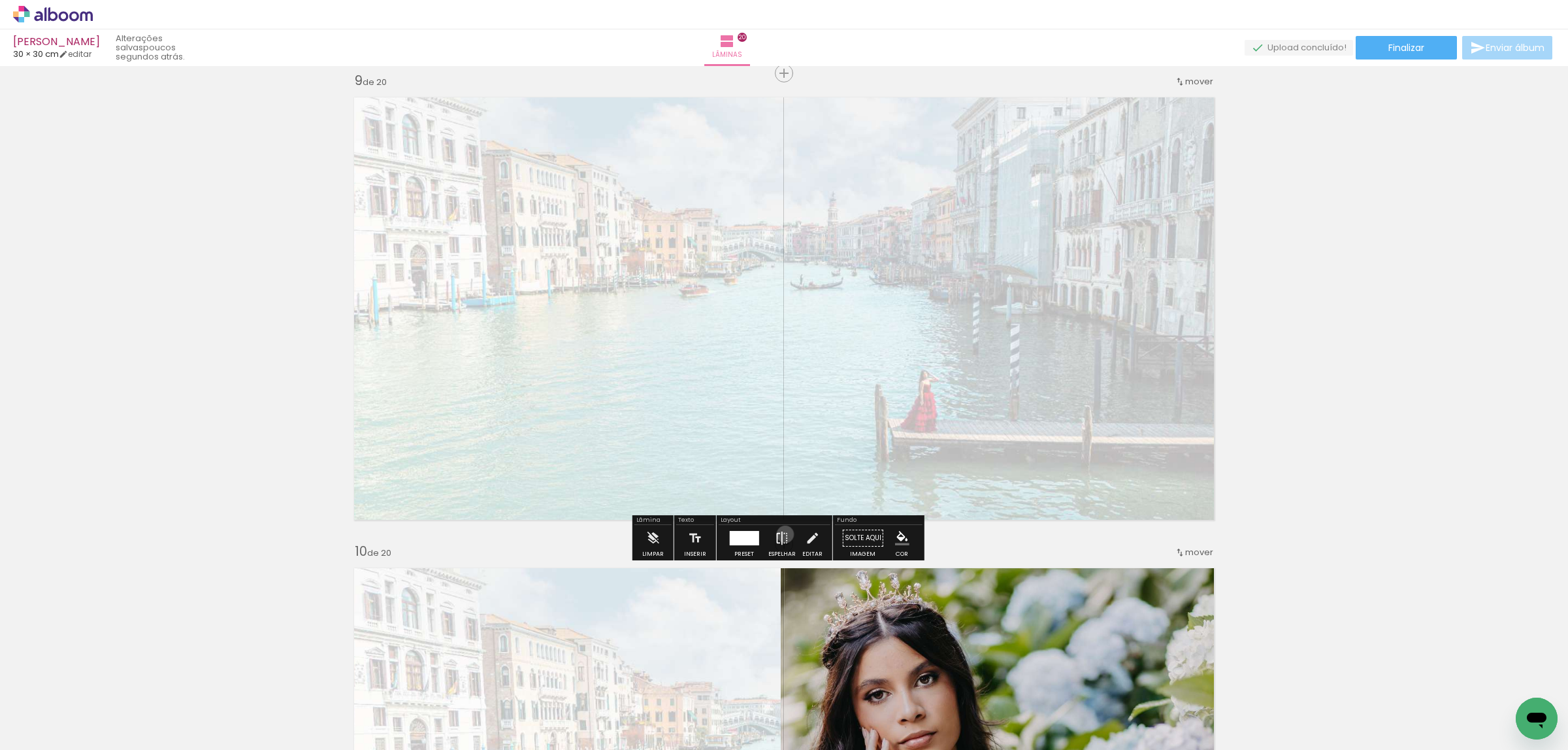
click at [782, 535] on iron-icon at bounding box center [781, 538] width 14 height 26
click at [775, 537] on iron-icon at bounding box center [781, 538] width 14 height 26
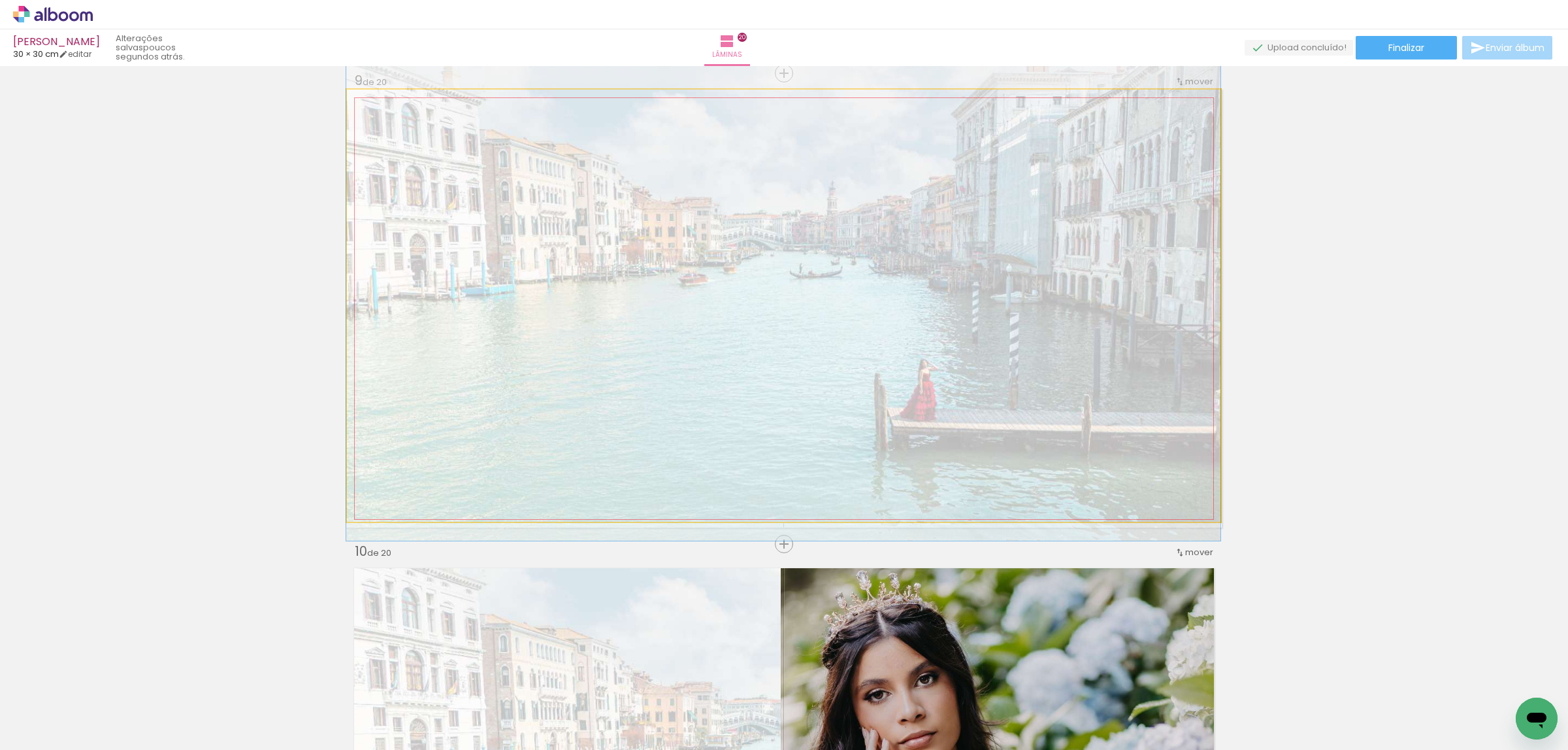
drag, startPoint x: 883, startPoint y: 416, endPoint x: 768, endPoint y: 405, distance: 115.5
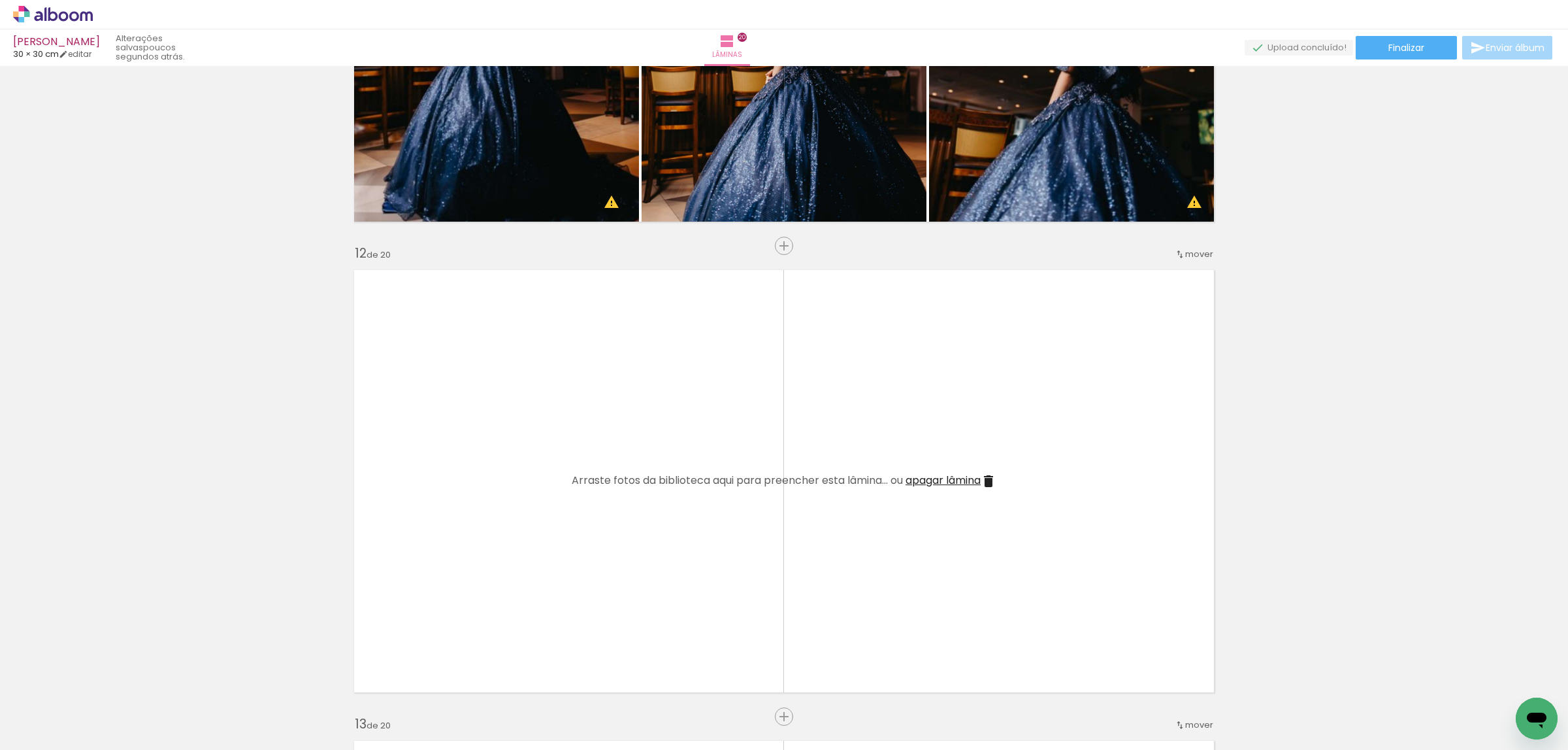
scroll to position [5056, 0]
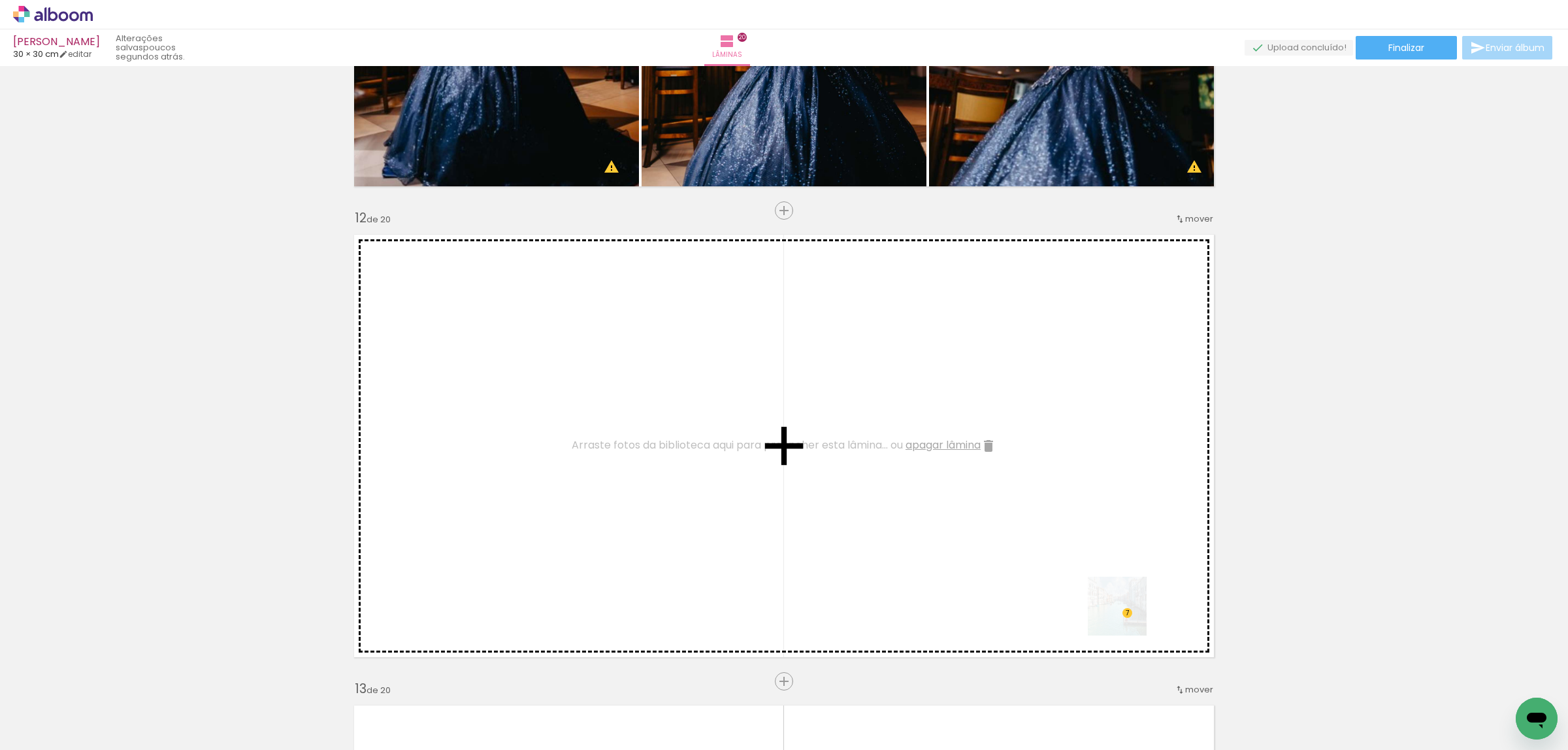
drag, startPoint x: 1233, startPoint y: 712, endPoint x: 1079, endPoint y: 583, distance: 200.9
click at [1079, 583] on quentale-workspace at bounding box center [784, 375] width 1568 height 750
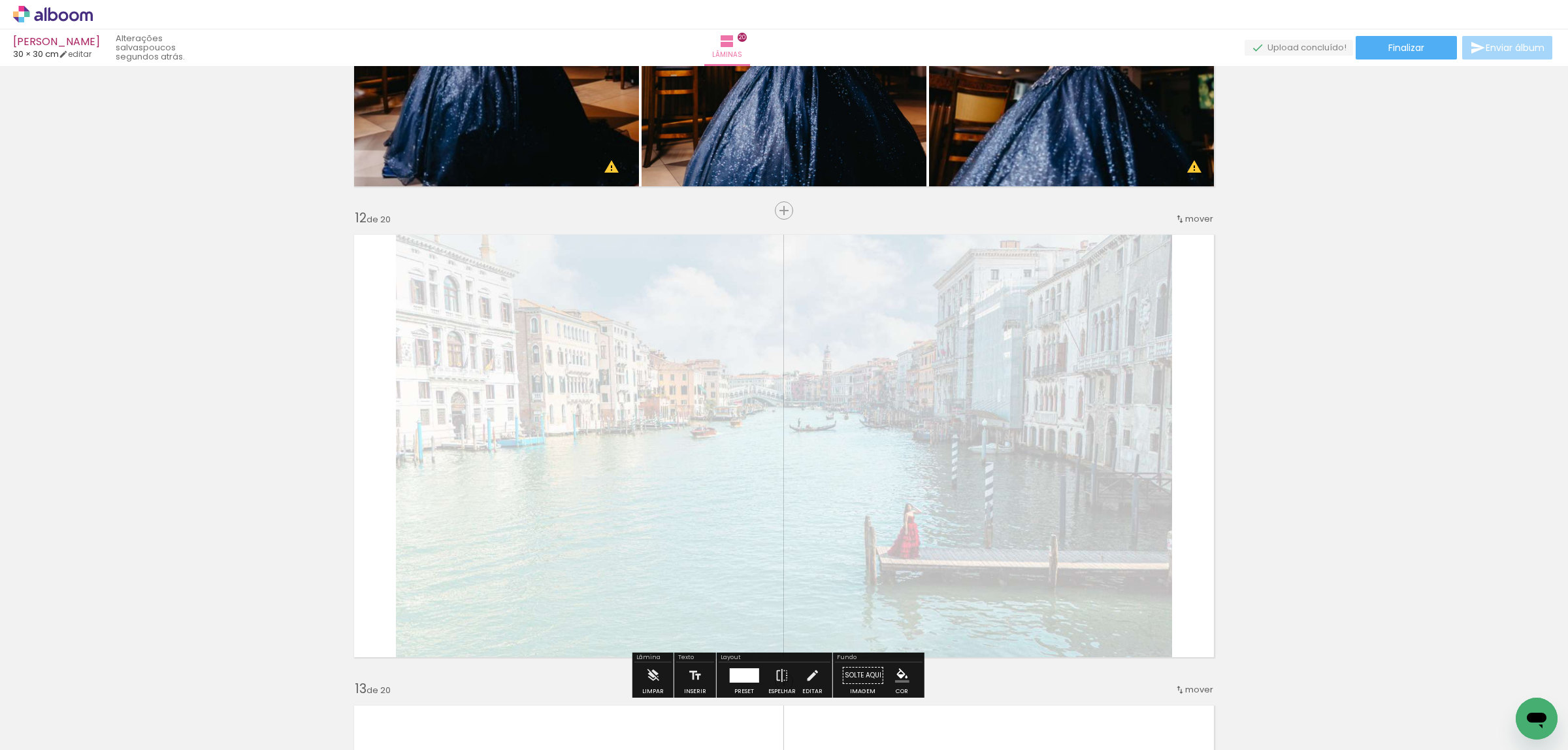
click at [967, 518] on quentale-photo at bounding box center [784, 446] width 777 height 438
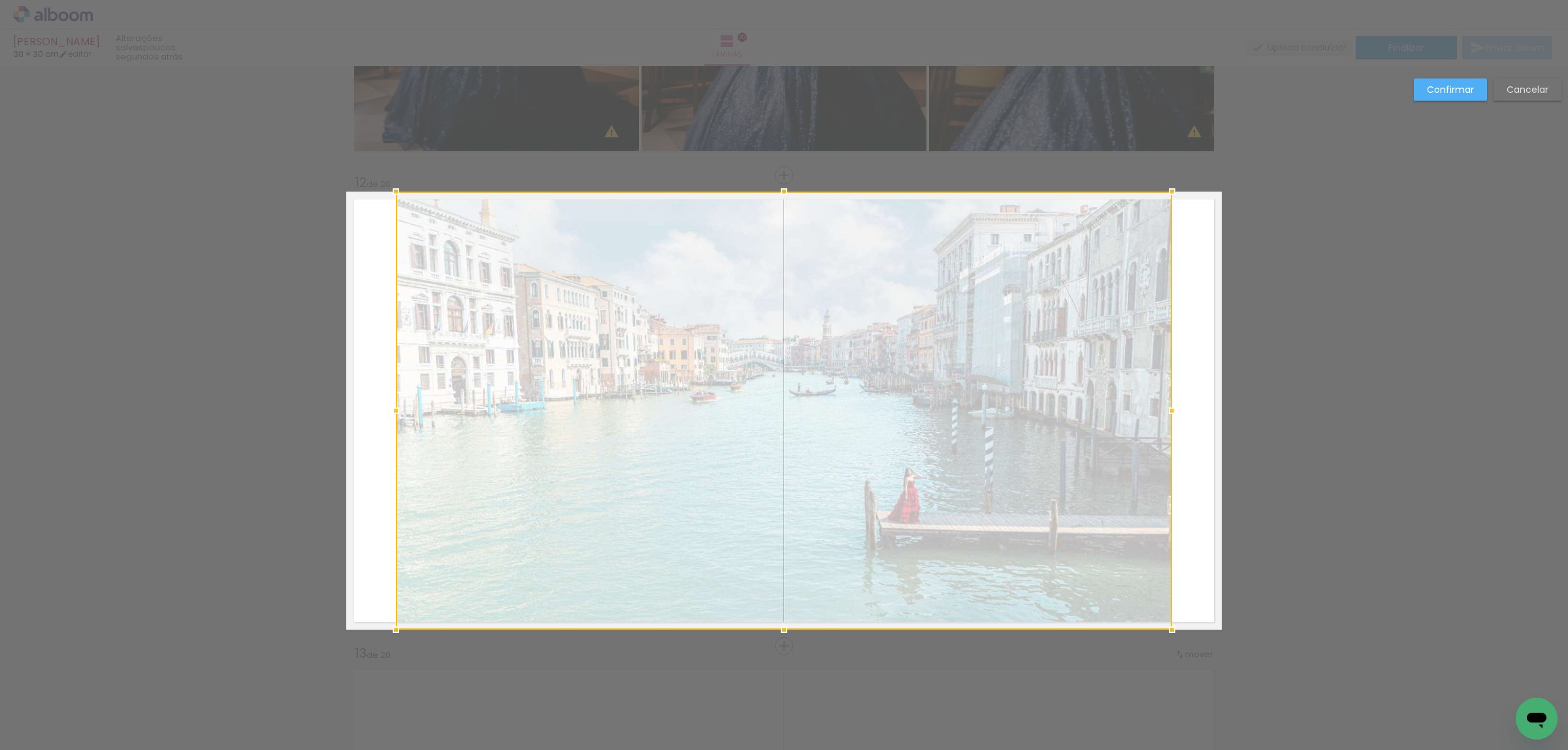
click at [967, 518] on div at bounding box center [784, 410] width 777 height 438
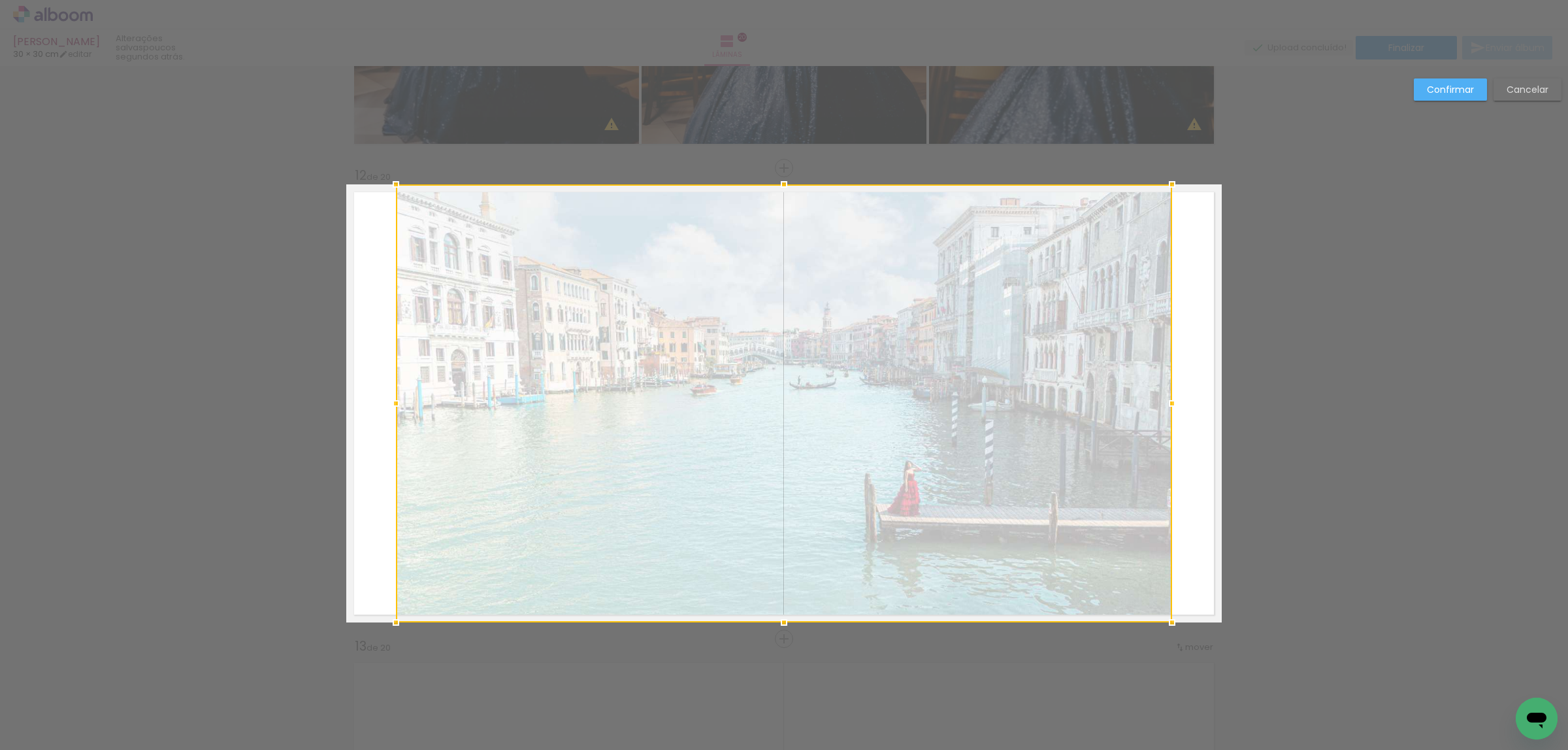
scroll to position [5134, 0]
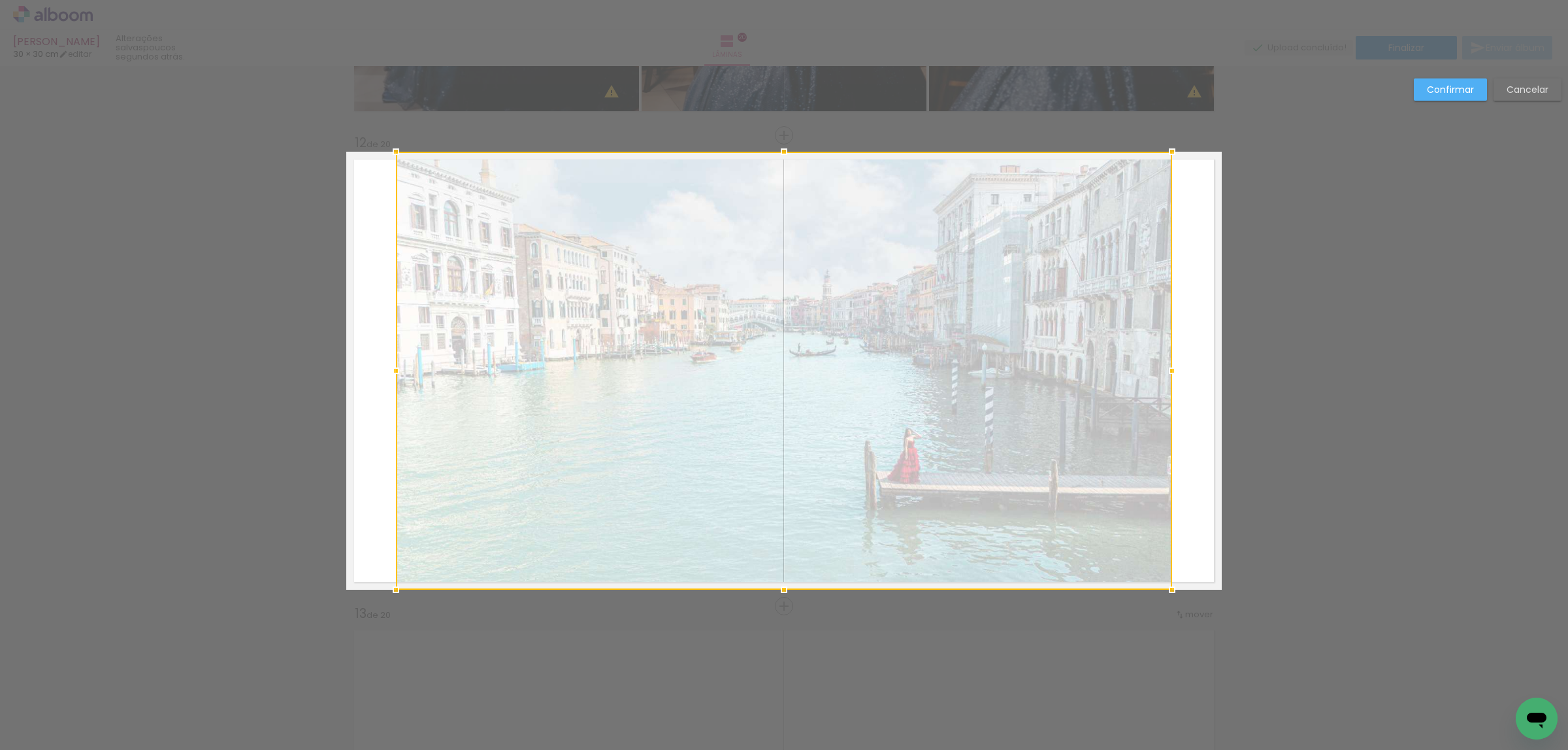
click at [967, 518] on div at bounding box center [784, 371] width 777 height 438
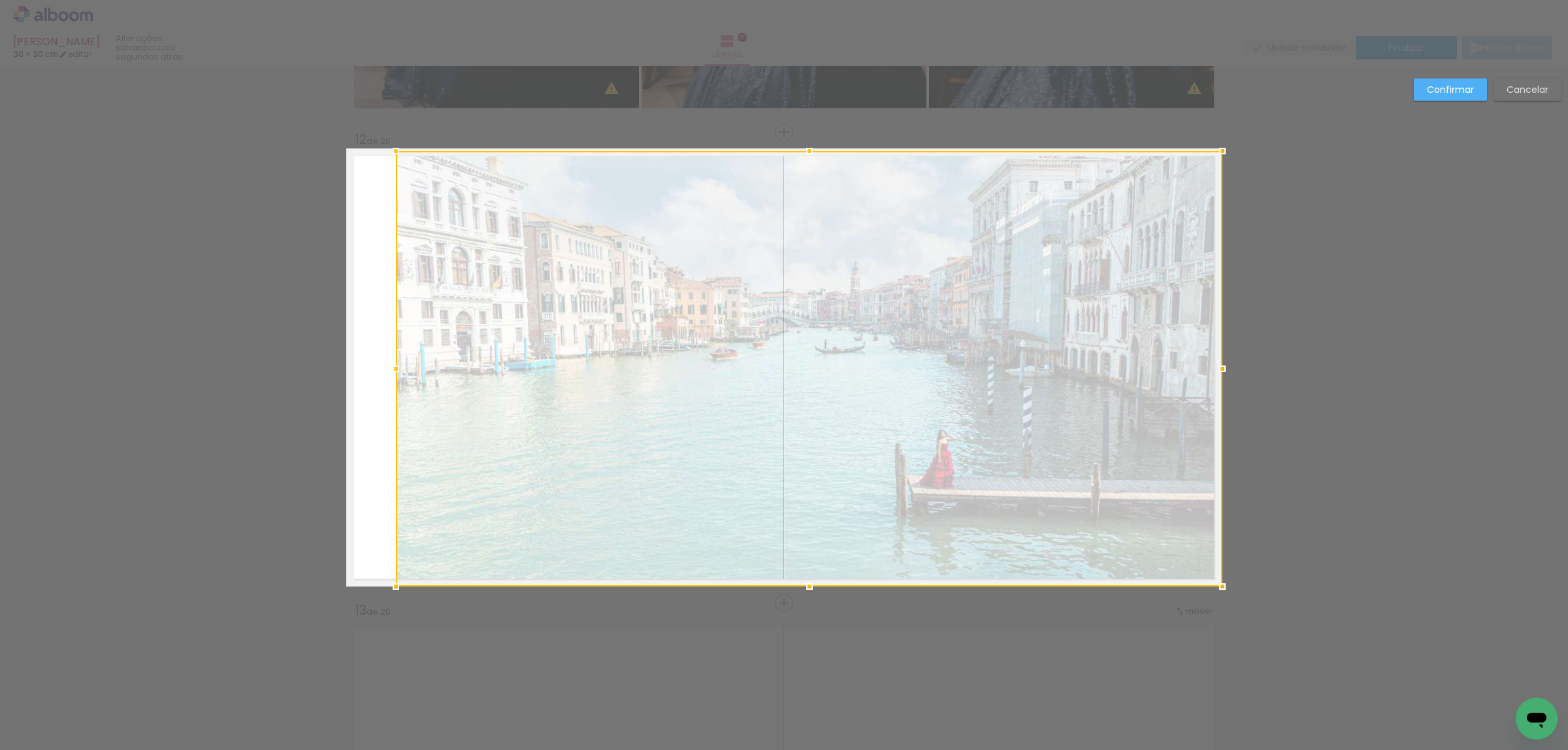
drag, startPoint x: 1175, startPoint y: 144, endPoint x: 1217, endPoint y: 126, distance: 45.7
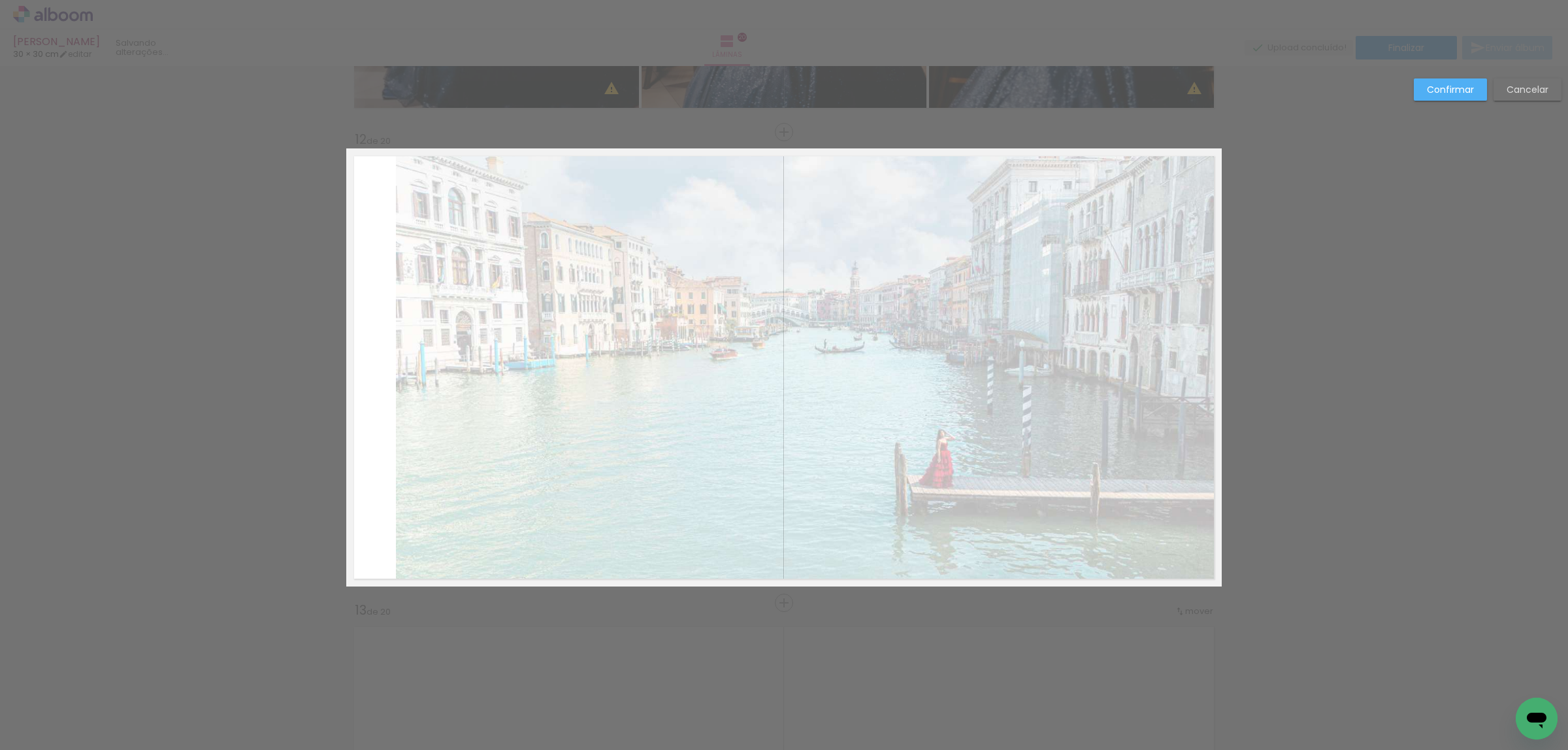
click at [1085, 242] on quentale-photo at bounding box center [809, 368] width 826 height 436
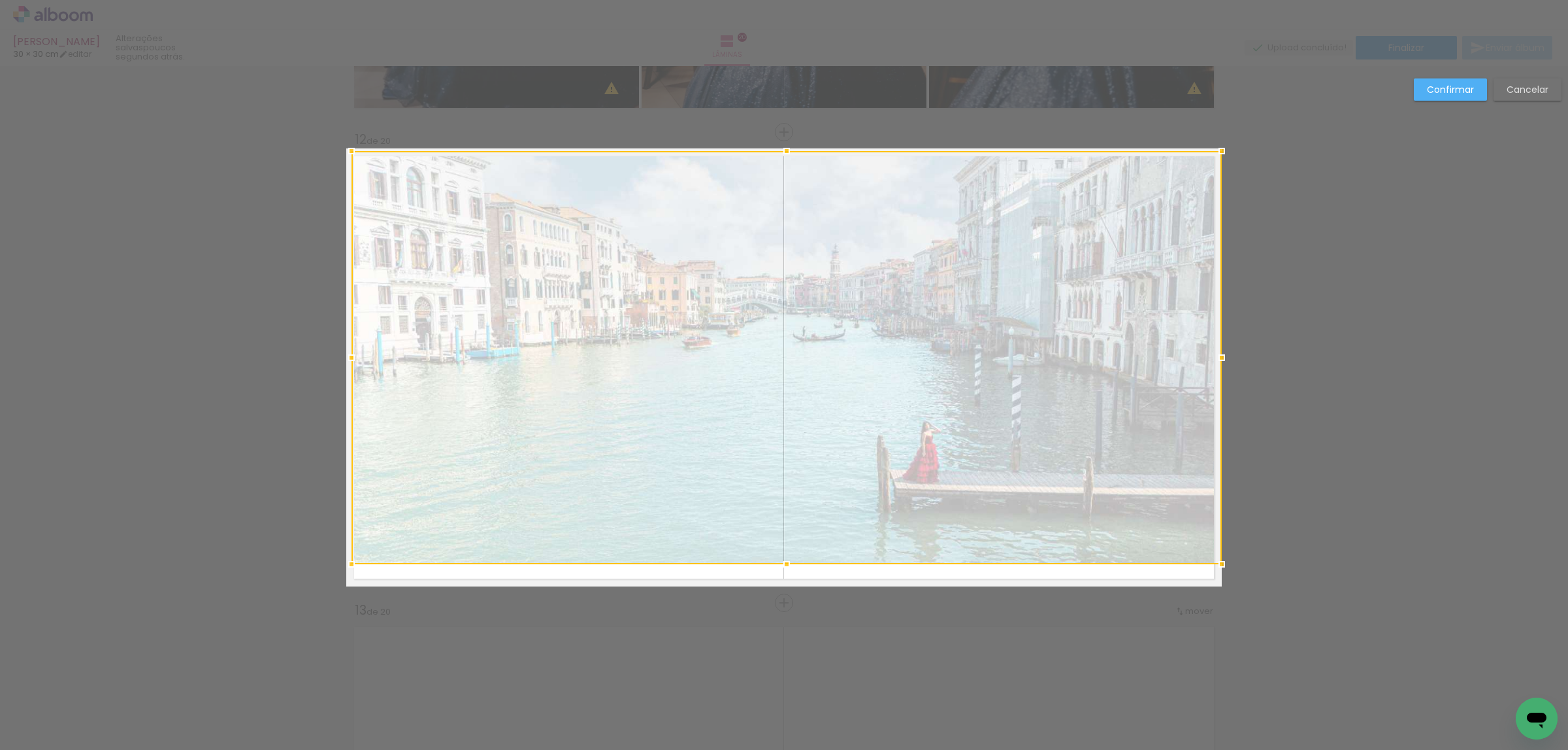
drag, startPoint x: 384, startPoint y: 587, endPoint x: 334, endPoint y: 640, distance: 72.9
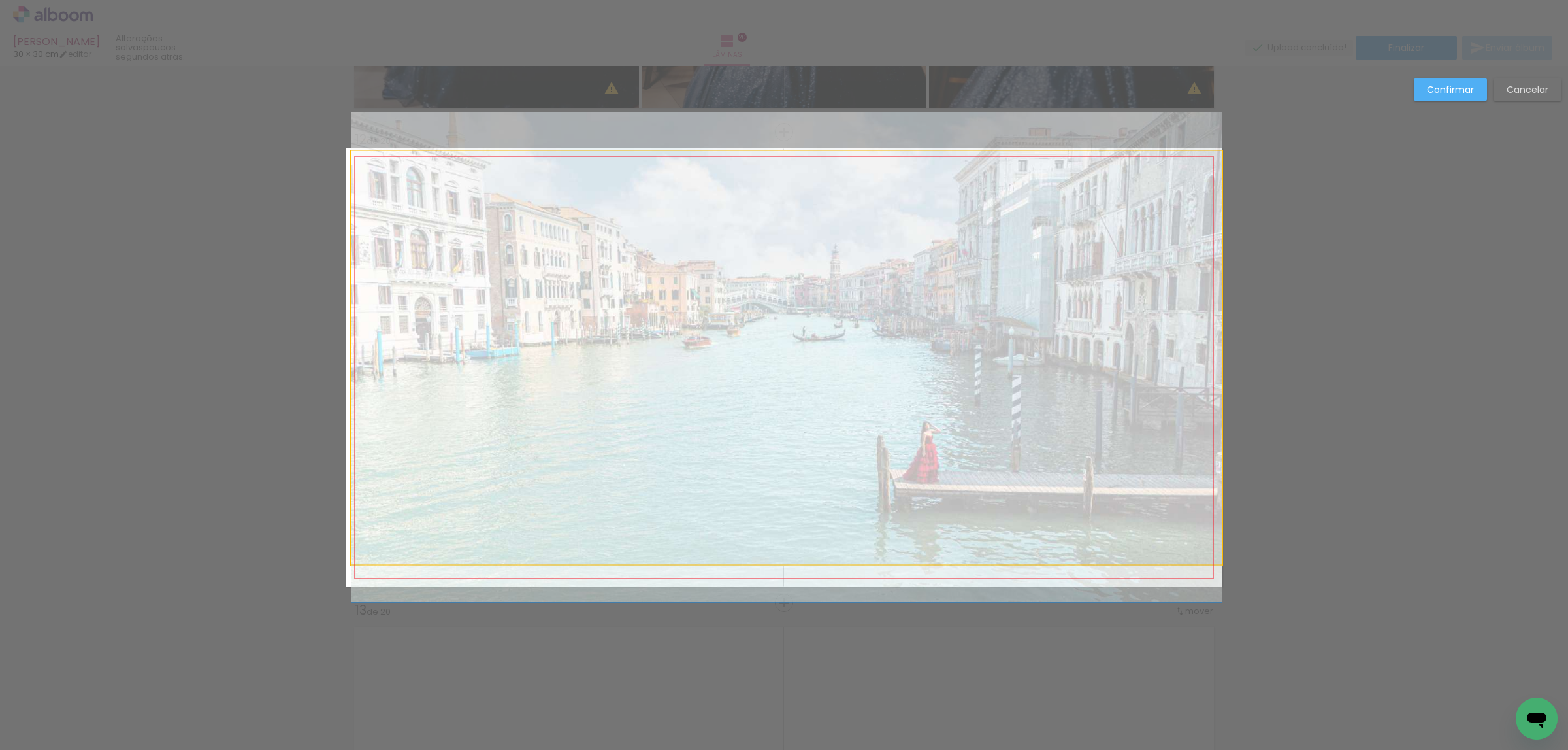
click at [436, 508] on quentale-photo at bounding box center [787, 357] width 871 height 413
click at [436, 508] on div at bounding box center [787, 357] width 871 height 413
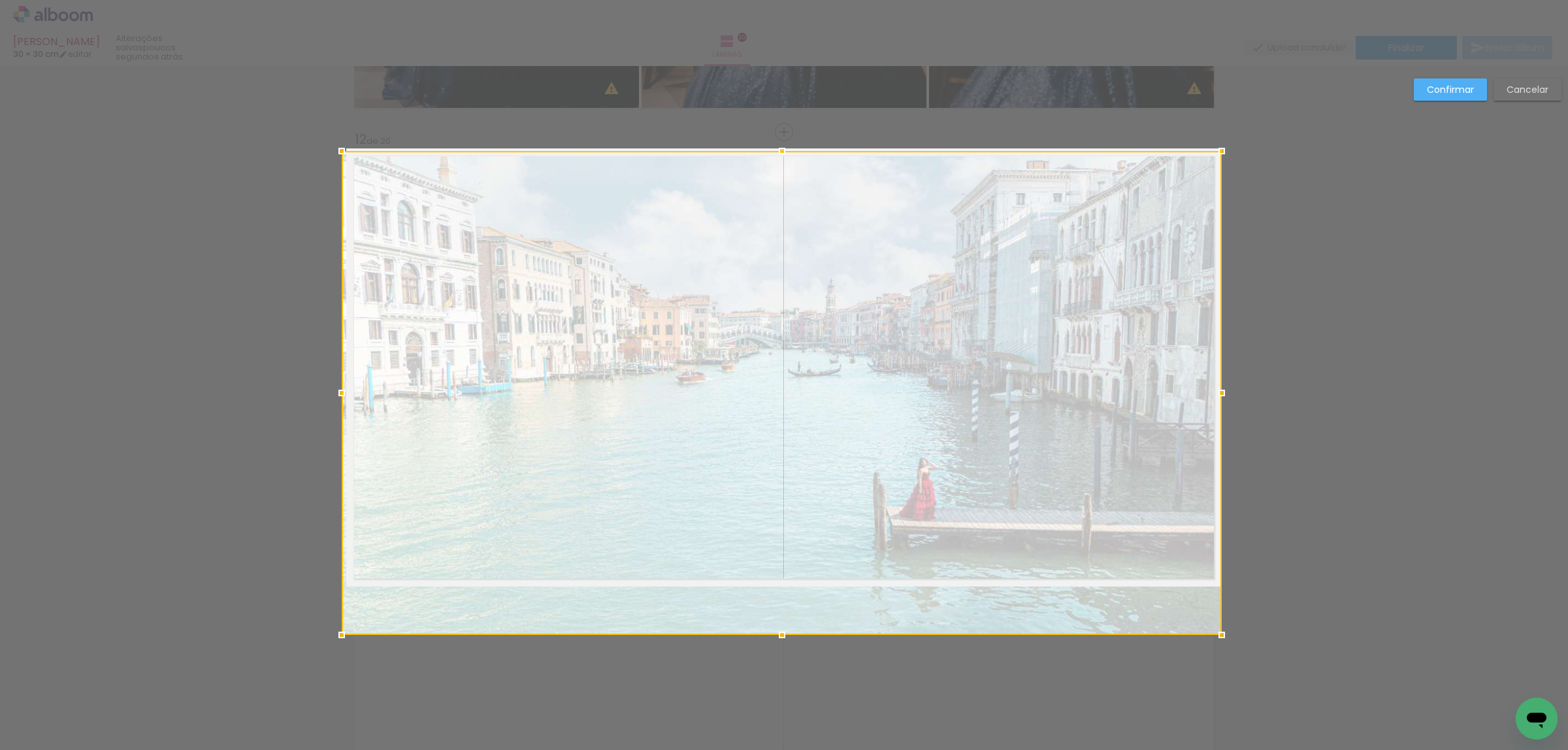
drag, startPoint x: 342, startPoint y: 592, endPoint x: 375, endPoint y: 565, distance: 42.6
click at [342, 591] on div at bounding box center [782, 393] width 880 height 484
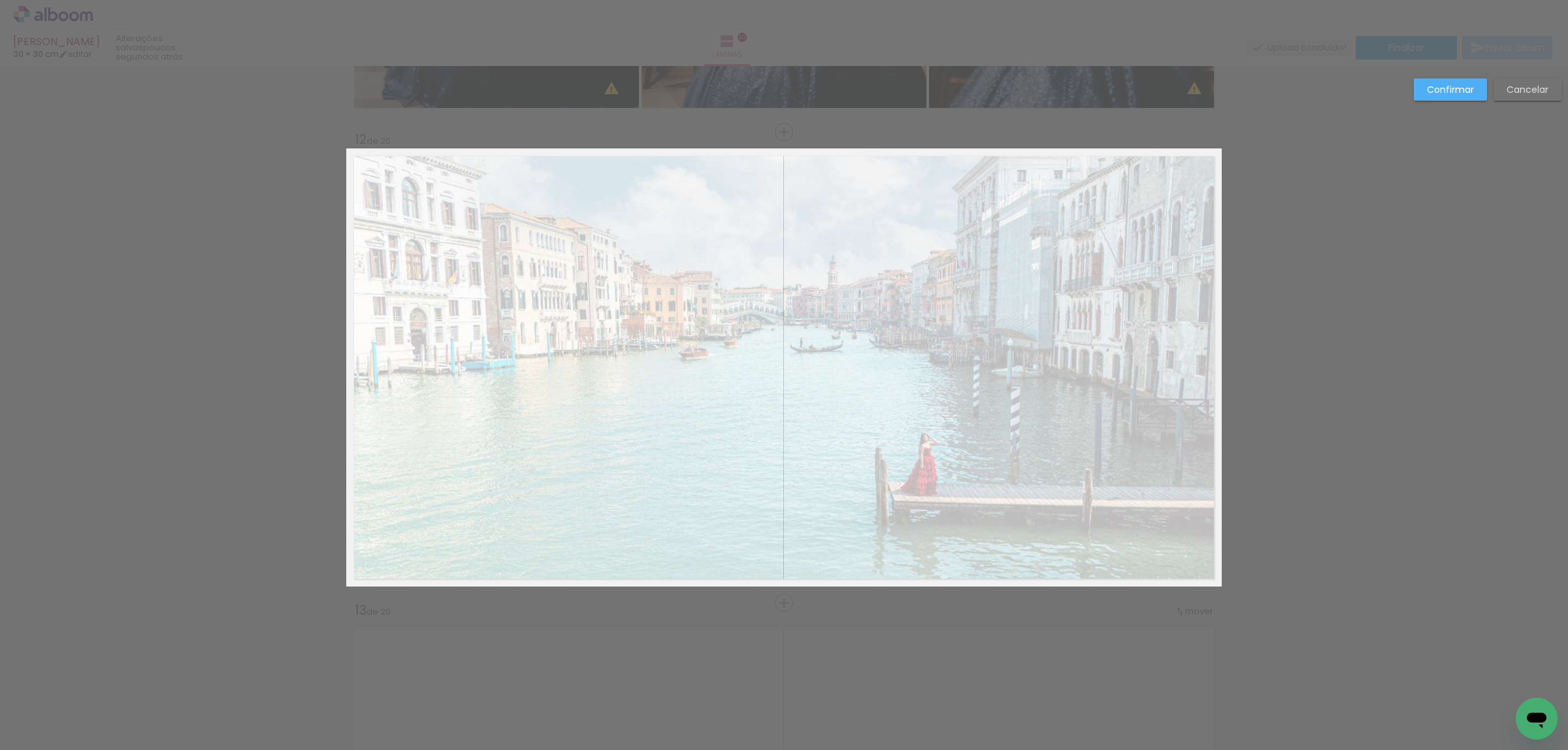
click at [595, 465] on quentale-photo at bounding box center [784, 368] width 875 height 436
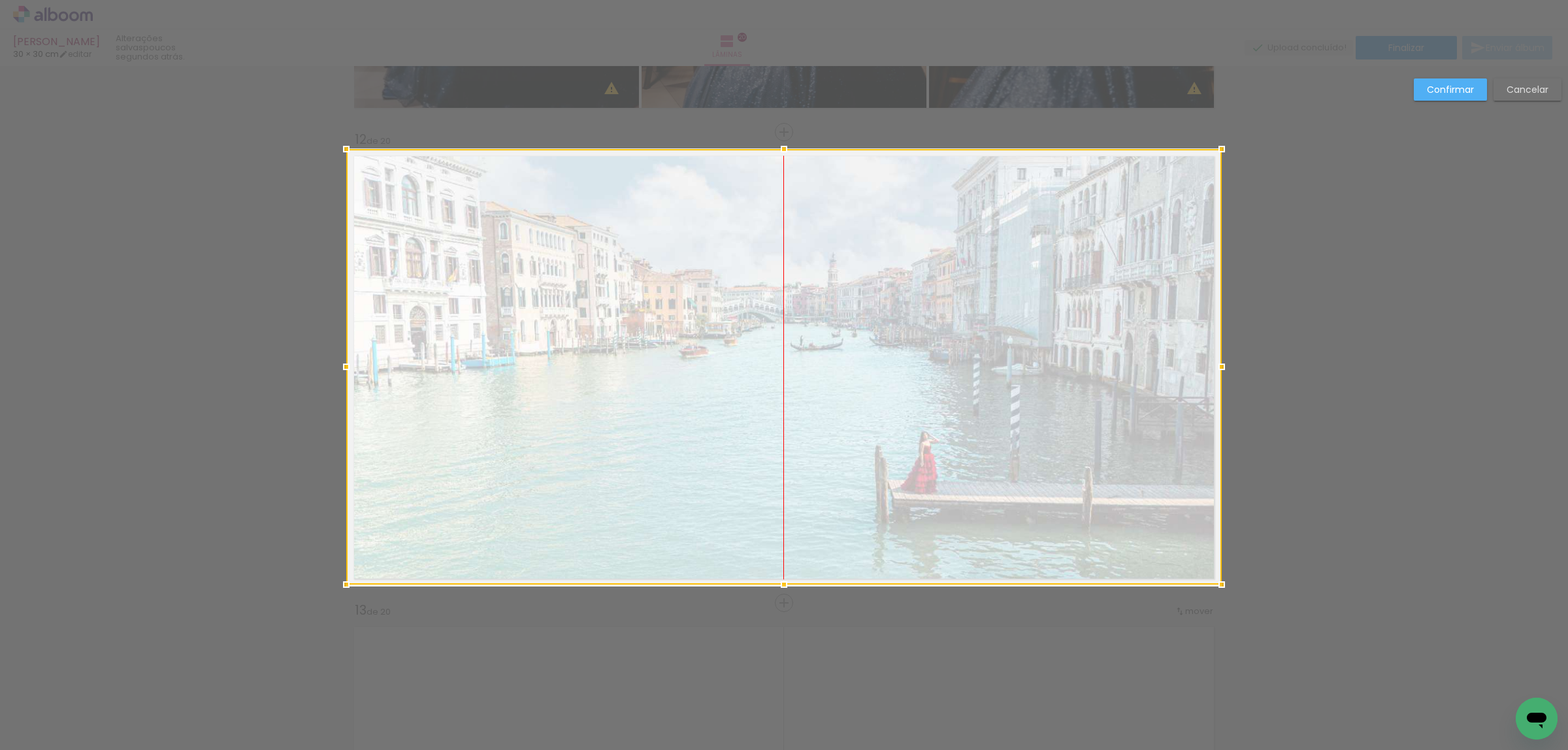
click at [1043, 271] on div at bounding box center [784, 367] width 875 height 436
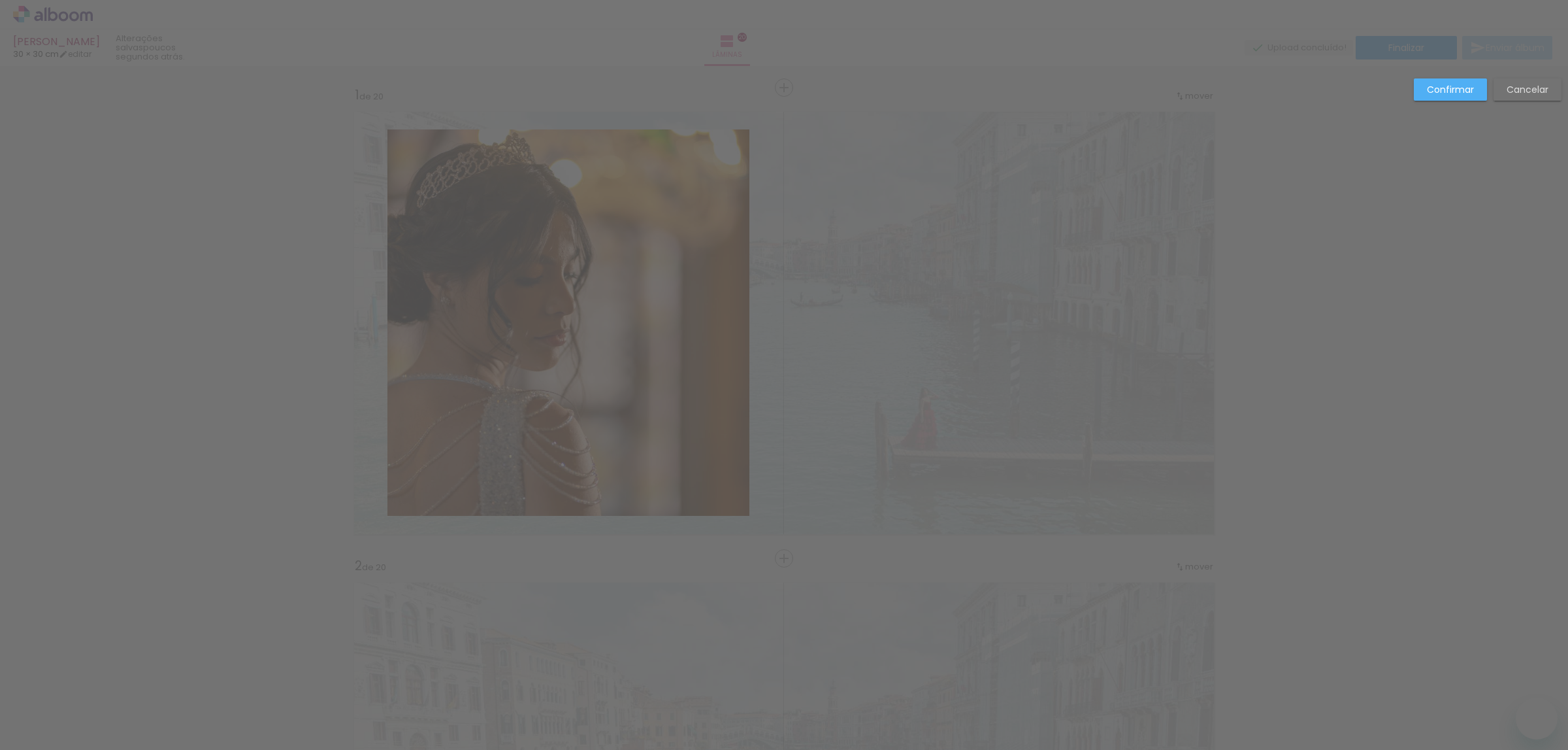
drag, startPoint x: 0, startPoint y: 0, endPoint x: 1096, endPoint y: 291, distance: 1134.0
click at [1426, 87] on paper-button "Confirmar" at bounding box center [1451, 90] width 74 height 22
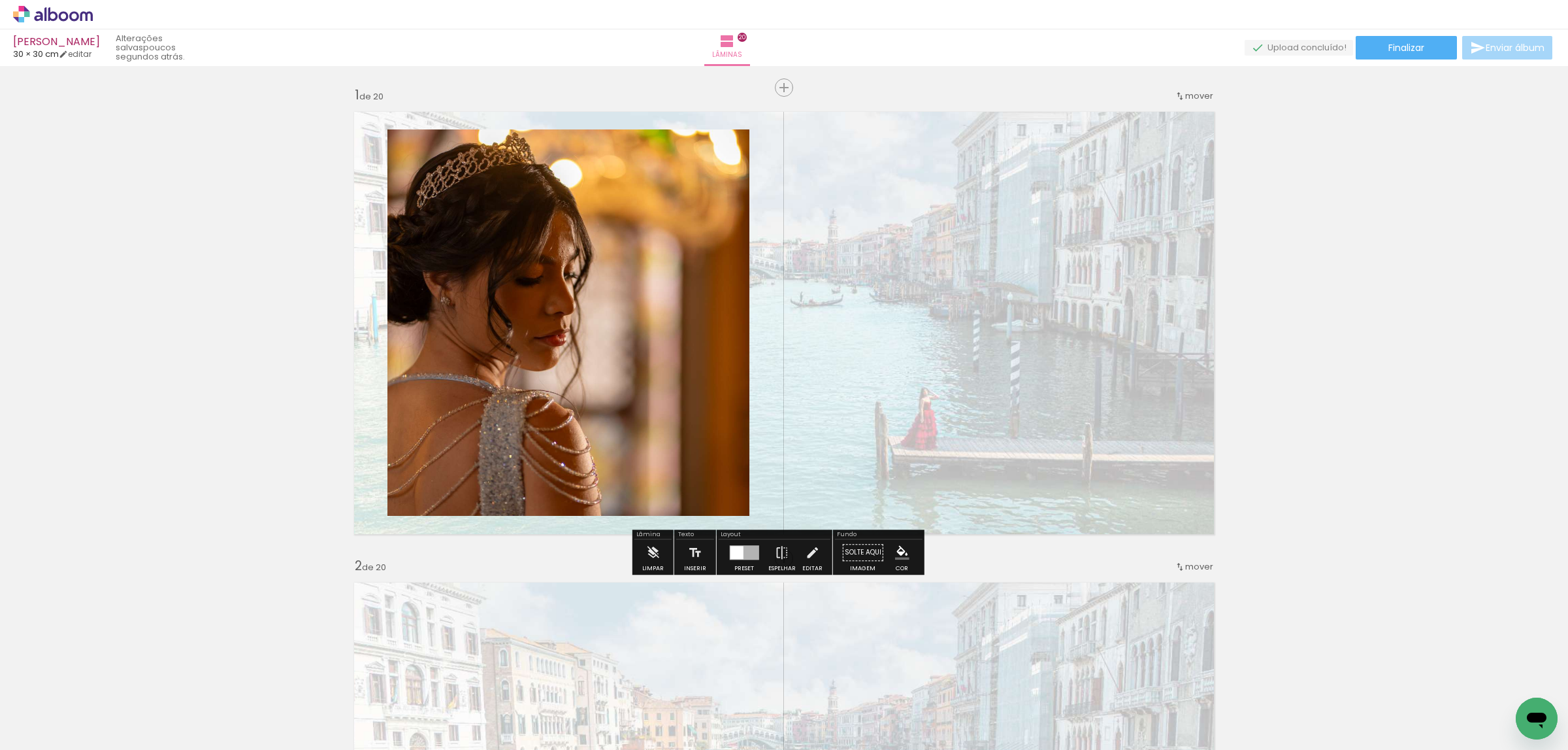
click at [686, 325] on quentale-photo at bounding box center [569, 323] width 362 height 386
click at [671, 327] on quentale-photo at bounding box center [569, 323] width 362 height 386
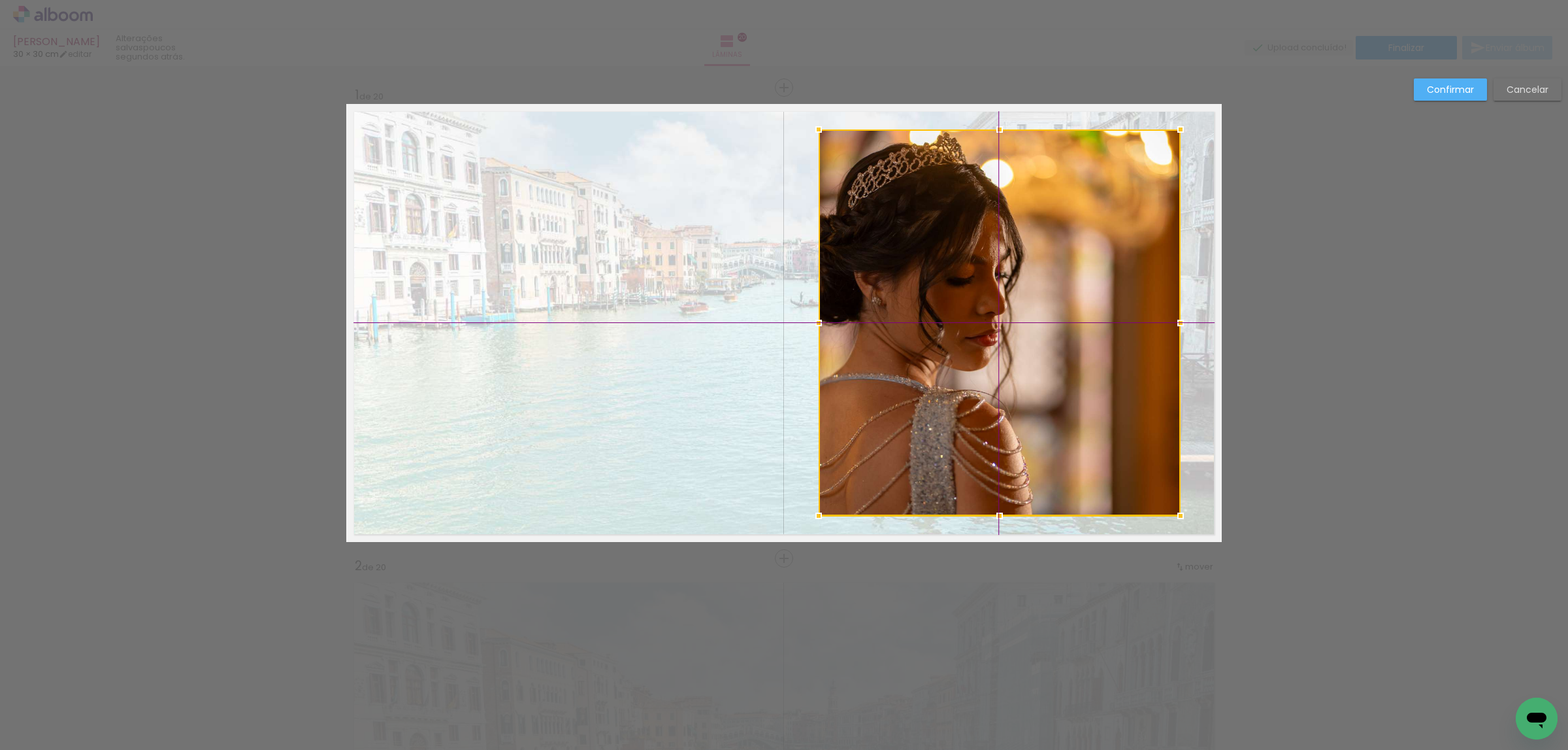
drag, startPoint x: 652, startPoint y: 328, endPoint x: 1080, endPoint y: 332, distance: 428.0
click at [1080, 332] on div at bounding box center [999, 323] width 362 height 386
click at [1149, 323] on div at bounding box center [999, 323] width 362 height 386
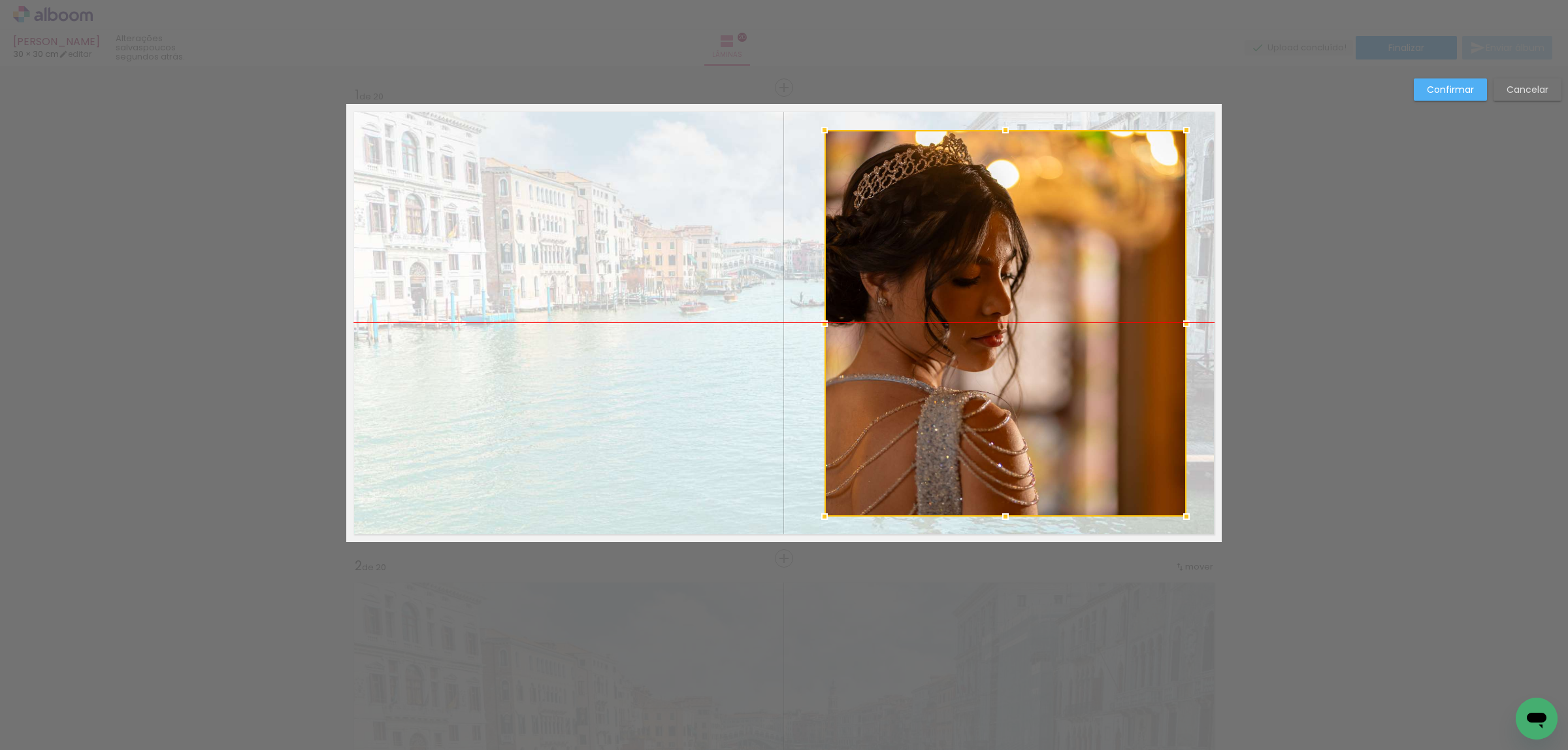
click at [1086, 318] on div at bounding box center [1006, 323] width 362 height 386
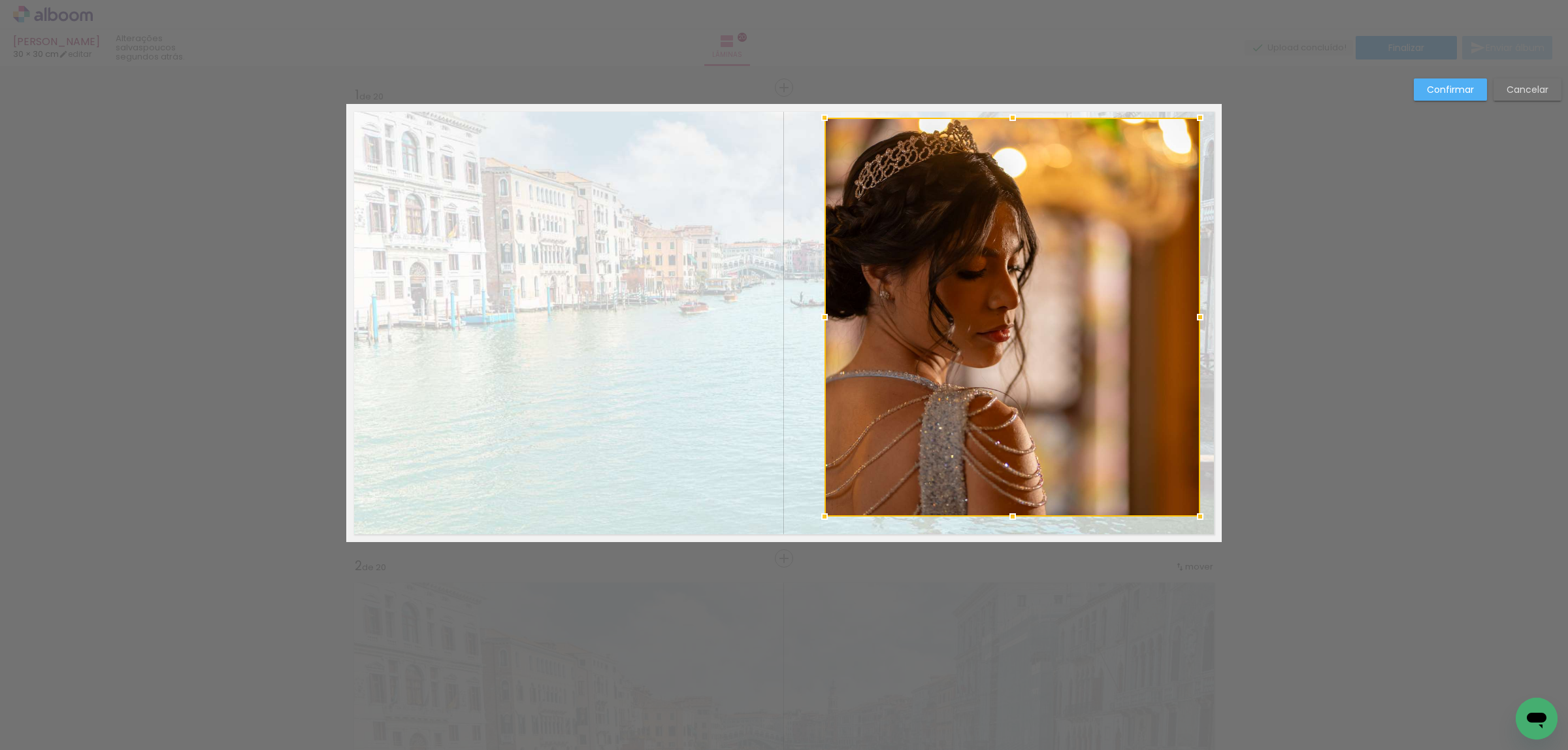
drag, startPoint x: 1183, startPoint y: 128, endPoint x: 1196, endPoint y: 117, distance: 17.0
click at [1196, 117] on div at bounding box center [1201, 118] width 26 height 26
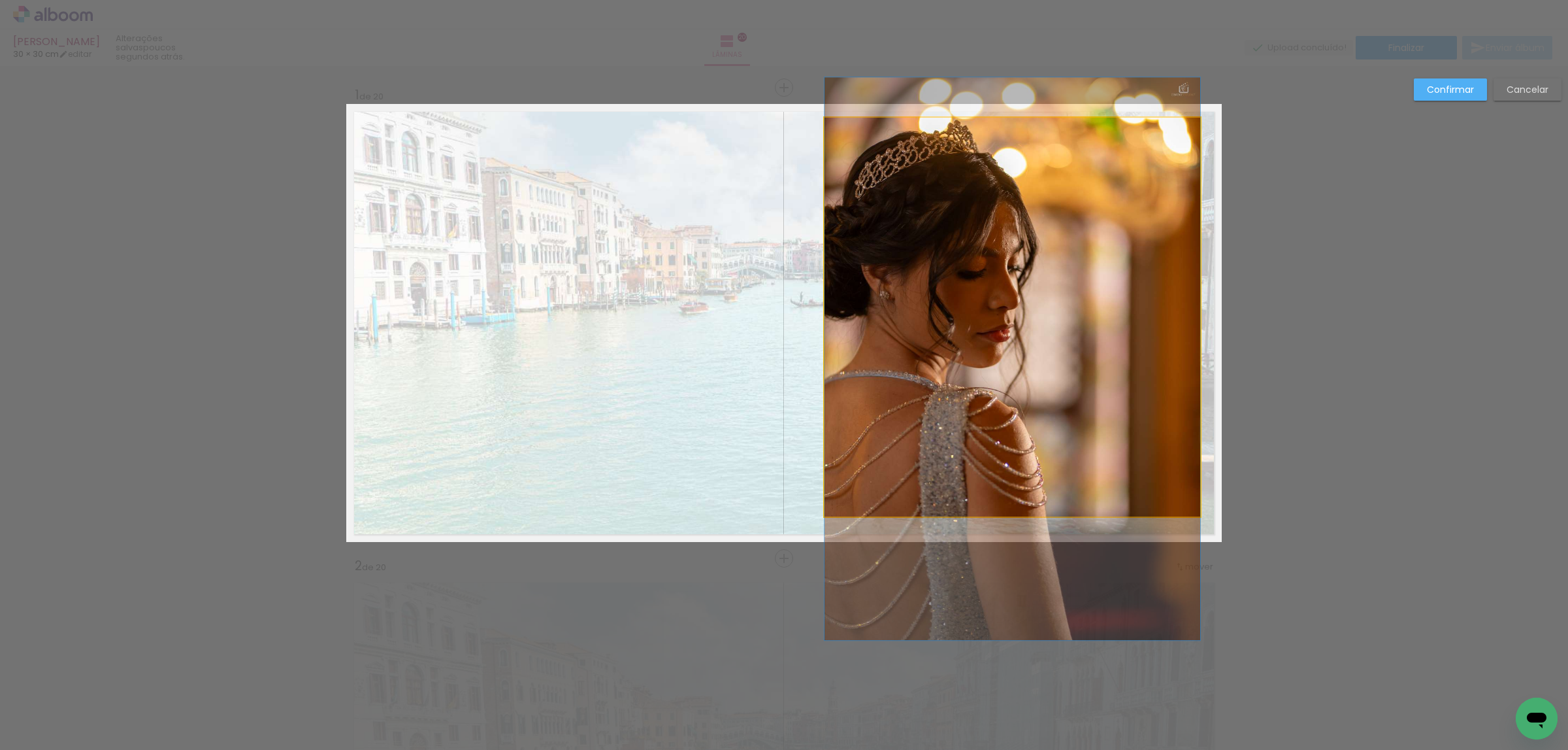
click at [1122, 189] on quentale-photo at bounding box center [1012, 317] width 376 height 399
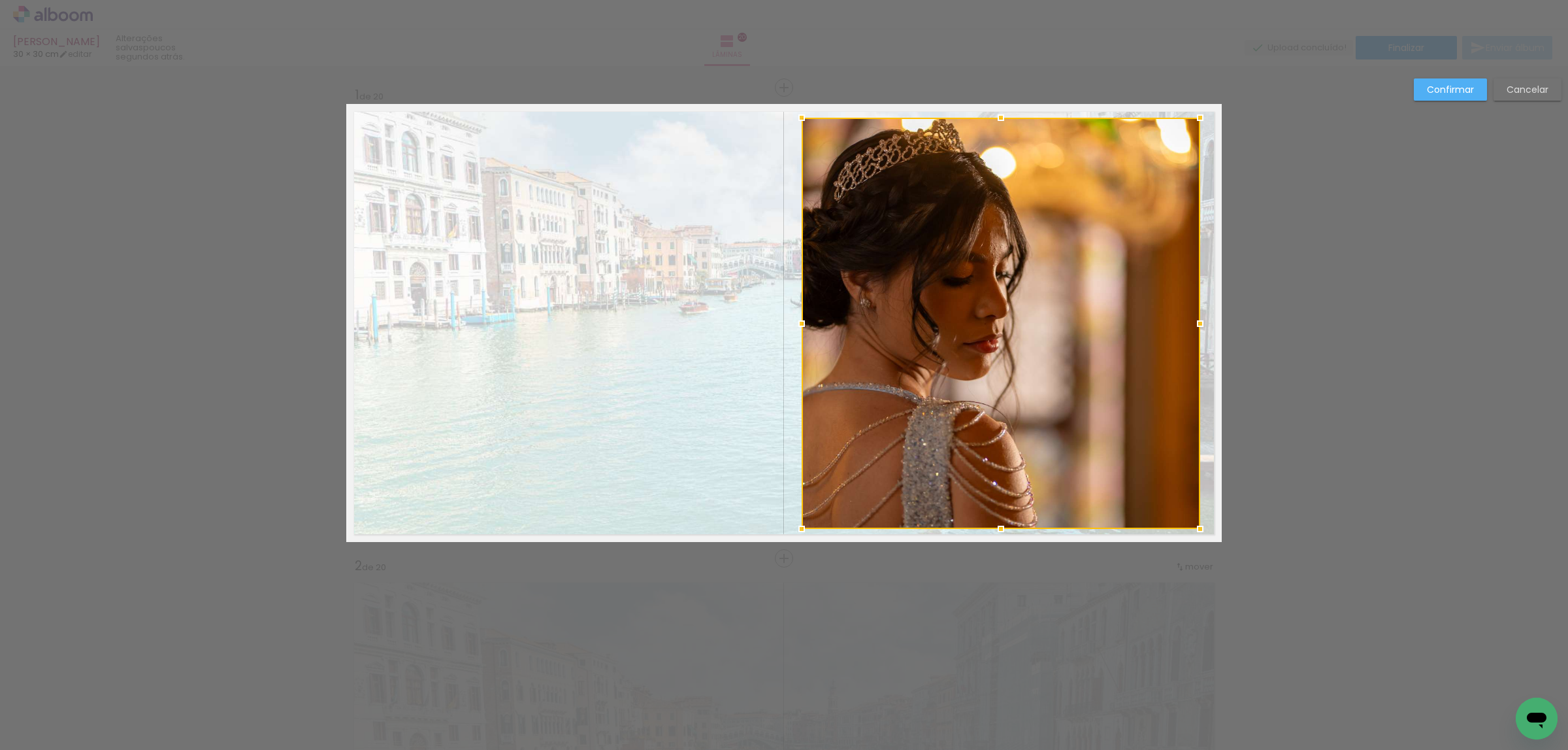
drag, startPoint x: 818, startPoint y: 516, endPoint x: 796, endPoint y: 528, distance: 25.1
click at [796, 528] on div at bounding box center [802, 529] width 26 height 26
click at [1146, 390] on div at bounding box center [1001, 323] width 399 height 411
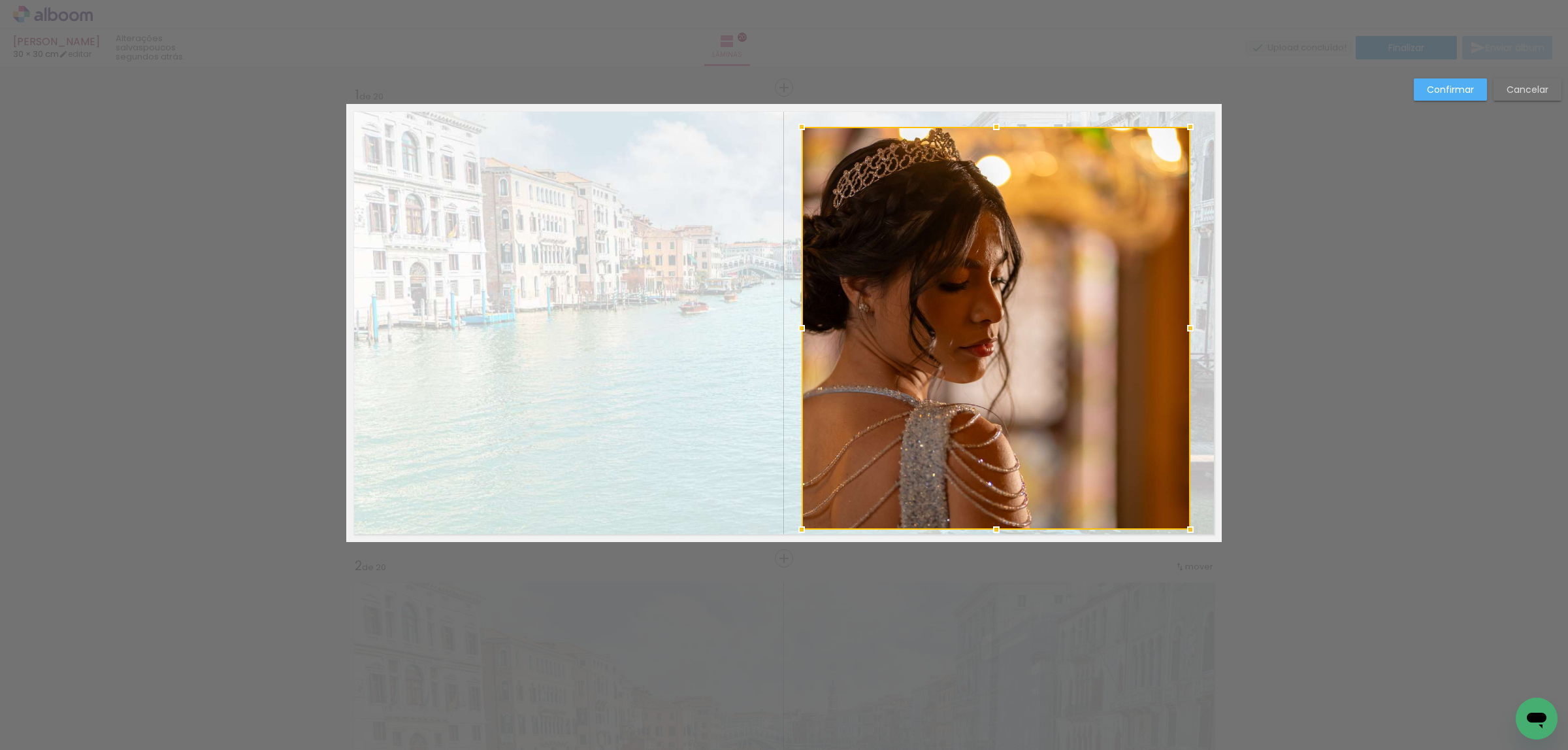
drag, startPoint x: 1194, startPoint y: 114, endPoint x: 1184, endPoint y: 122, distance: 12.8
click at [1184, 122] on div at bounding box center [1190, 127] width 26 height 26
click at [1175, 174] on quentale-photo at bounding box center [996, 328] width 389 height 403
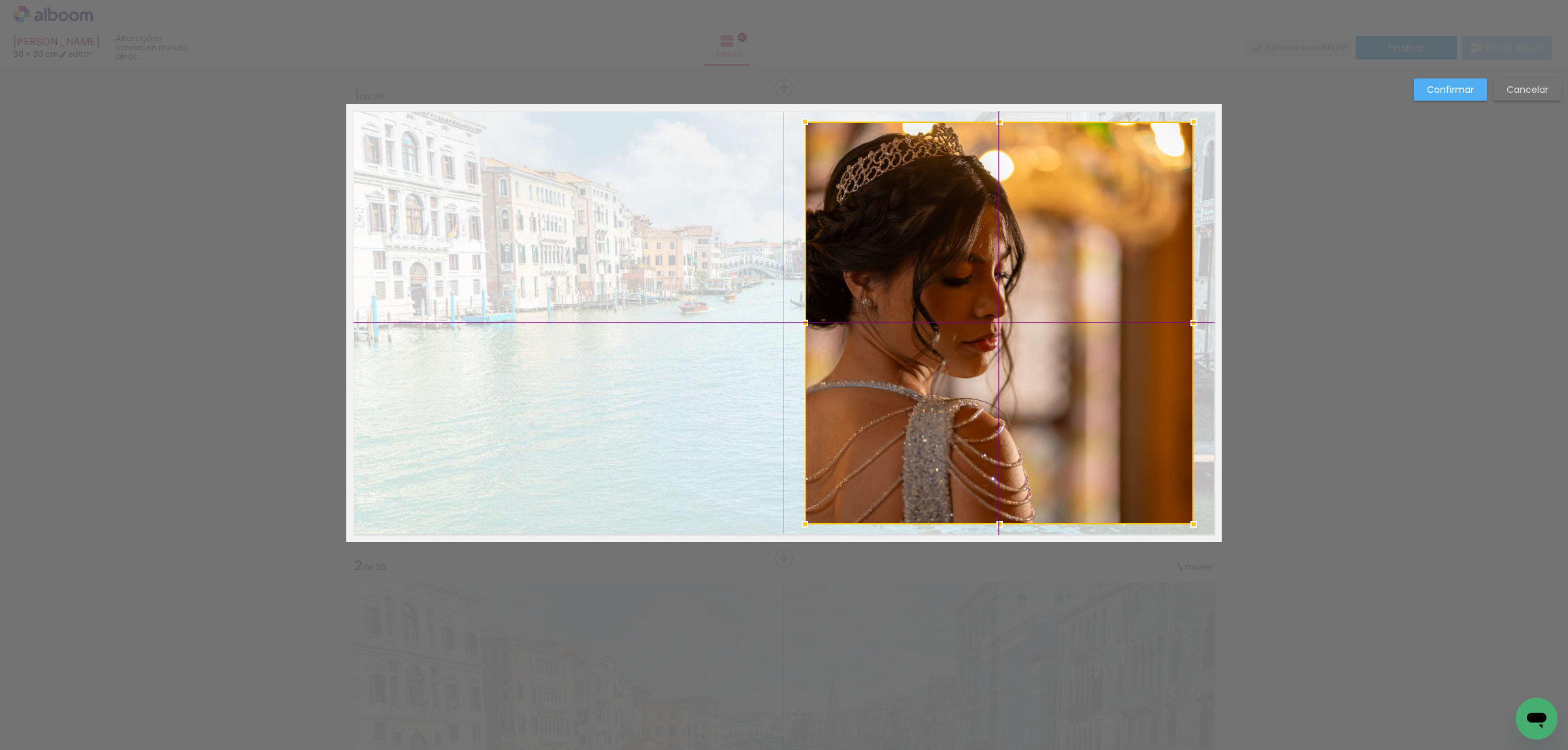
drag, startPoint x: 1137, startPoint y: 243, endPoint x: 1151, endPoint y: 243, distance: 14.0
click at [1151, 243] on div at bounding box center [999, 323] width 389 height 403
drag, startPoint x: 1455, startPoint y: 80, endPoint x: 1310, endPoint y: 150, distance: 161.0
click at [1451, 81] on paper-button "Confirmar" at bounding box center [1451, 90] width 74 height 22
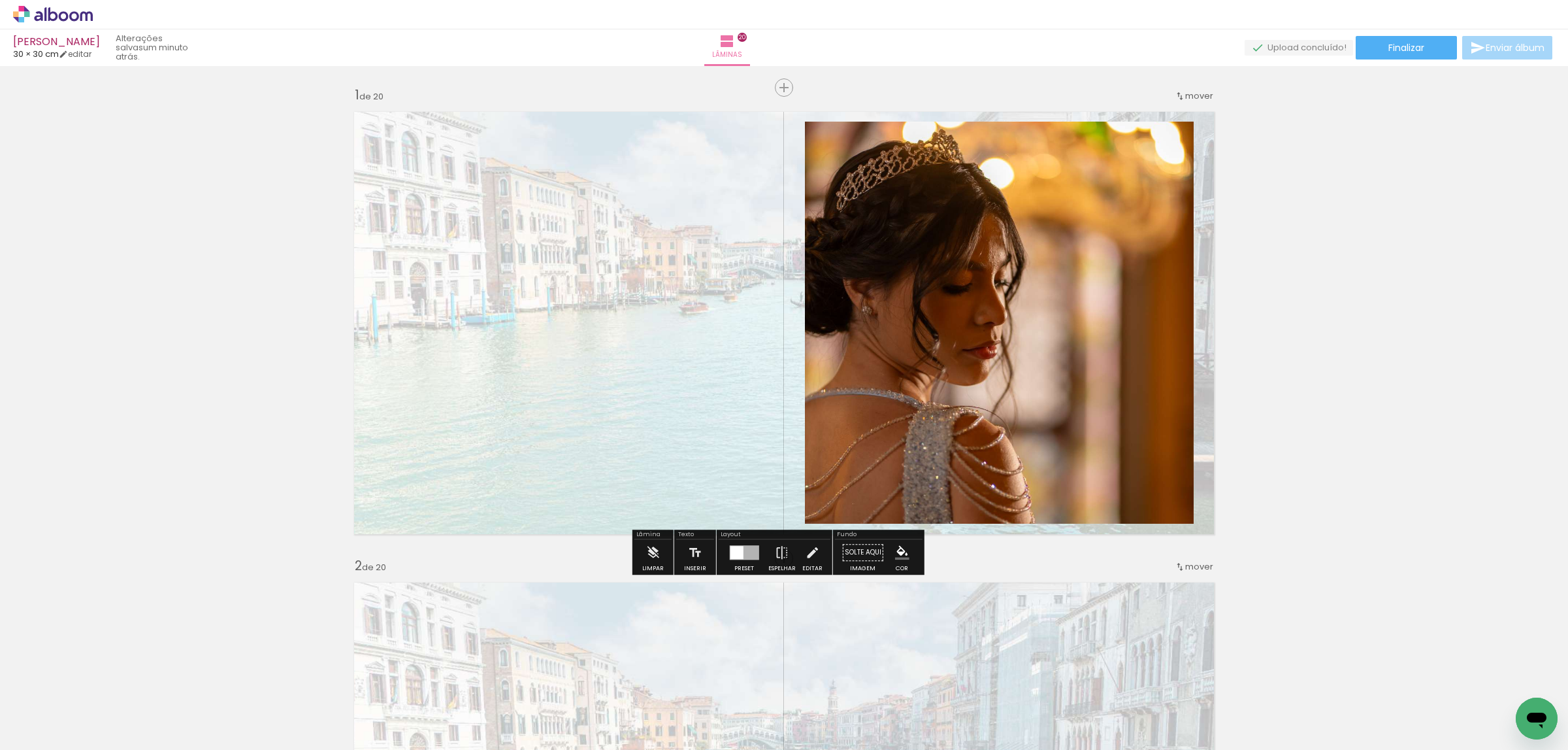
click at [1104, 214] on quentale-photo at bounding box center [999, 323] width 389 height 403
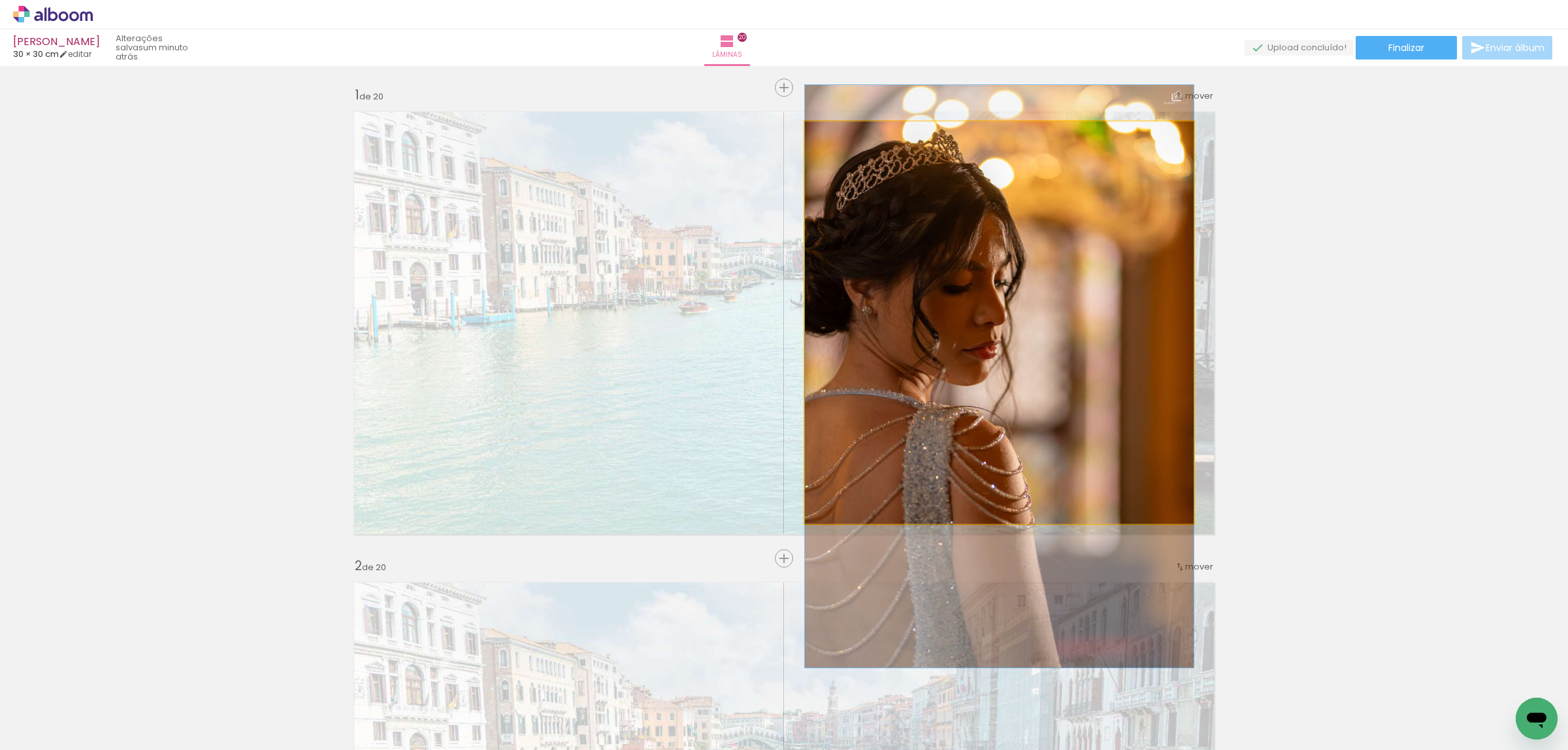
click at [1104, 214] on quentale-photo at bounding box center [999, 323] width 389 height 403
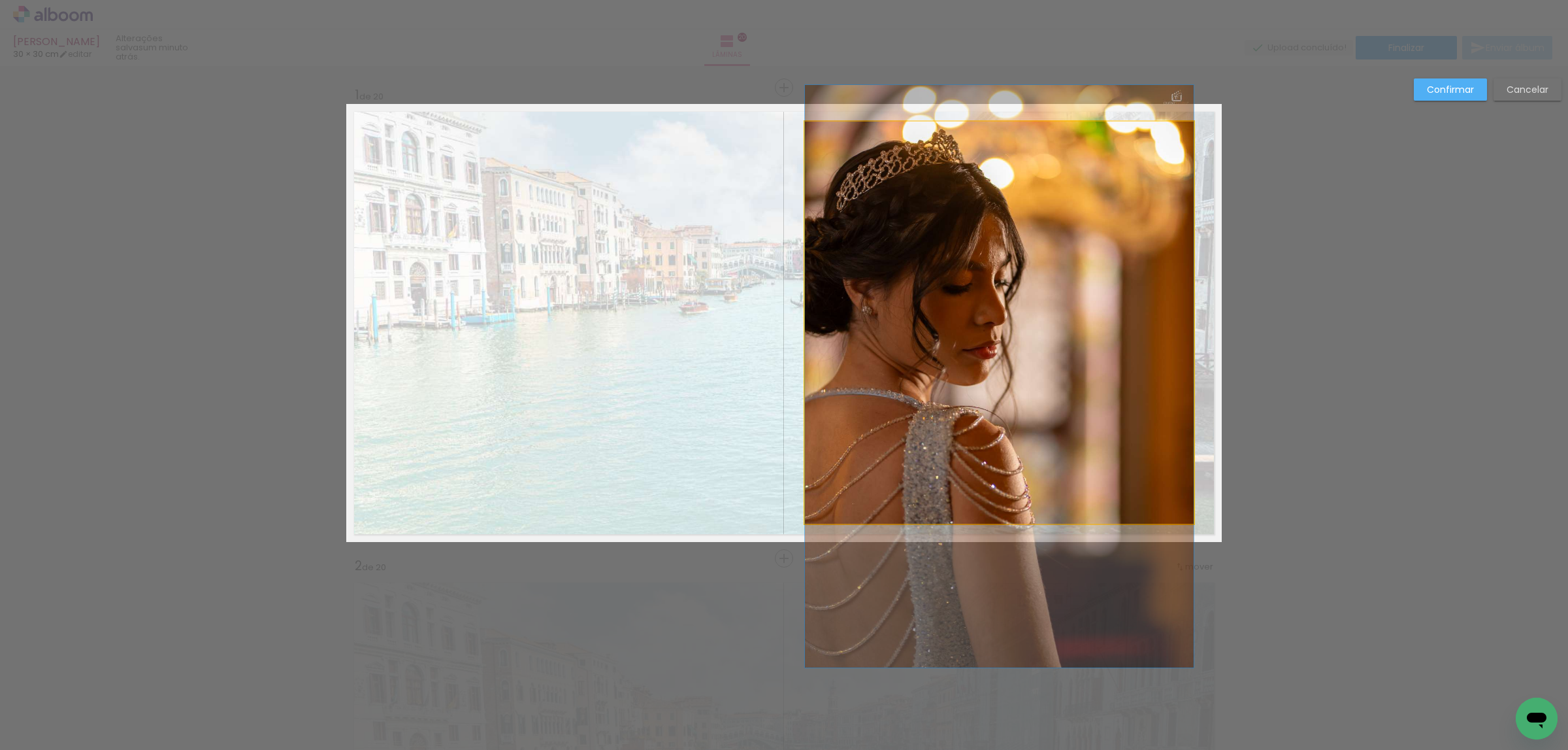
click at [1162, 307] on quentale-photo at bounding box center [999, 323] width 389 height 403
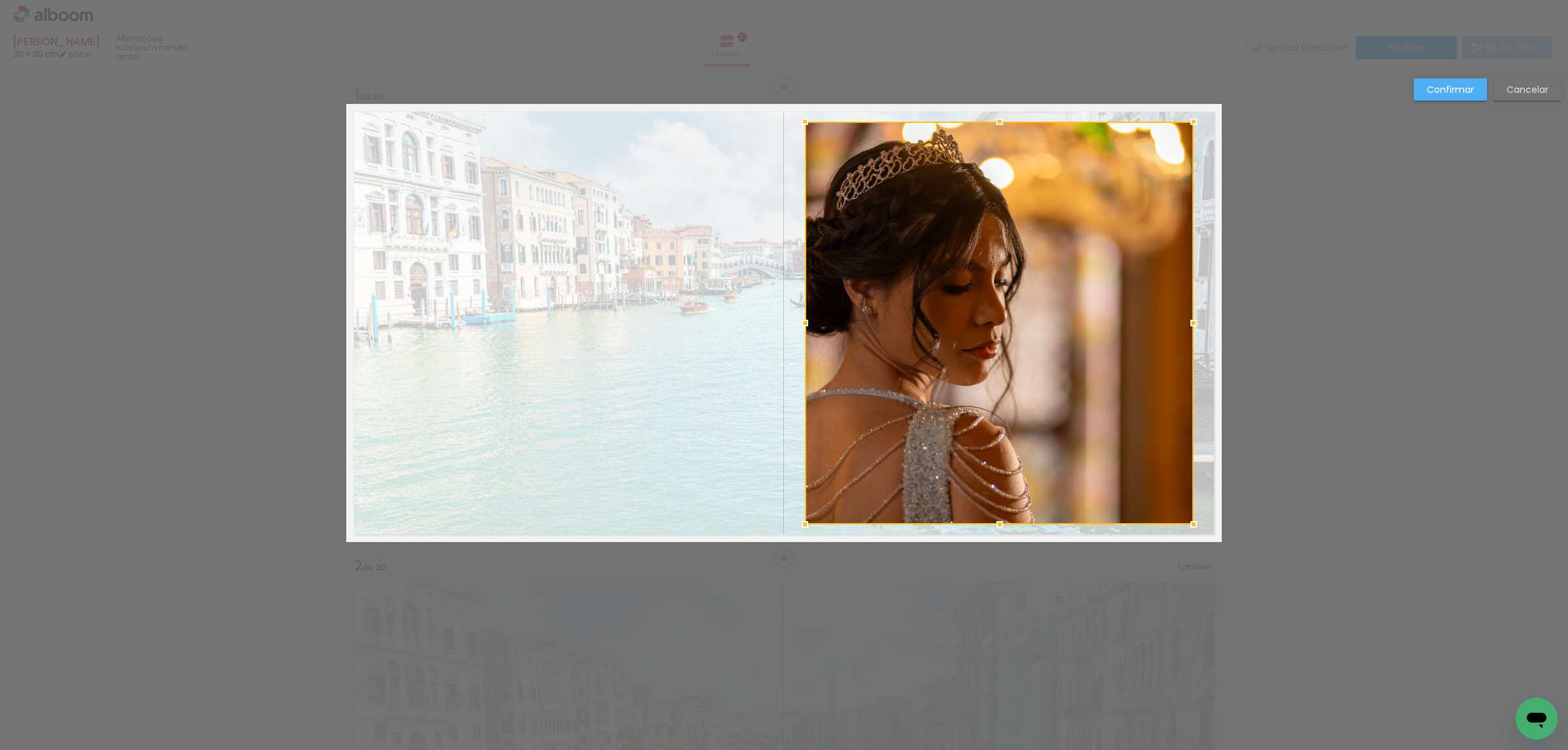
click at [1162, 307] on div at bounding box center [999, 323] width 389 height 403
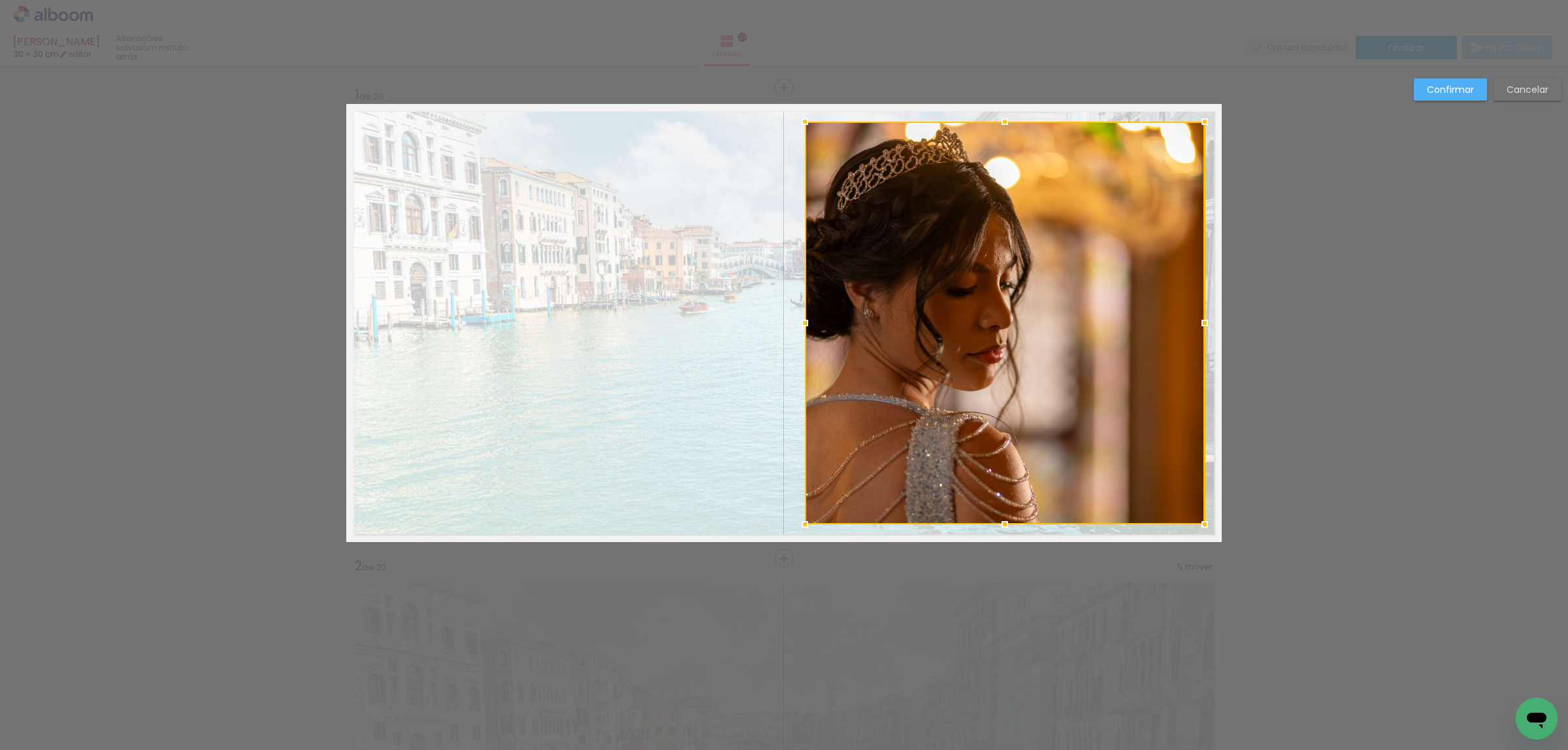
click at [1192, 323] on div at bounding box center [1205, 323] width 26 height 26
click at [1063, 316] on div at bounding box center [1005, 323] width 400 height 403
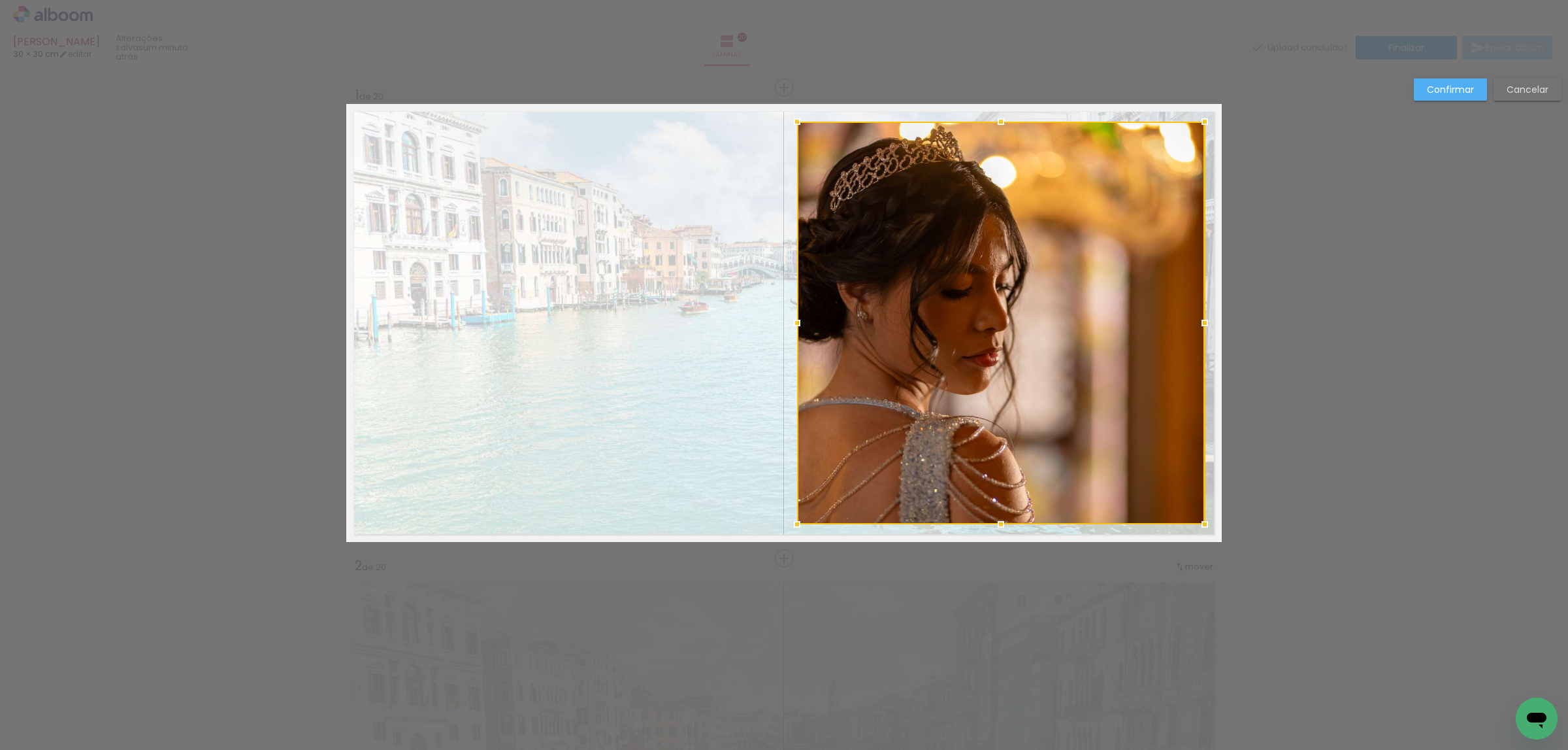
click at [788, 322] on div at bounding box center [797, 323] width 26 height 26
click at [0, 0] on slot "Confirmar" at bounding box center [0, 0] width 0 height 0
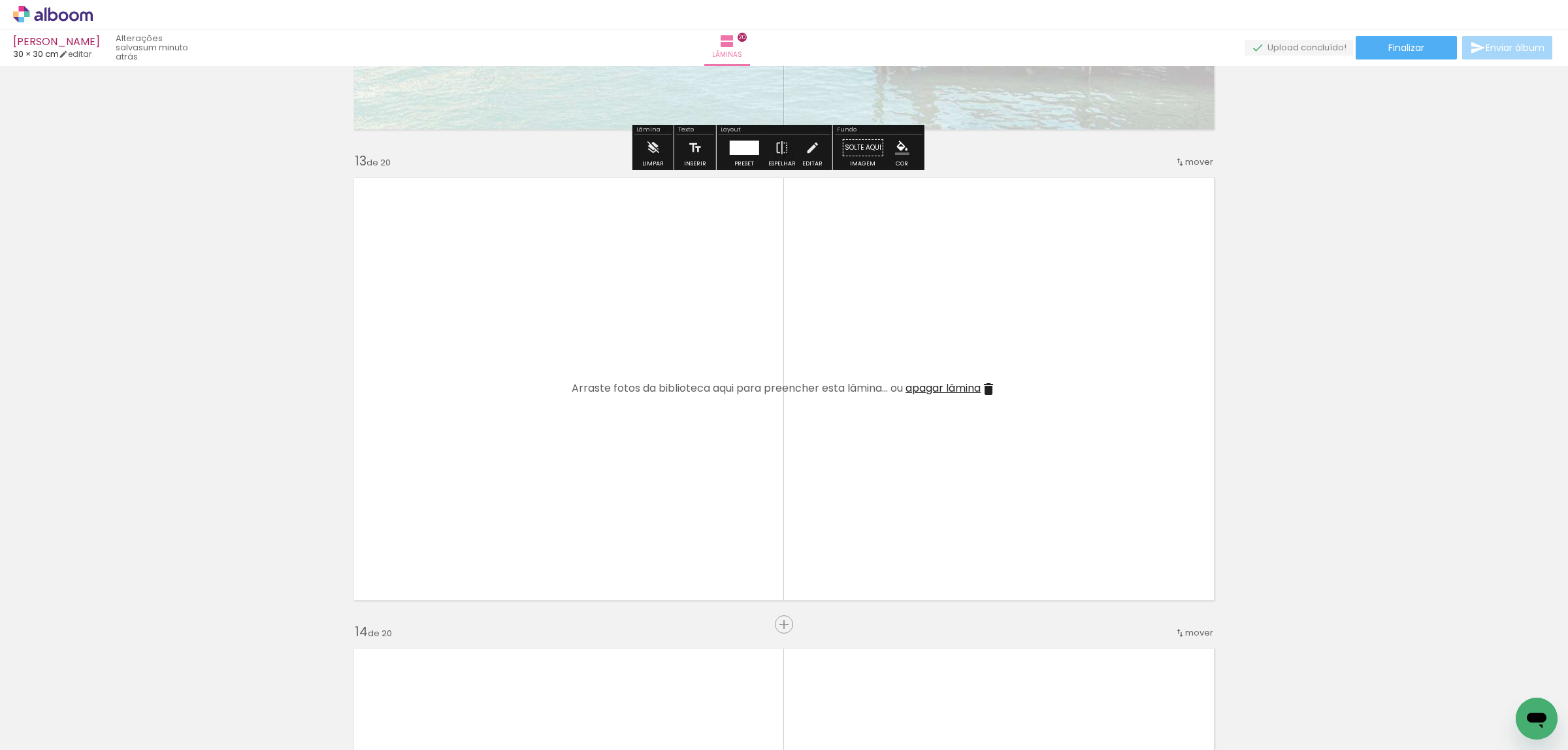
scroll to position [5590, 0]
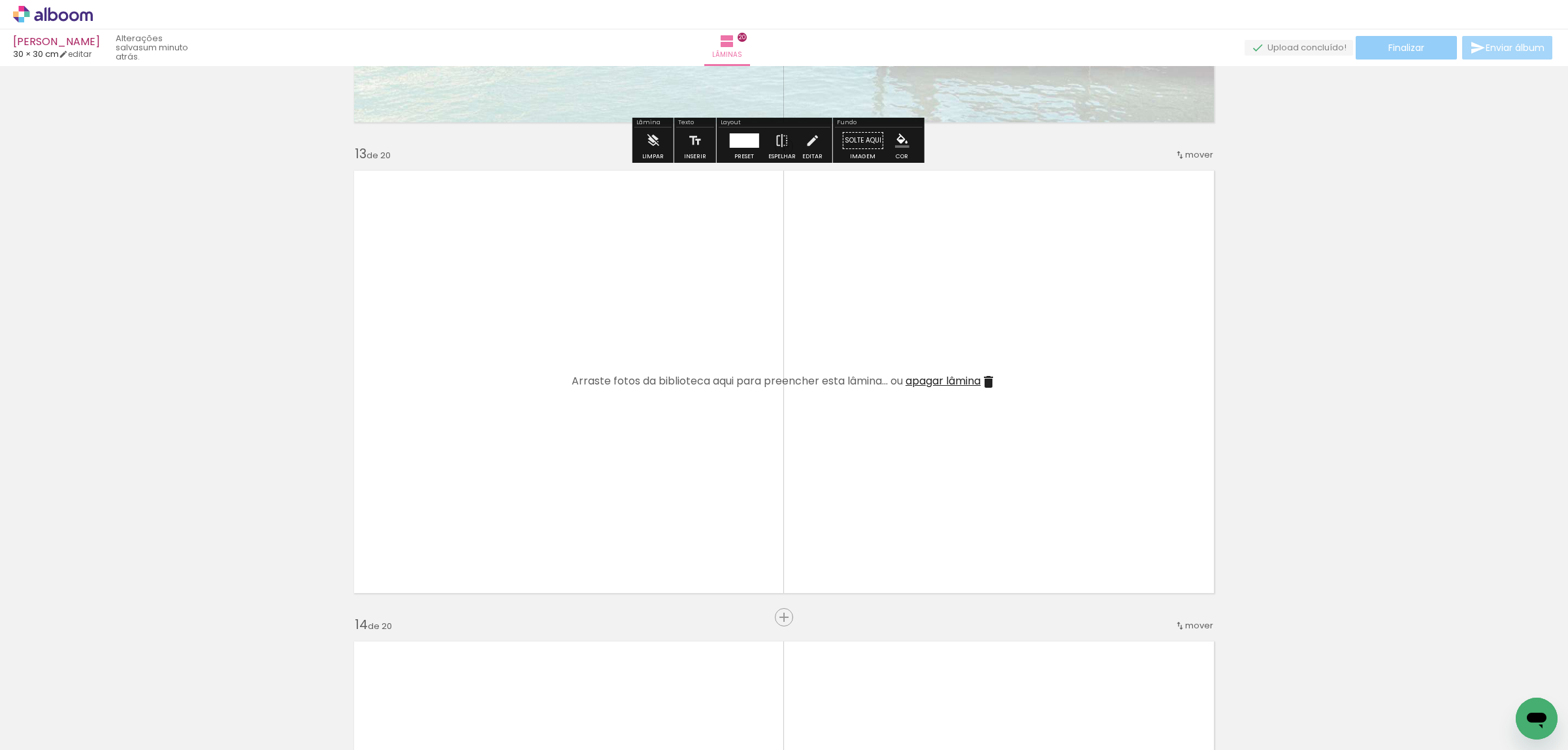
click at [1389, 51] on span "Finalizar" at bounding box center [1407, 48] width 36 height 9
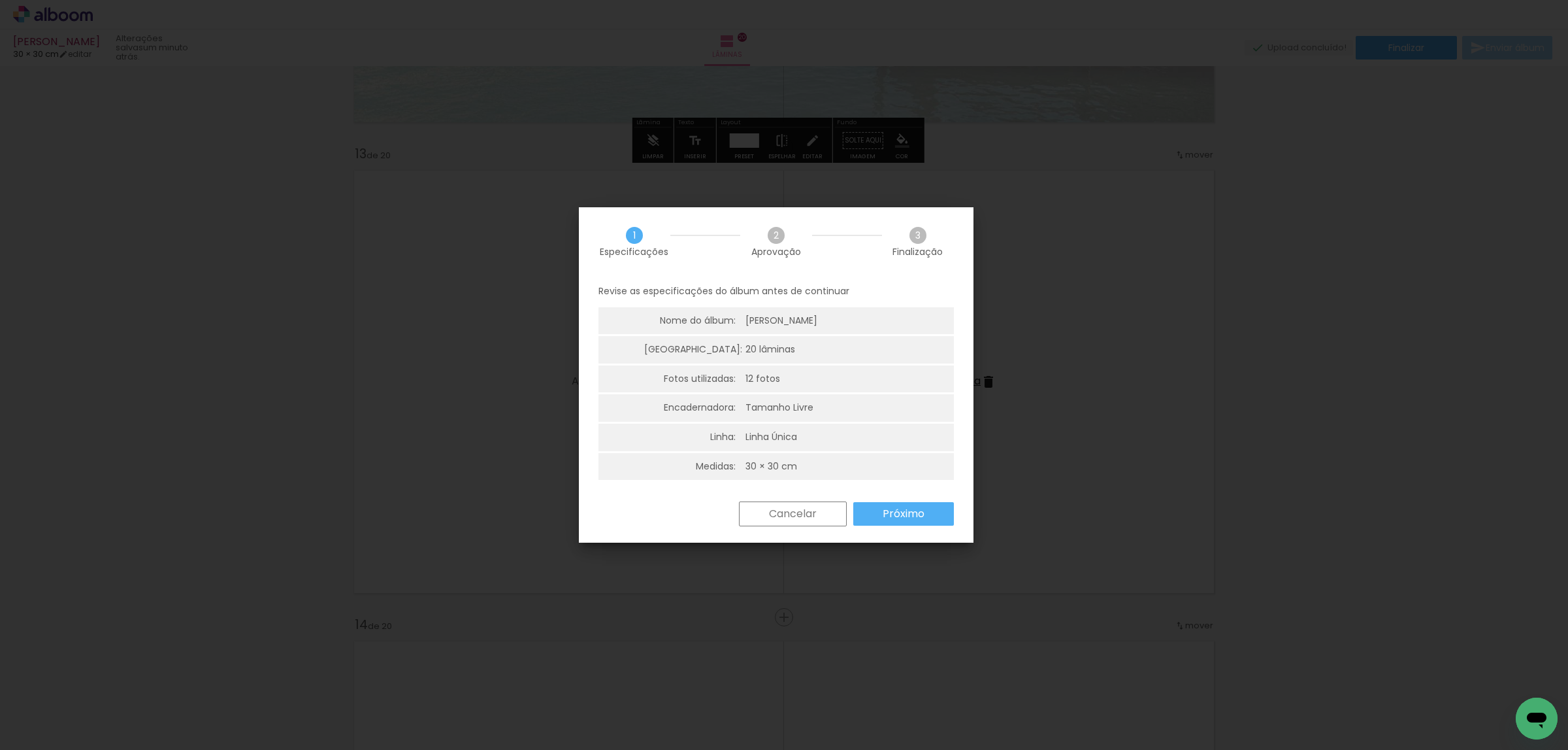
click at [0, 0] on slot "Próximo" at bounding box center [0, 0] width 0 height 0
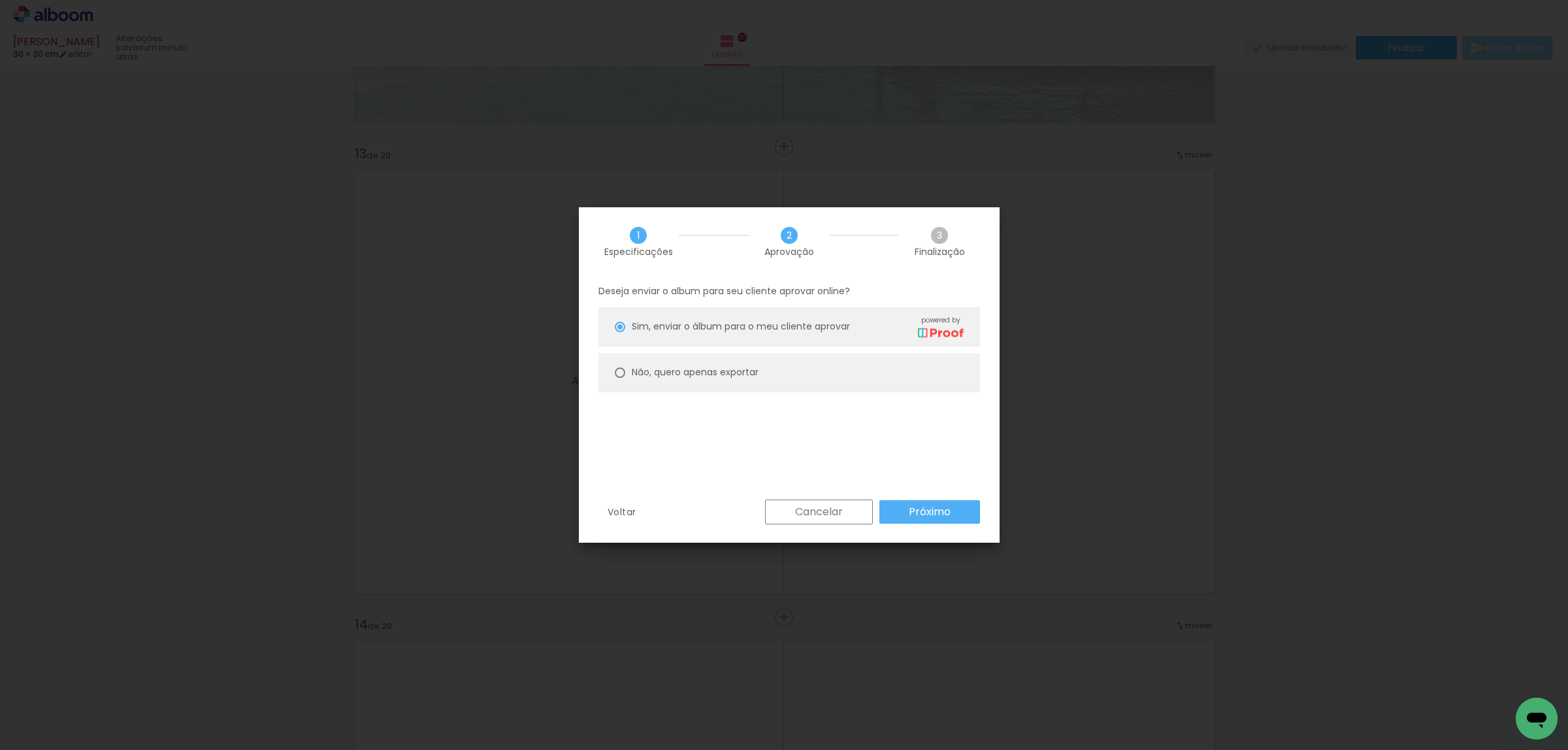
click at [921, 373] on paper-radio-button "Não, quero apenas exportar" at bounding box center [789, 373] width 381 height 39
type paper-radio-button "on"
click at [0, 0] on slot "Próximo" at bounding box center [0, 0] width 0 height 0
type input "Alta, 300 DPI"
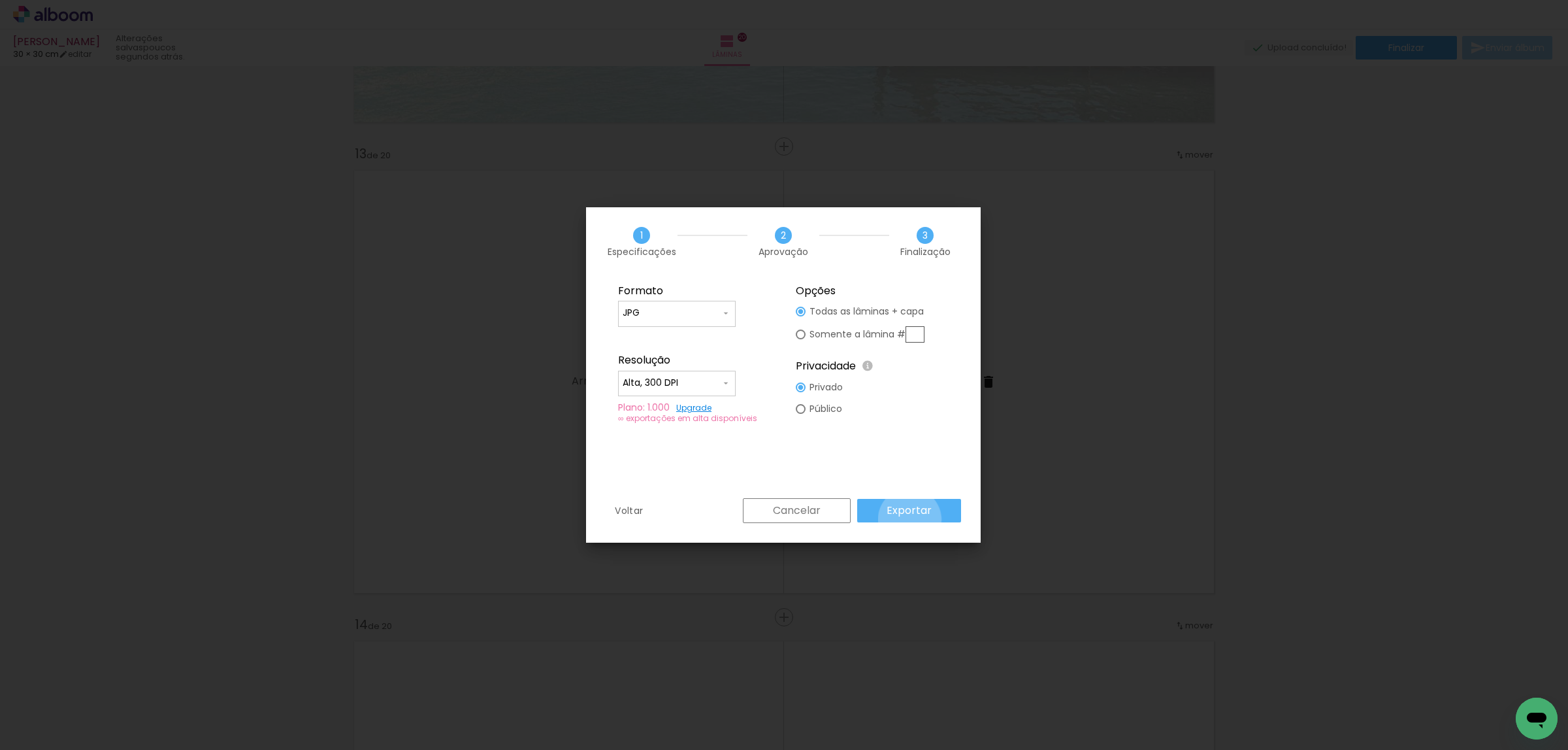
click at [914, 520] on paper-button "Exportar" at bounding box center [909, 510] width 103 height 23
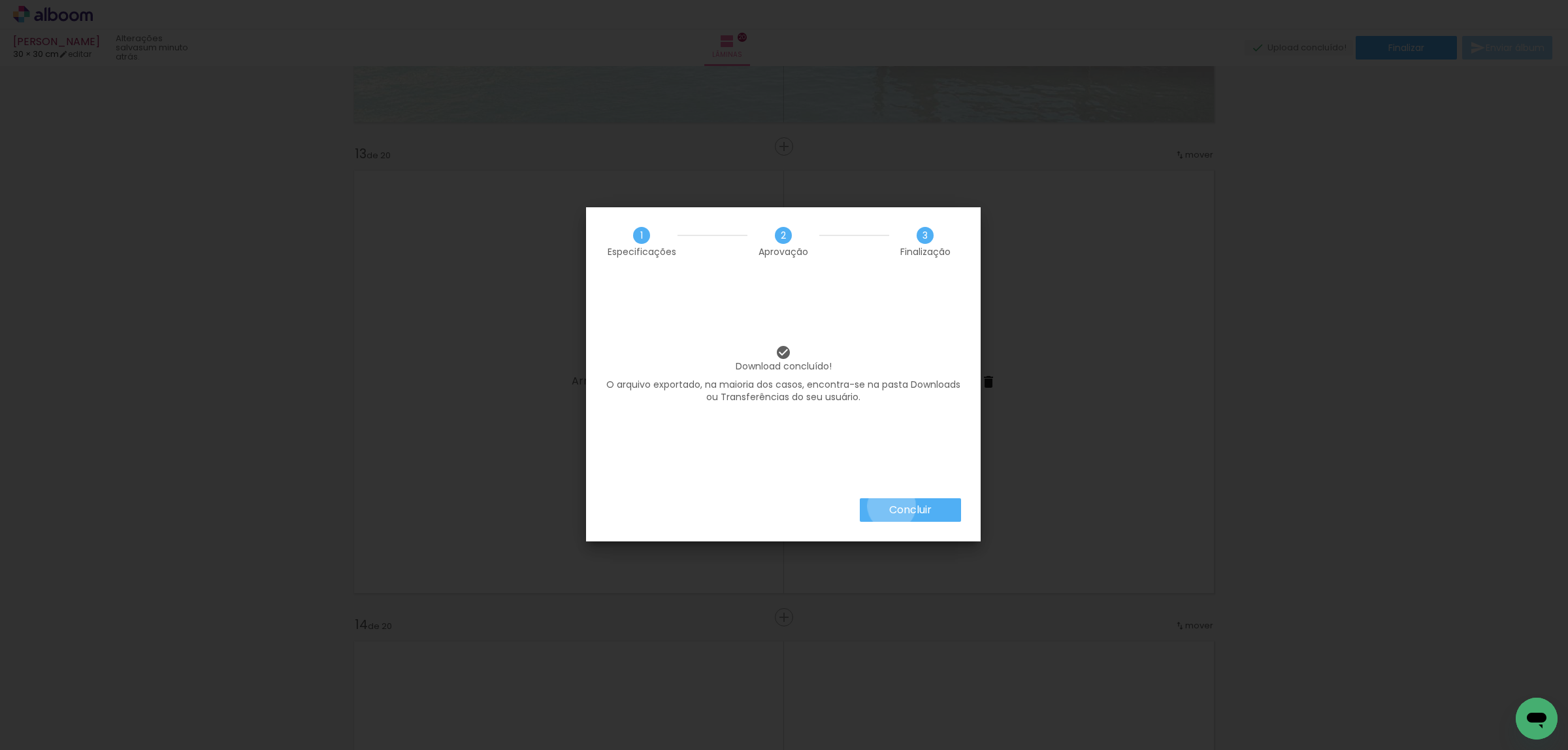
click at [0, 0] on slot "Concluir" at bounding box center [0, 0] width 0 height 0
